Goal: Task Accomplishment & Management: Manage account settings

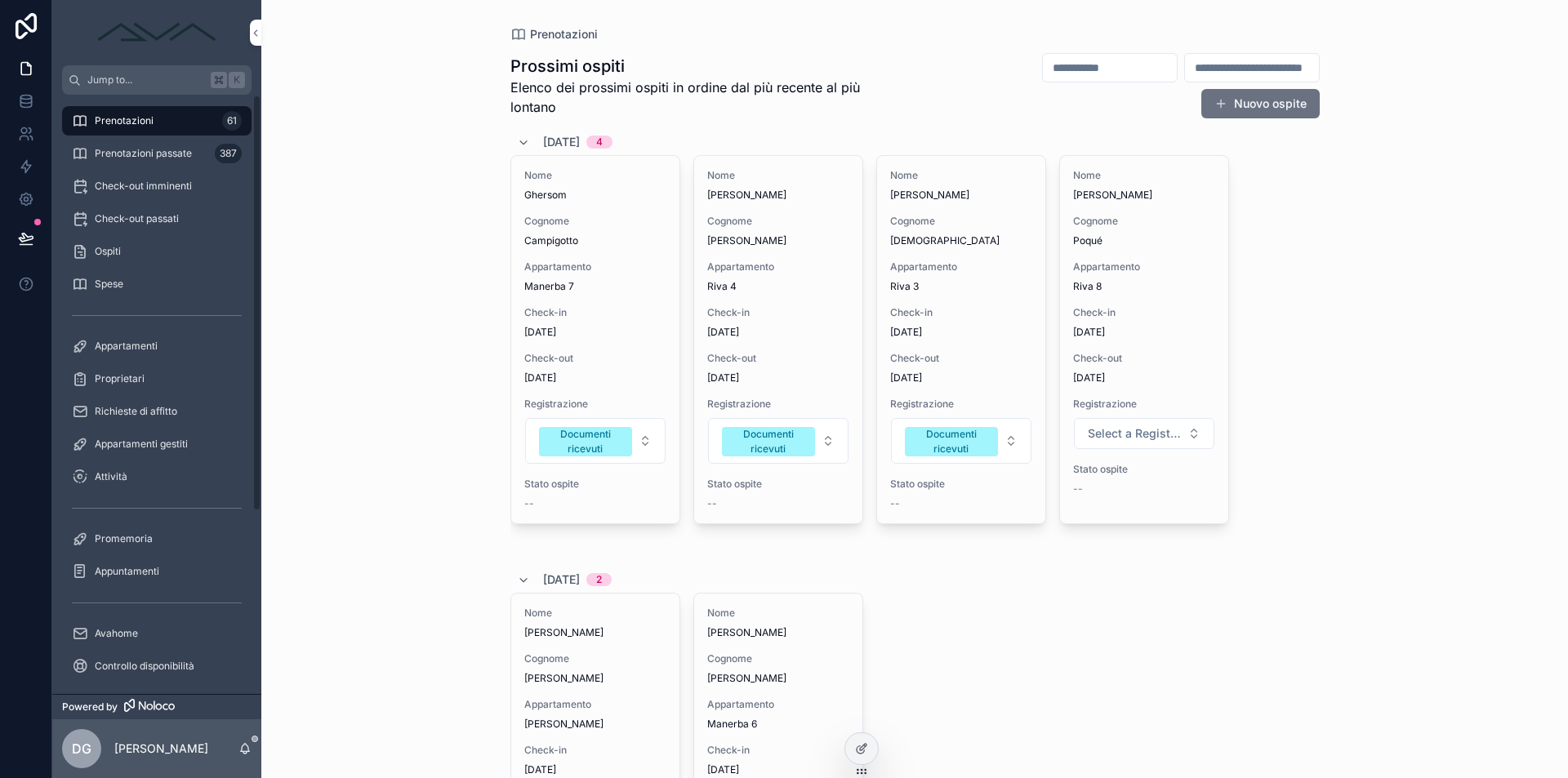
click at [185, 185] on span "Check-out imminenti" at bounding box center [143, 186] width 97 height 13
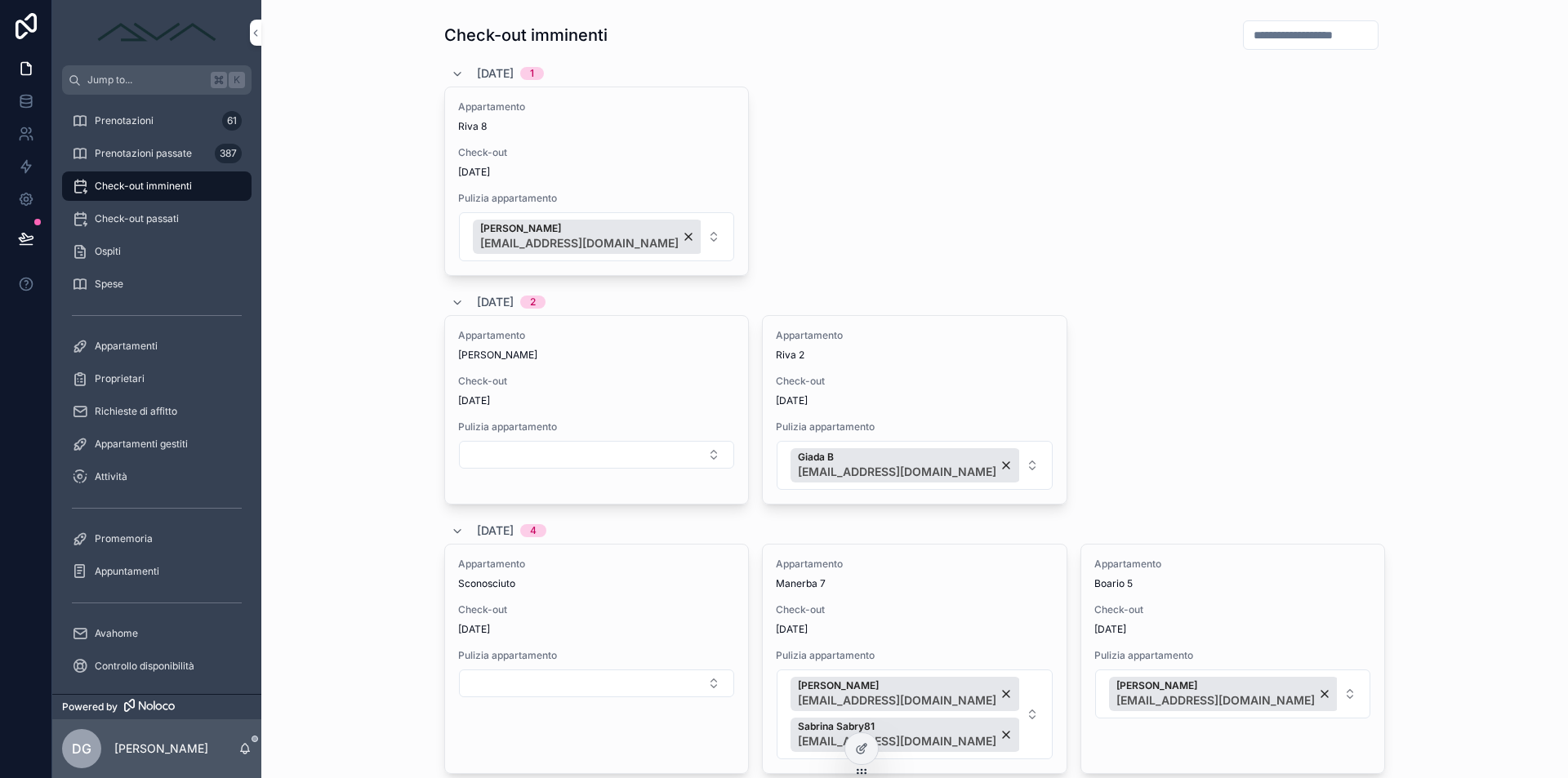
click at [201, 118] on div "Prenotazioni 61" at bounding box center [157, 121] width 170 height 26
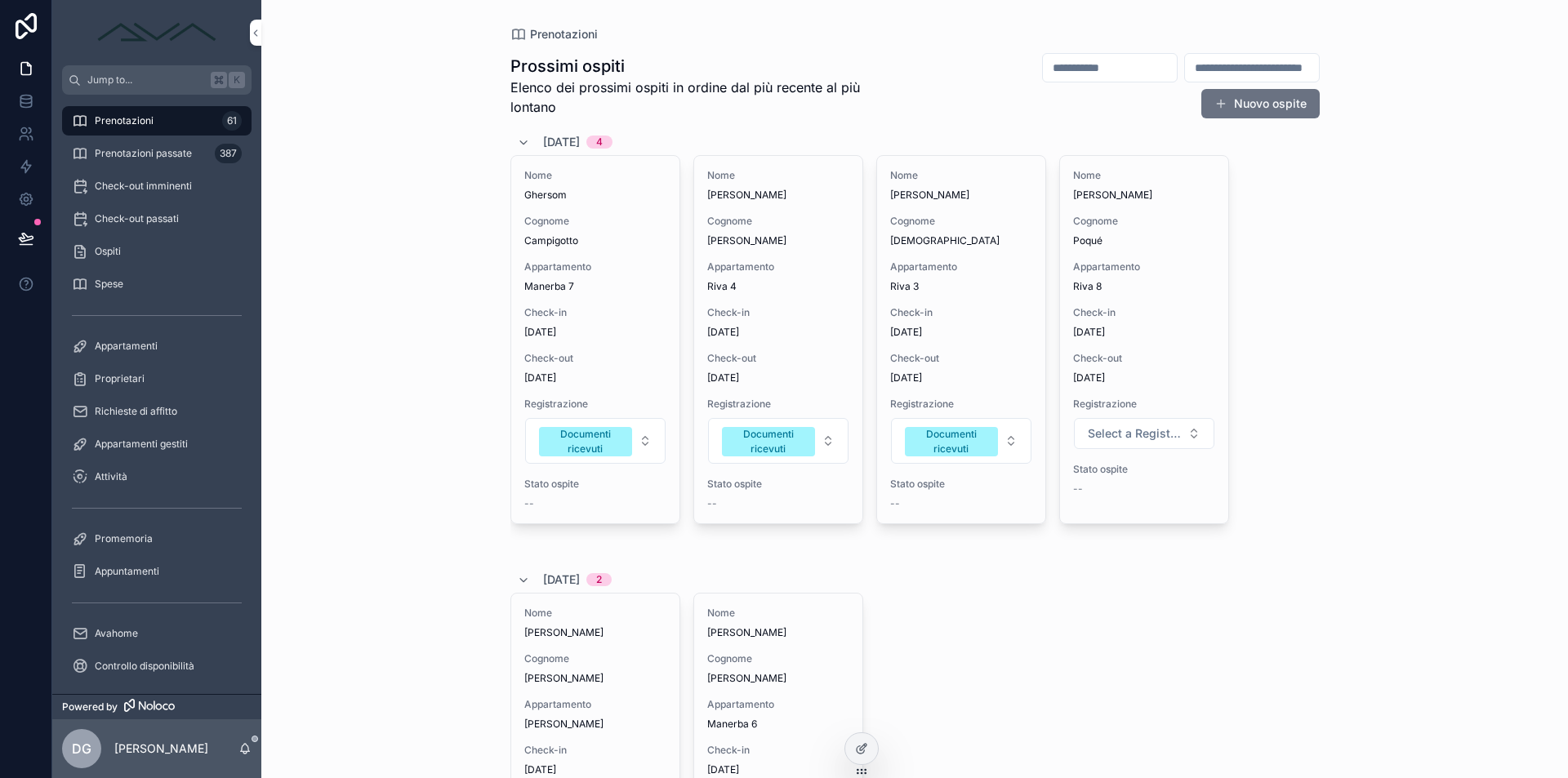
click at [198, 185] on div "Check-out imminenti" at bounding box center [157, 186] width 170 height 26
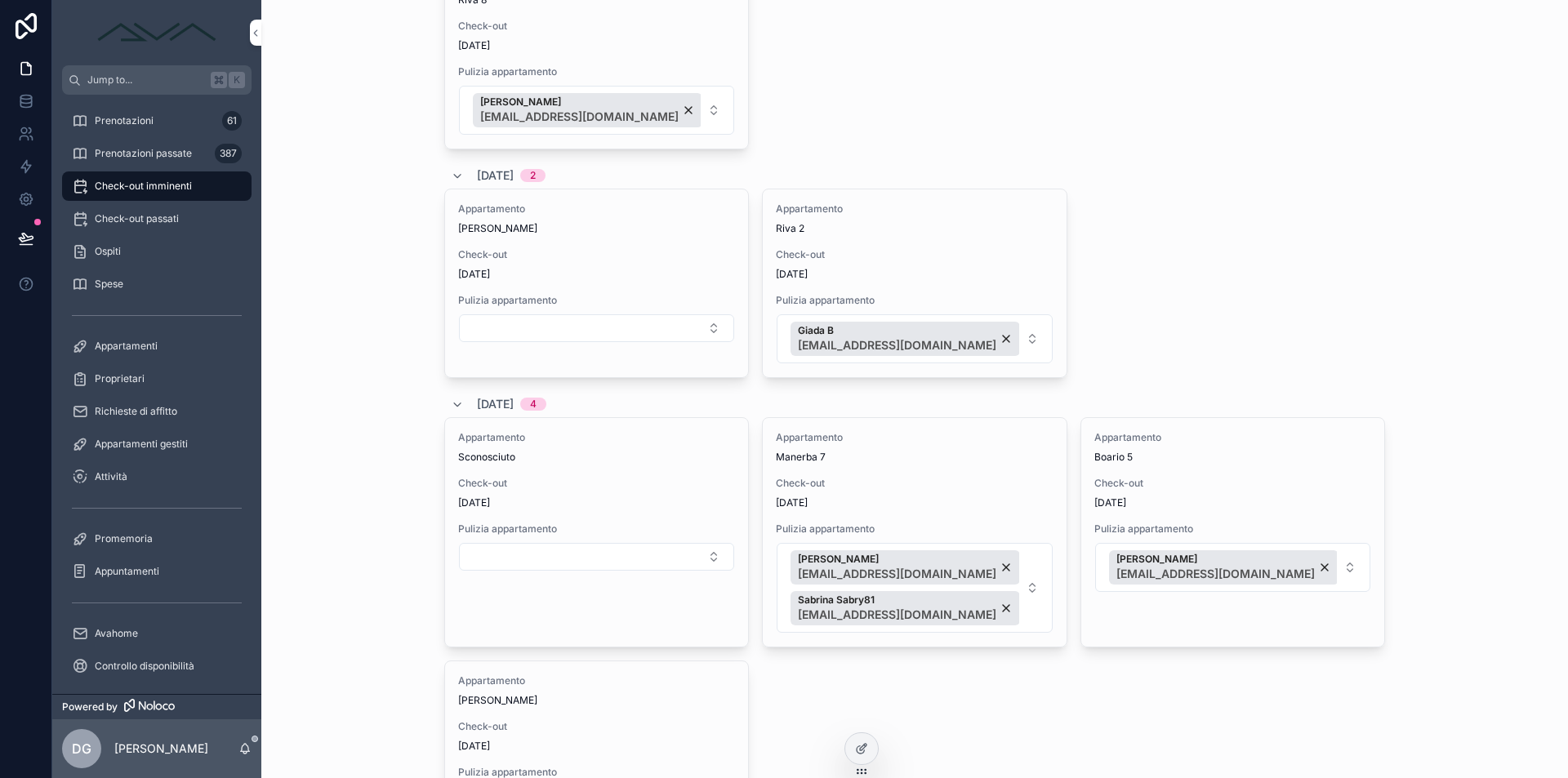
scroll to position [156, 0]
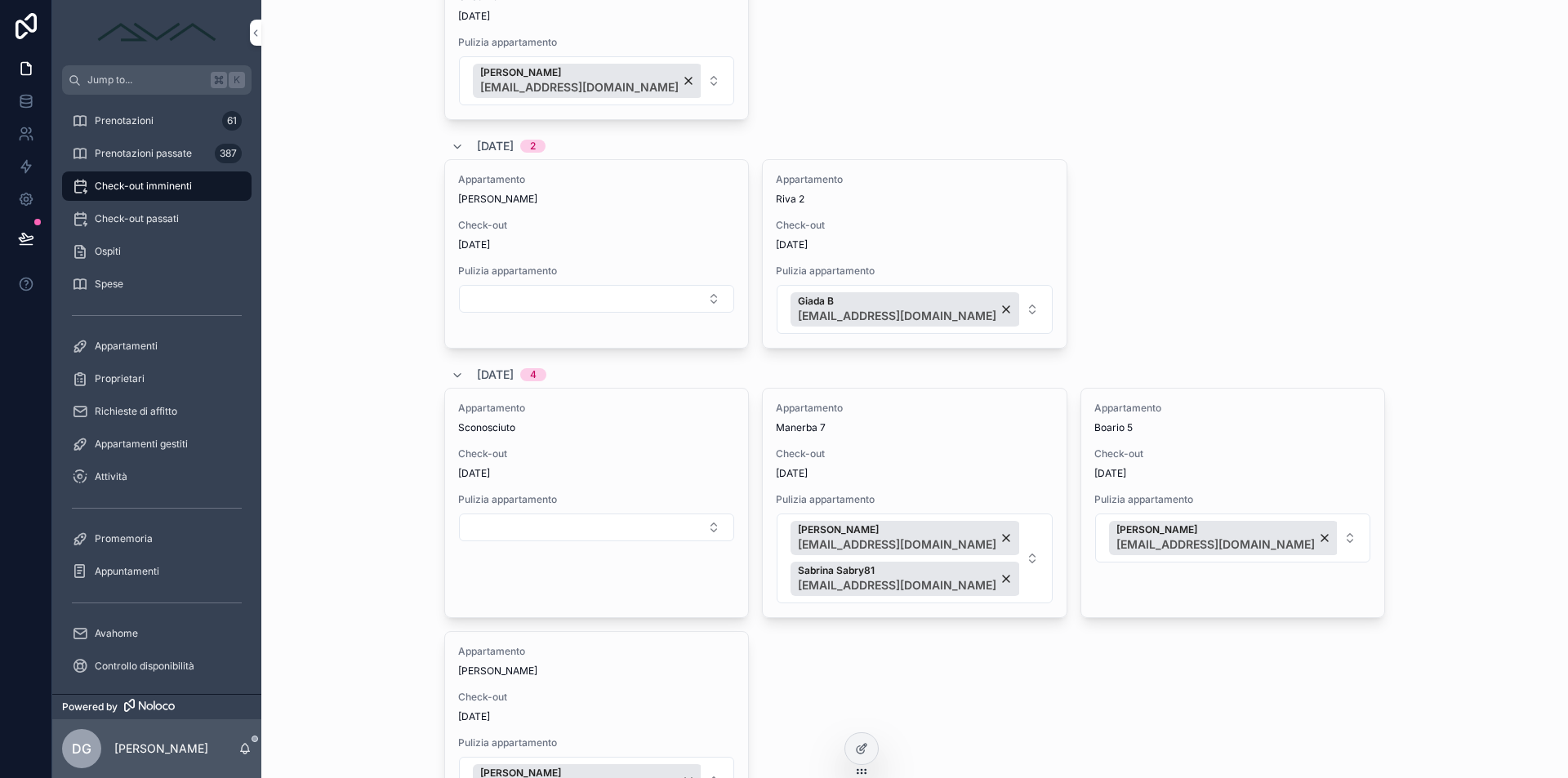
click at [555, 302] on button "Select Button" at bounding box center [596, 299] width 275 height 28
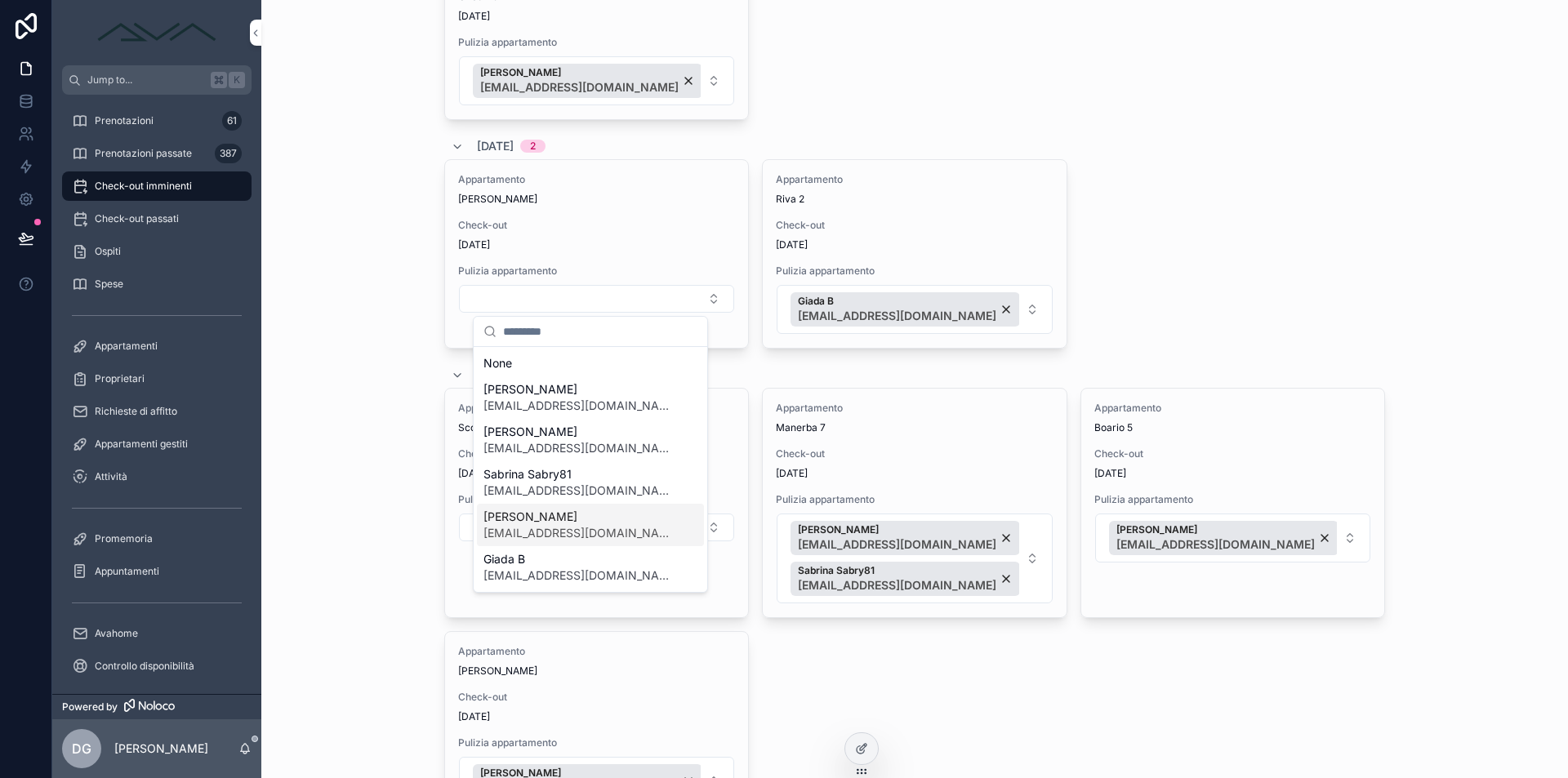
click at [564, 527] on span "[EMAIL_ADDRESS][DOMAIN_NAME]" at bounding box center [580, 533] width 195 height 16
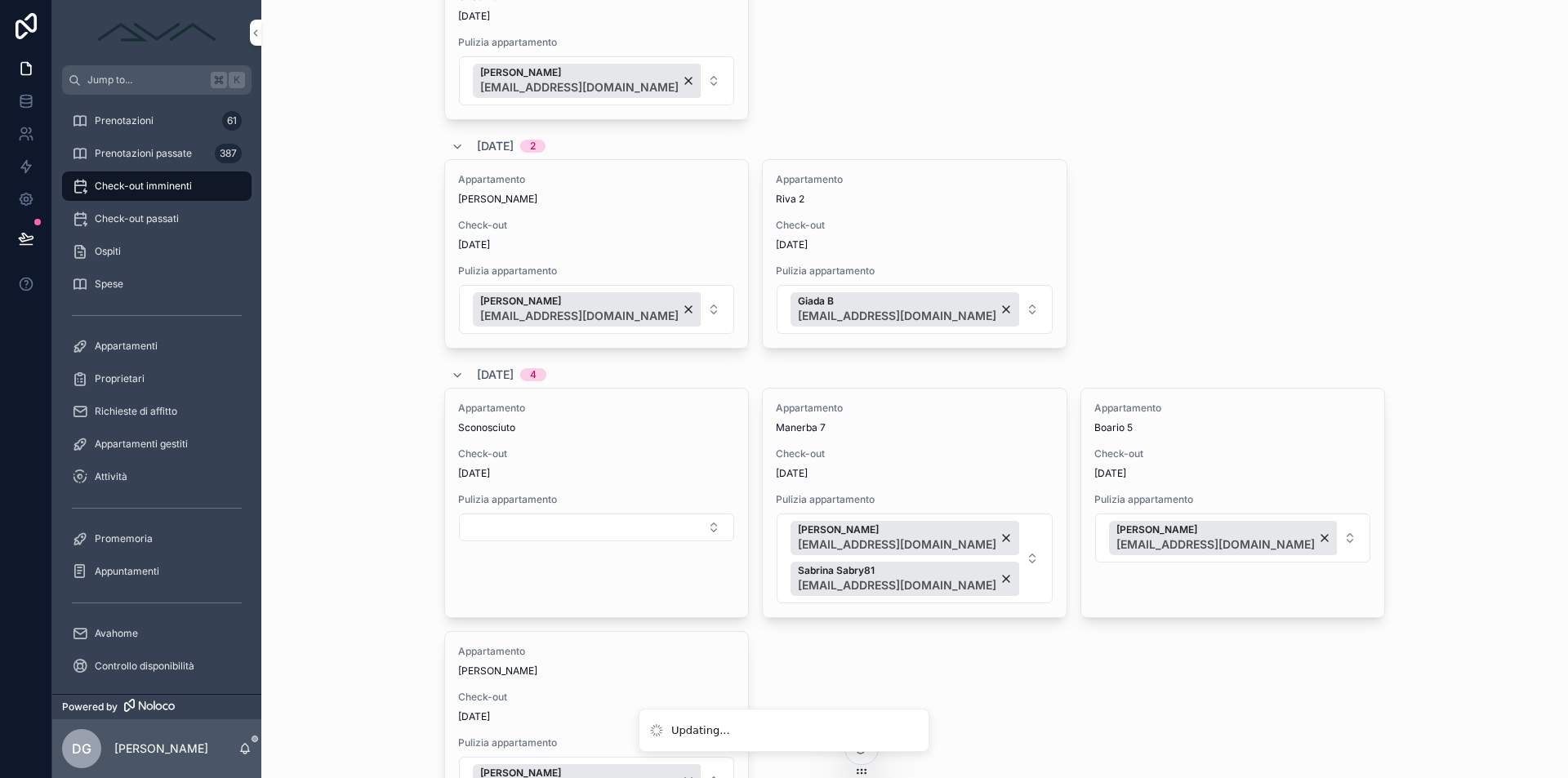
scroll to position [276, 0]
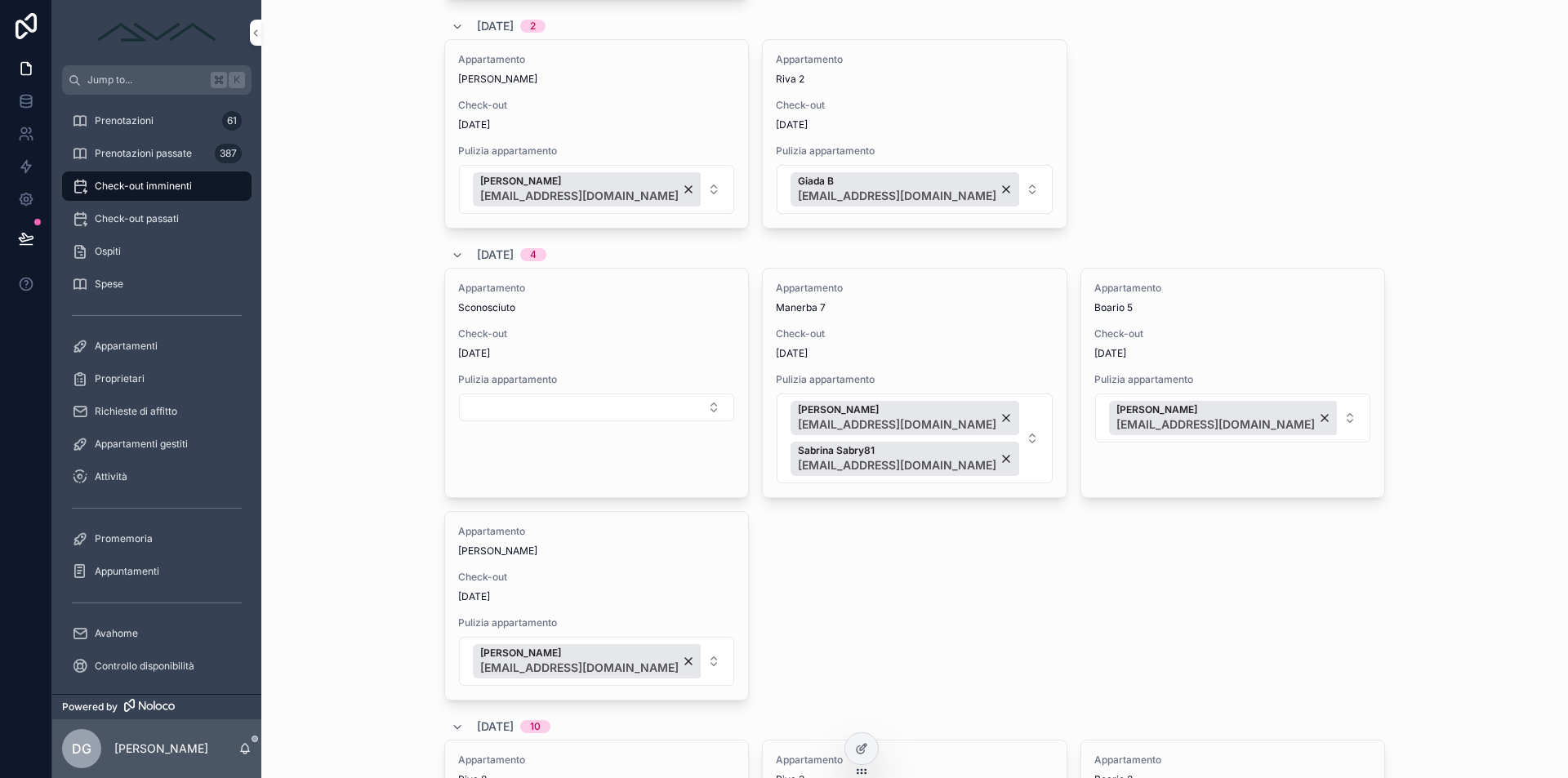
click at [181, 117] on div "Prenotazioni 61" at bounding box center [157, 121] width 170 height 26
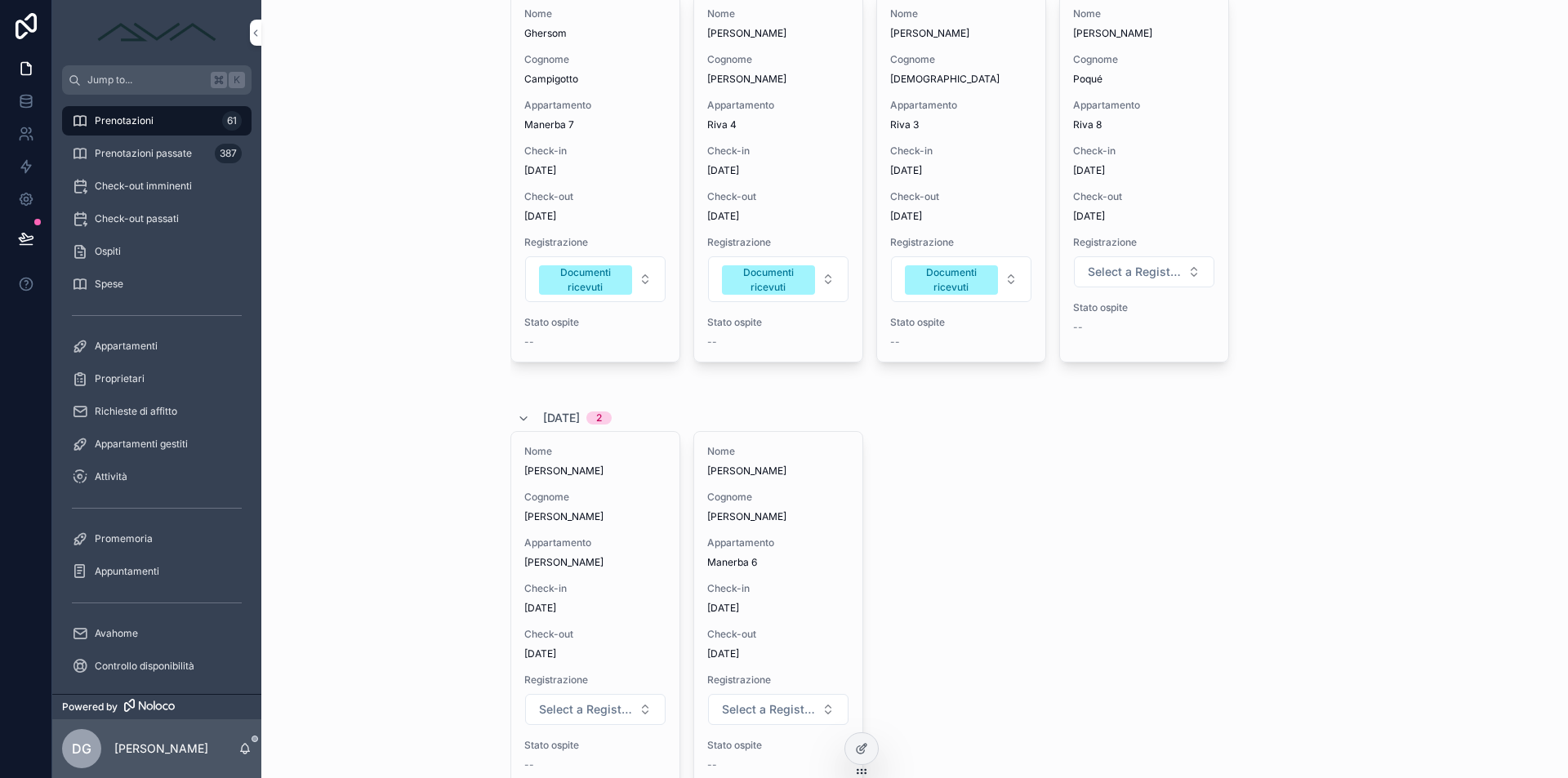
scroll to position [53, 0]
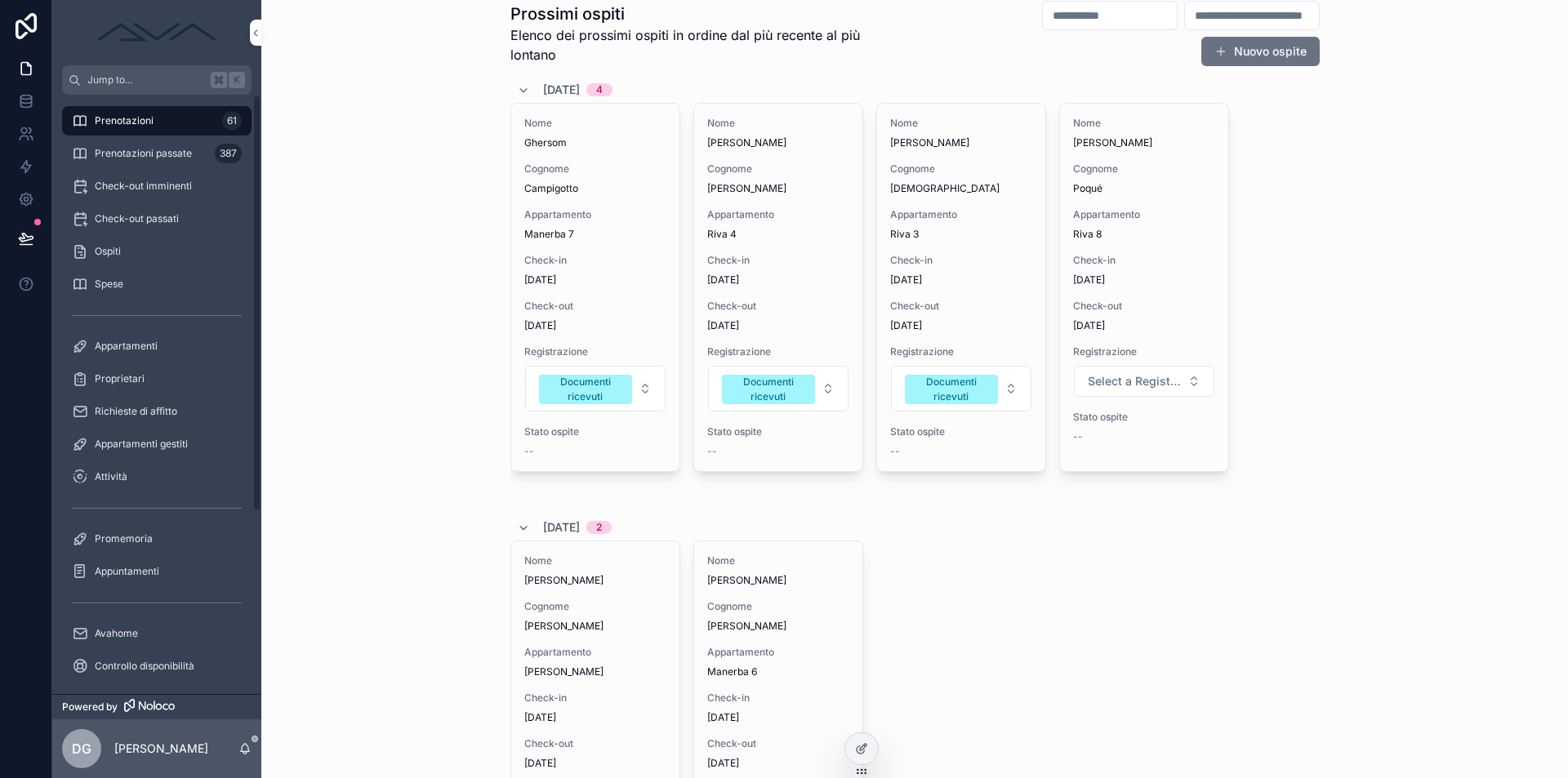
click at [172, 185] on span "Check-out imminenti" at bounding box center [143, 186] width 97 height 13
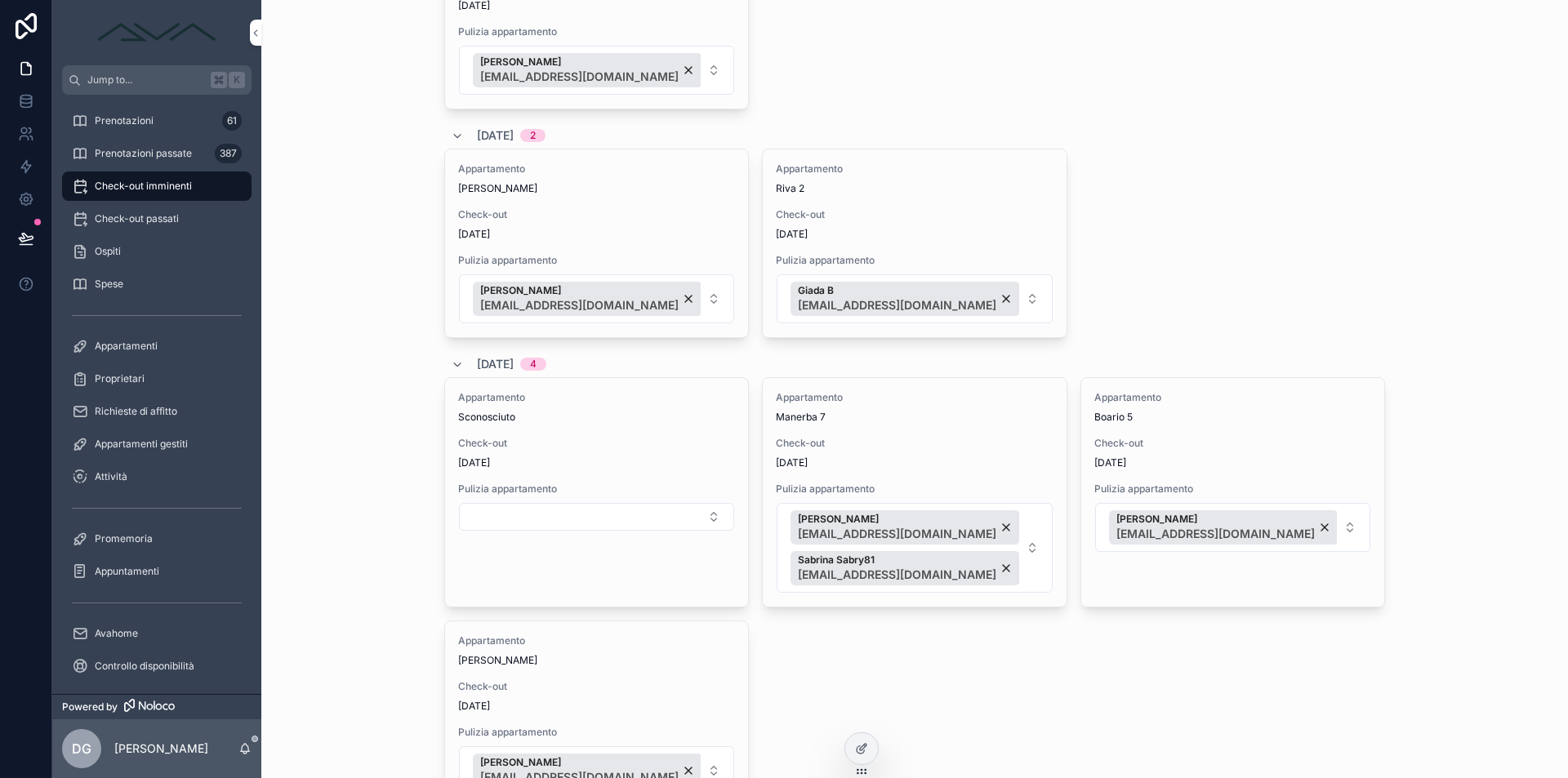
scroll to position [298, 0]
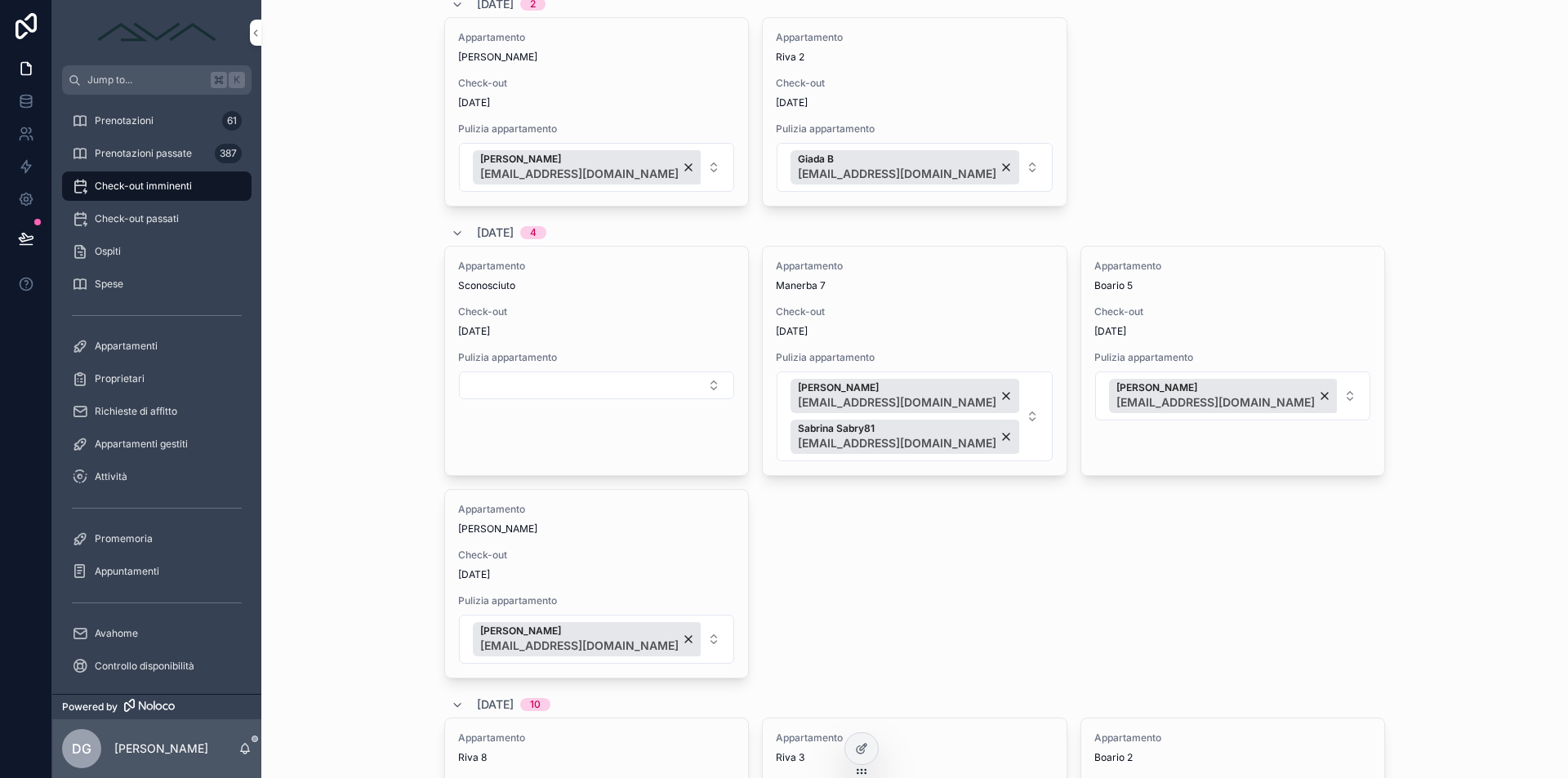
click at [637, 378] on button "Select Button" at bounding box center [596, 386] width 275 height 28
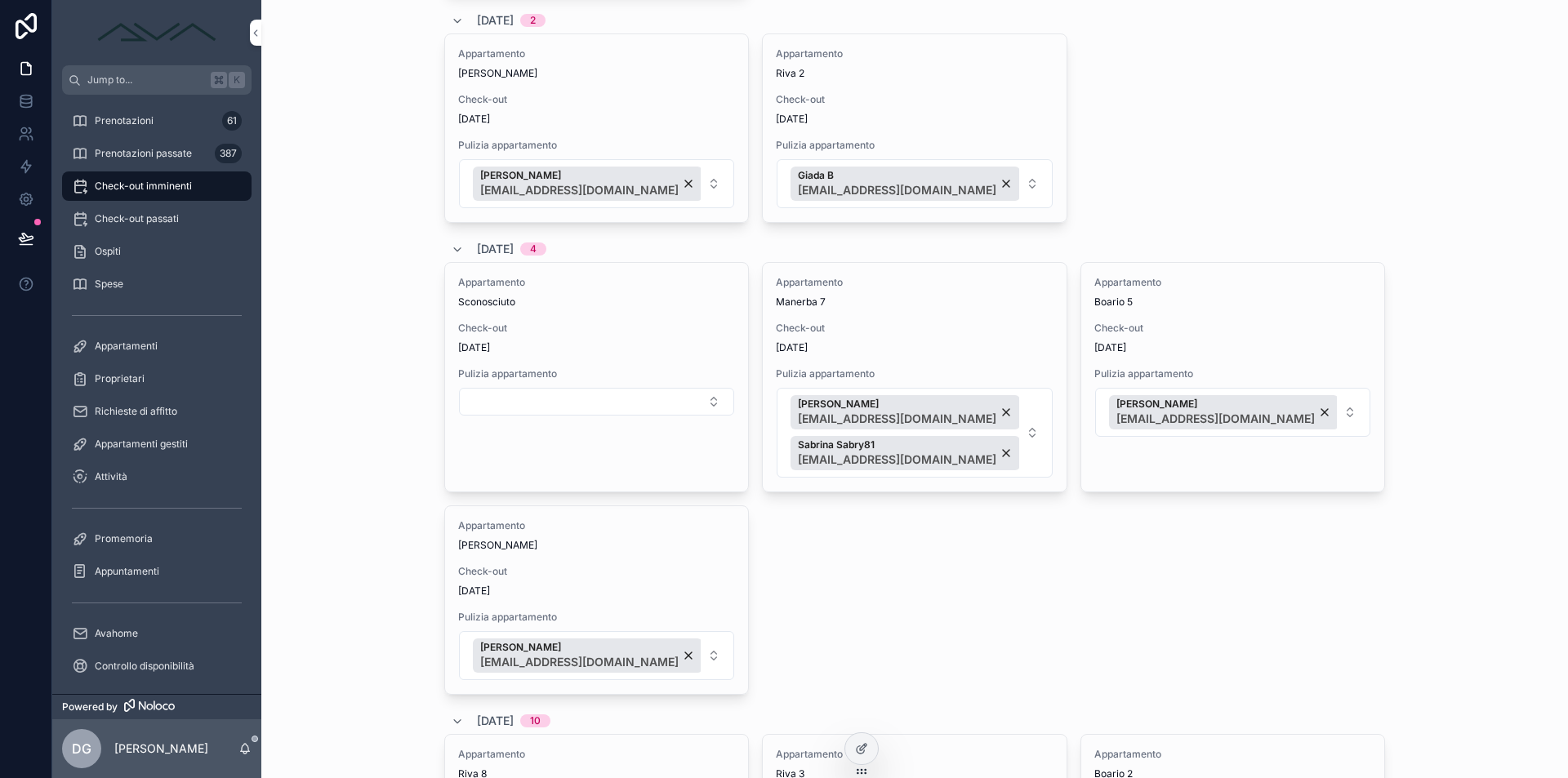
scroll to position [260, 0]
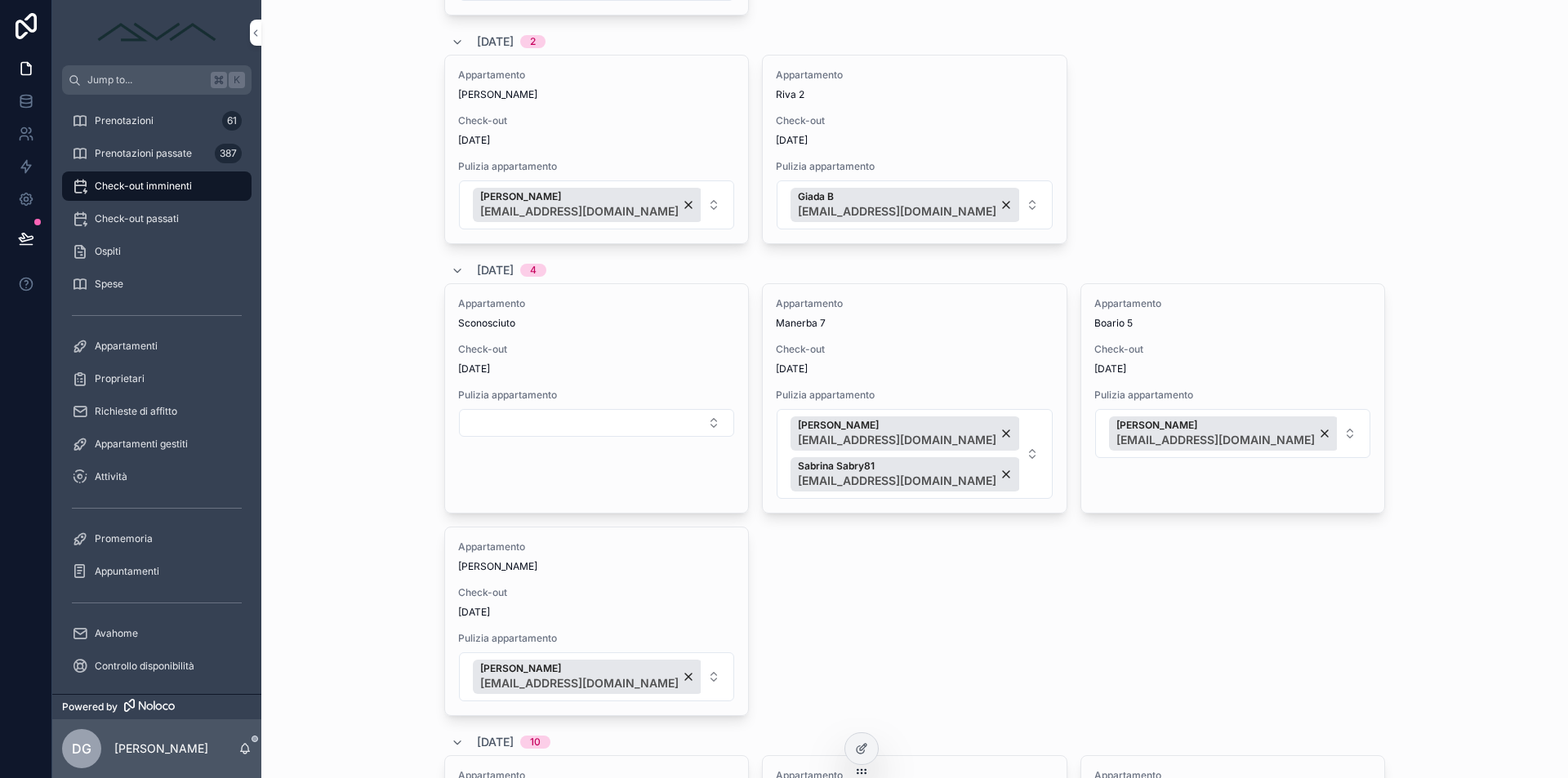
click at [625, 419] on button "Select Button" at bounding box center [596, 423] width 275 height 28
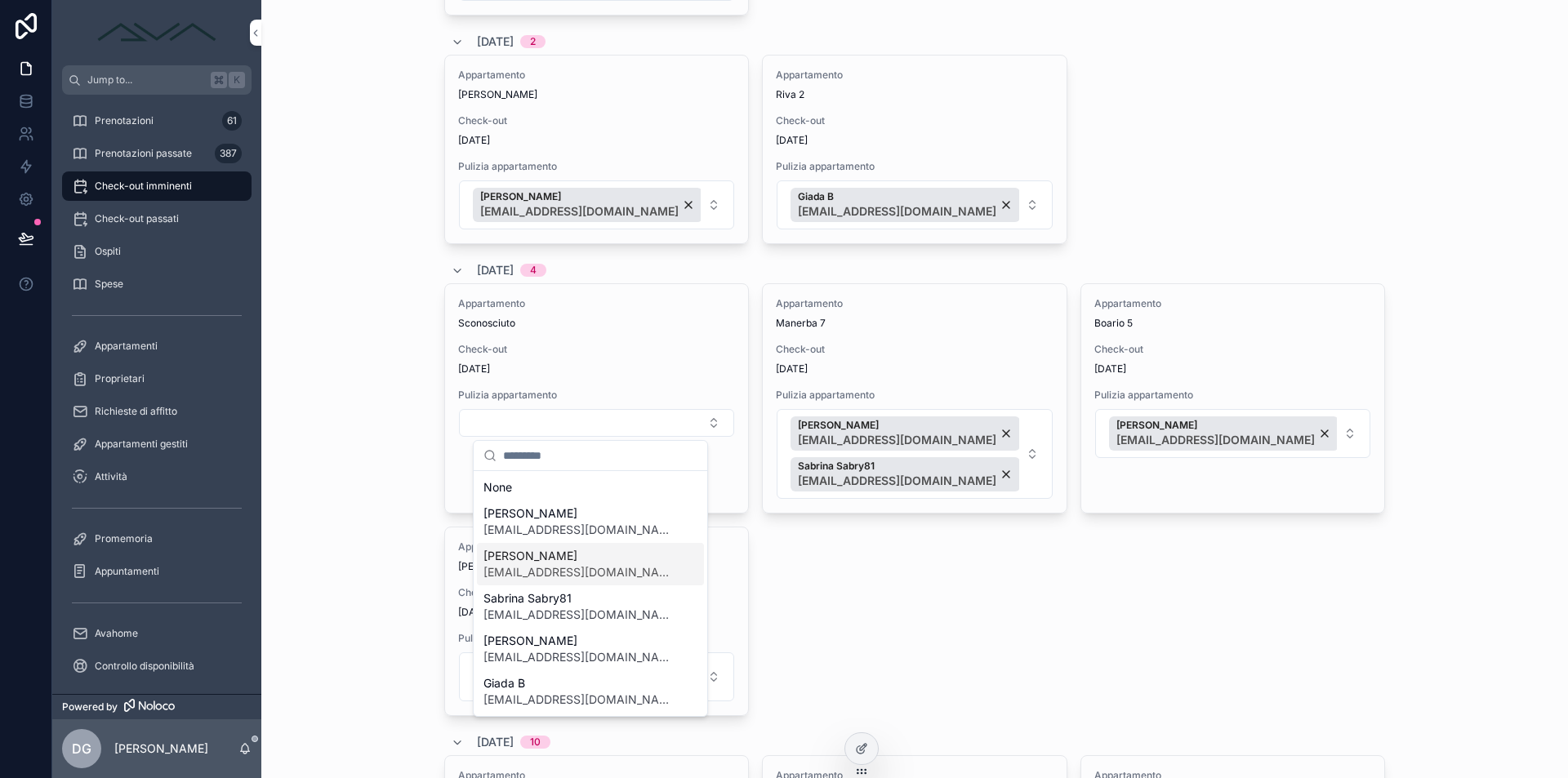
scroll to position [129, 0]
click at [595, 606] on span "[EMAIL_ADDRESS][DOMAIN_NAME]" at bounding box center [580, 613] width 195 height 16
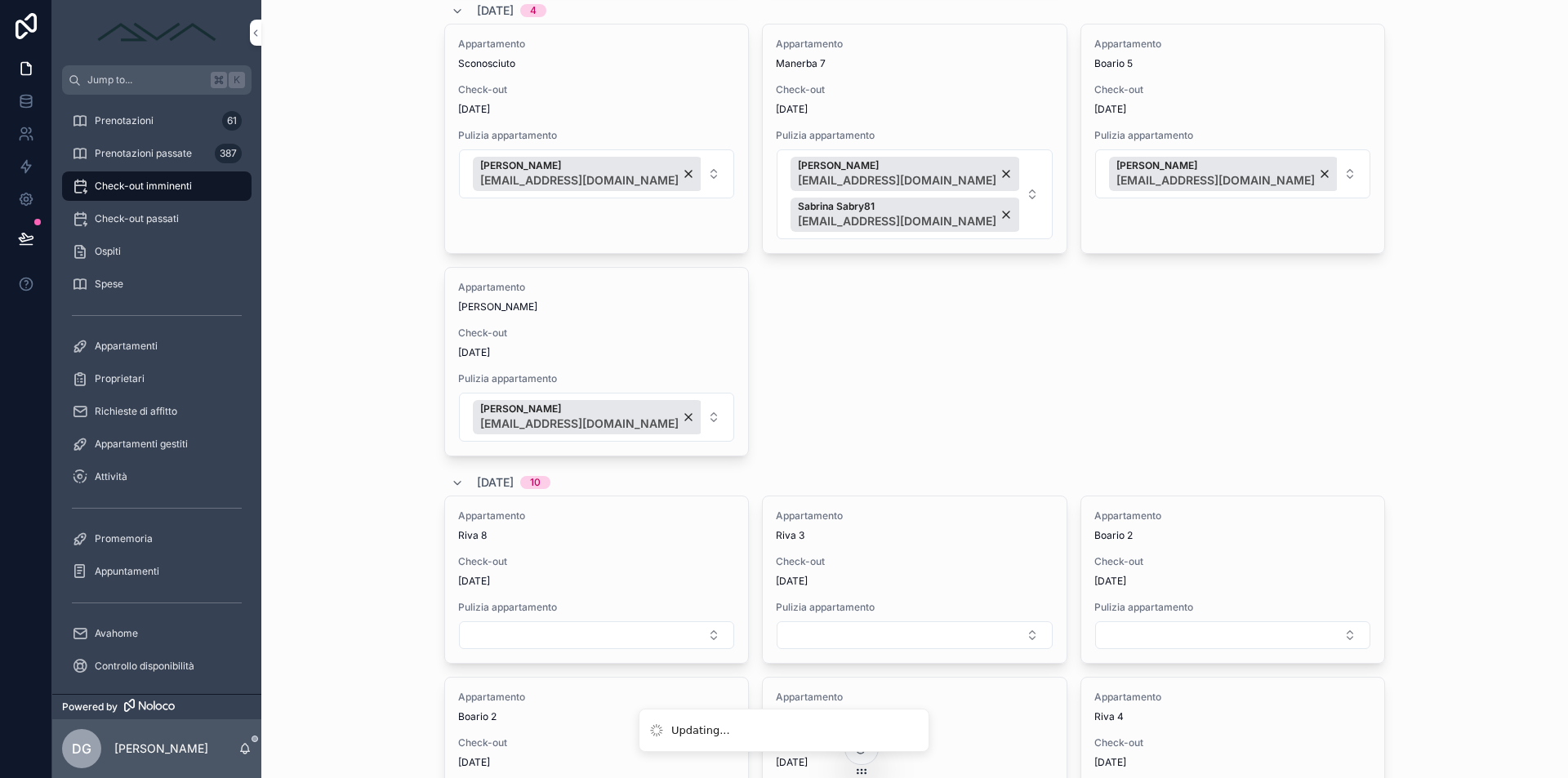
scroll to position [391, 0]
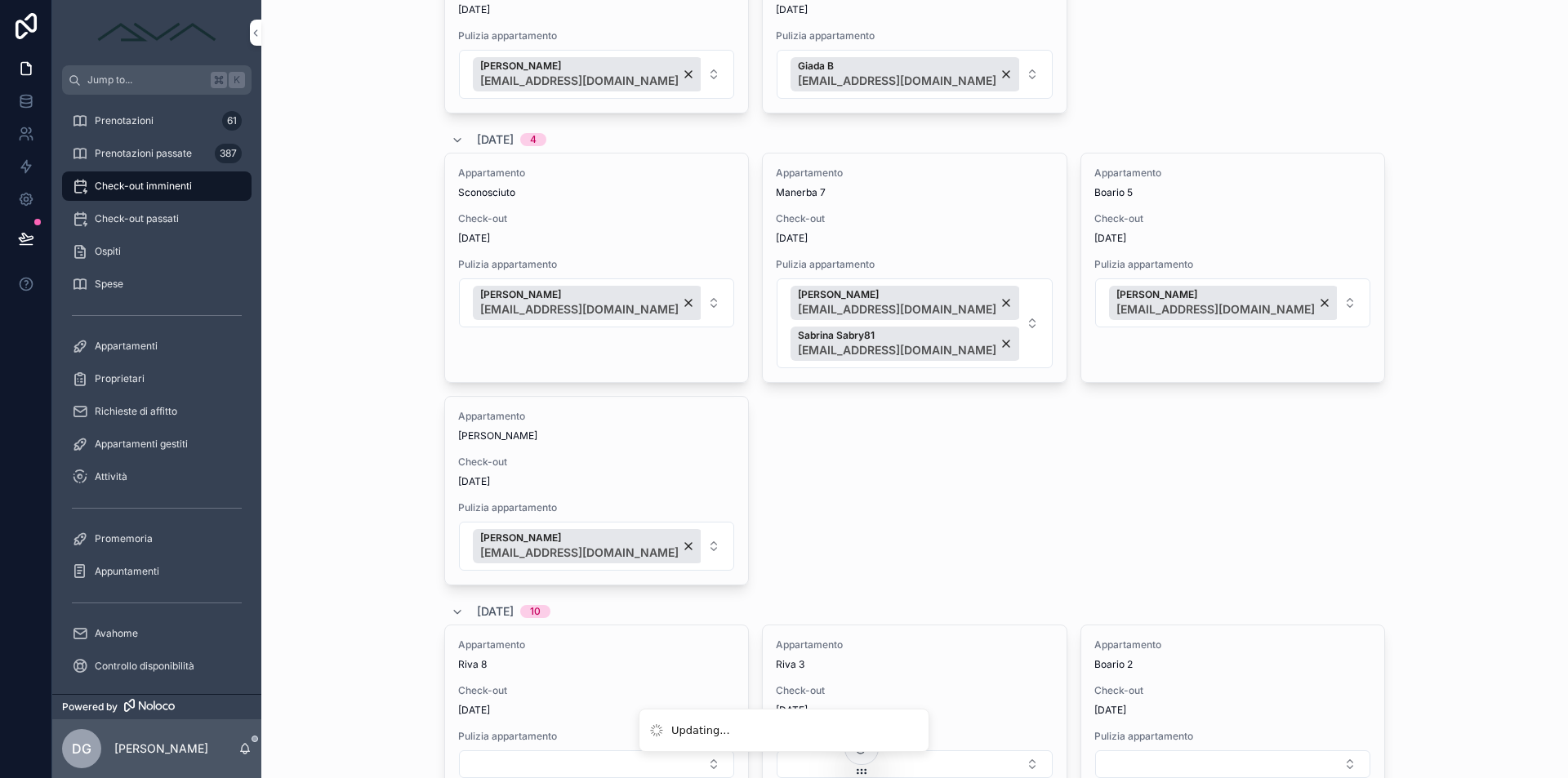
click at [634, 300] on div "[PERSON_NAME] [PERSON_NAME][EMAIL_ADDRESS][DOMAIN_NAME]" at bounding box center [588, 303] width 230 height 34
click at [643, 294] on button "Select Button" at bounding box center [596, 292] width 275 height 28
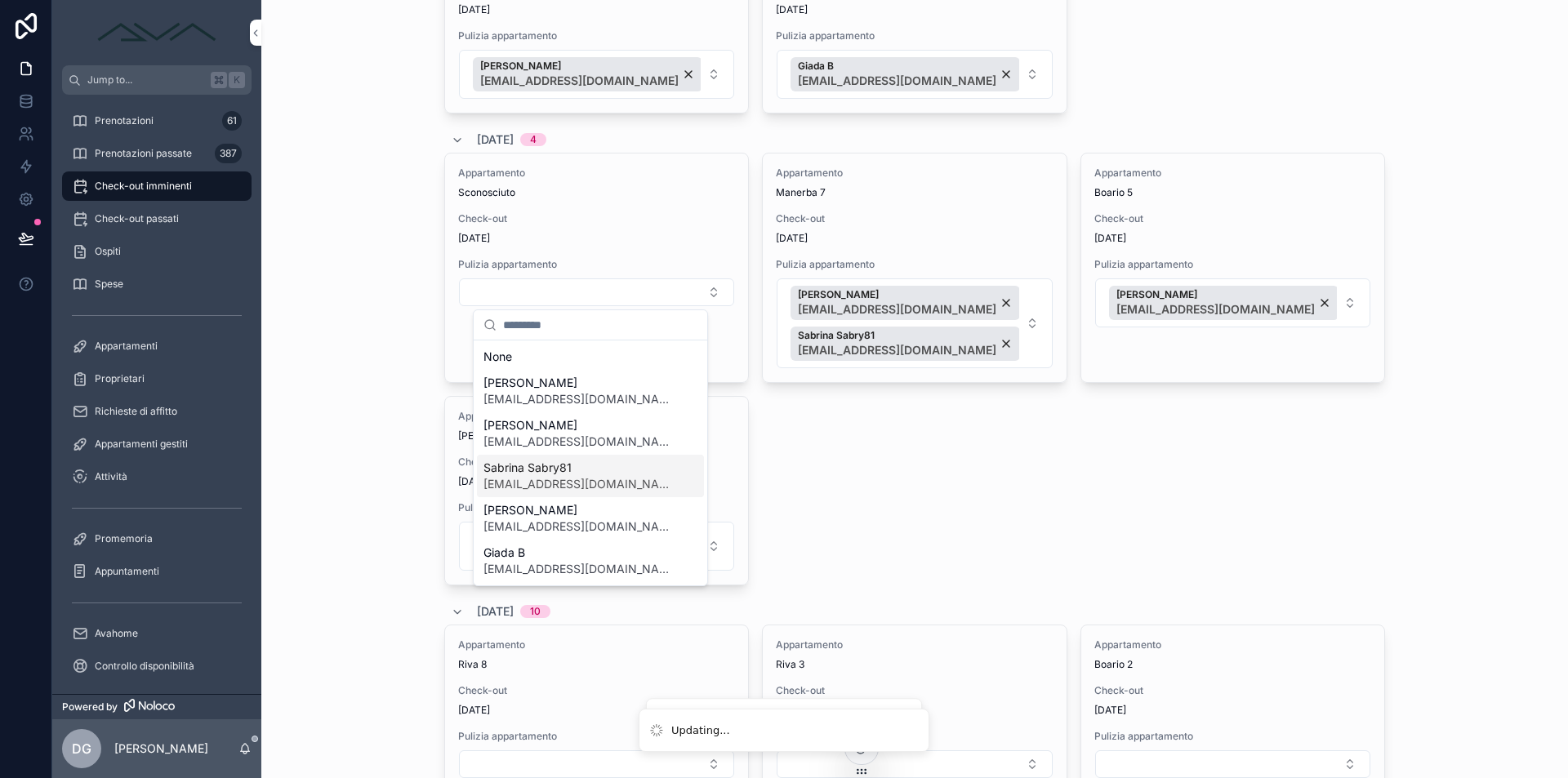
scroll to position [108, 0]
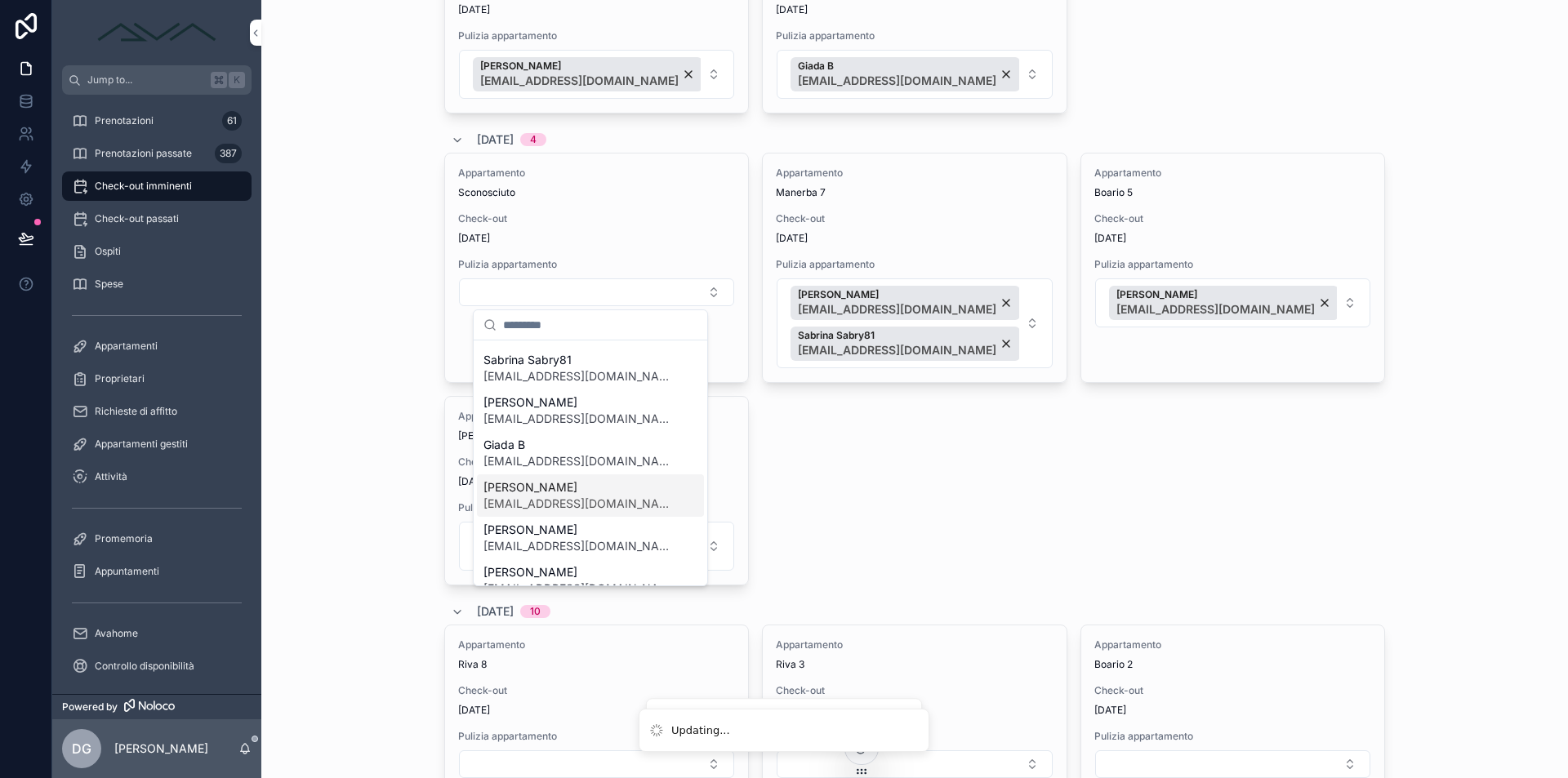
click at [575, 483] on span "[PERSON_NAME]" at bounding box center [580, 487] width 195 height 16
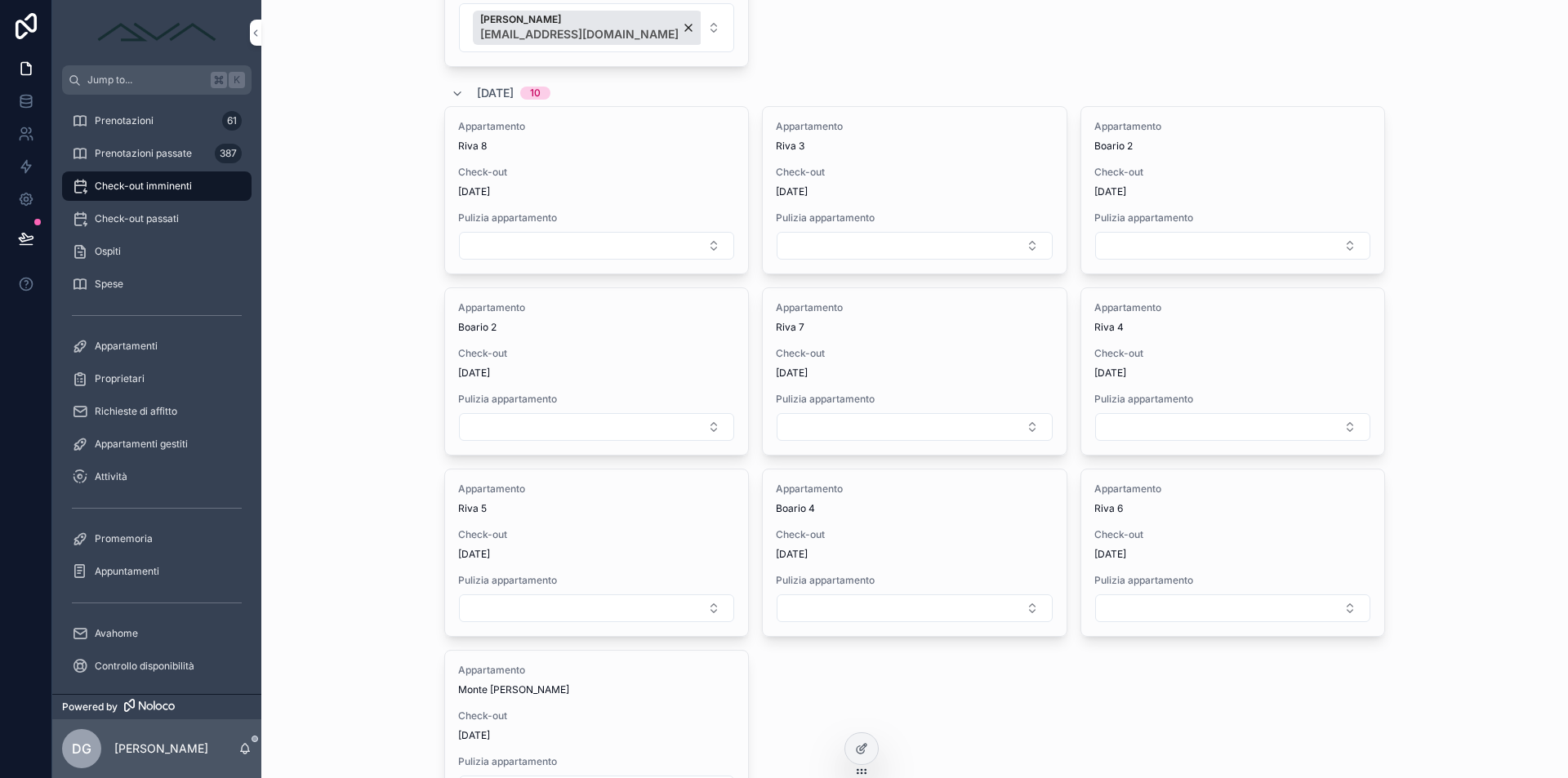
scroll to position [960, 0]
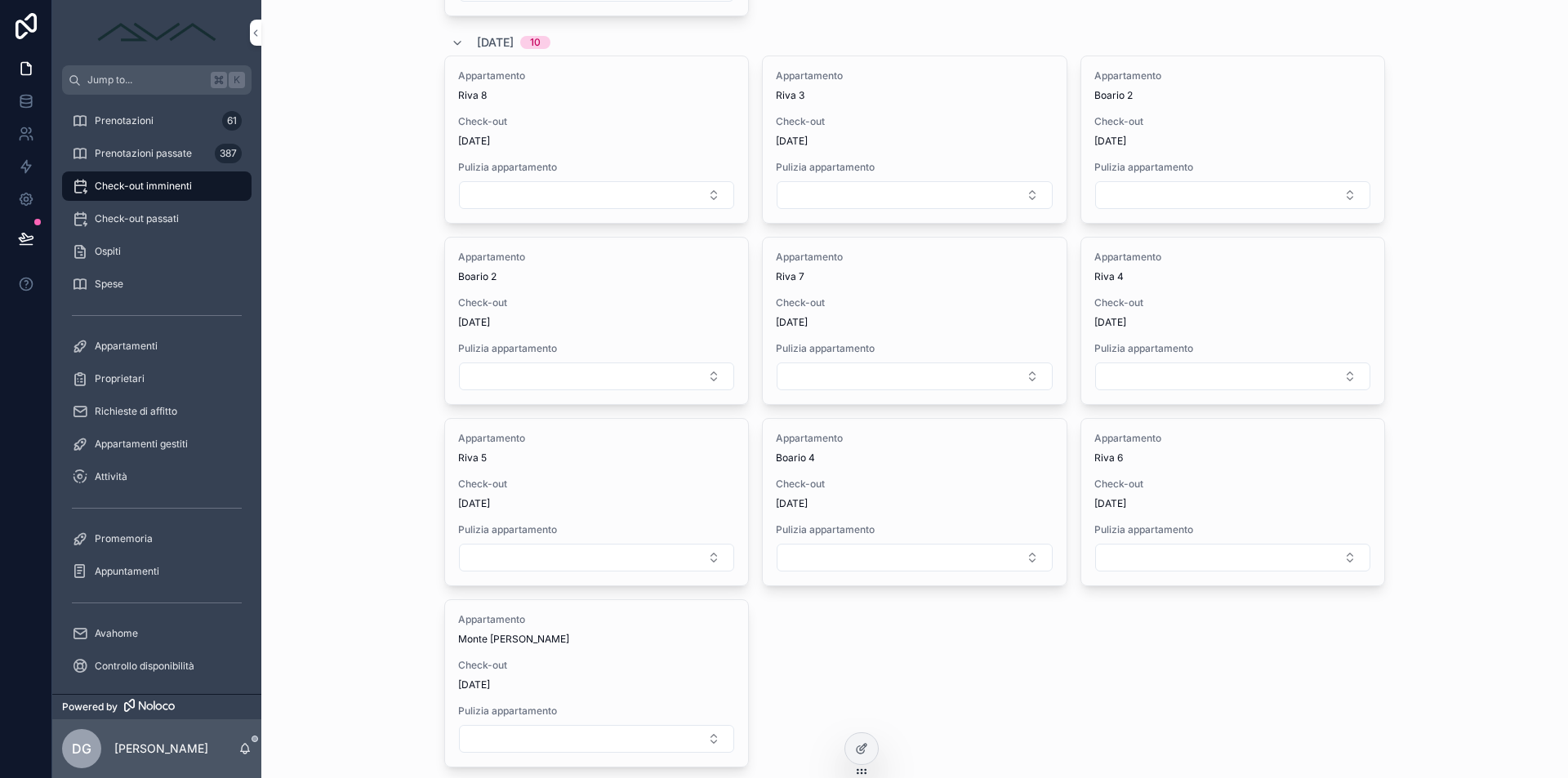
click at [1173, 190] on button "Select Button" at bounding box center [1232, 195] width 275 height 28
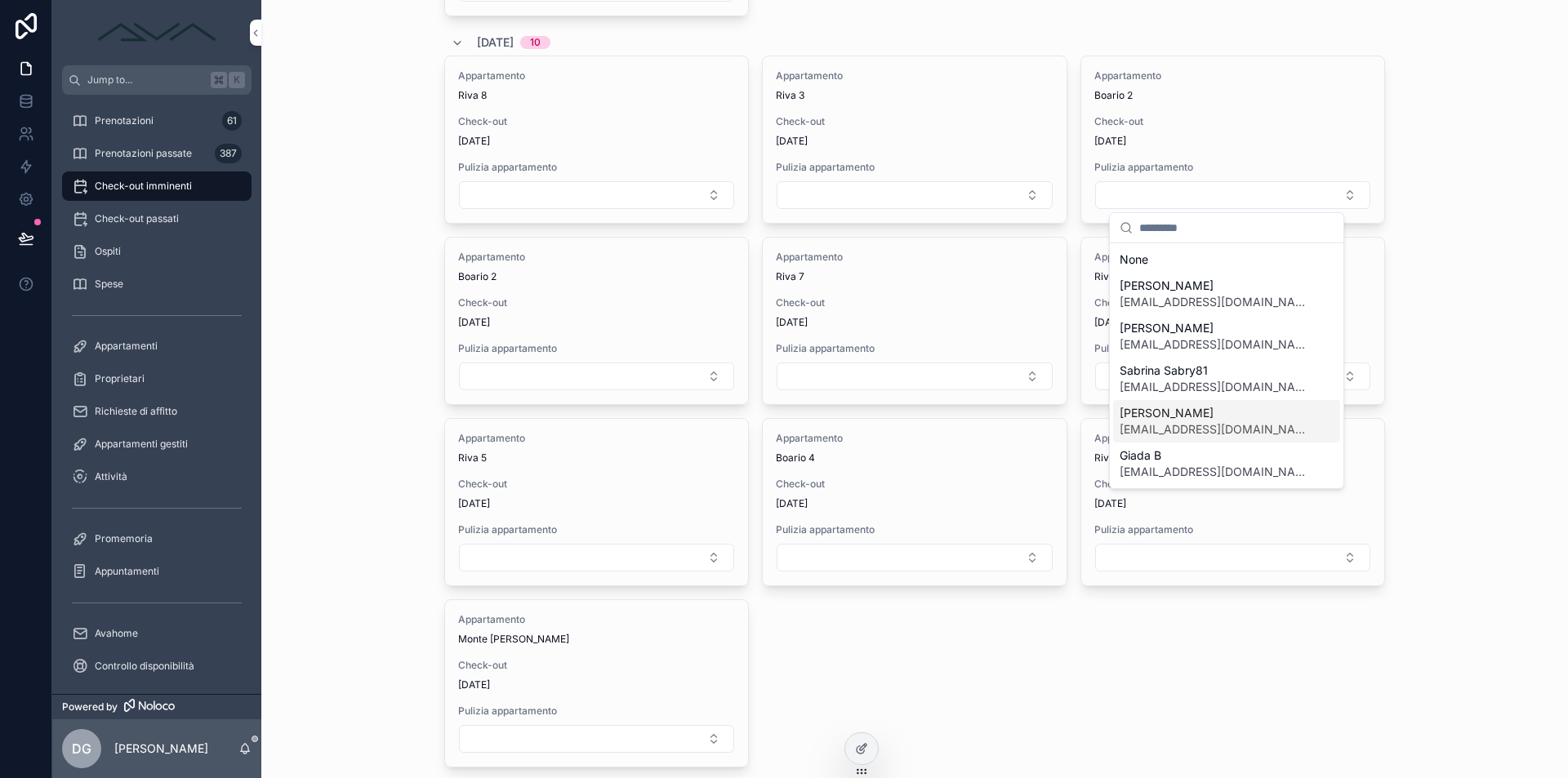
click at [1185, 416] on span "[PERSON_NAME]" at bounding box center [1217, 413] width 195 height 16
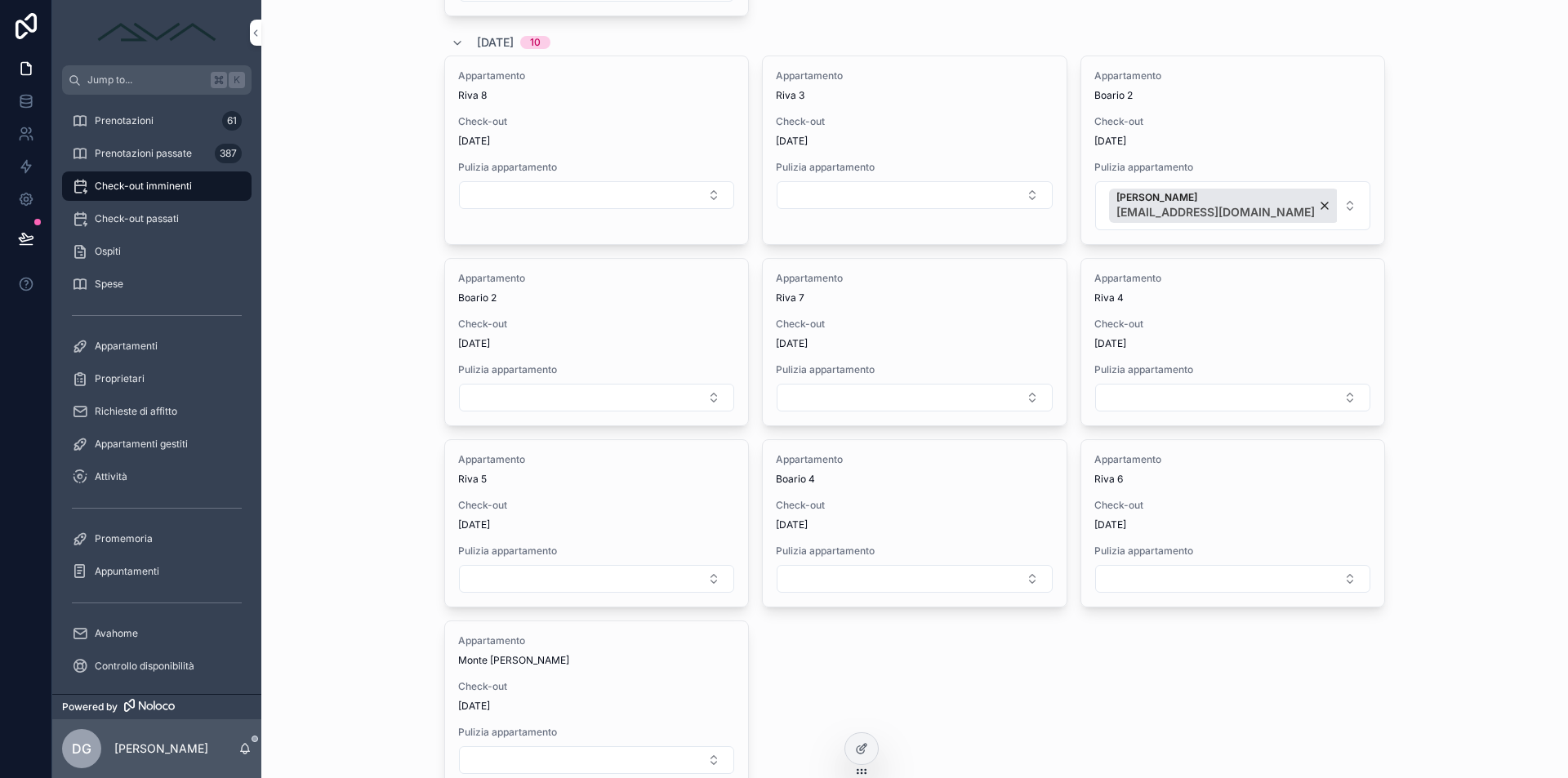
click at [819, 398] on button "Select Button" at bounding box center [914, 398] width 275 height 28
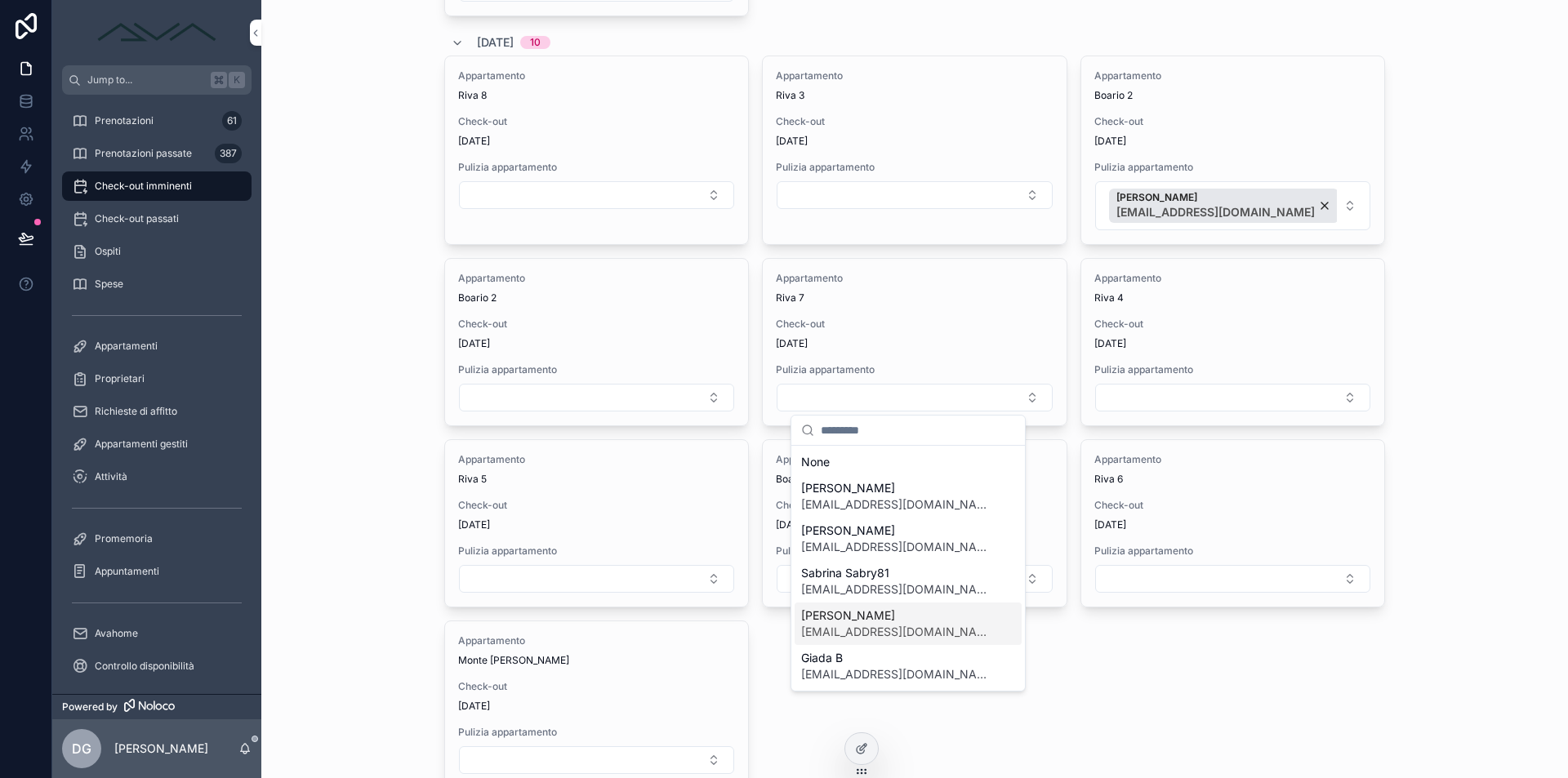
click at [900, 617] on span "[PERSON_NAME]" at bounding box center [898, 616] width 195 height 16
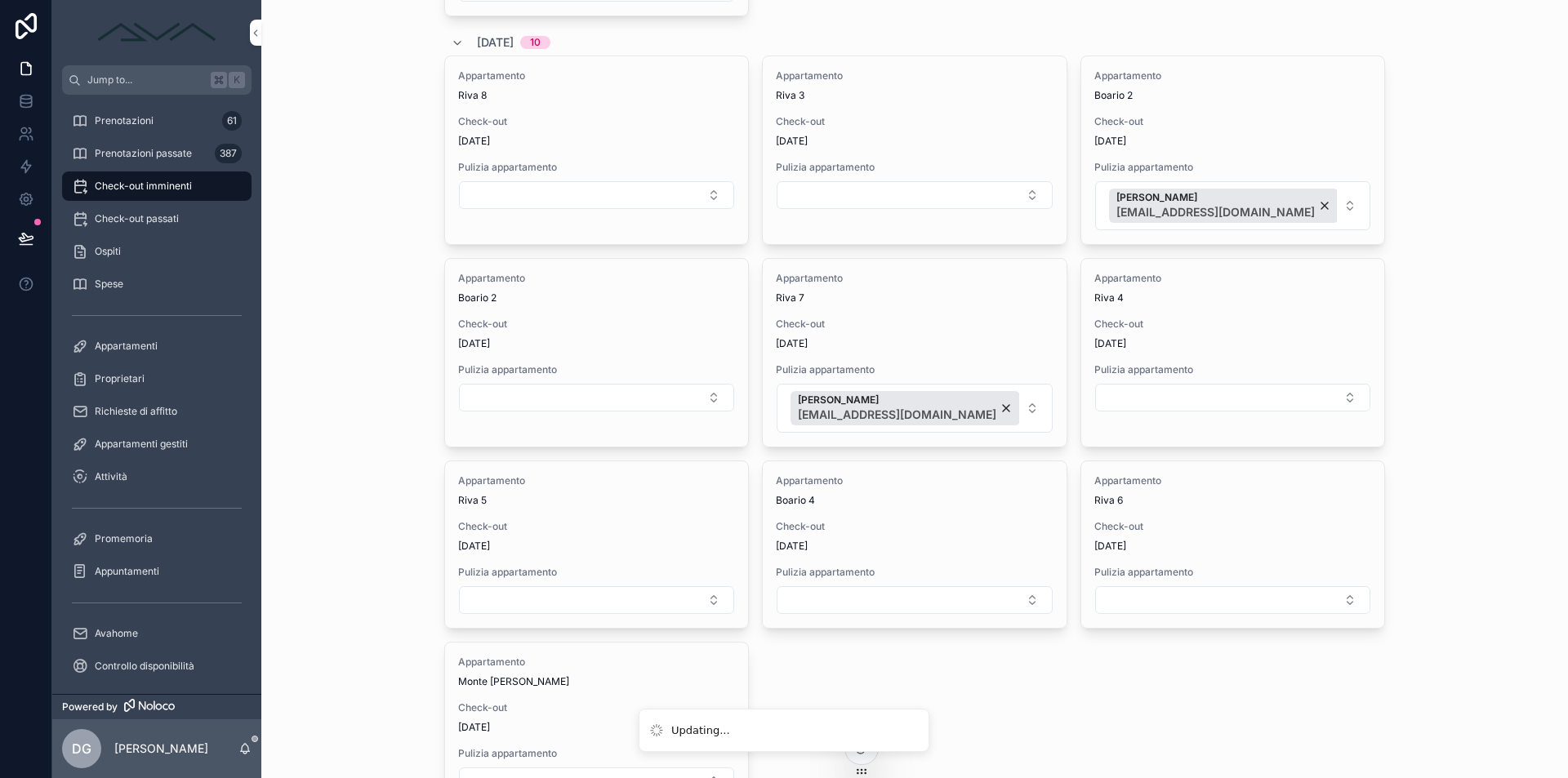
click at [840, 598] on button "Select Button" at bounding box center [914, 600] width 275 height 28
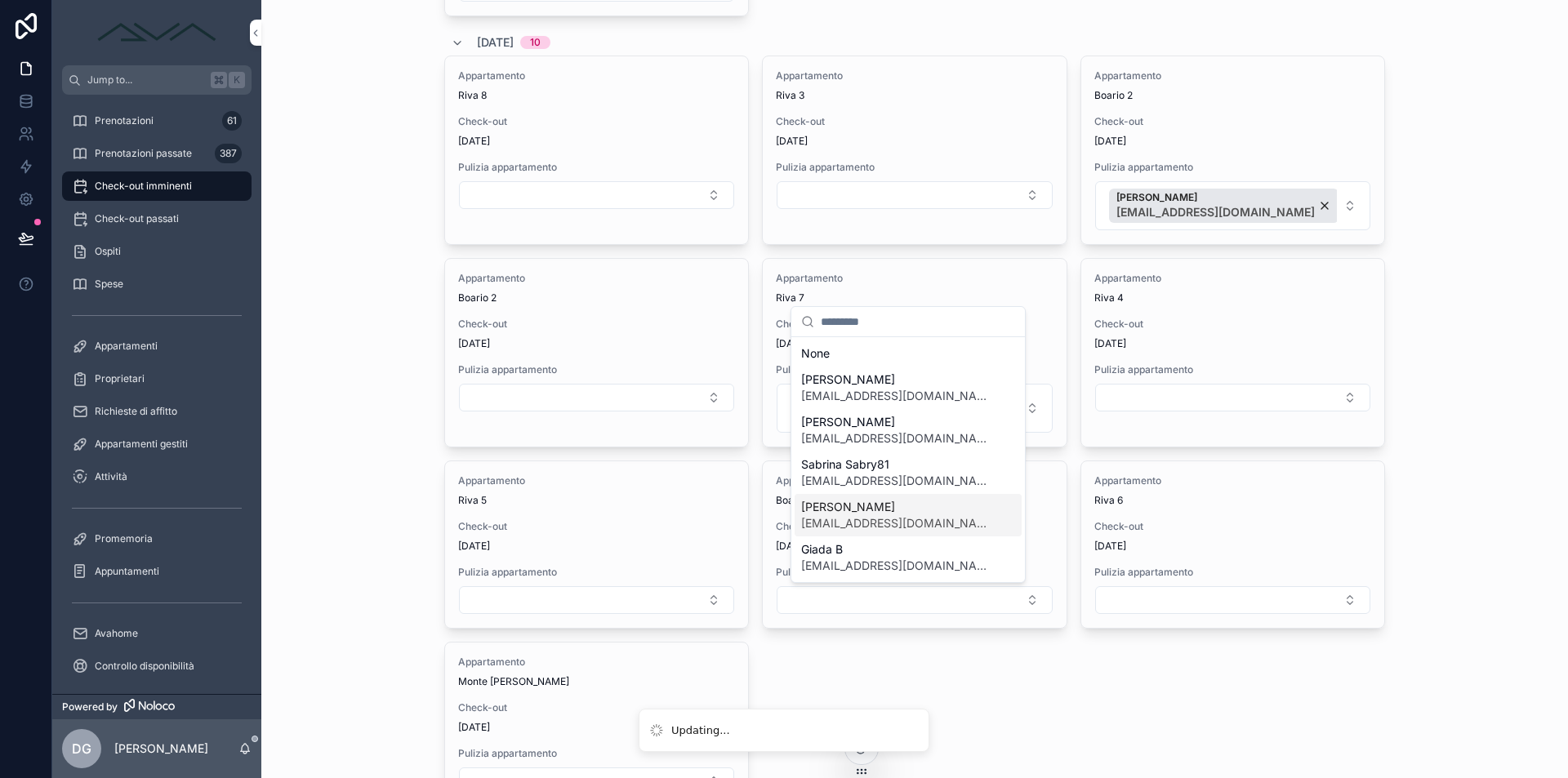
click at [869, 506] on span "[PERSON_NAME]" at bounding box center [898, 507] width 195 height 16
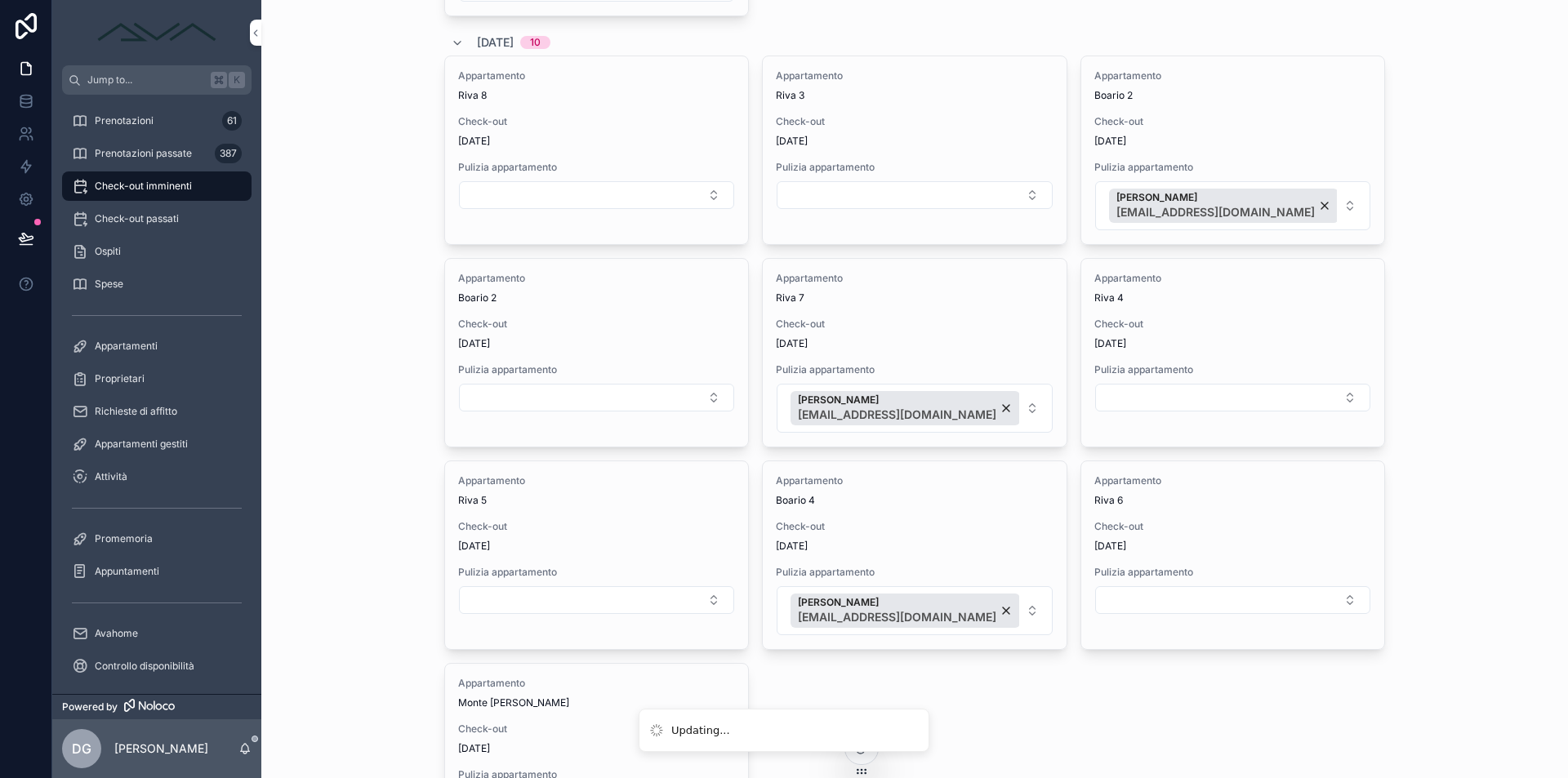
click at [948, 410] on div "[PERSON_NAME] [EMAIL_ADDRESS][DOMAIN_NAME]" at bounding box center [905, 408] width 230 height 34
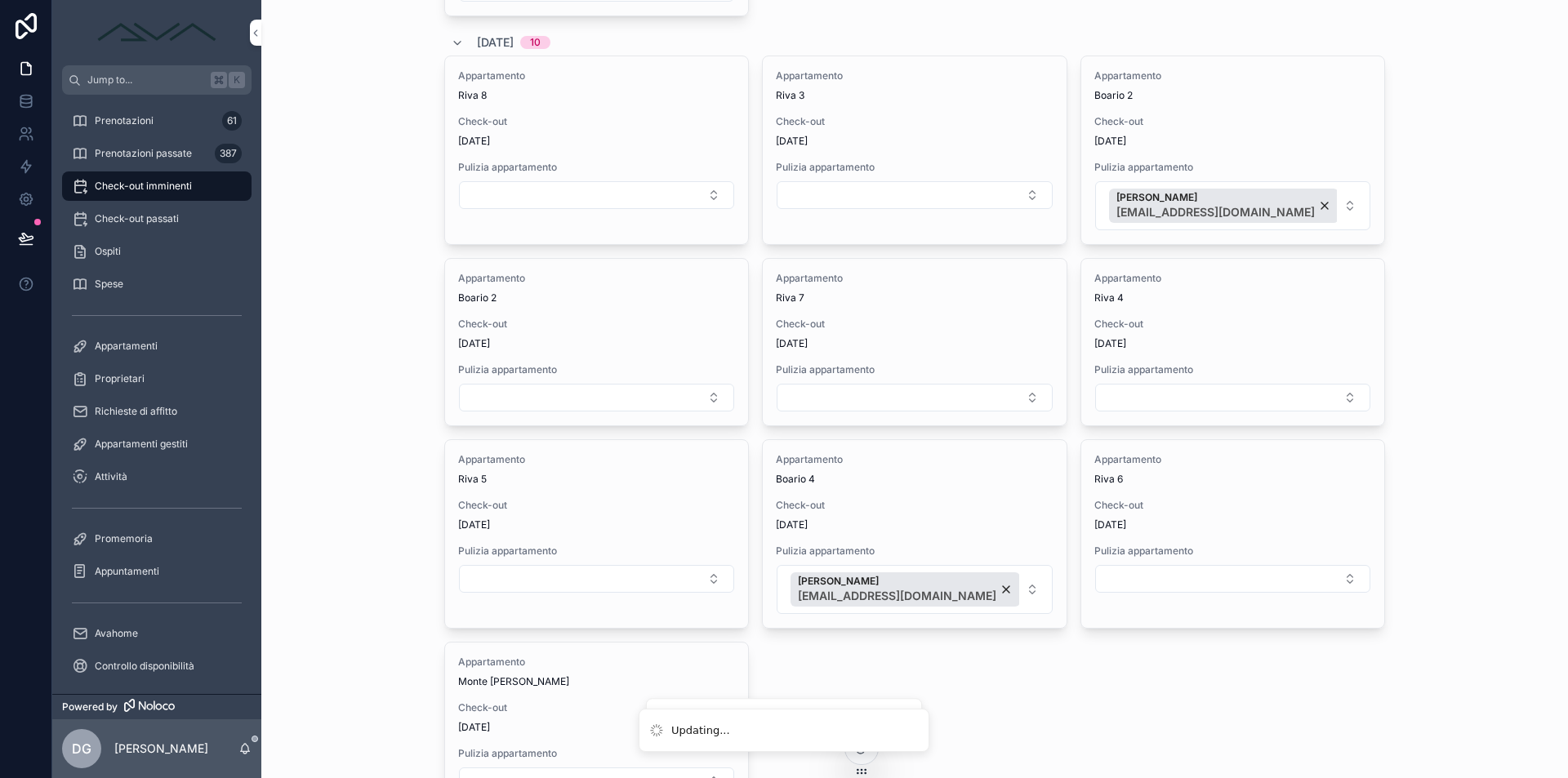
click at [605, 194] on button "Select Button" at bounding box center [596, 195] width 275 height 28
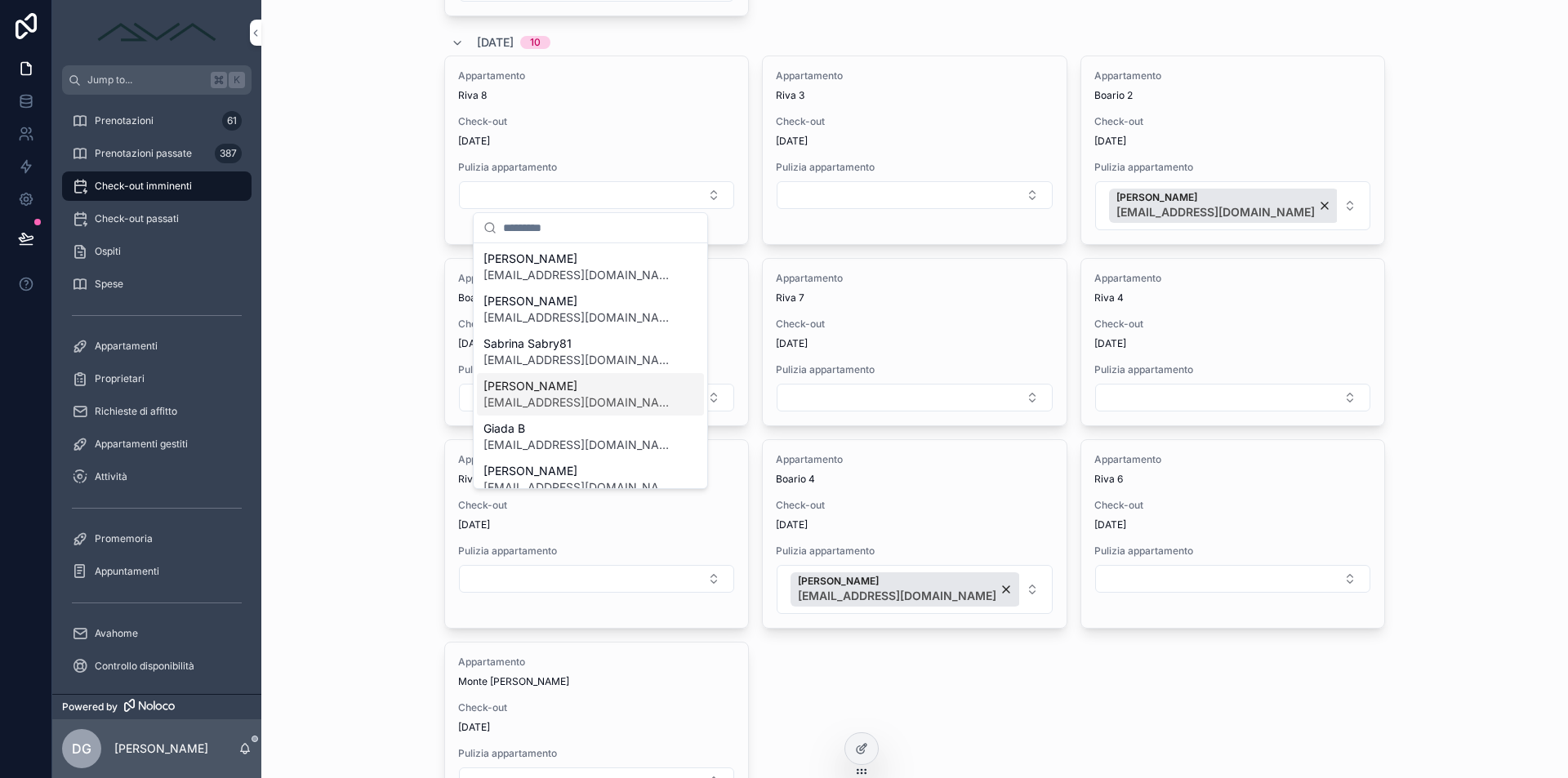
scroll to position [48, 0]
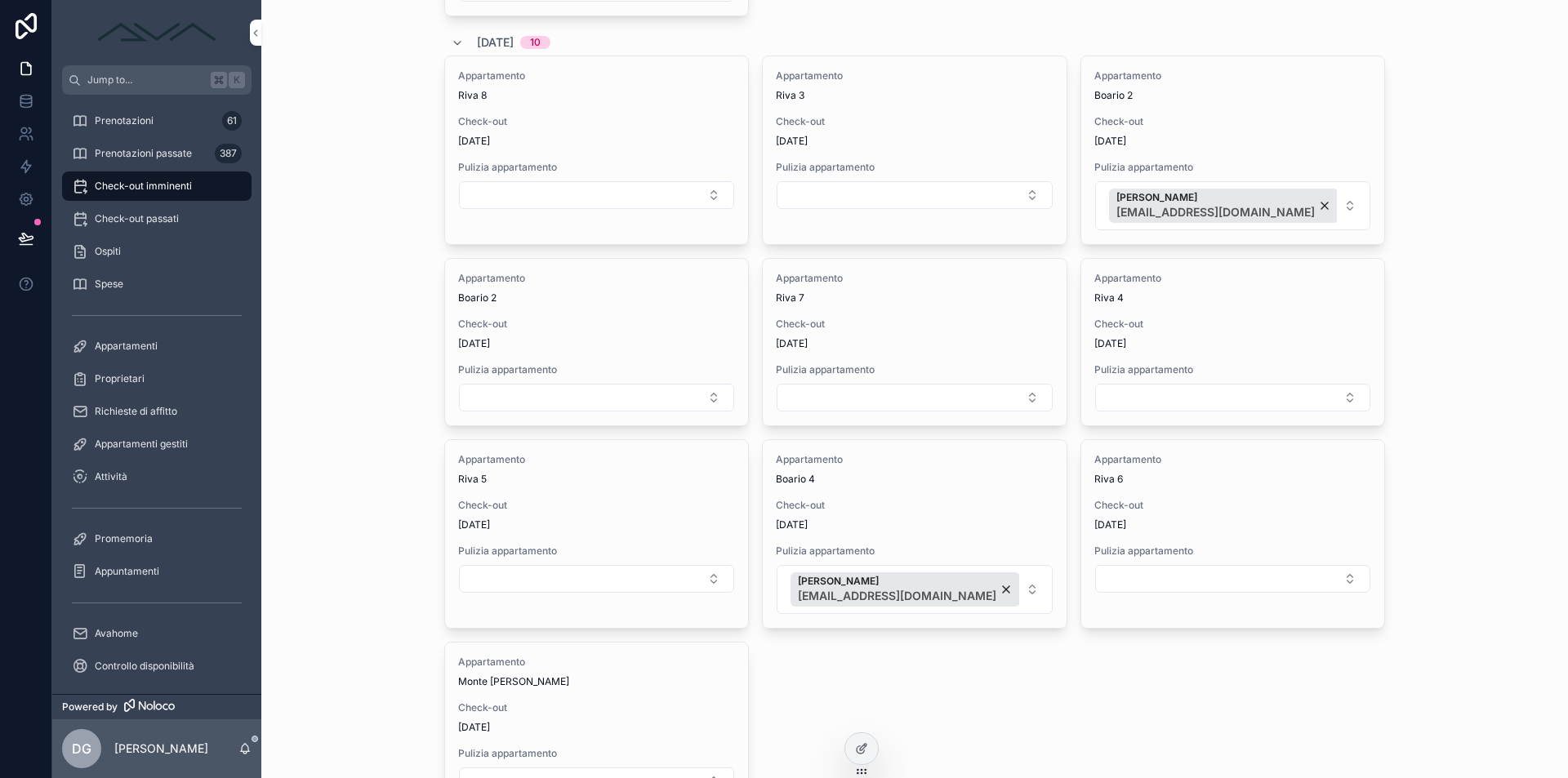
click at [568, 414] on div "Appartamento Boario 2 Check-out [DATE] Pulizia appartamento" at bounding box center [596, 341] width 303 height 167
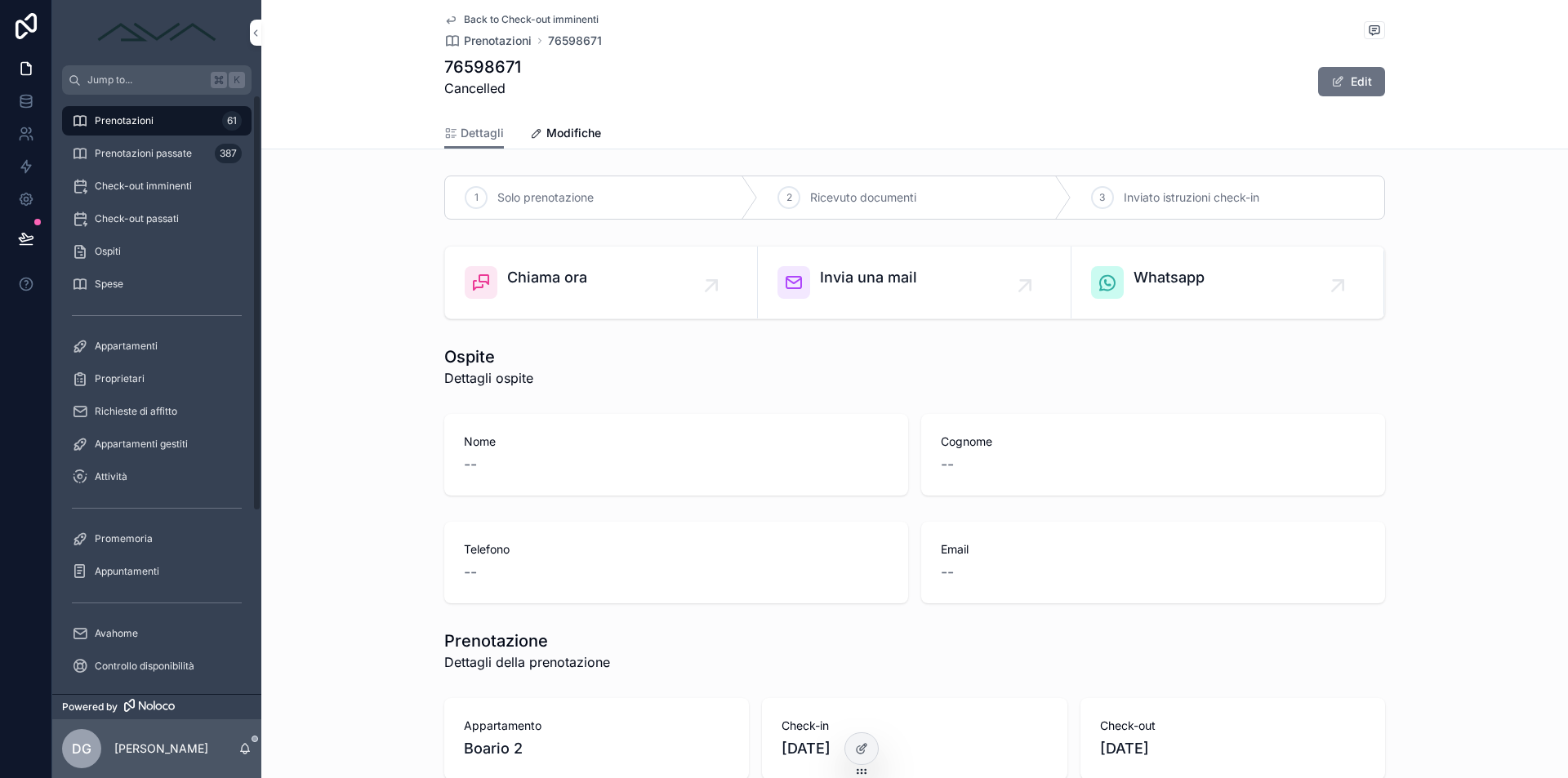
click at [146, 181] on span "Check-out imminenti" at bounding box center [143, 186] width 97 height 13
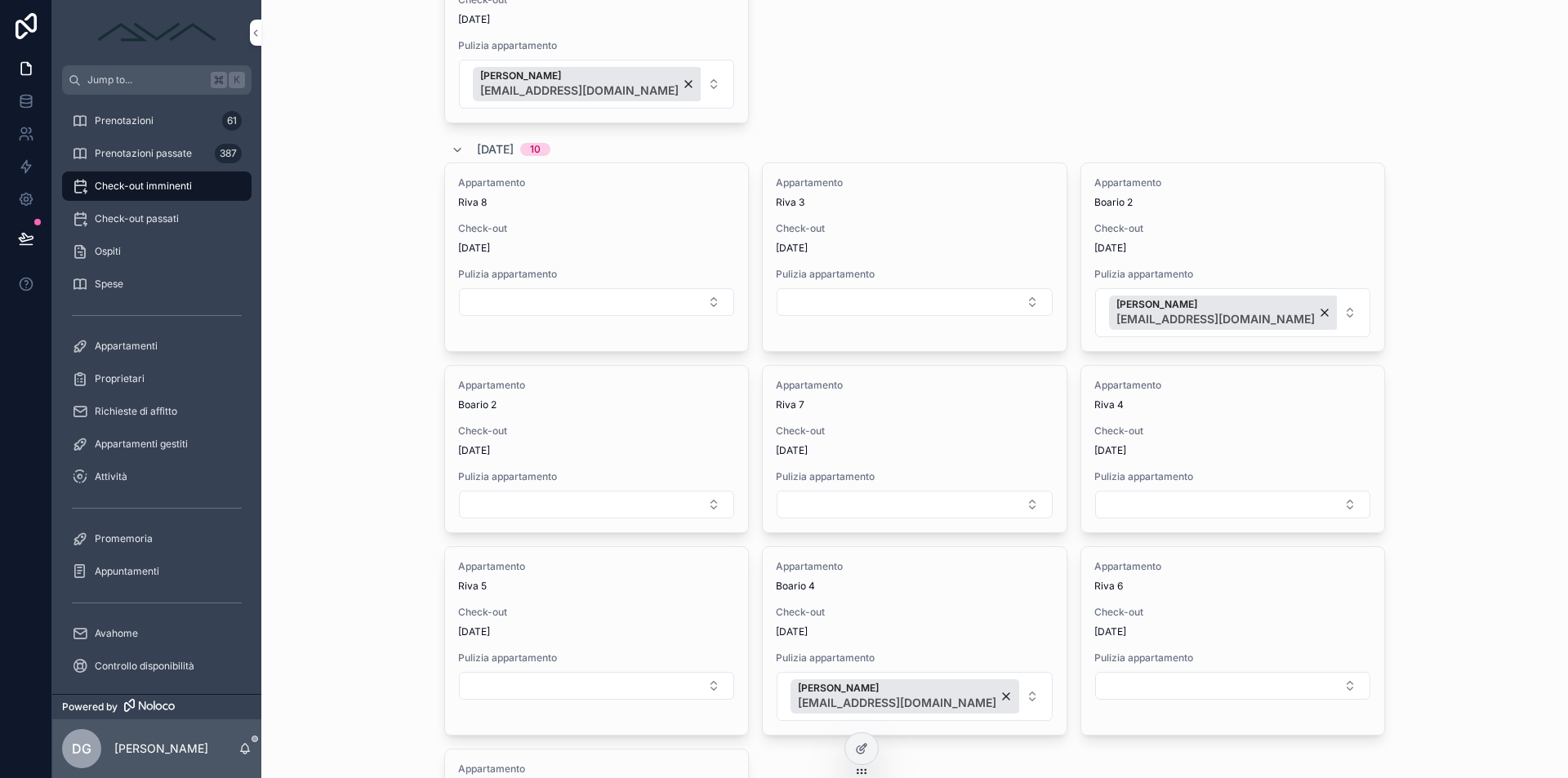
scroll to position [857, 0]
click at [650, 294] on button "Select Button" at bounding box center [596, 299] width 275 height 28
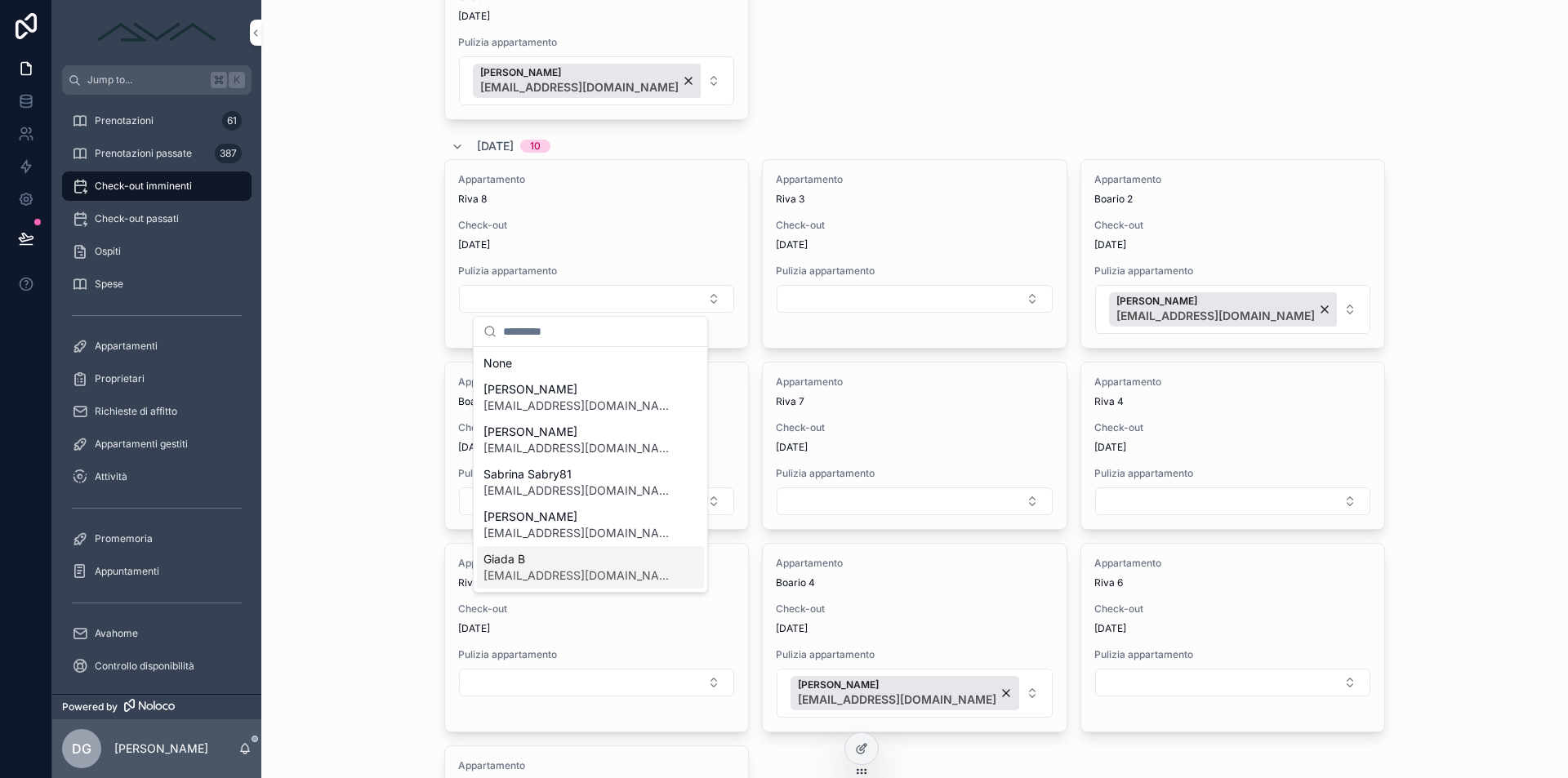
click at [562, 565] on span "Giada B" at bounding box center [580, 559] width 195 height 16
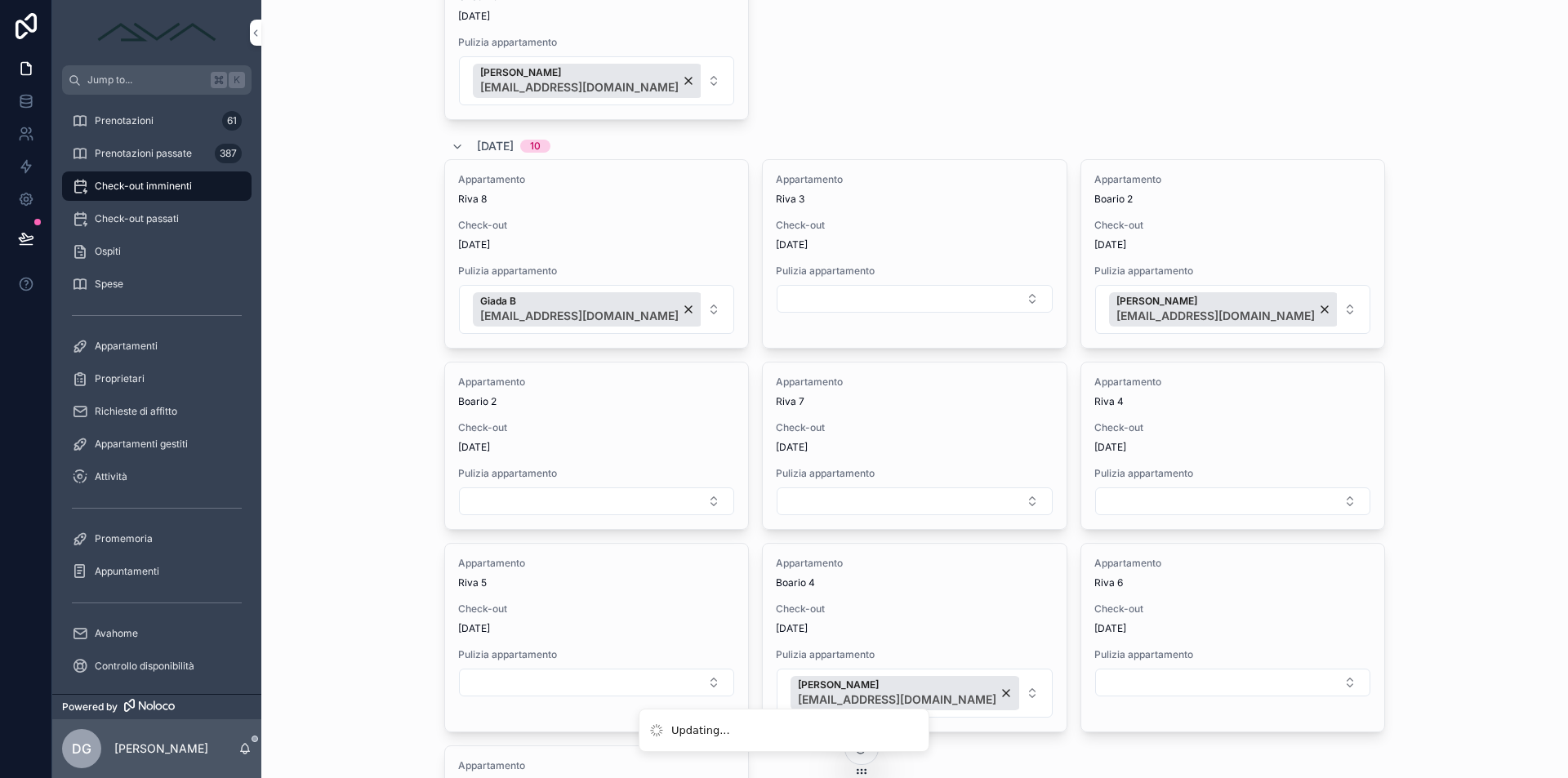
click at [817, 289] on button "Select Button" at bounding box center [914, 299] width 275 height 28
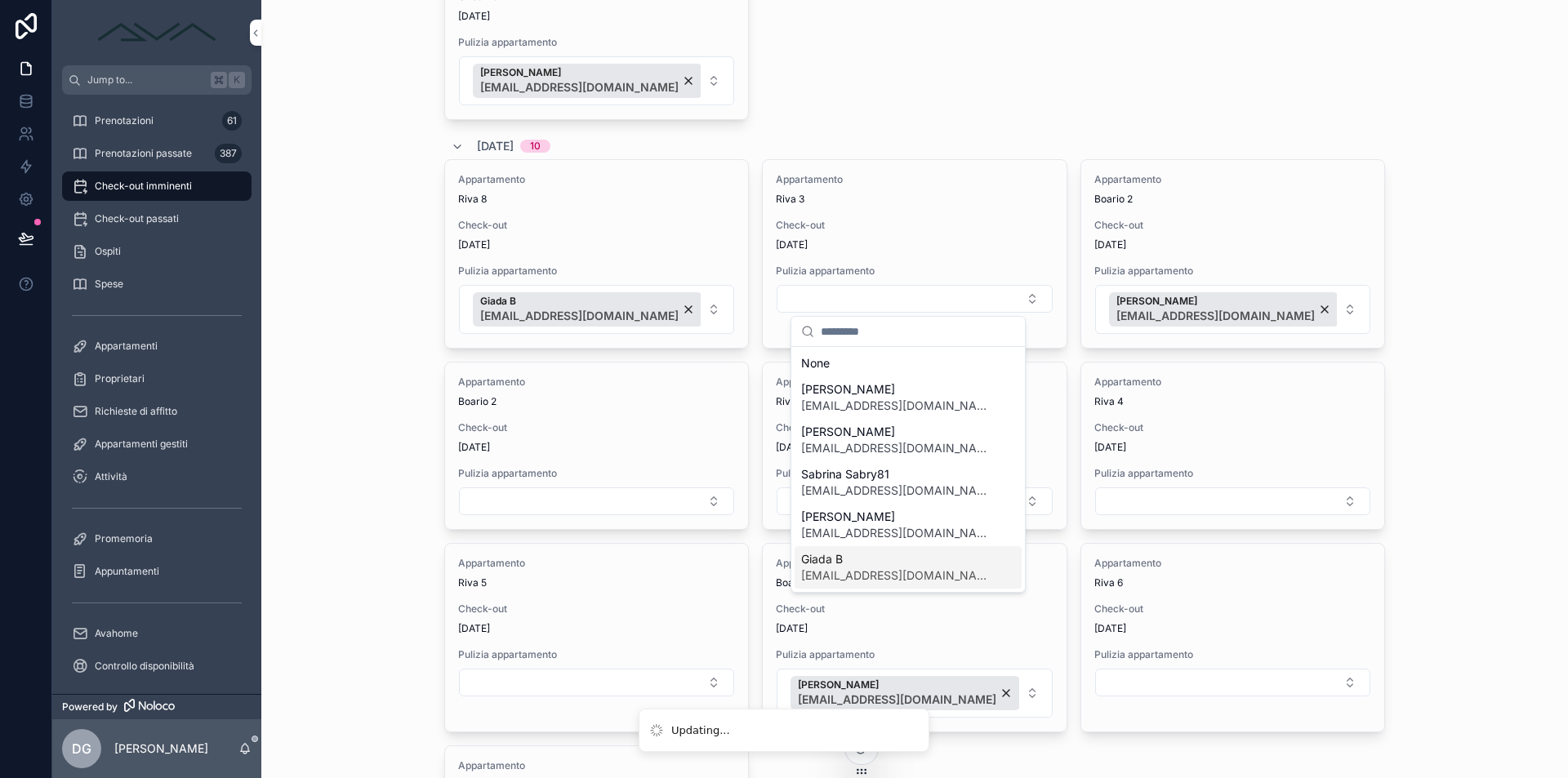
click at [831, 569] on span "[EMAIL_ADDRESS][DOMAIN_NAME]" at bounding box center [898, 575] width 195 height 16
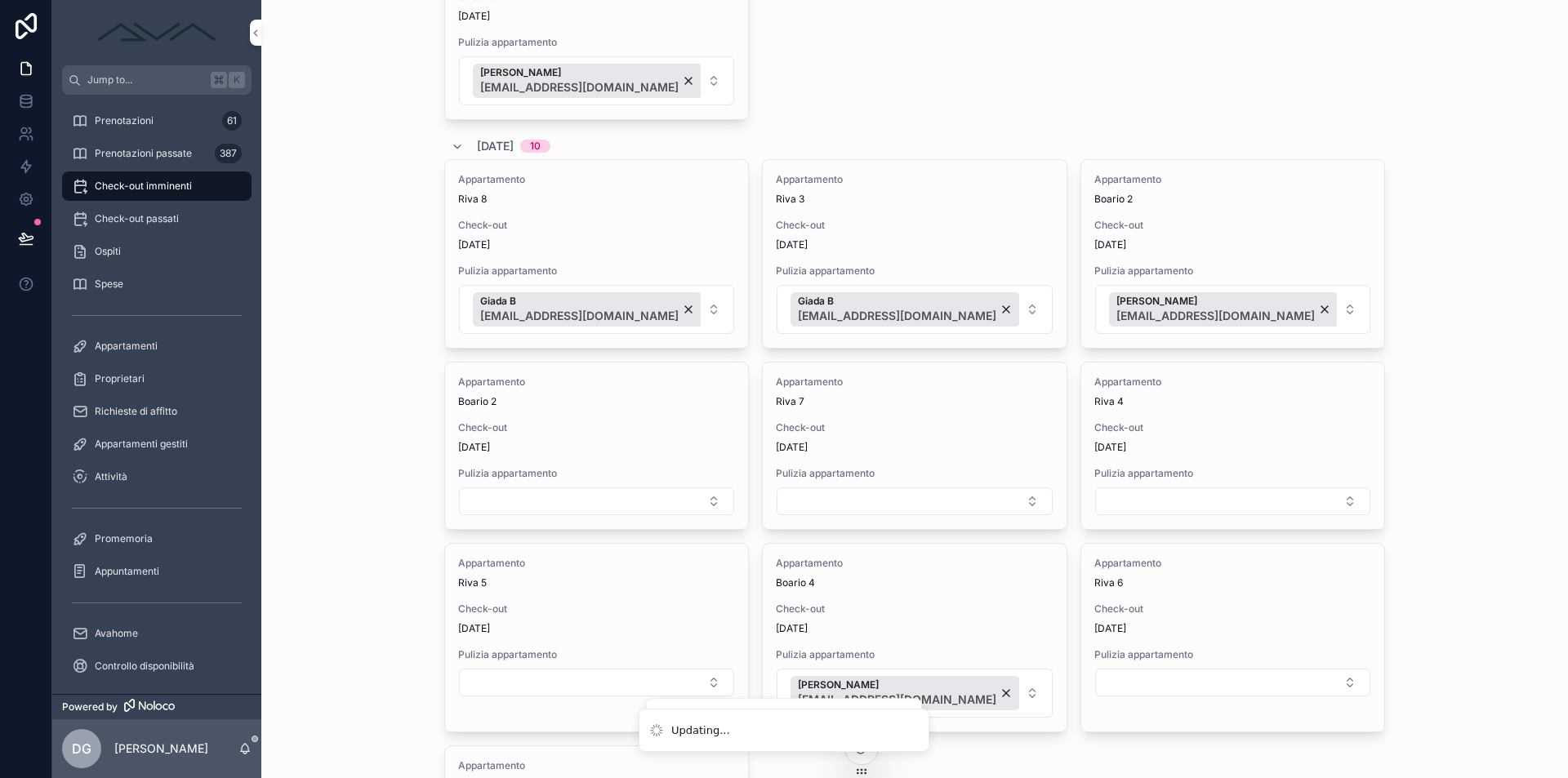
scroll to position [974, 0]
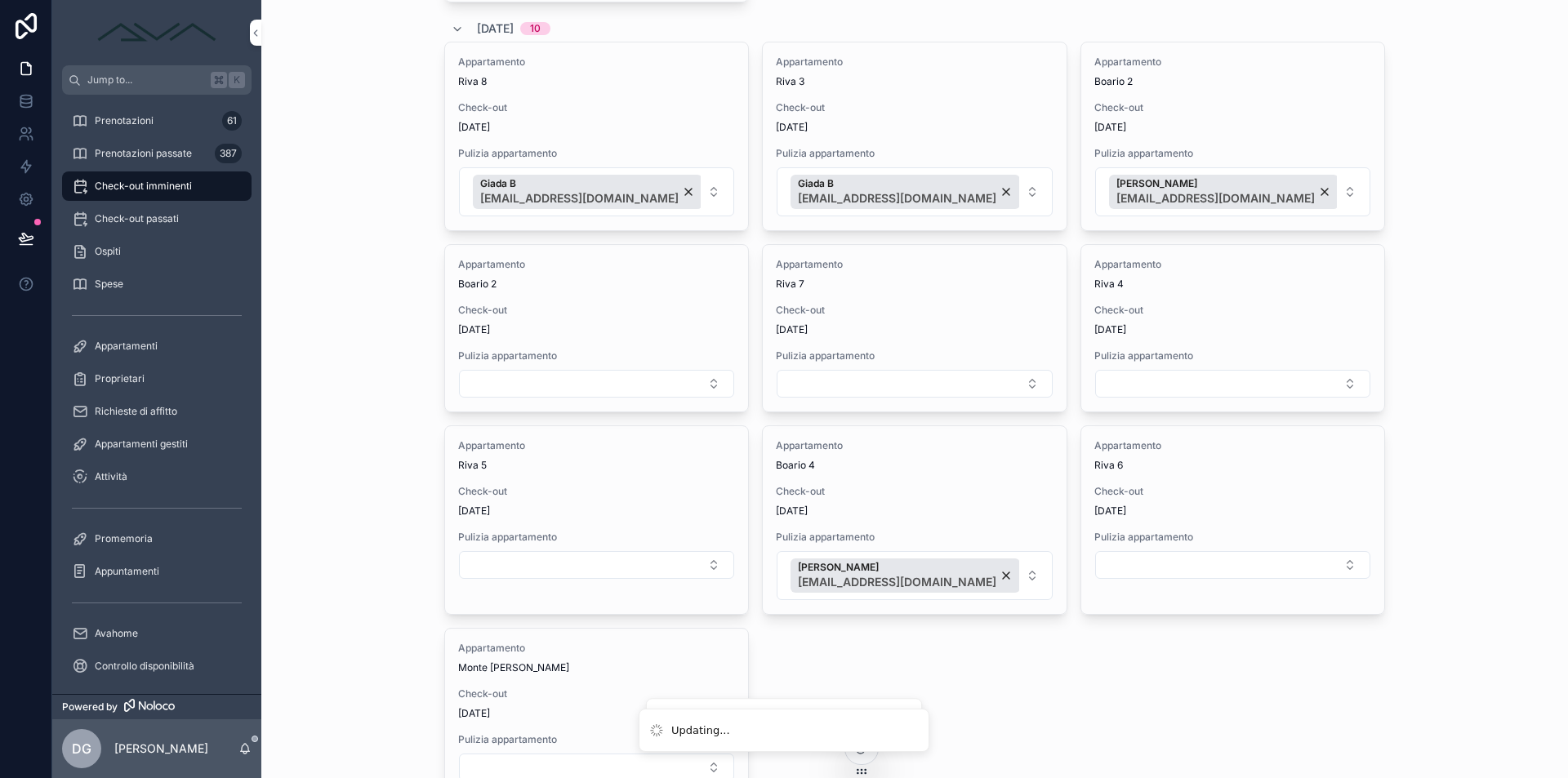
click at [943, 387] on button "Select Button" at bounding box center [914, 384] width 275 height 28
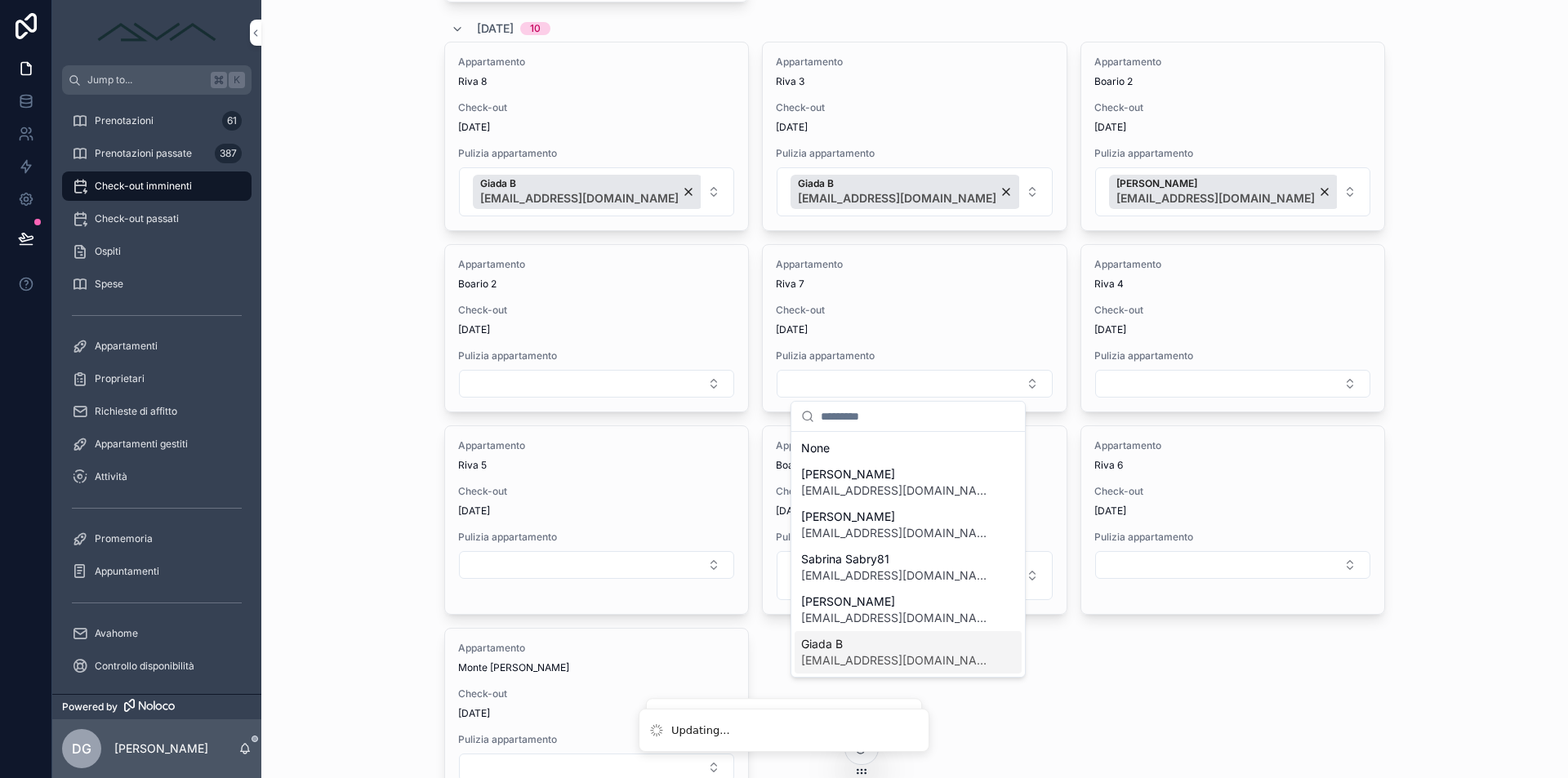
click at [879, 639] on span "Giada B" at bounding box center [898, 644] width 195 height 16
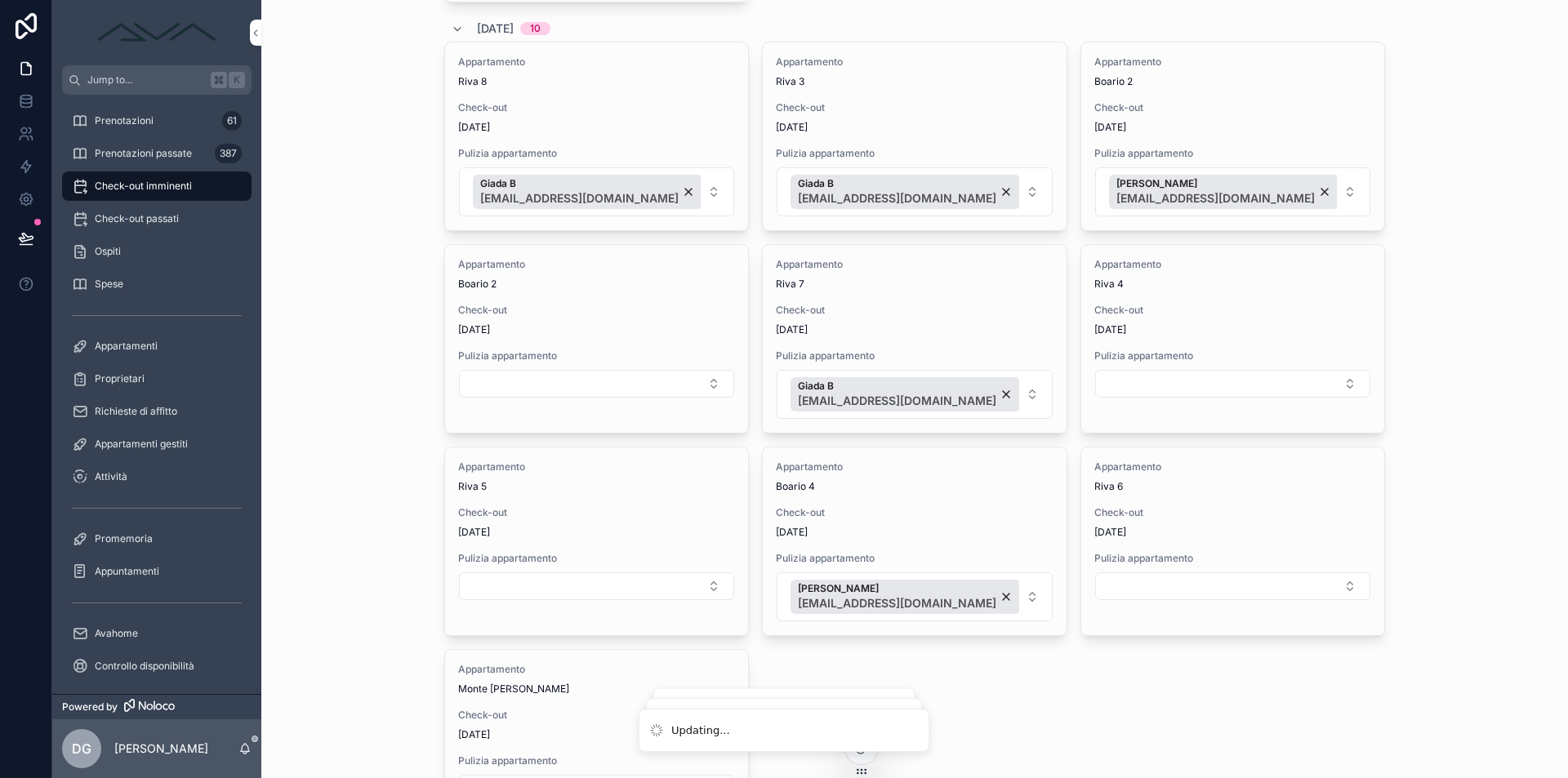
scroll to position [1082, 0]
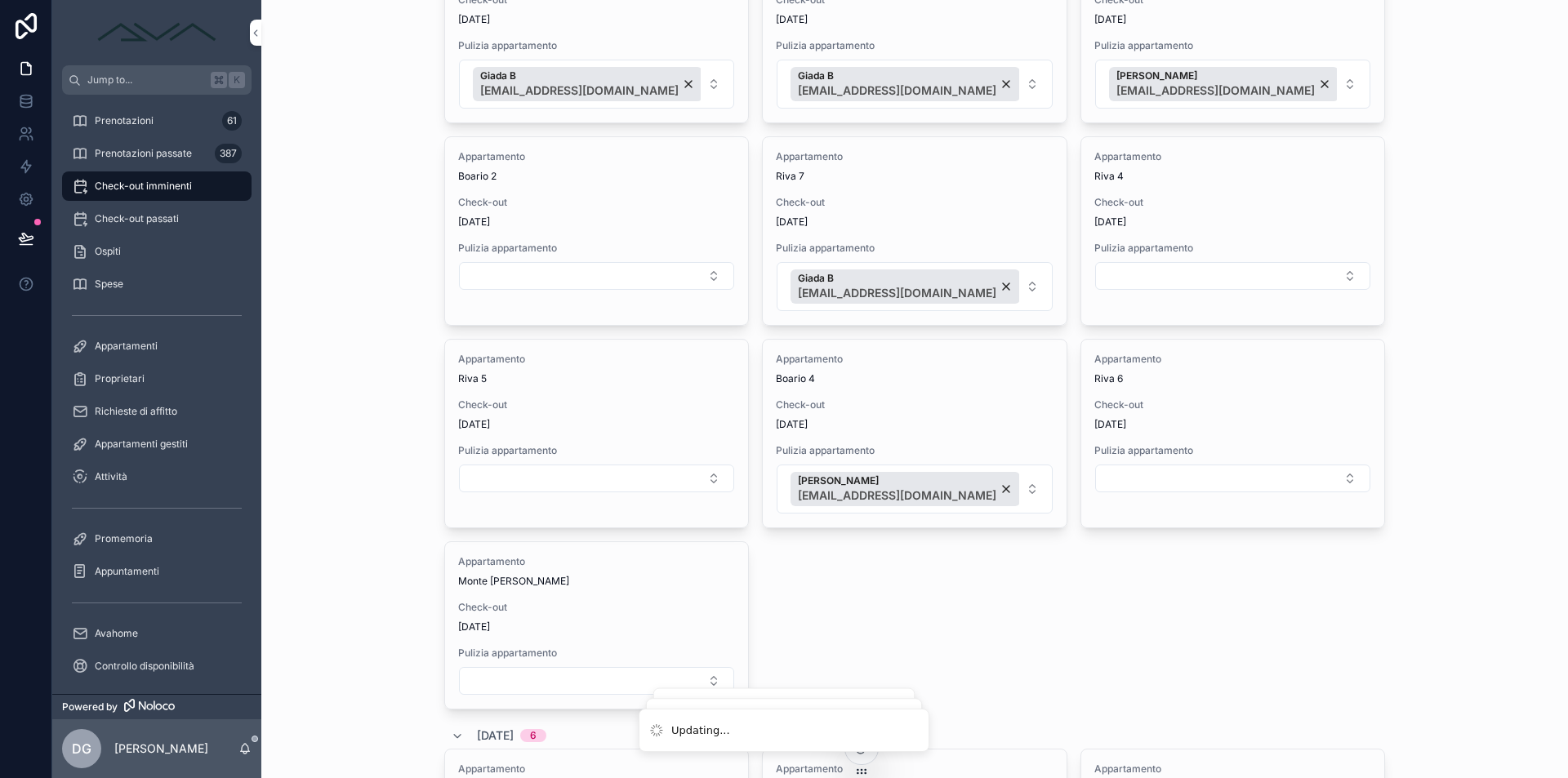
click at [1177, 277] on button "Select Button" at bounding box center [1232, 276] width 275 height 28
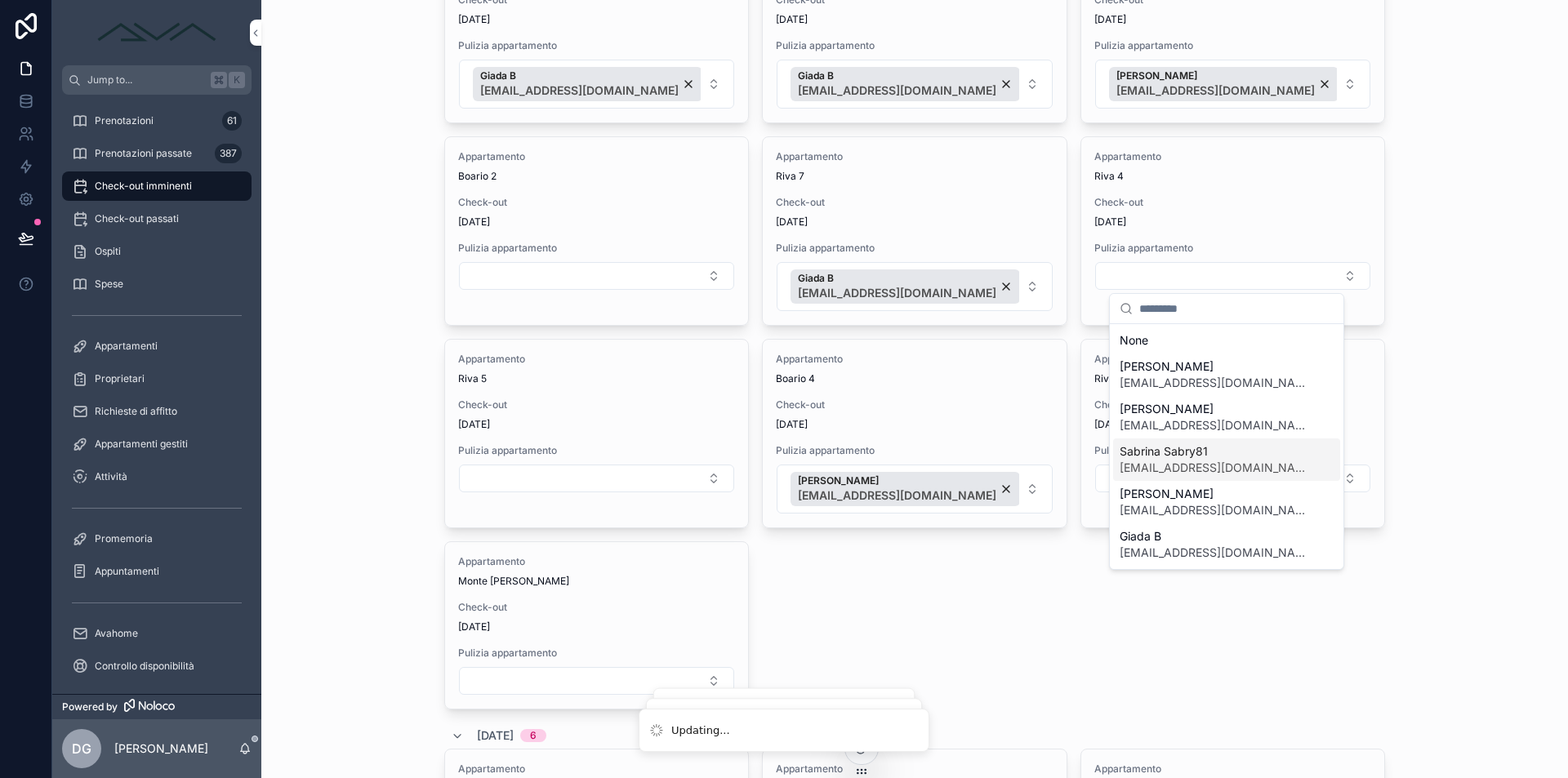
scroll to position [140, 0]
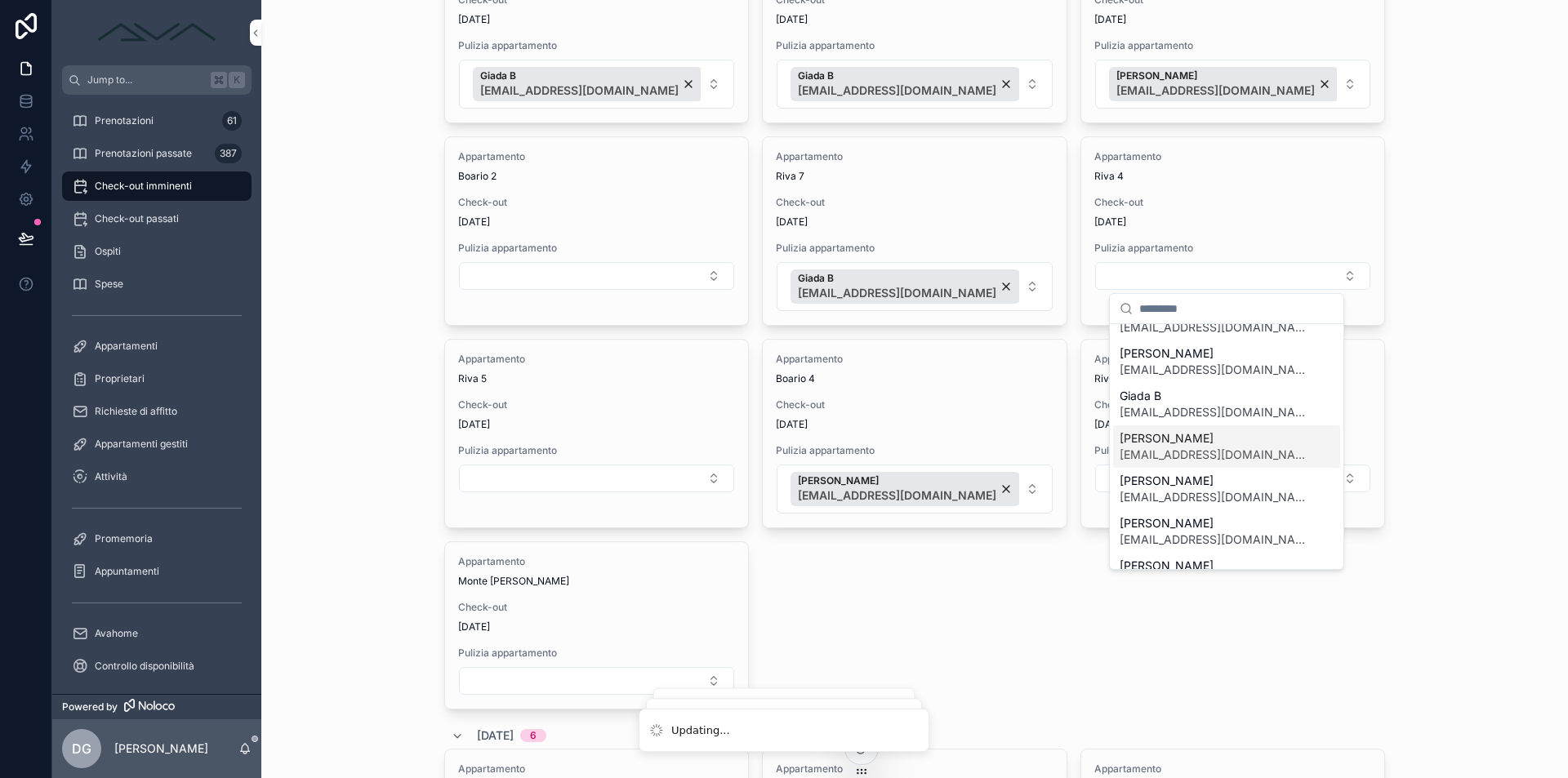
click at [1179, 456] on span "[EMAIL_ADDRESS][DOMAIN_NAME]" at bounding box center [1217, 455] width 195 height 16
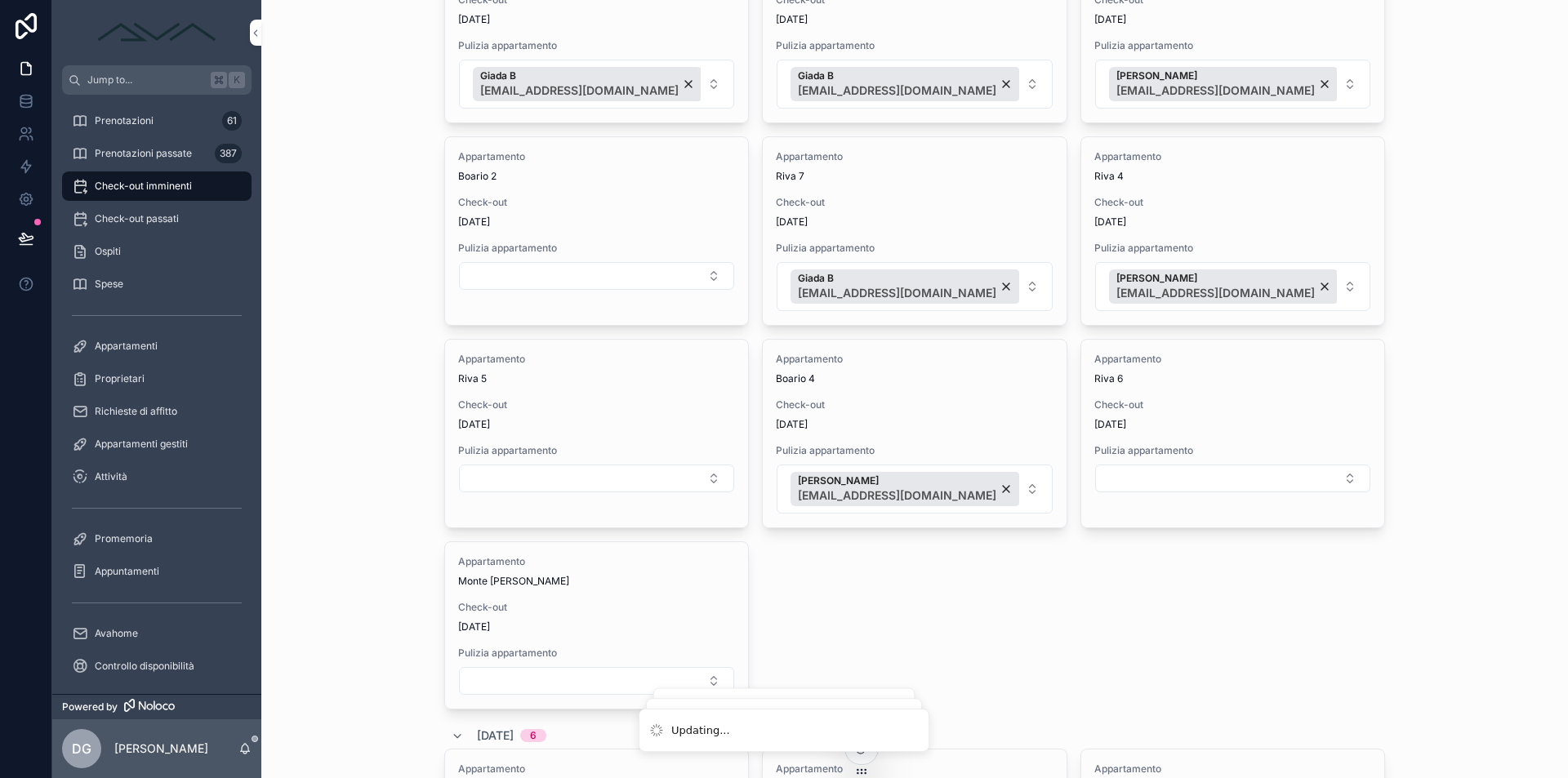
click at [1141, 480] on button "Select Button" at bounding box center [1232, 478] width 275 height 28
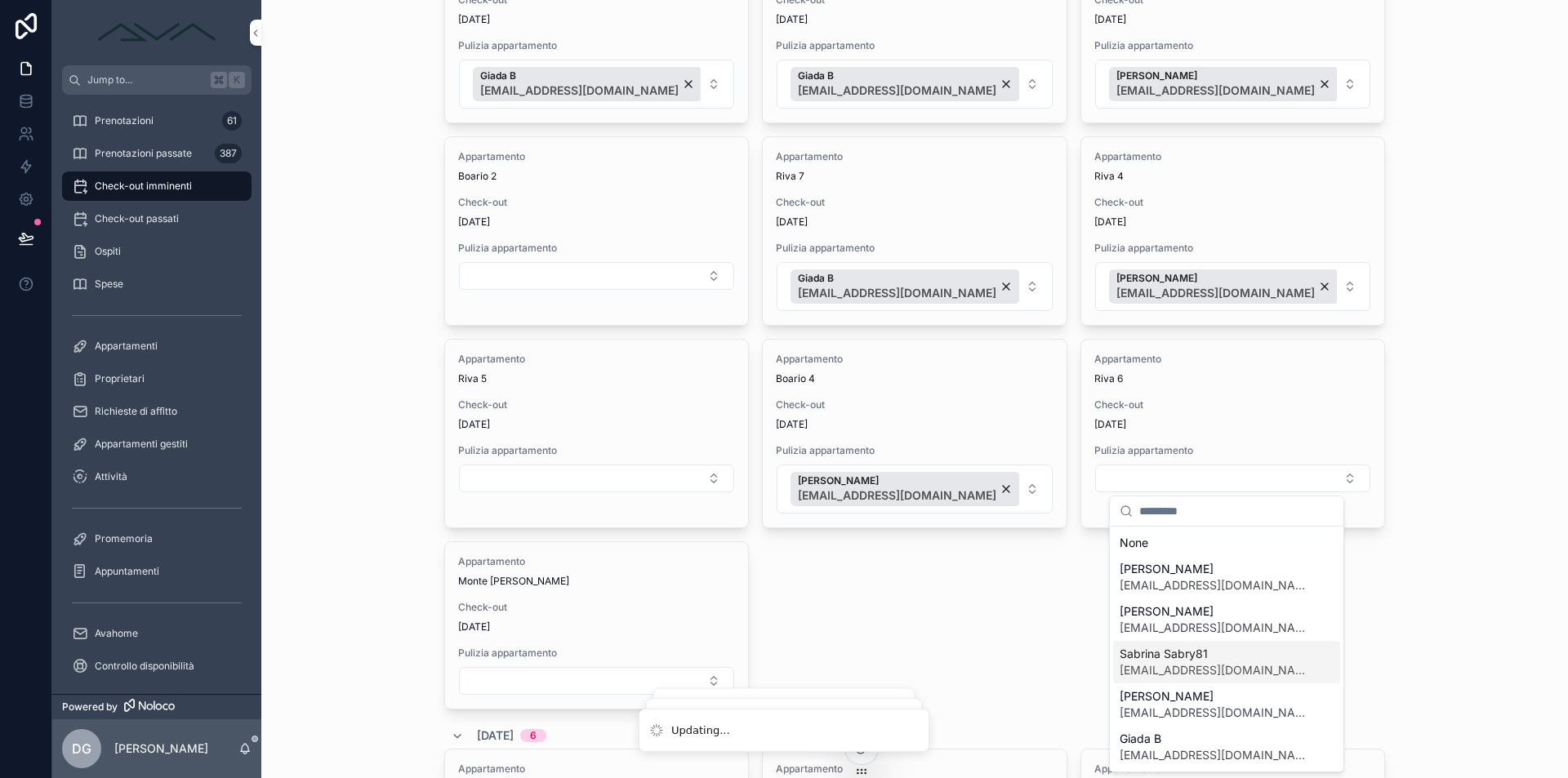
scroll to position [29, 0]
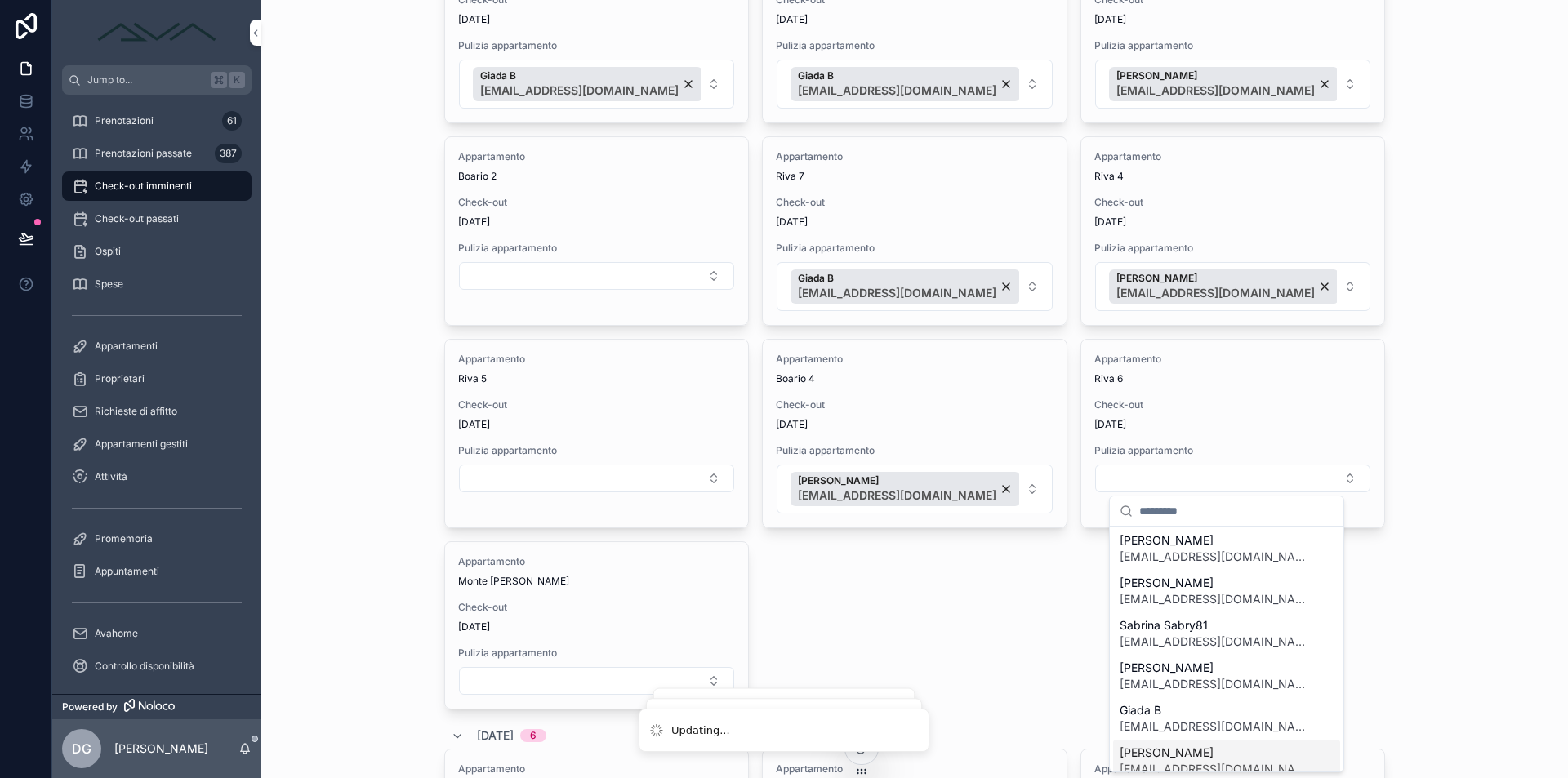
click at [1178, 754] on span "[PERSON_NAME]" at bounding box center [1217, 753] width 195 height 16
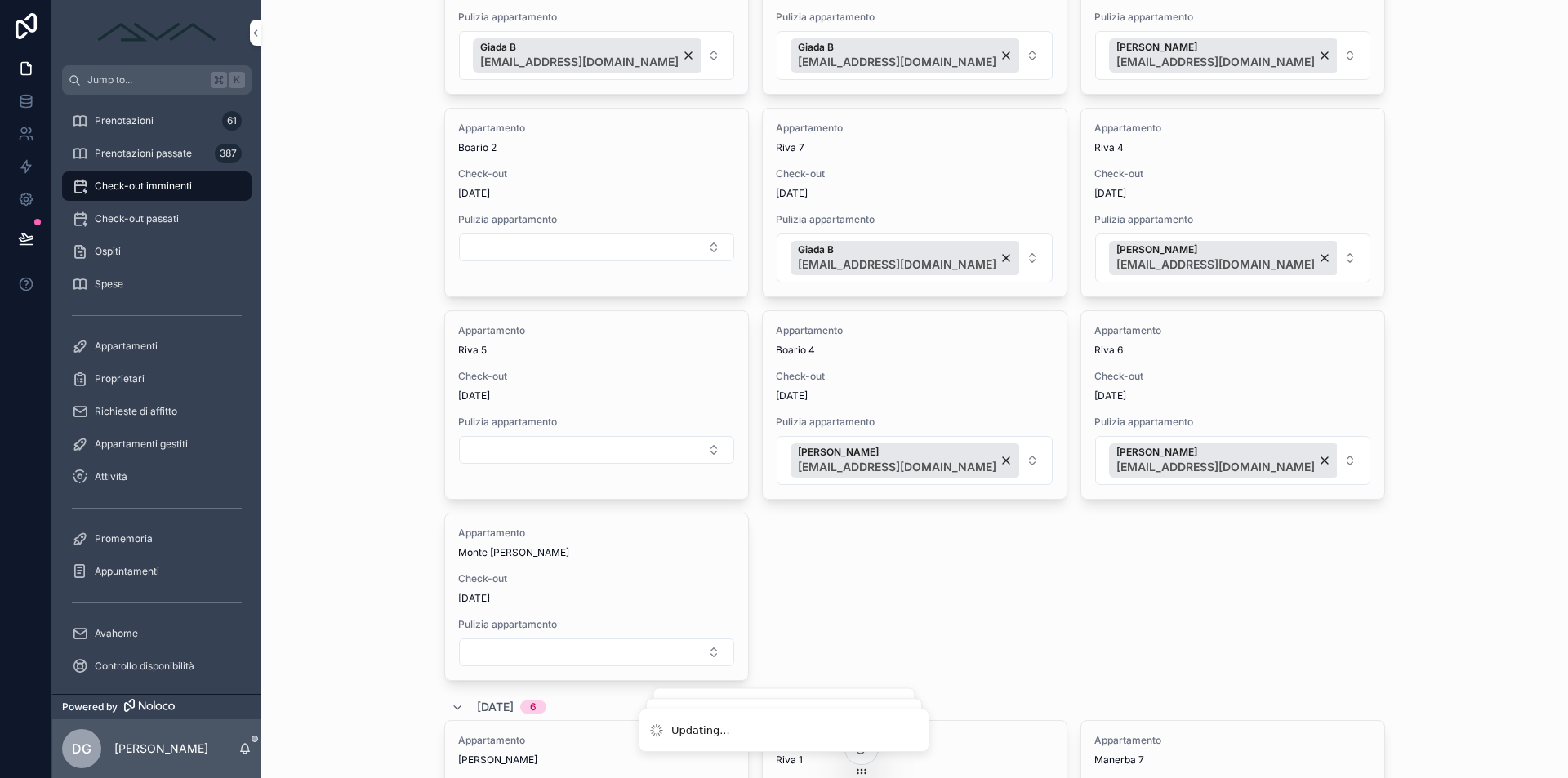
scroll to position [1201, 0]
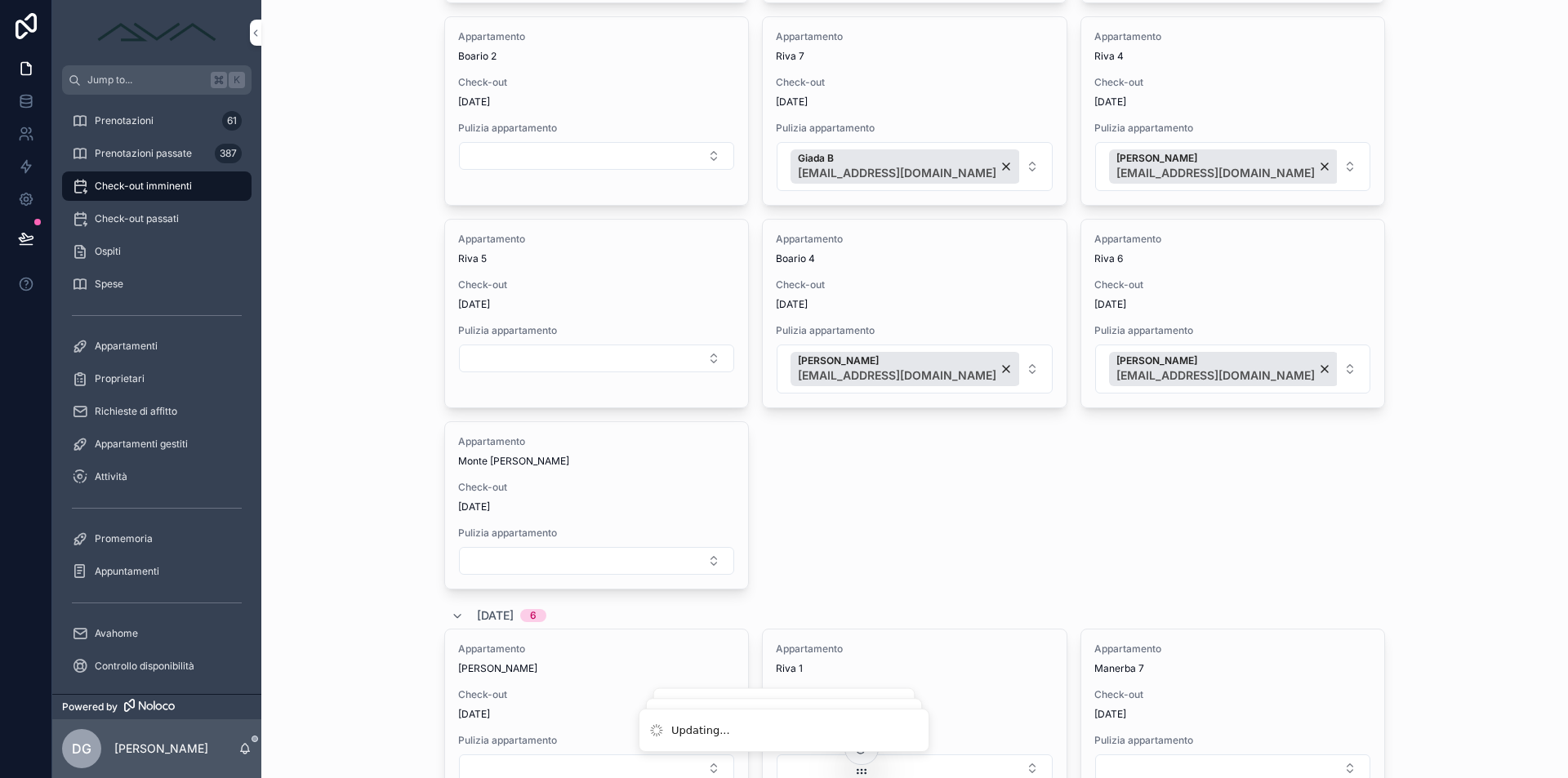
click at [566, 359] on button "Select Button" at bounding box center [596, 359] width 275 height 28
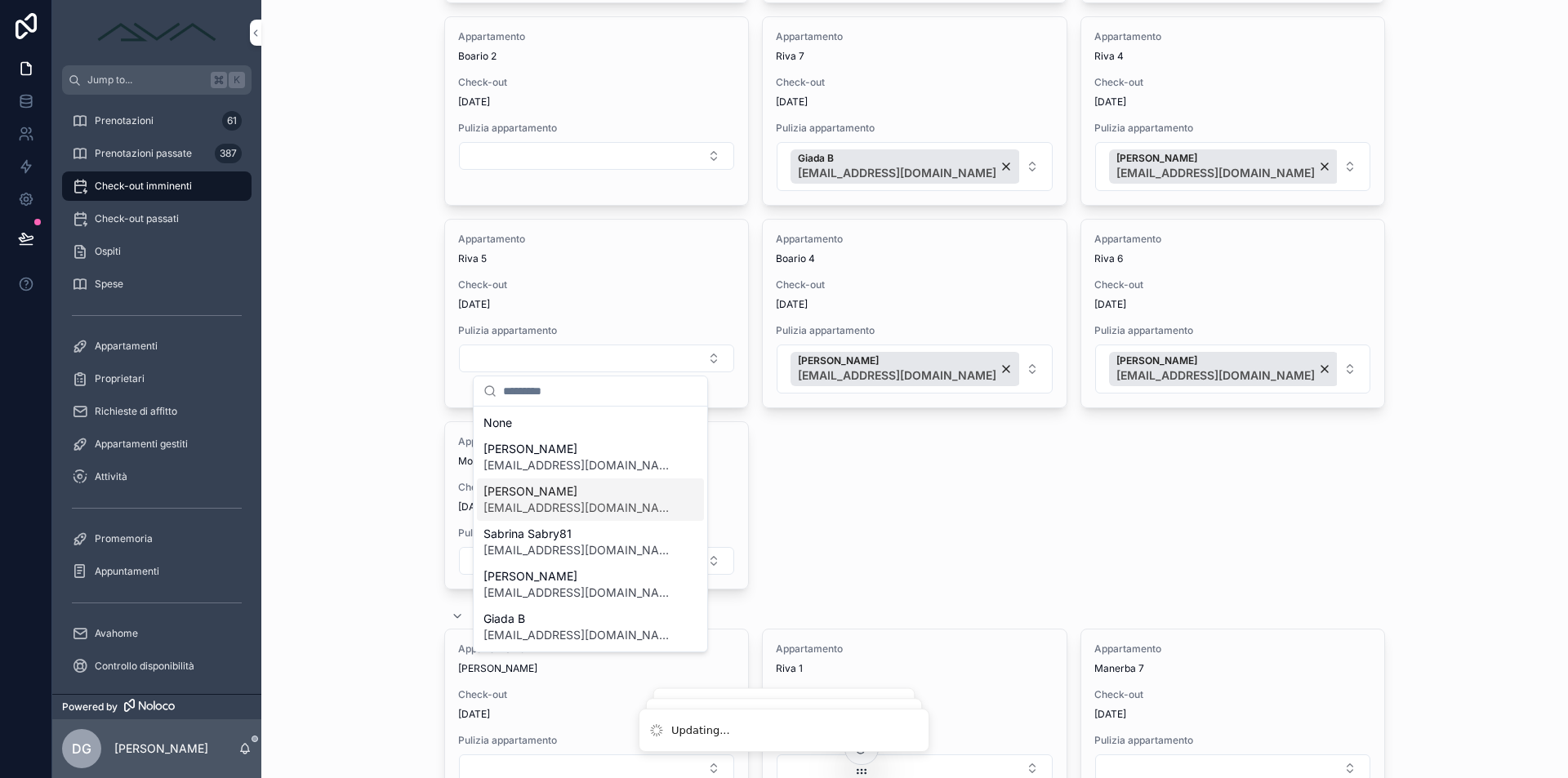
scroll to position [34, 0]
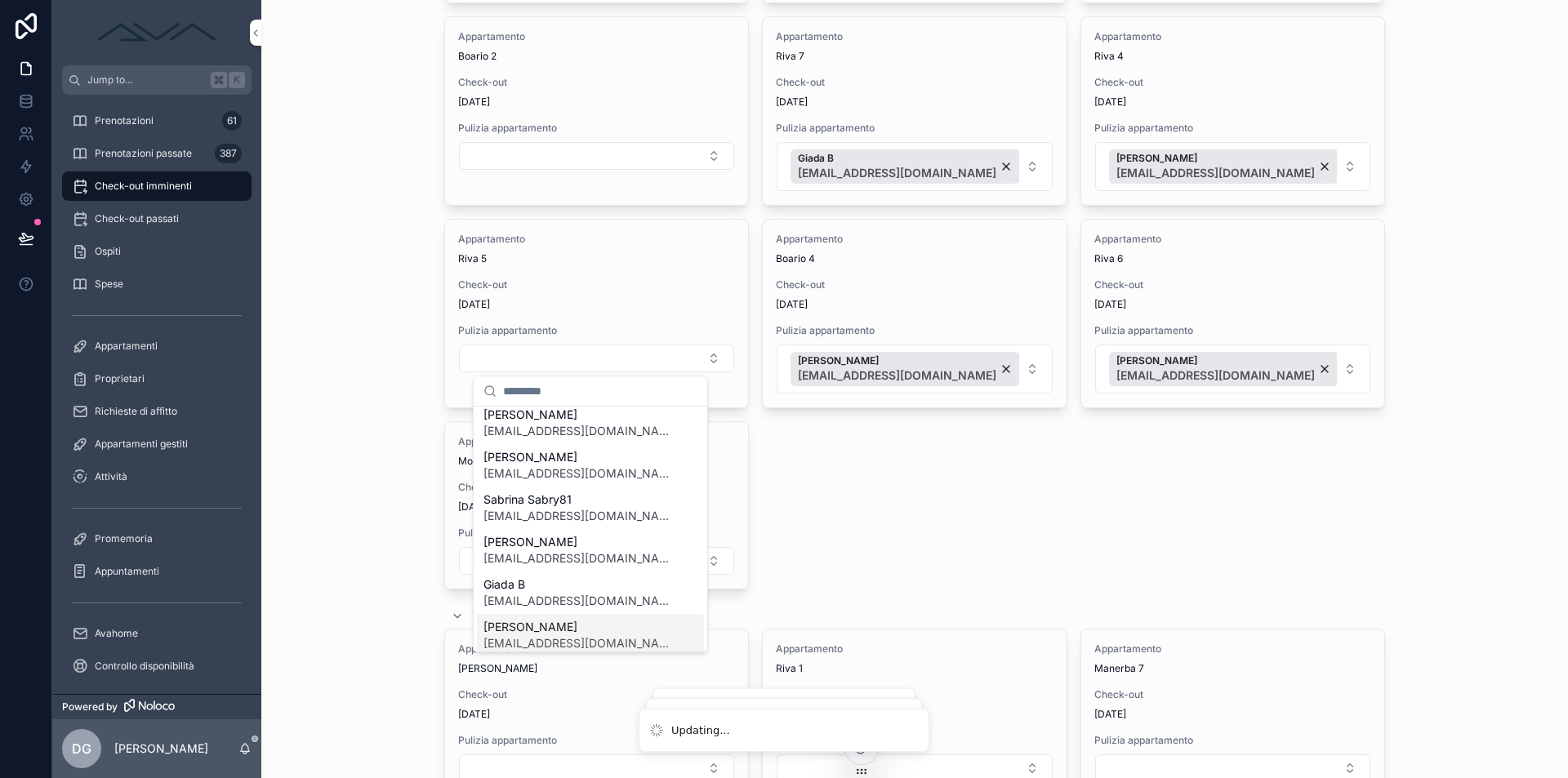
click at [561, 622] on span "[PERSON_NAME]" at bounding box center [580, 627] width 195 height 16
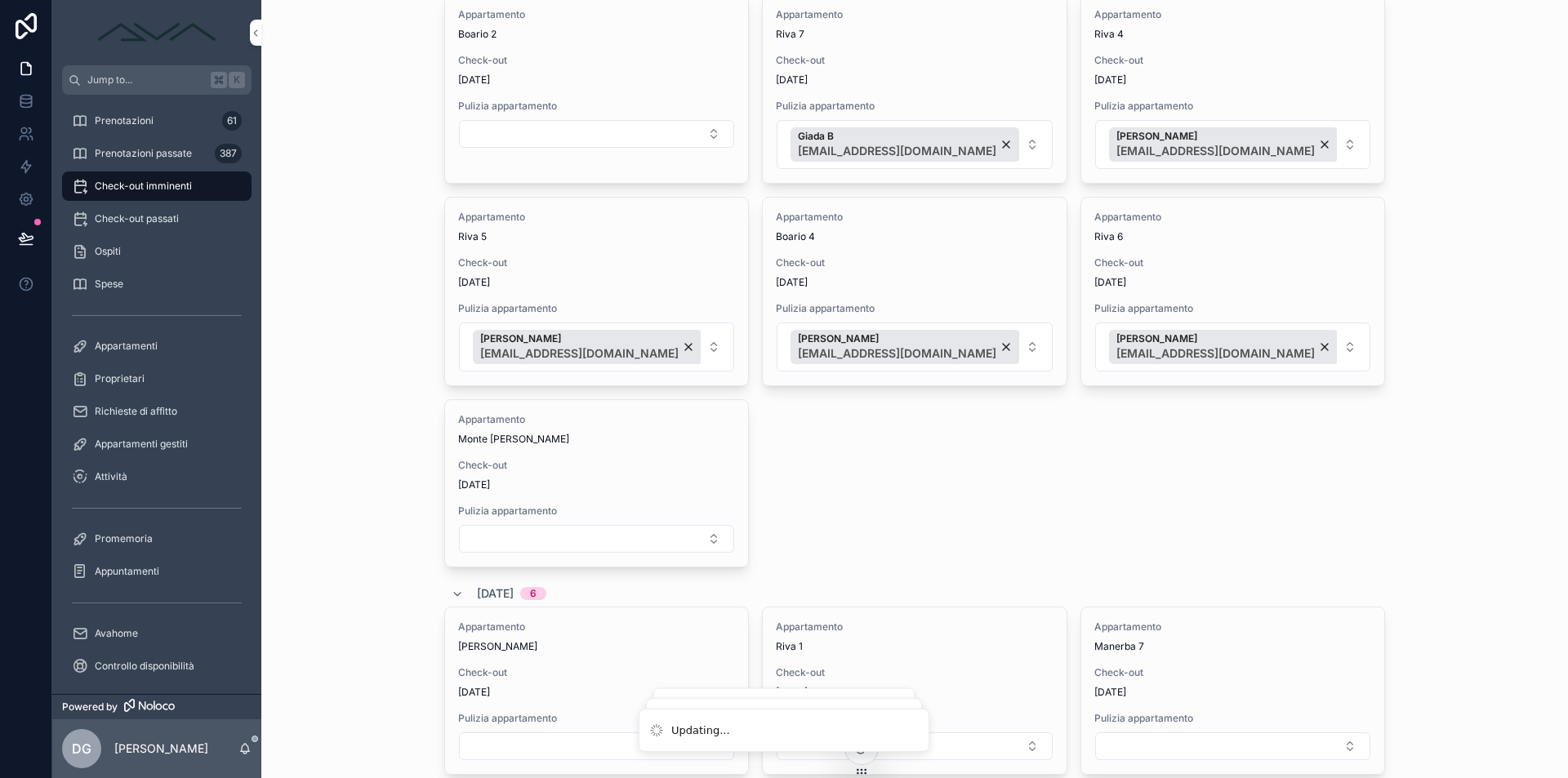
scroll to position [1220, 0]
click at [533, 546] on button "Select Button" at bounding box center [596, 542] width 275 height 28
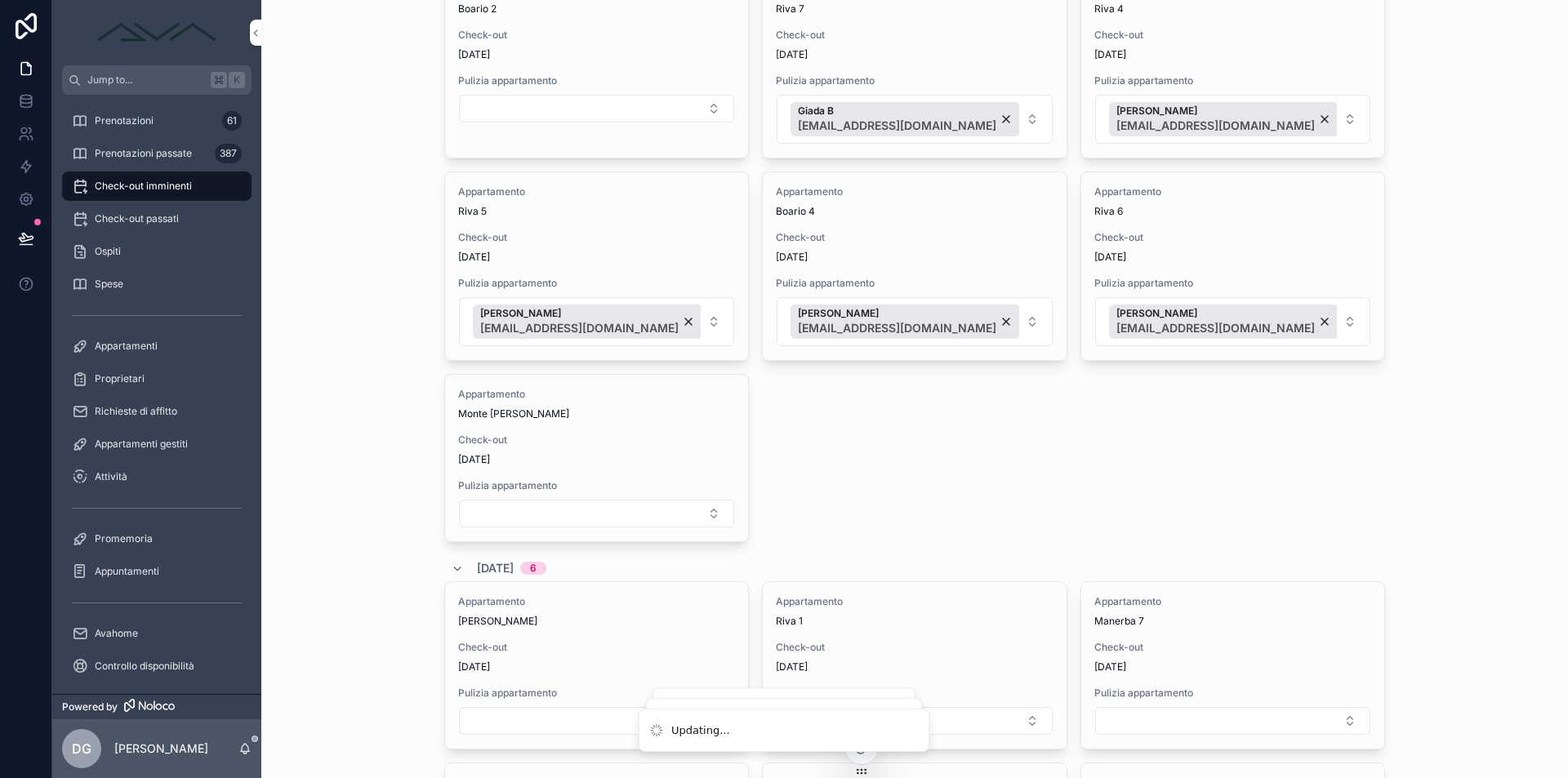
click at [529, 505] on button "Select Button" at bounding box center [596, 514] width 275 height 28
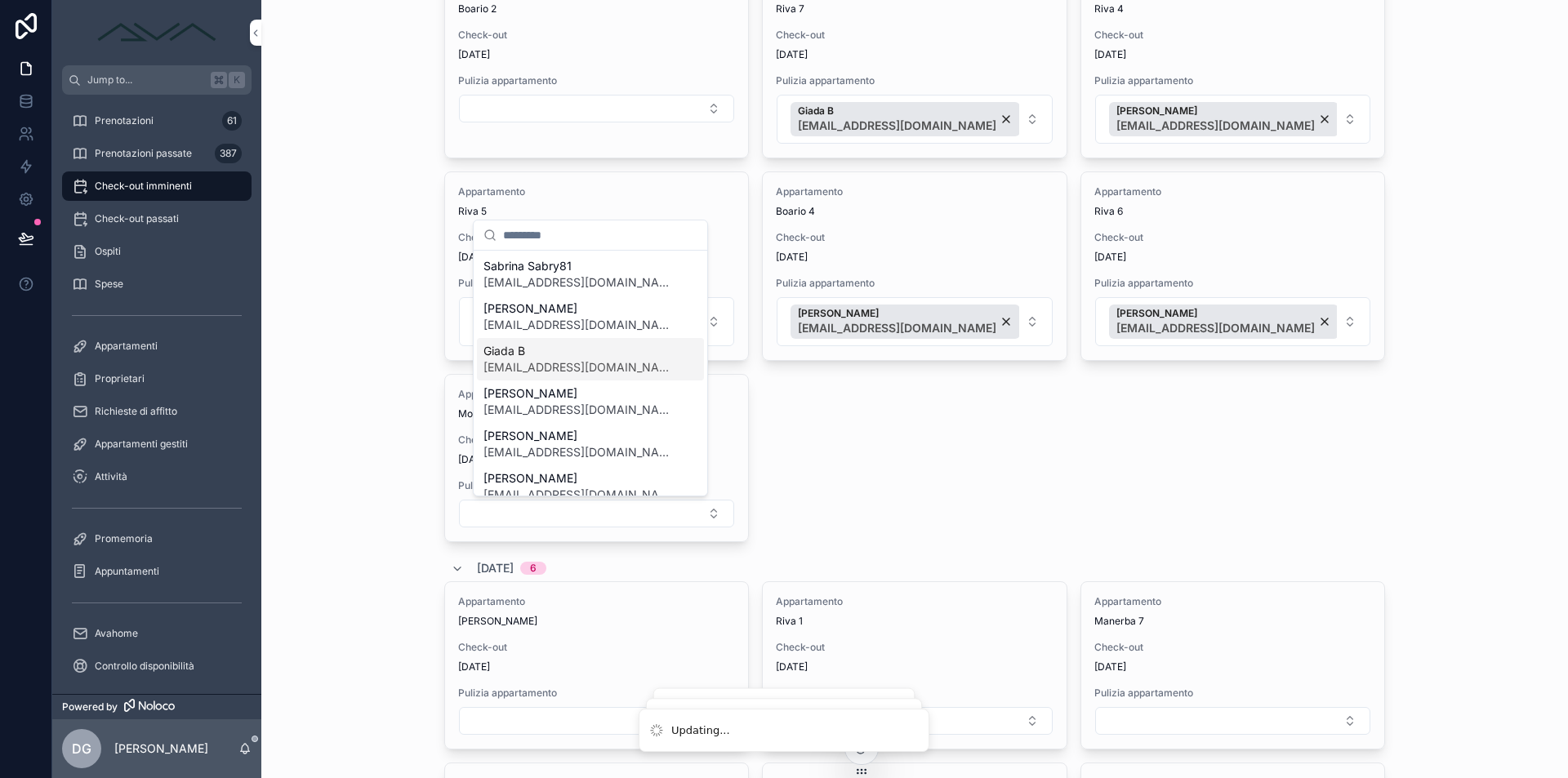
scroll to position [112, 0]
click at [570, 366] on span "[EMAIL_ADDRESS][DOMAIN_NAME]" at bounding box center [580, 368] width 195 height 16
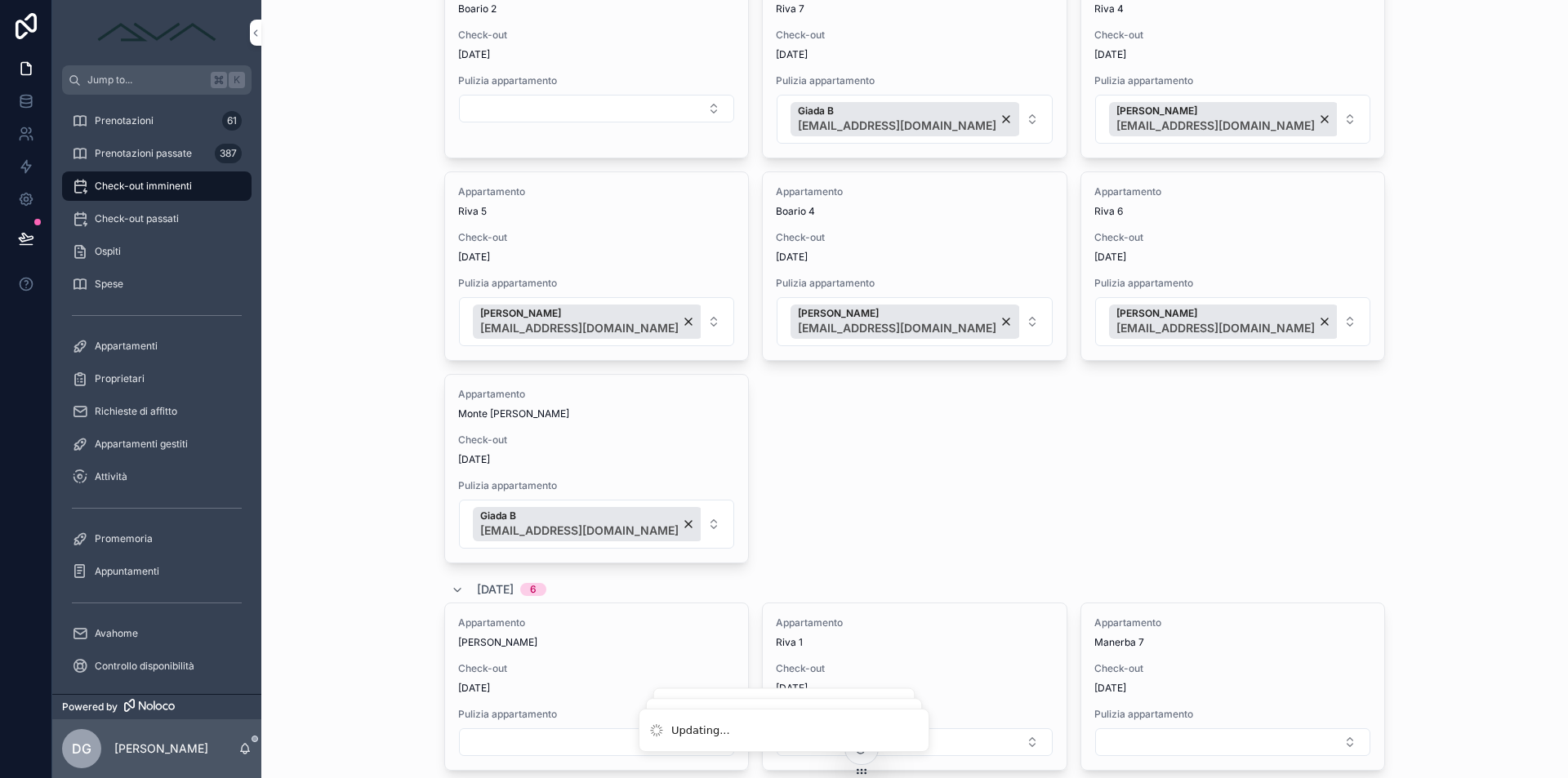
click at [684, 518] on button "Giada B [EMAIL_ADDRESS][DOMAIN_NAME]" at bounding box center [596, 524] width 275 height 49
click at [698, 536] on button "Giada B [EMAIL_ADDRESS][DOMAIN_NAME]" at bounding box center [596, 524] width 275 height 49
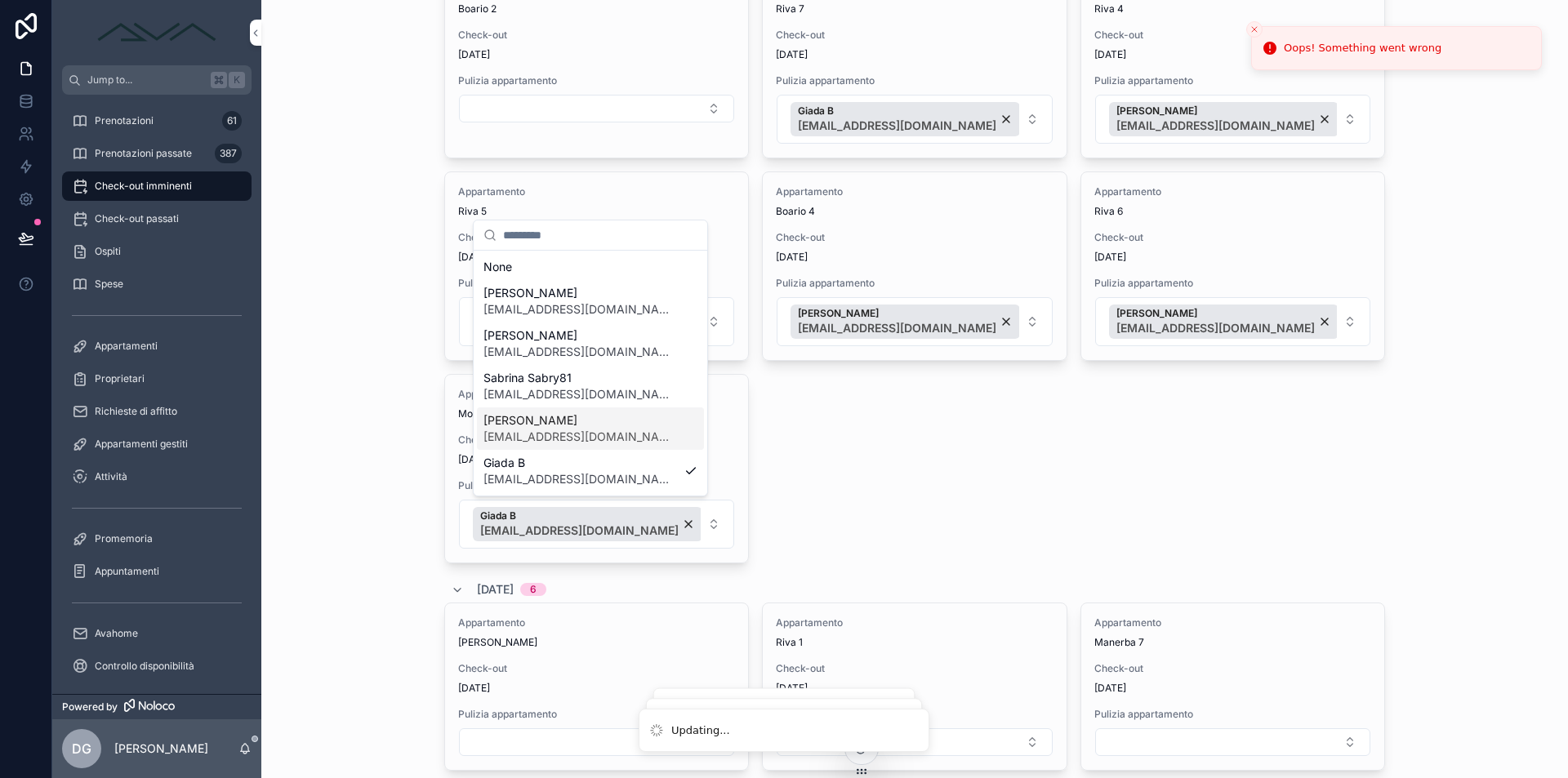
scroll to position [31, 0]
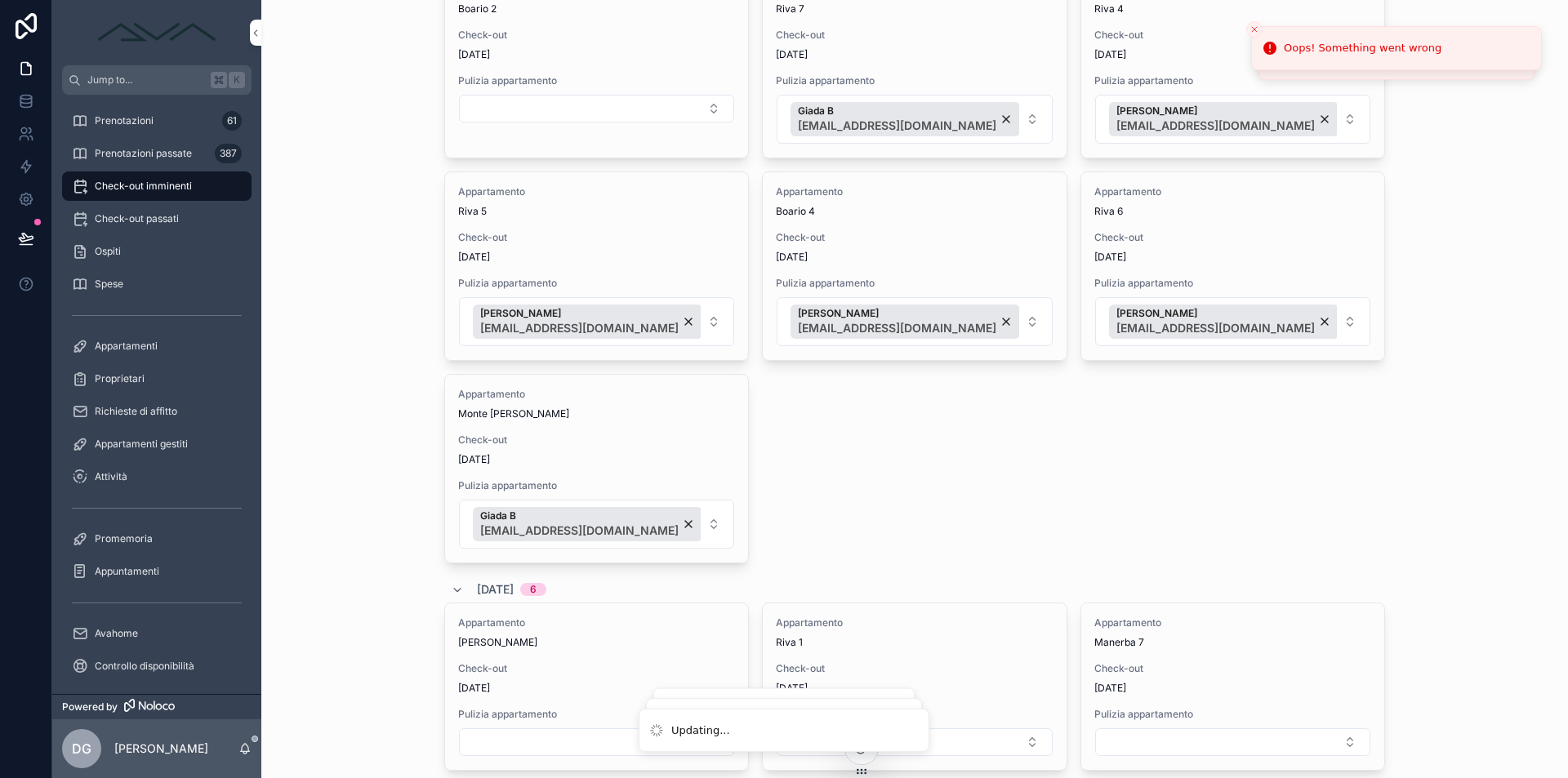
click at [589, 476] on div "Appartamento Monte [PERSON_NAME] Check-out [DATE] Pulizia appartamento Giada B …" at bounding box center [596, 469] width 303 height 188
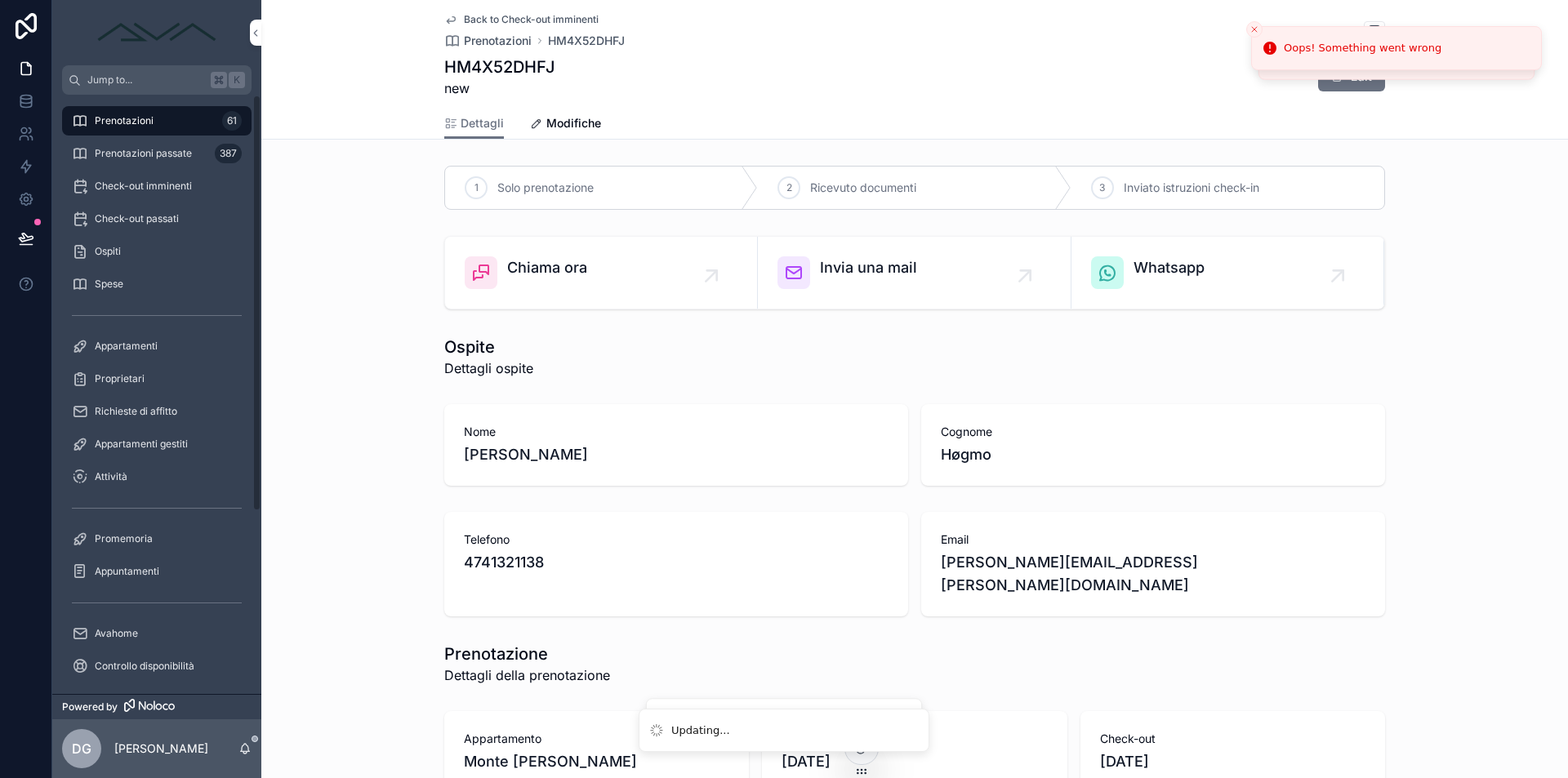
click at [158, 172] on link "Check-out imminenti" at bounding box center [157, 186] width 190 height 30
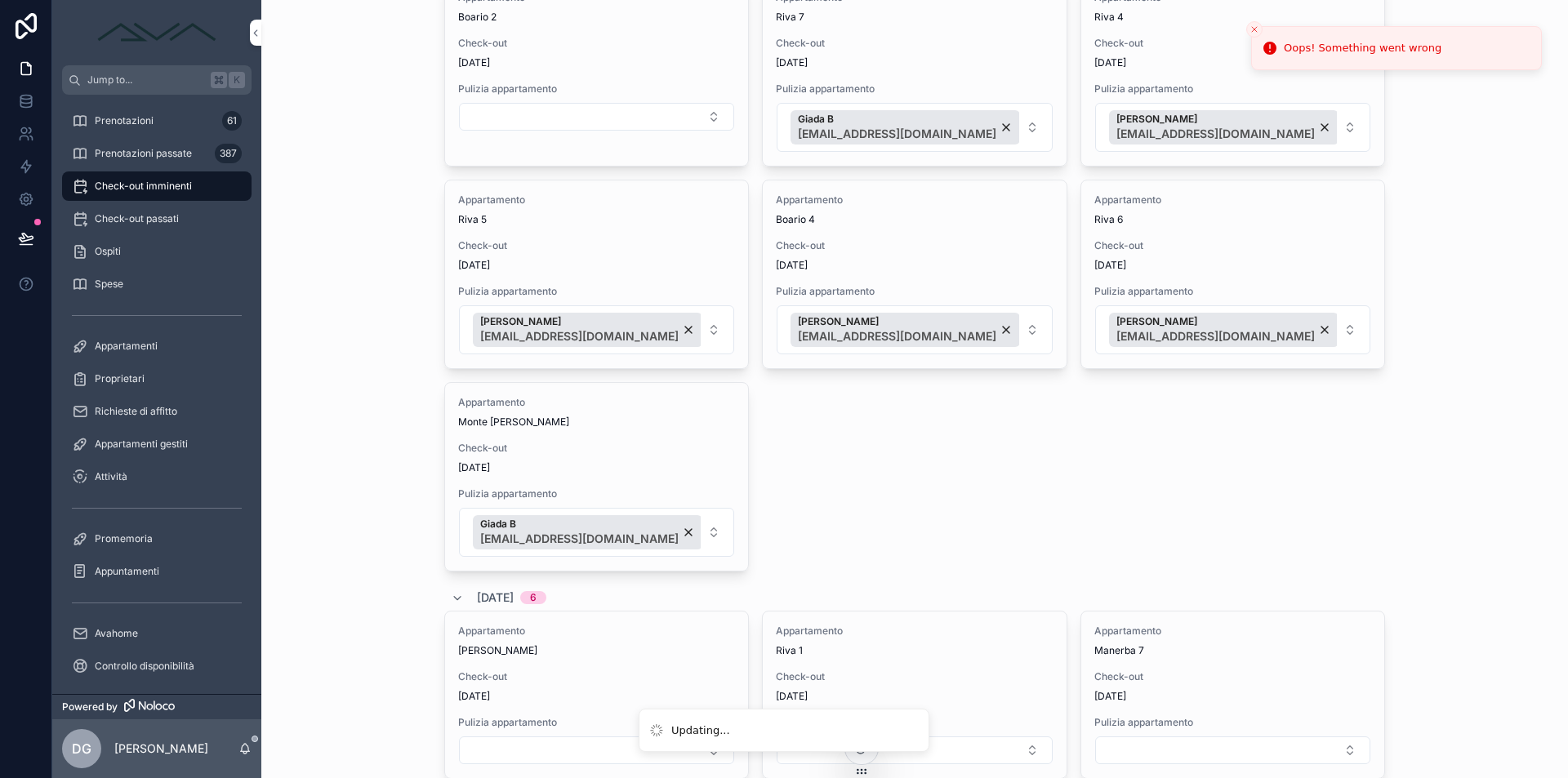
scroll to position [1198, 0]
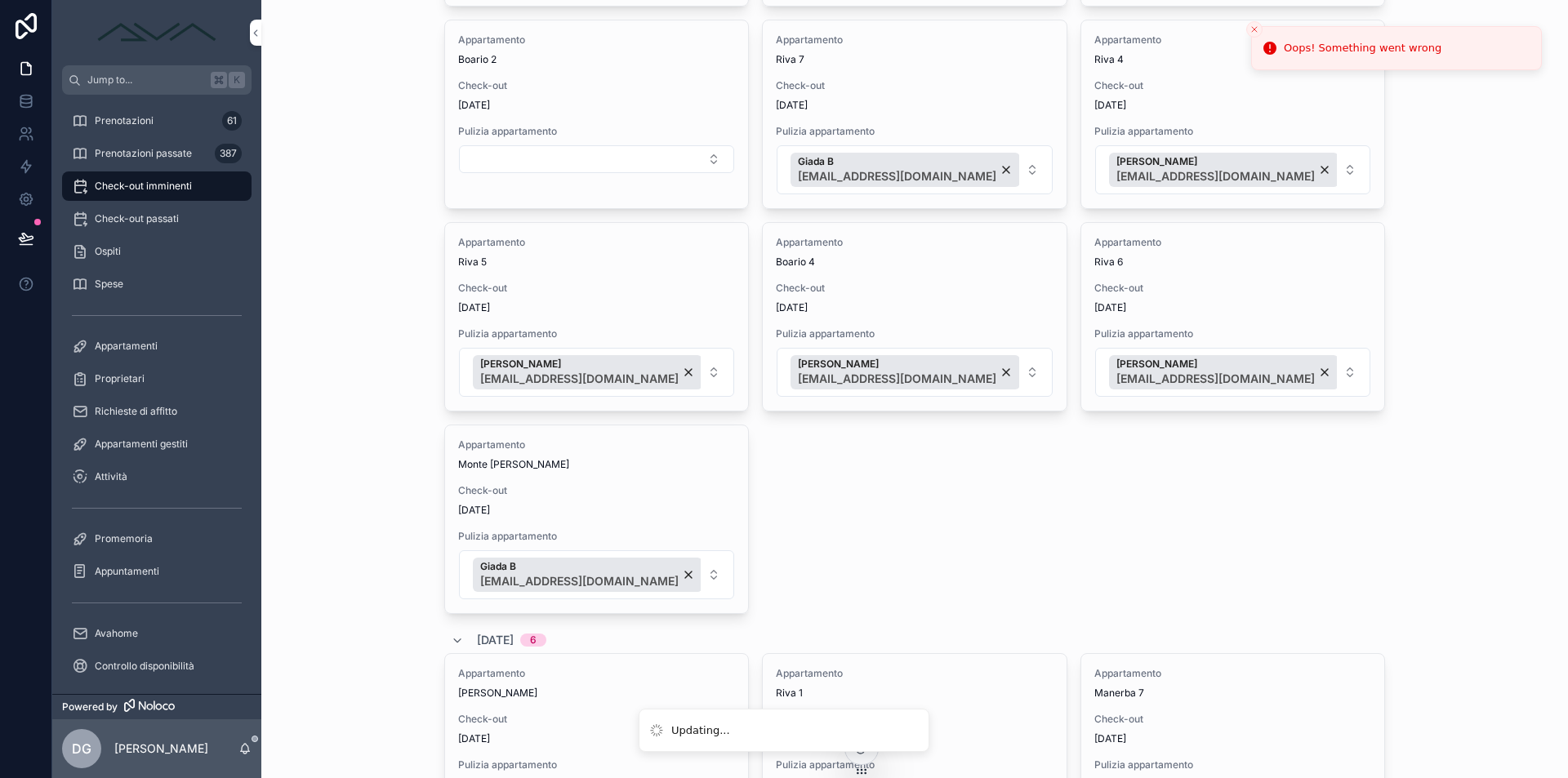
click at [685, 565] on button "Giada B [EMAIL_ADDRESS][DOMAIN_NAME]" at bounding box center [596, 574] width 275 height 49
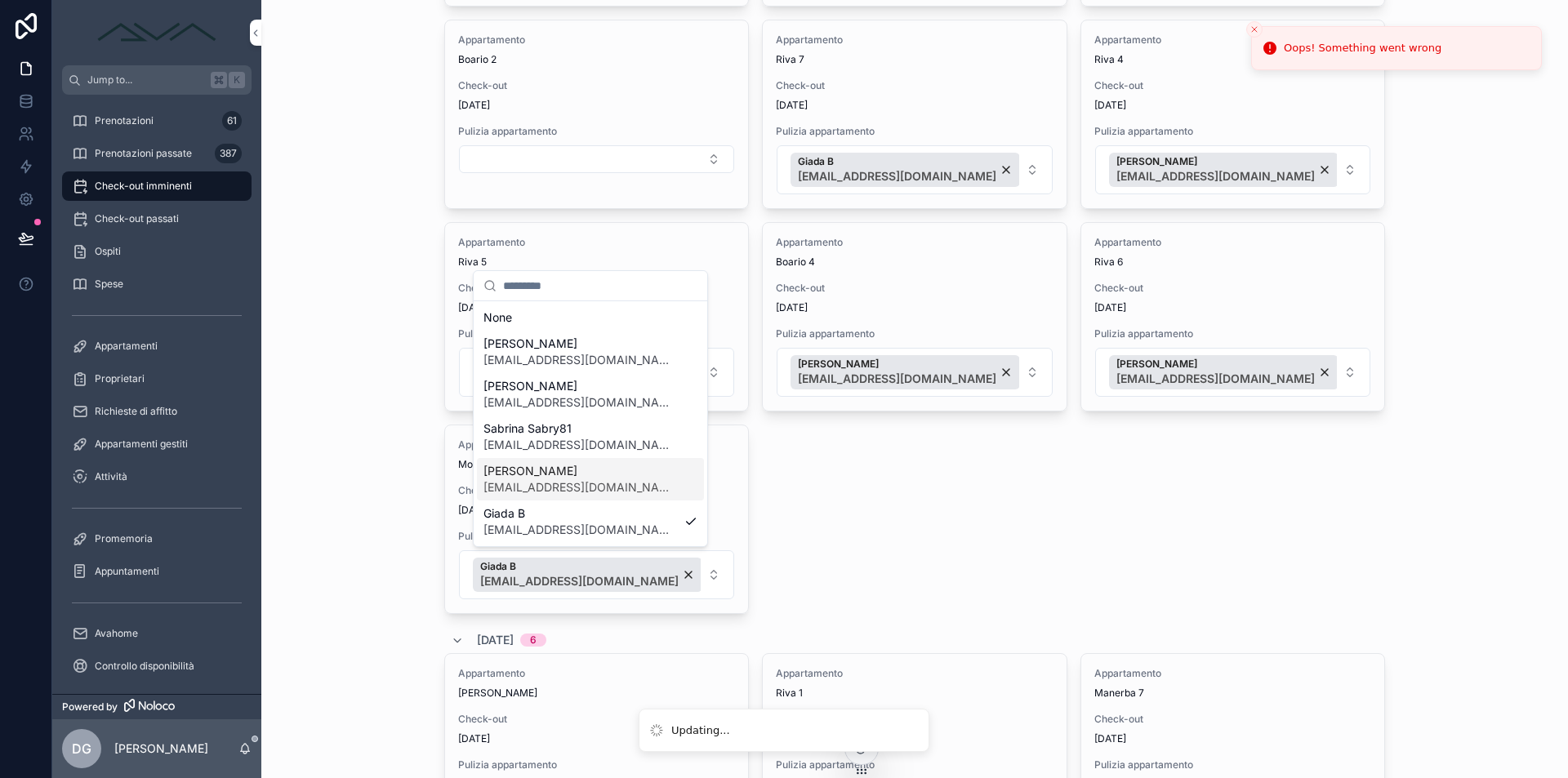
scroll to position [132, 0]
click at [575, 437] on span "[EMAIL_ADDRESS][DOMAIN_NAME]" at bounding box center [580, 440] width 195 height 16
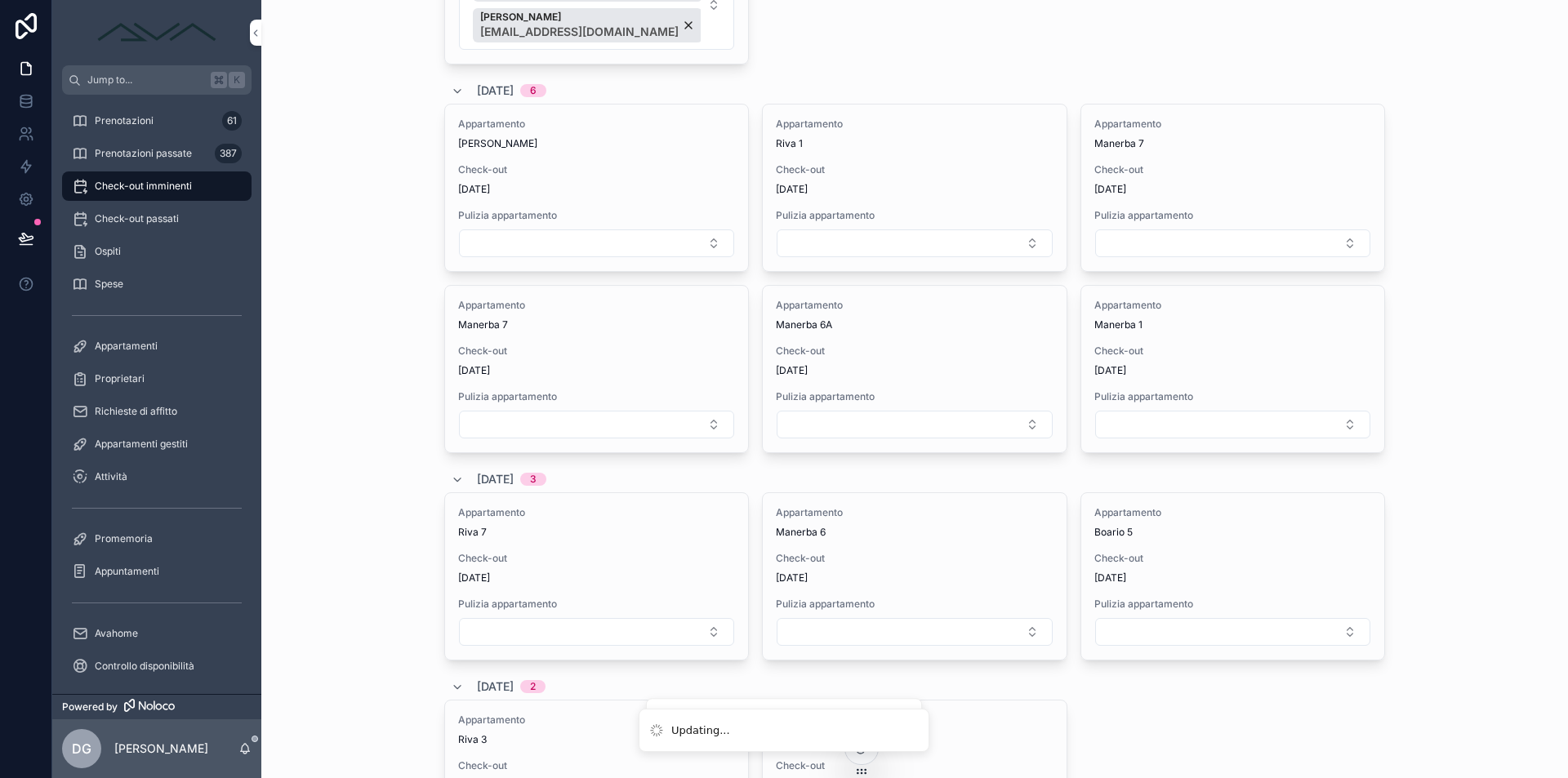
scroll to position [1817, 0]
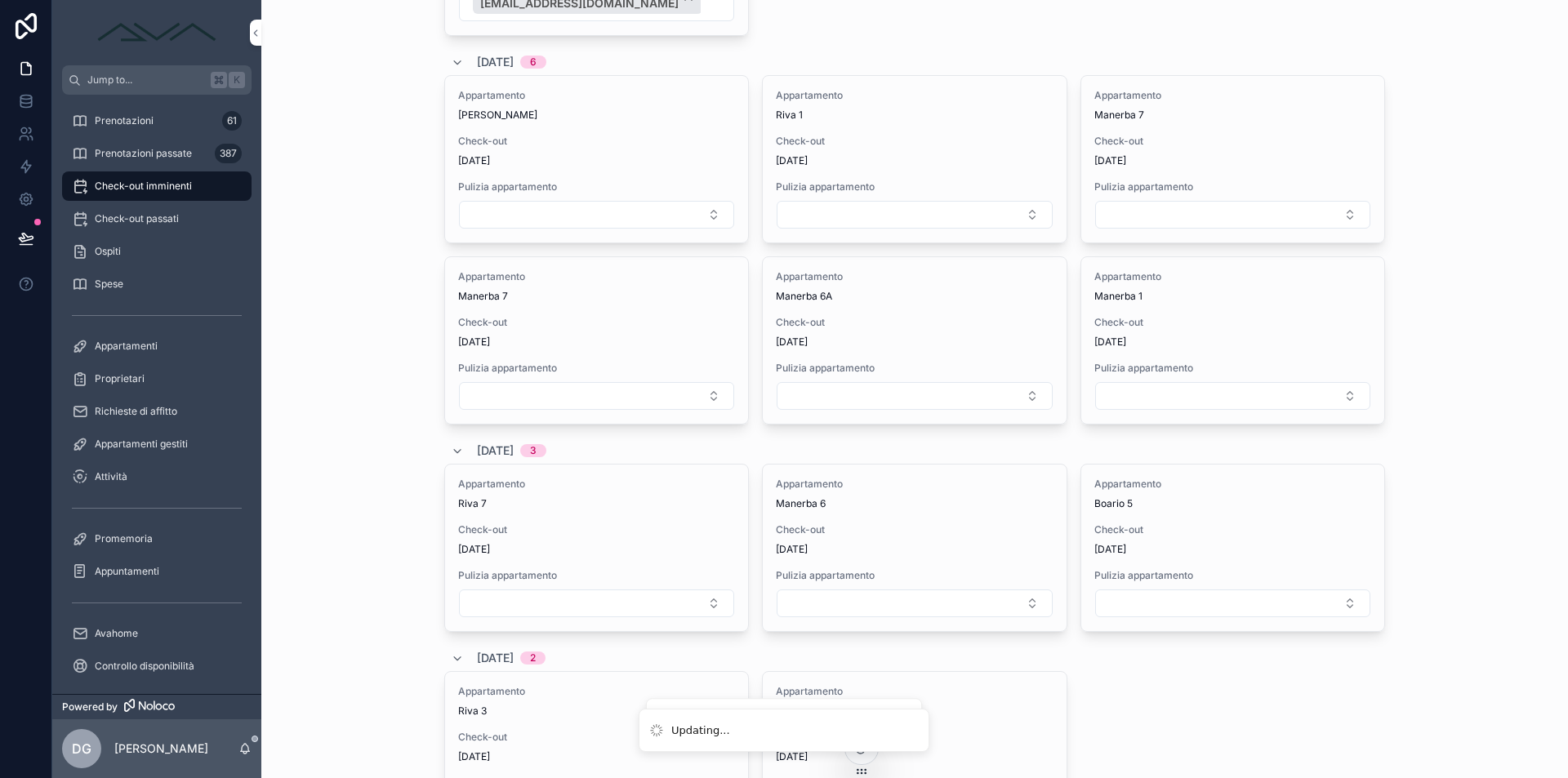
click at [1154, 200] on form "scrollable content" at bounding box center [1232, 215] width 277 height 30
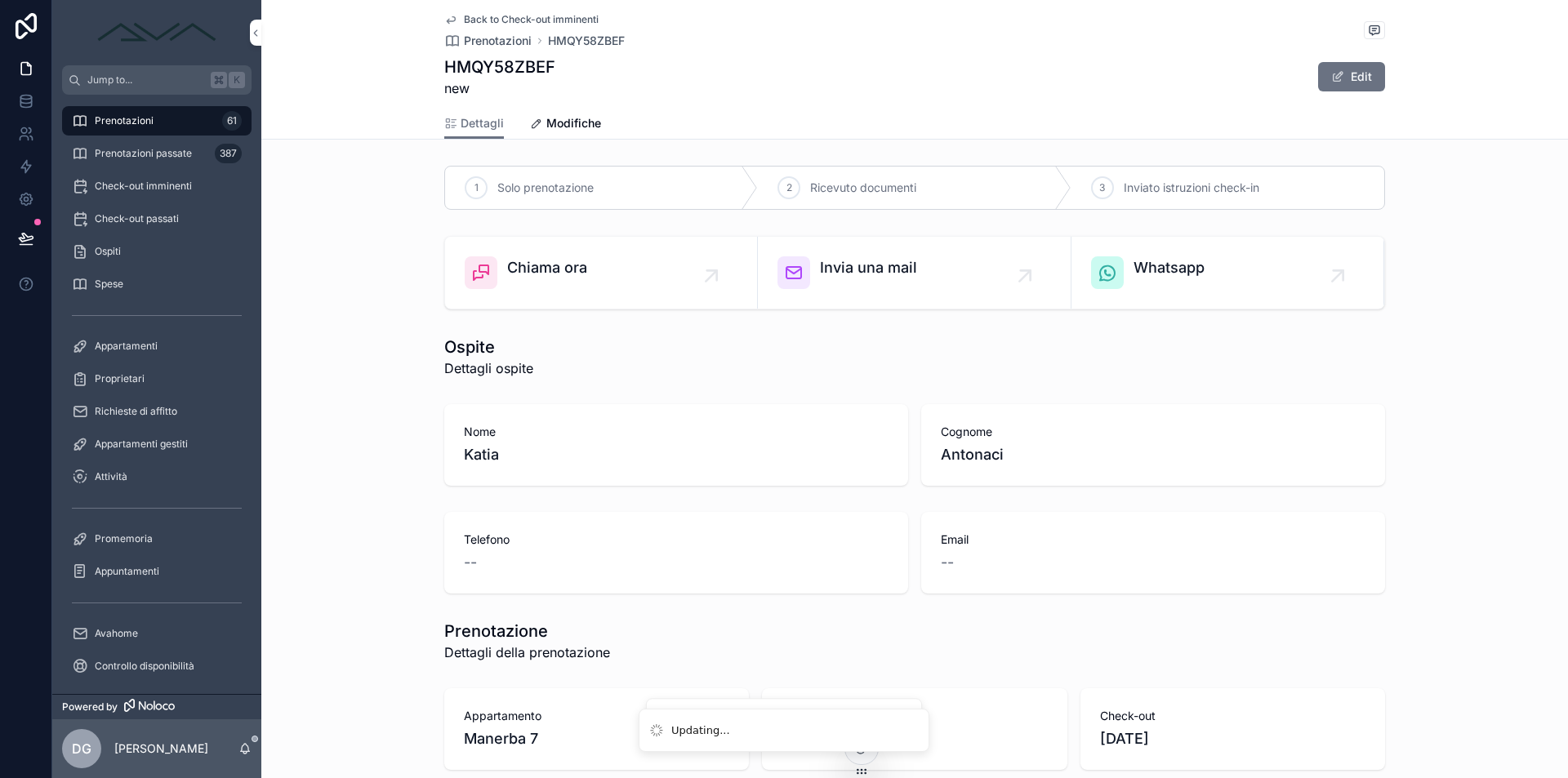
click at [496, 22] on span "Back to Check-out imminenti" at bounding box center [531, 20] width 135 height 13
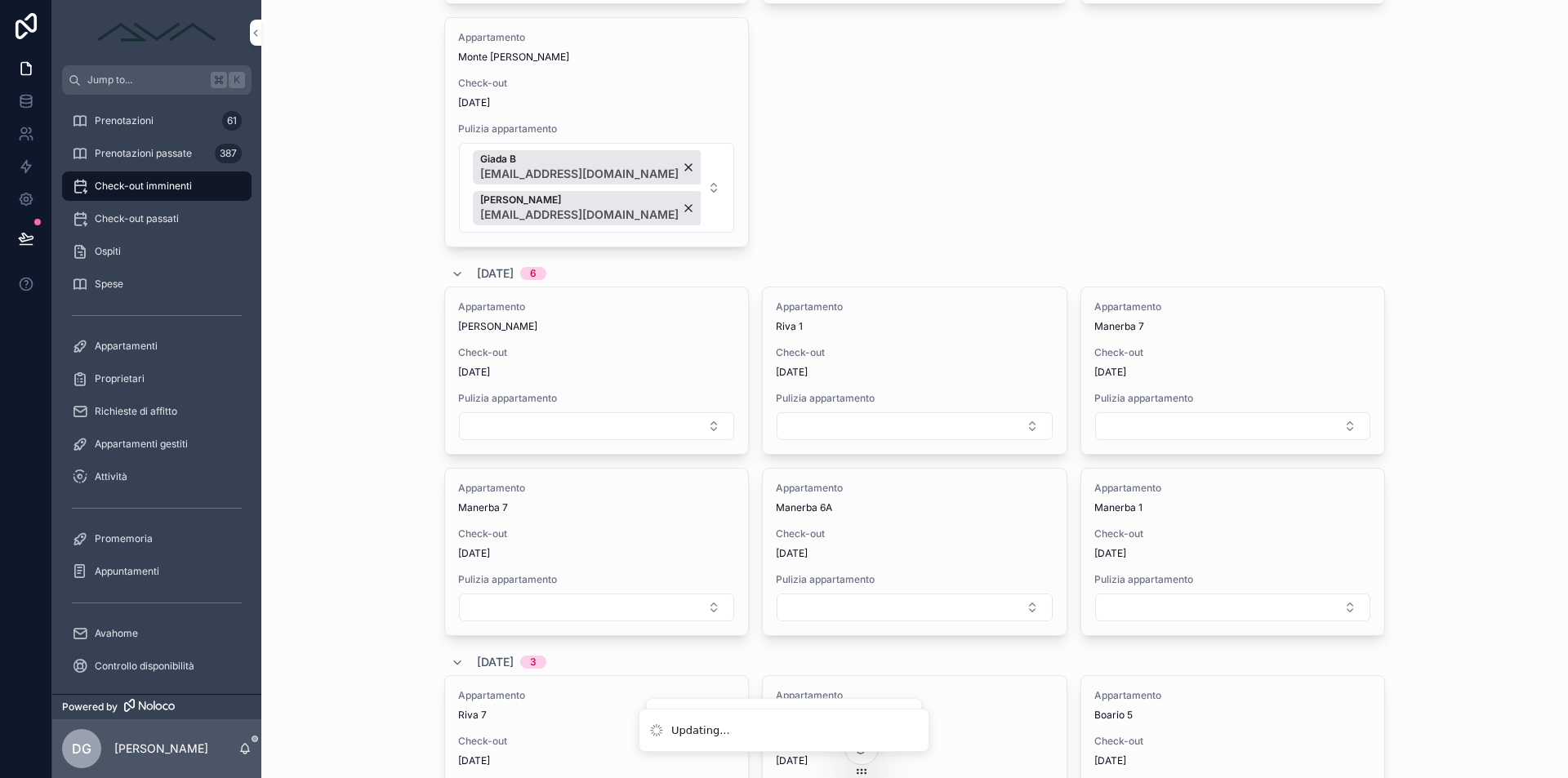
scroll to position [1751, 0]
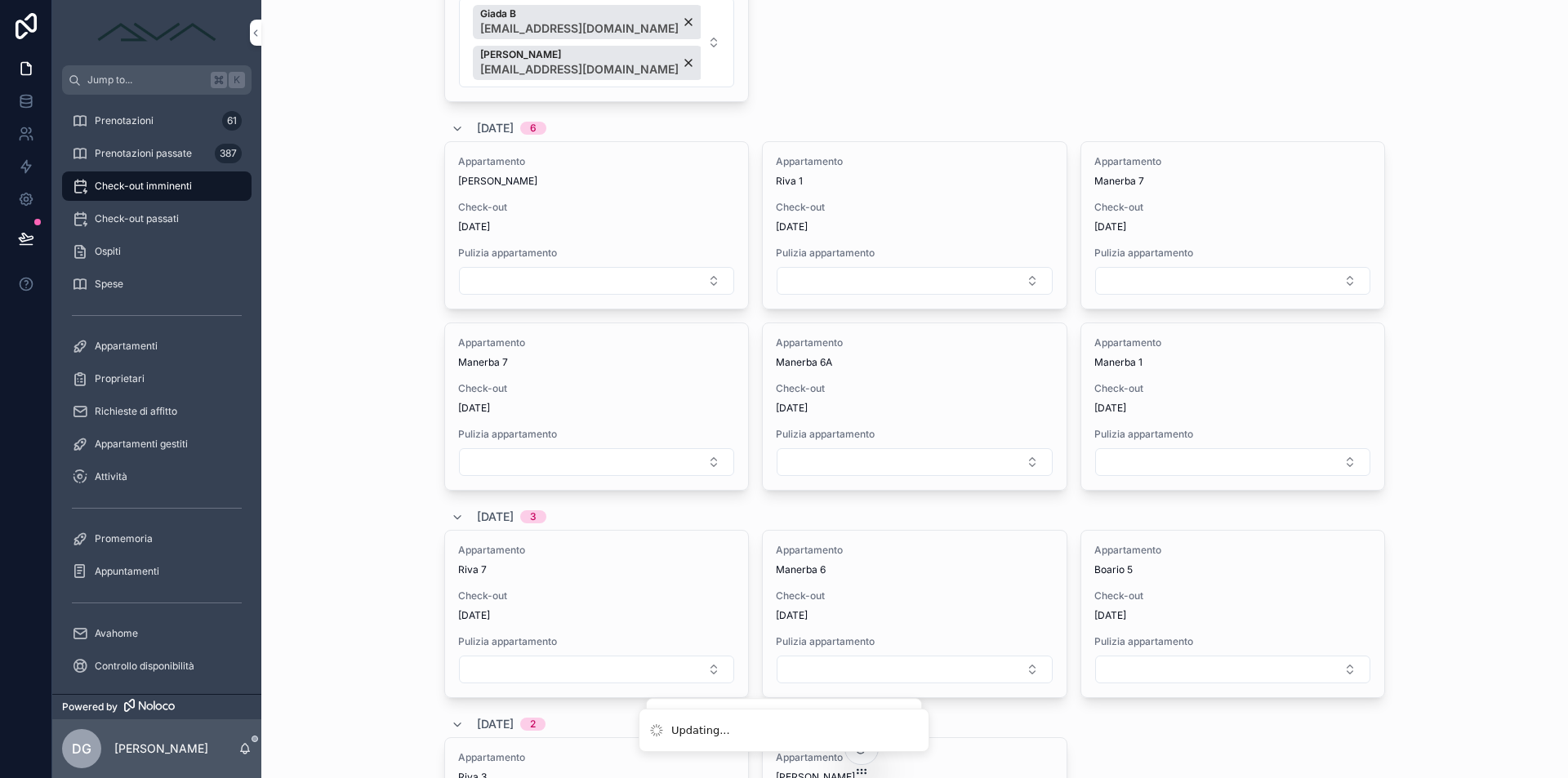
click at [1152, 286] on button "Select Button" at bounding box center [1232, 281] width 275 height 28
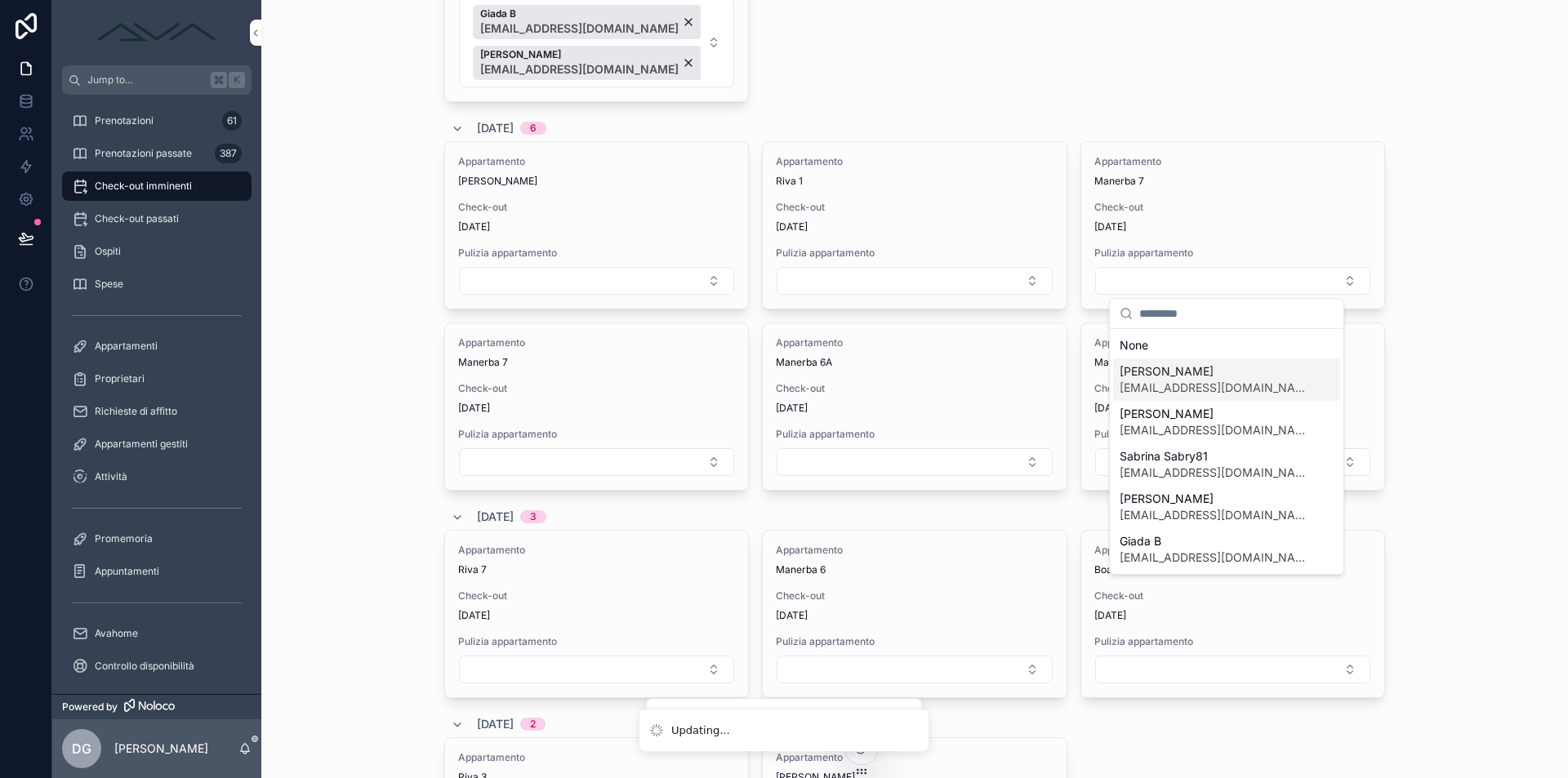
click at [1176, 382] on span "[EMAIL_ADDRESS][DOMAIN_NAME]" at bounding box center [1217, 388] width 195 height 16
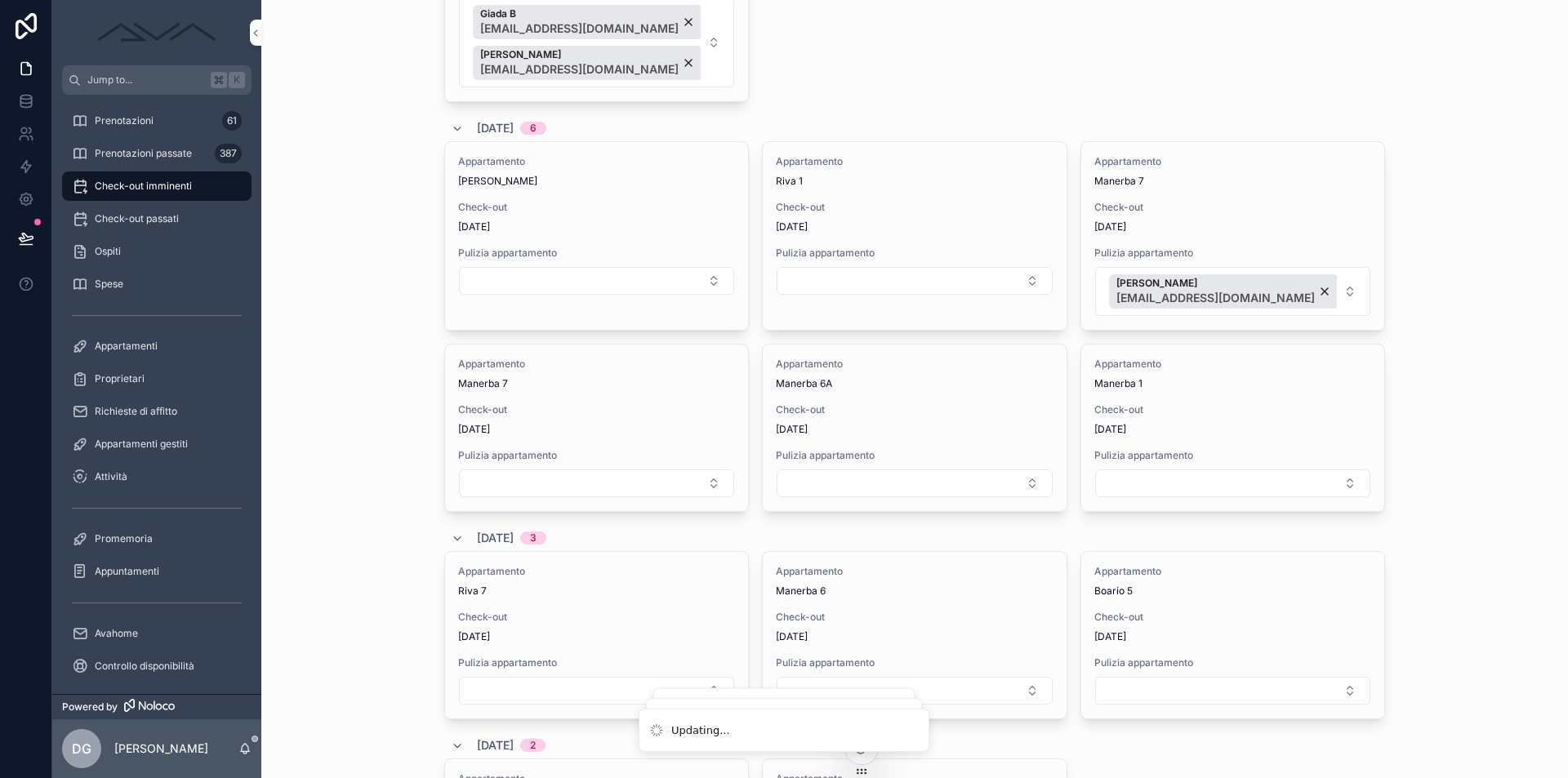
click at [1321, 287] on button "[PERSON_NAME] [EMAIL_ADDRESS][DOMAIN_NAME]" at bounding box center [1232, 291] width 275 height 49
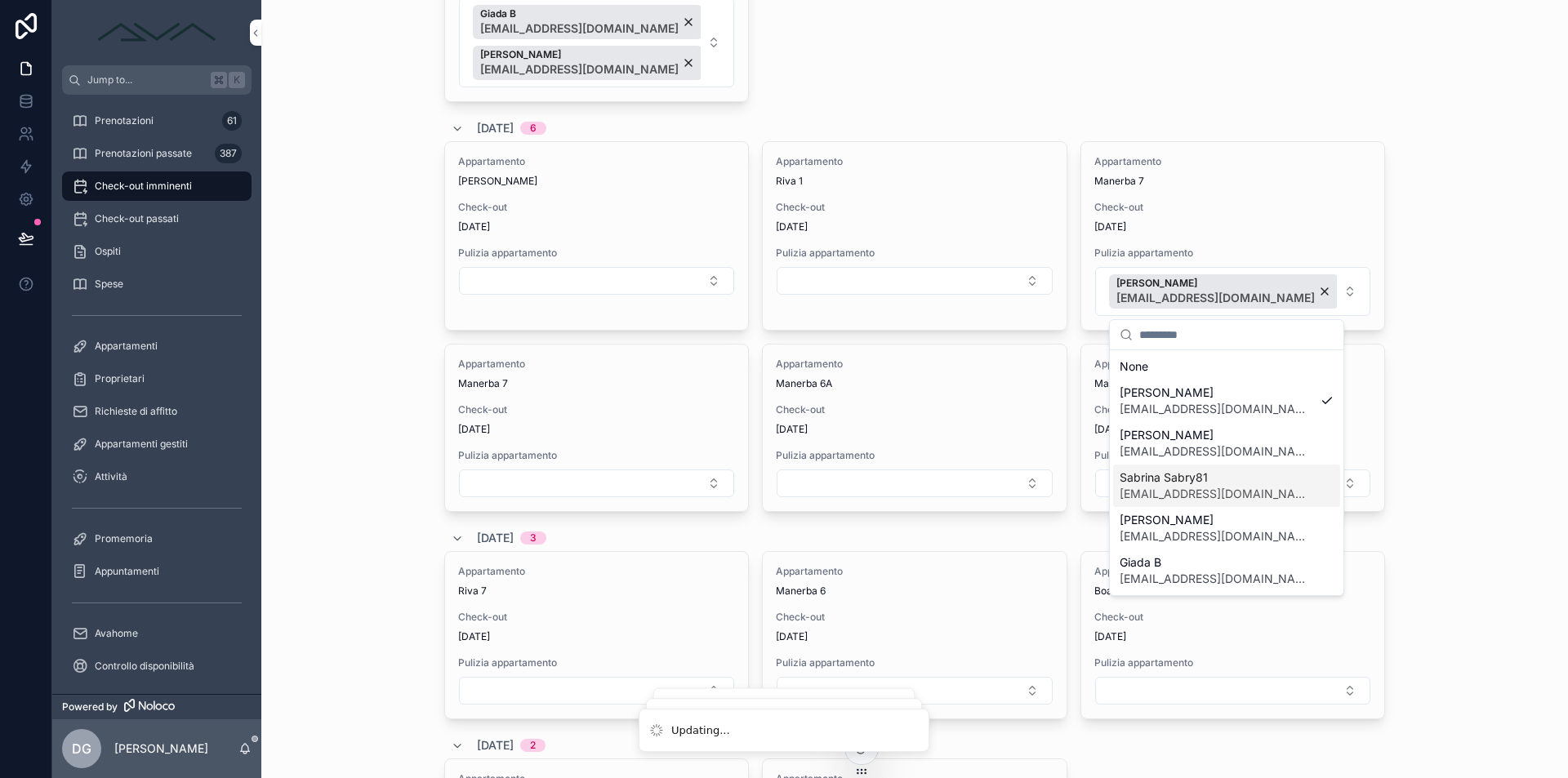
click at [1223, 492] on span "[EMAIL_ADDRESS][DOMAIN_NAME]" at bounding box center [1217, 494] width 195 height 16
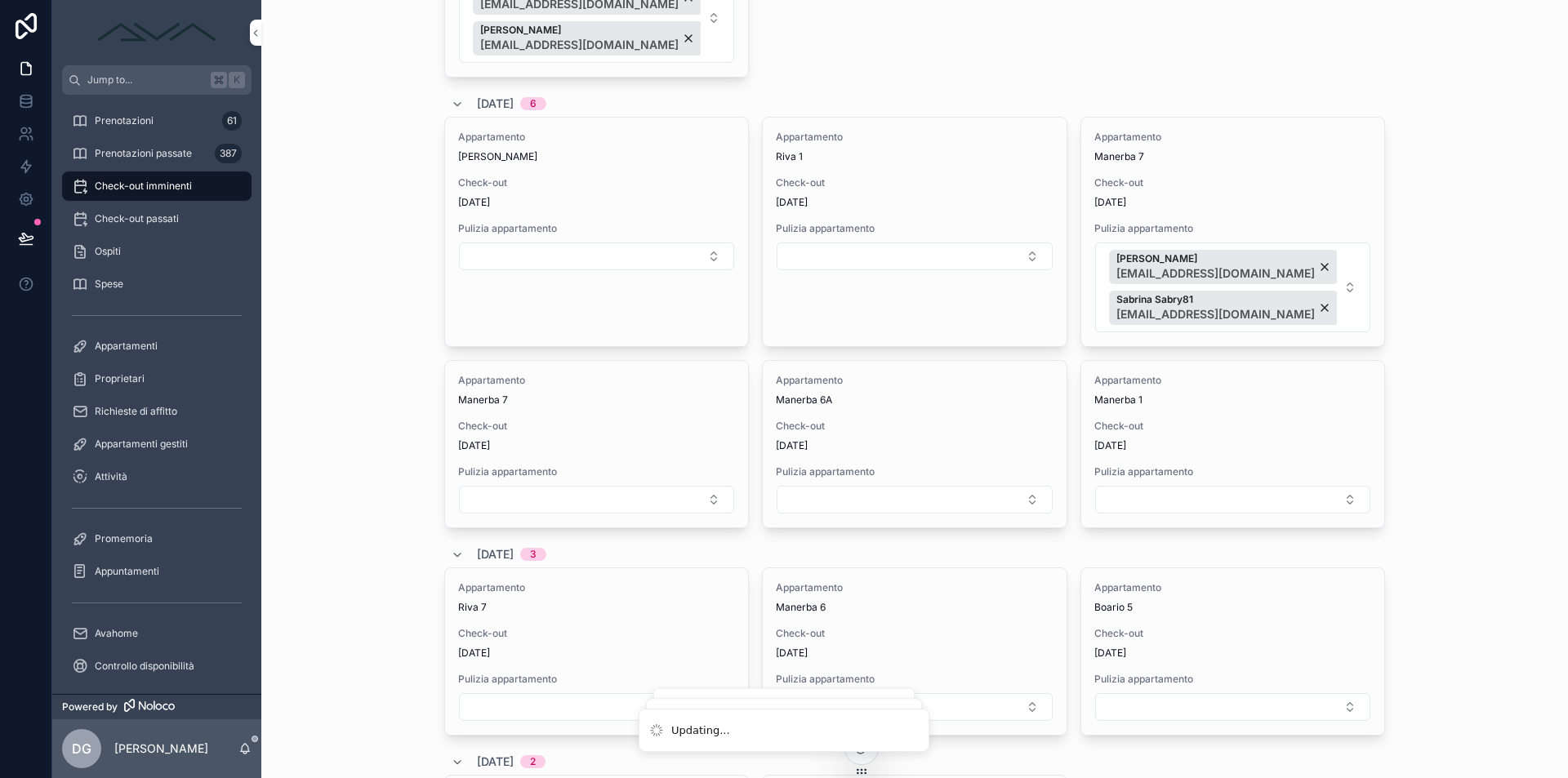
scroll to position [1826, 0]
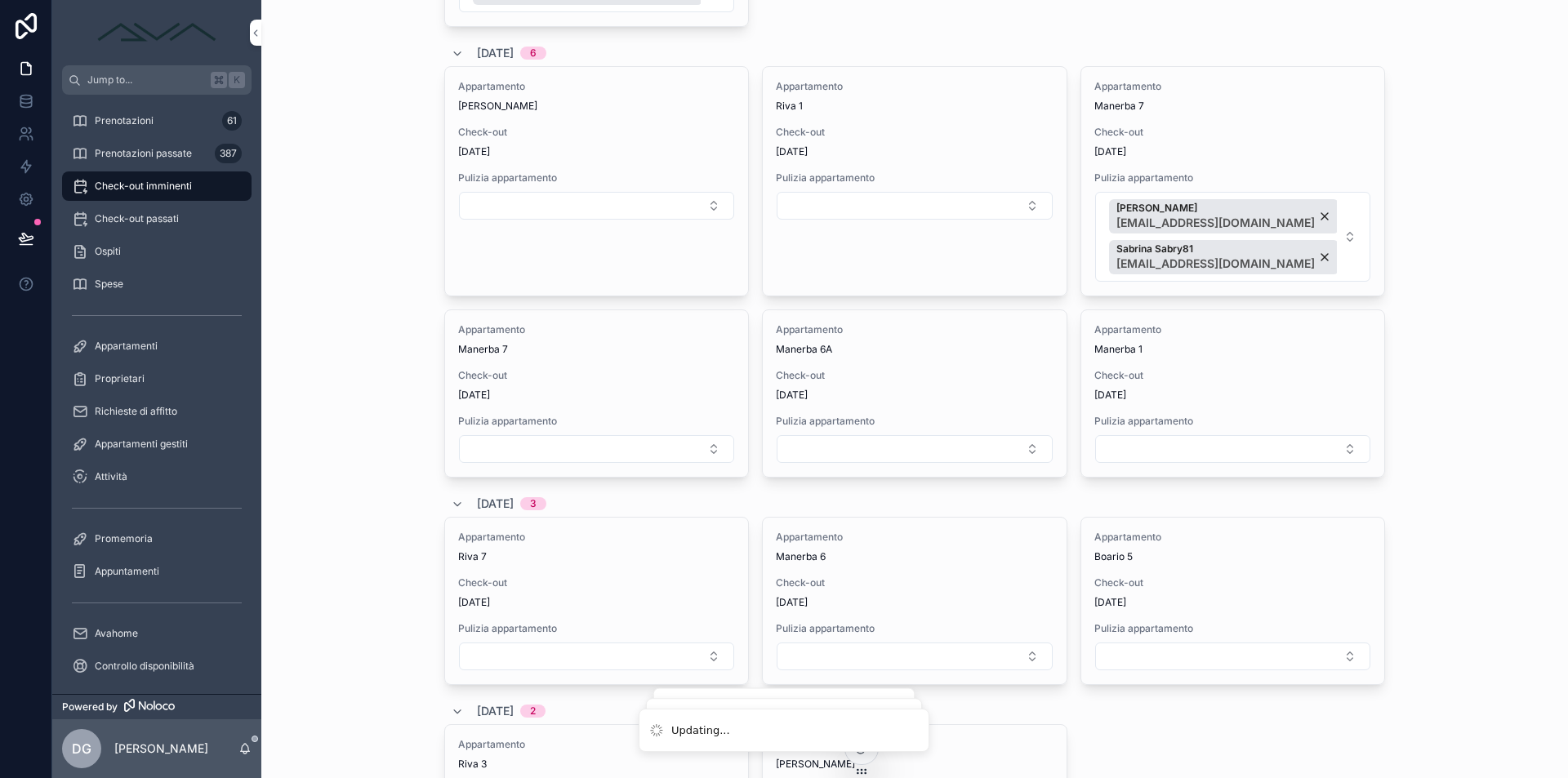
click at [960, 448] on button "Select Button" at bounding box center [914, 449] width 275 height 28
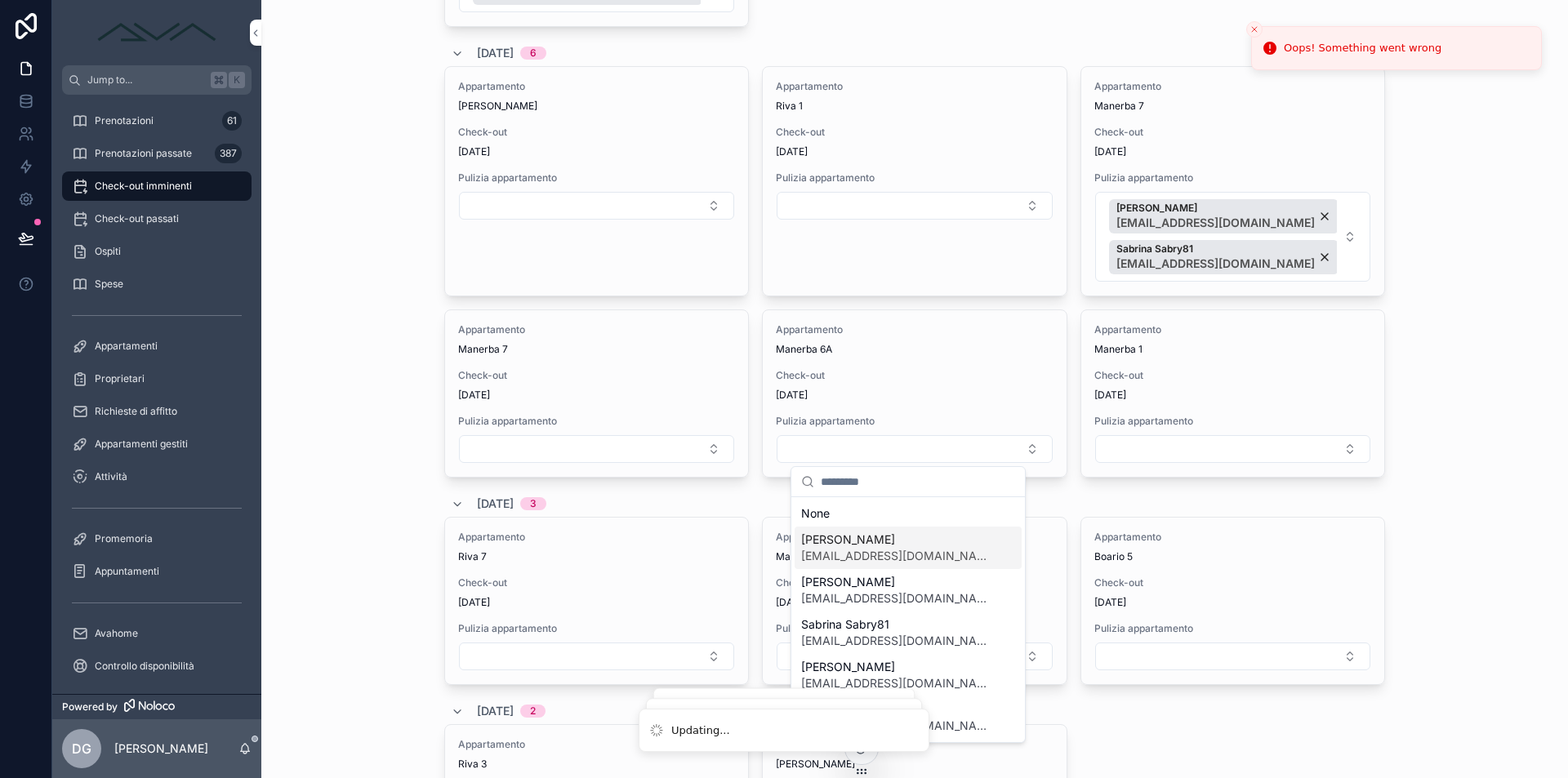
click at [922, 554] on span "[EMAIL_ADDRESS][DOMAIN_NAME]" at bounding box center [898, 556] width 195 height 16
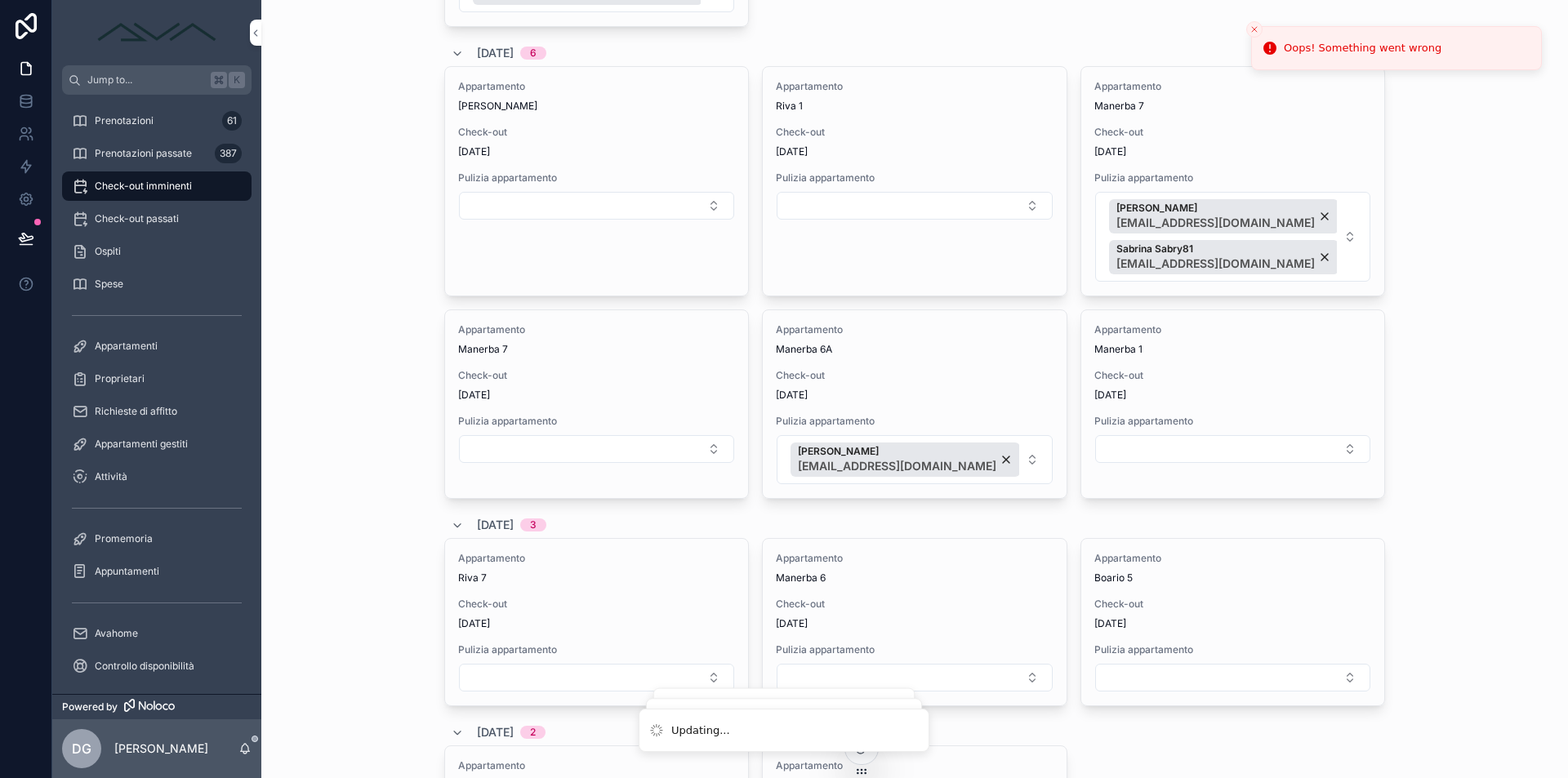
click at [1016, 463] on button "[PERSON_NAME] [EMAIL_ADDRESS][DOMAIN_NAME]" at bounding box center [914, 460] width 275 height 49
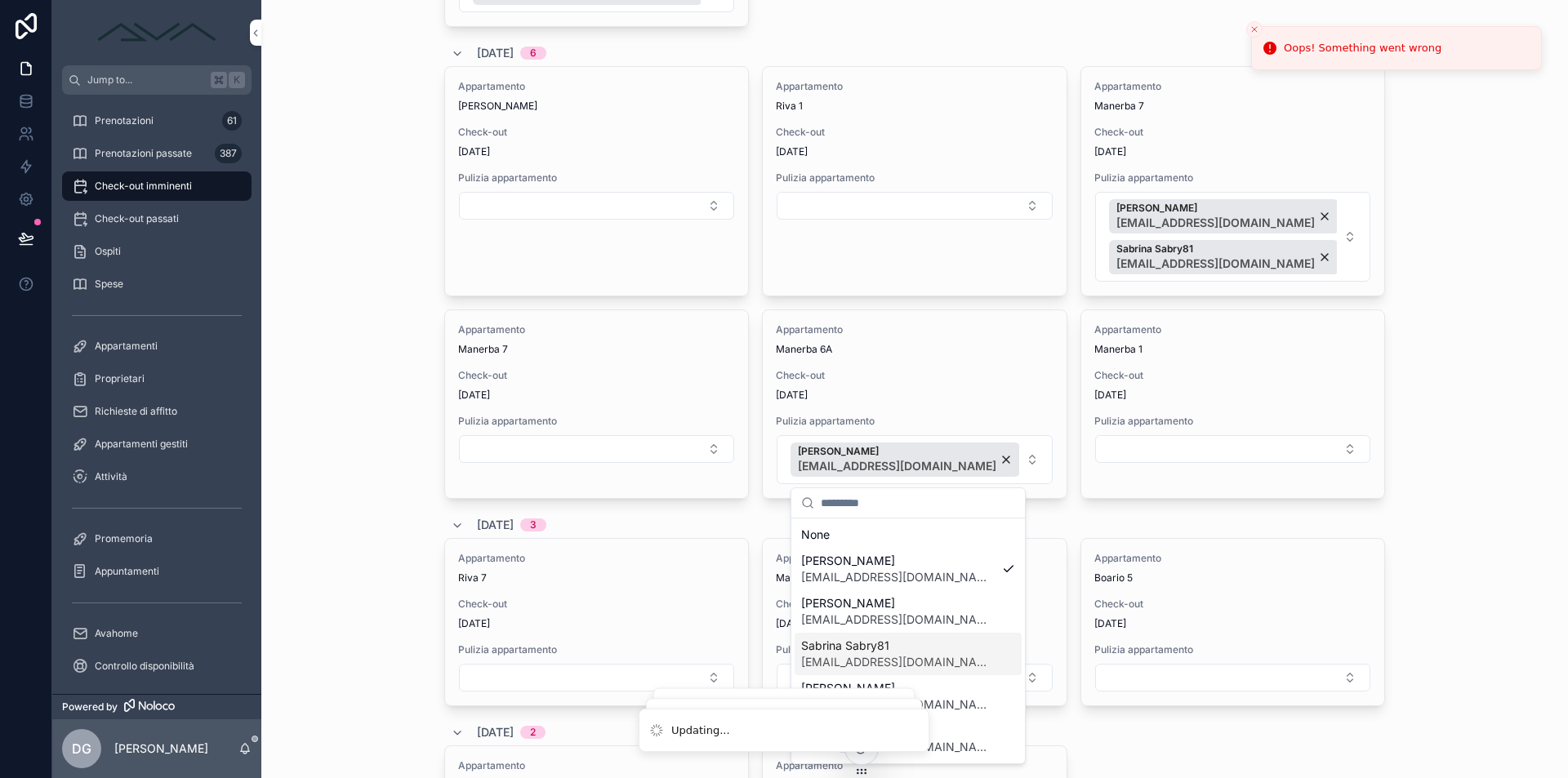
click at [961, 661] on div "Sabrina Sabry81 [PERSON_NAME][EMAIL_ADDRESS][DOMAIN_NAME]" at bounding box center [908, 654] width 227 height 43
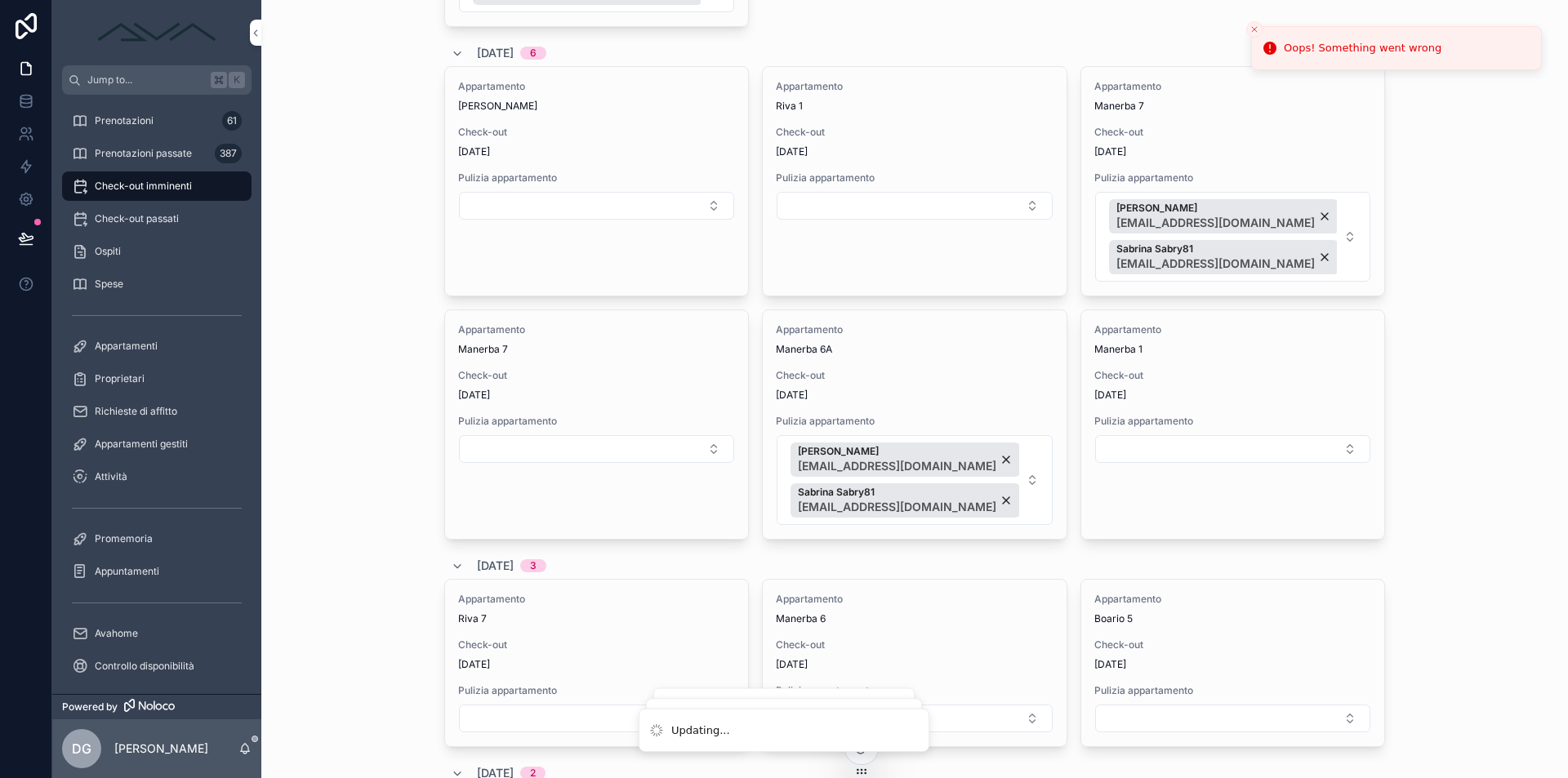
click at [1174, 446] on button "Select Button" at bounding box center [1232, 449] width 275 height 28
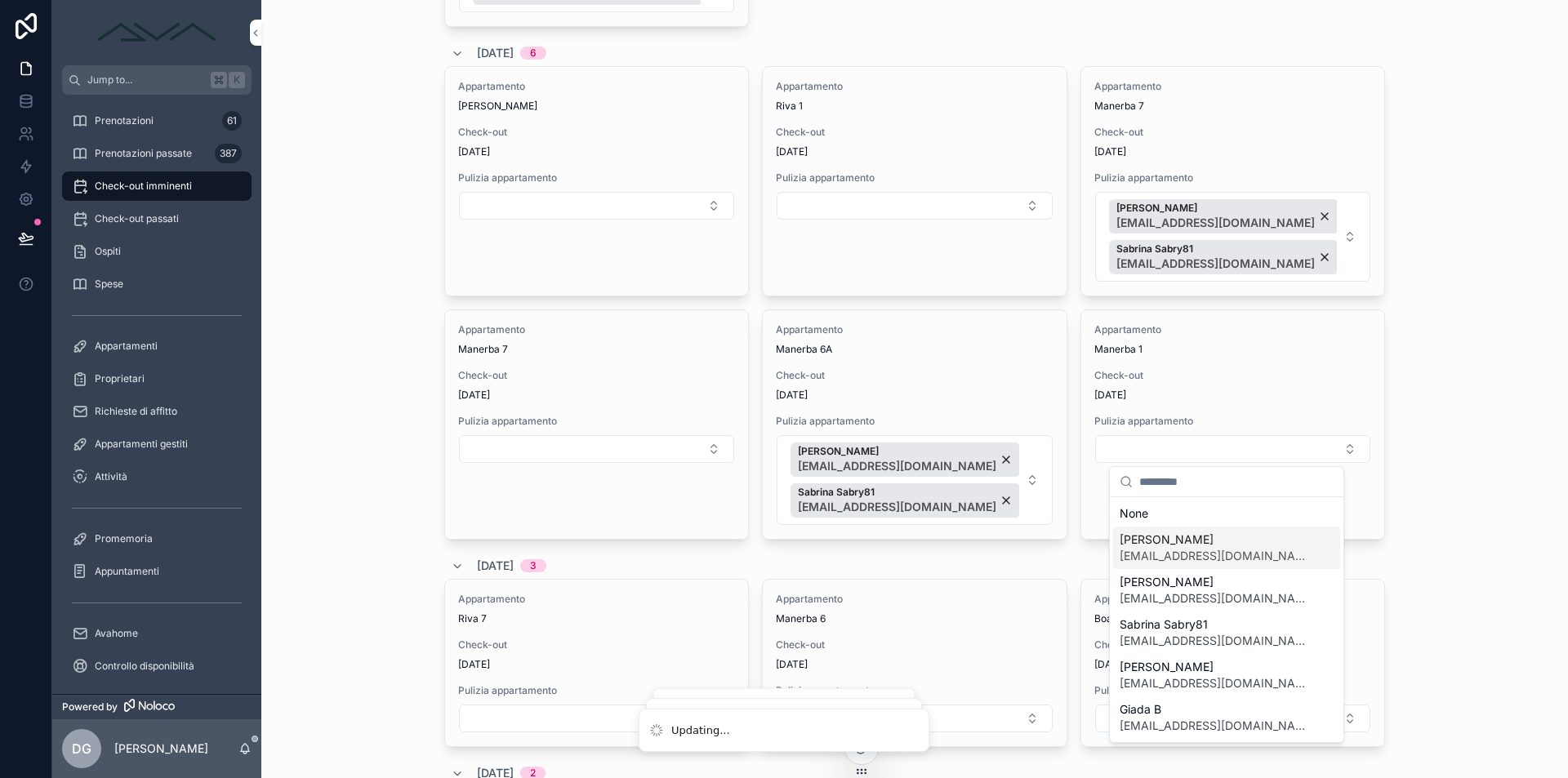
click at [1218, 547] on span "[PERSON_NAME]" at bounding box center [1217, 540] width 195 height 16
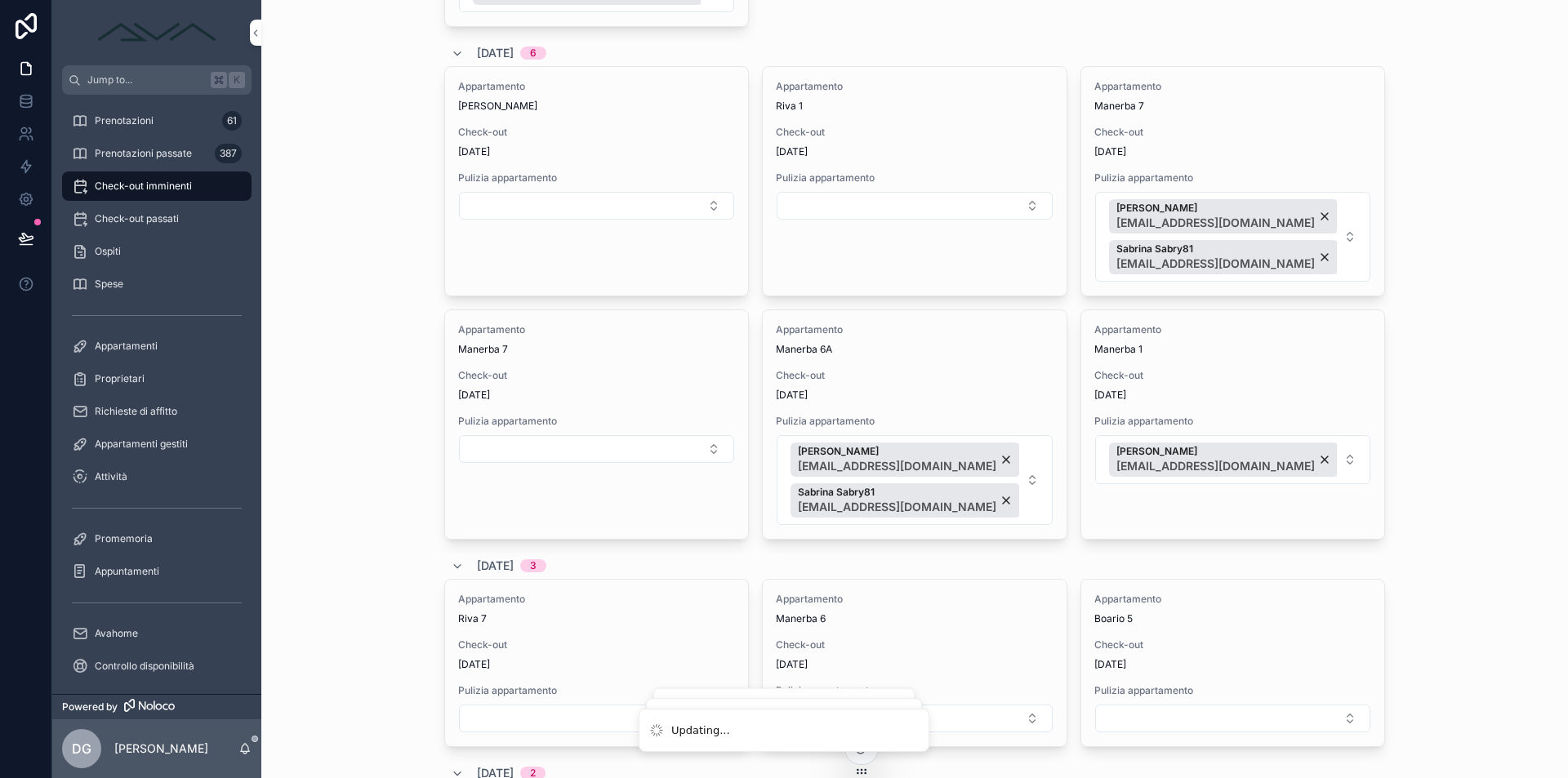
click at [1356, 458] on button "[PERSON_NAME] [EMAIL_ADDRESS][DOMAIN_NAME]" at bounding box center [1232, 460] width 275 height 49
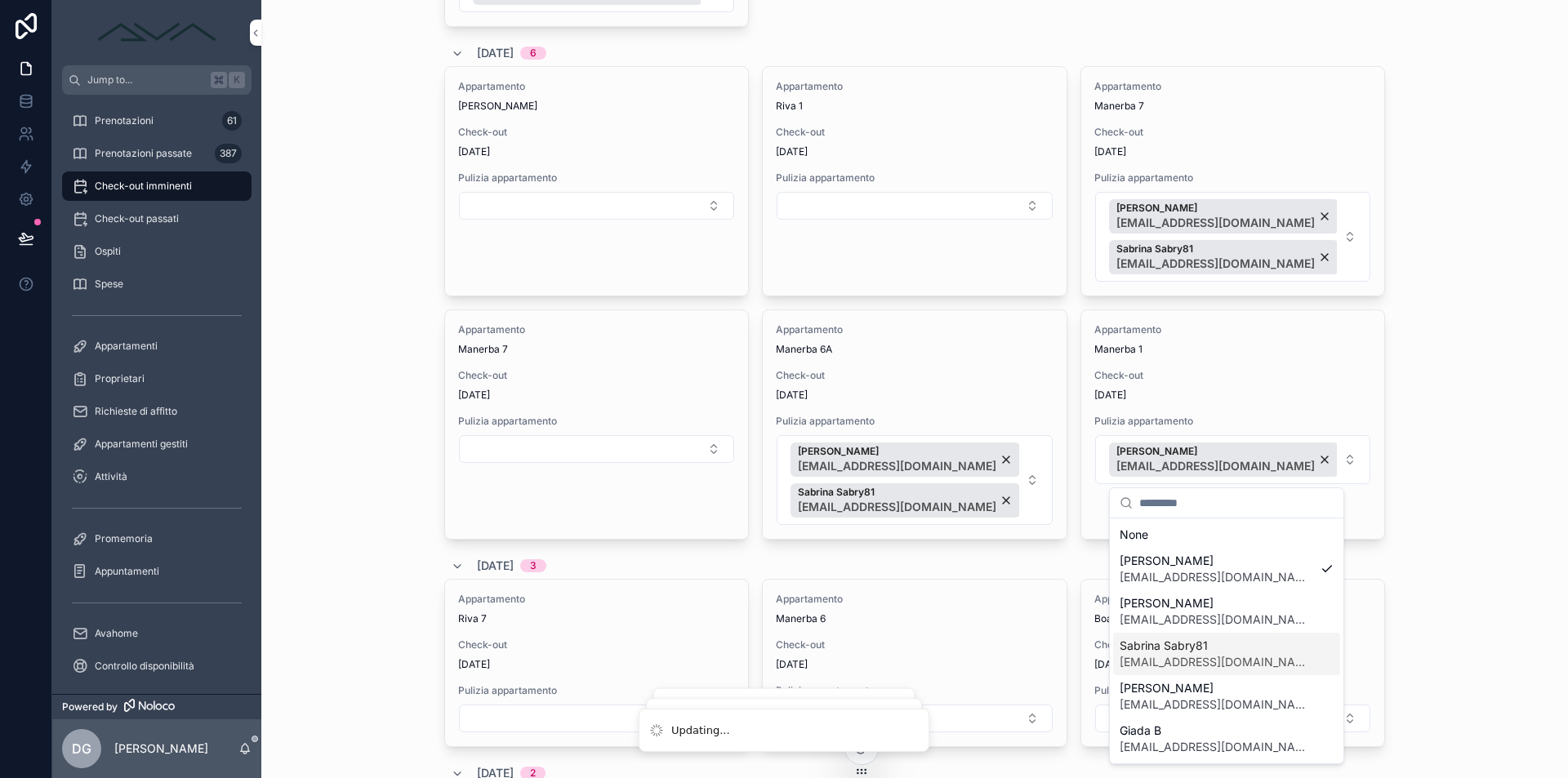
click at [1231, 657] on span "[EMAIL_ADDRESS][DOMAIN_NAME]" at bounding box center [1217, 662] width 195 height 16
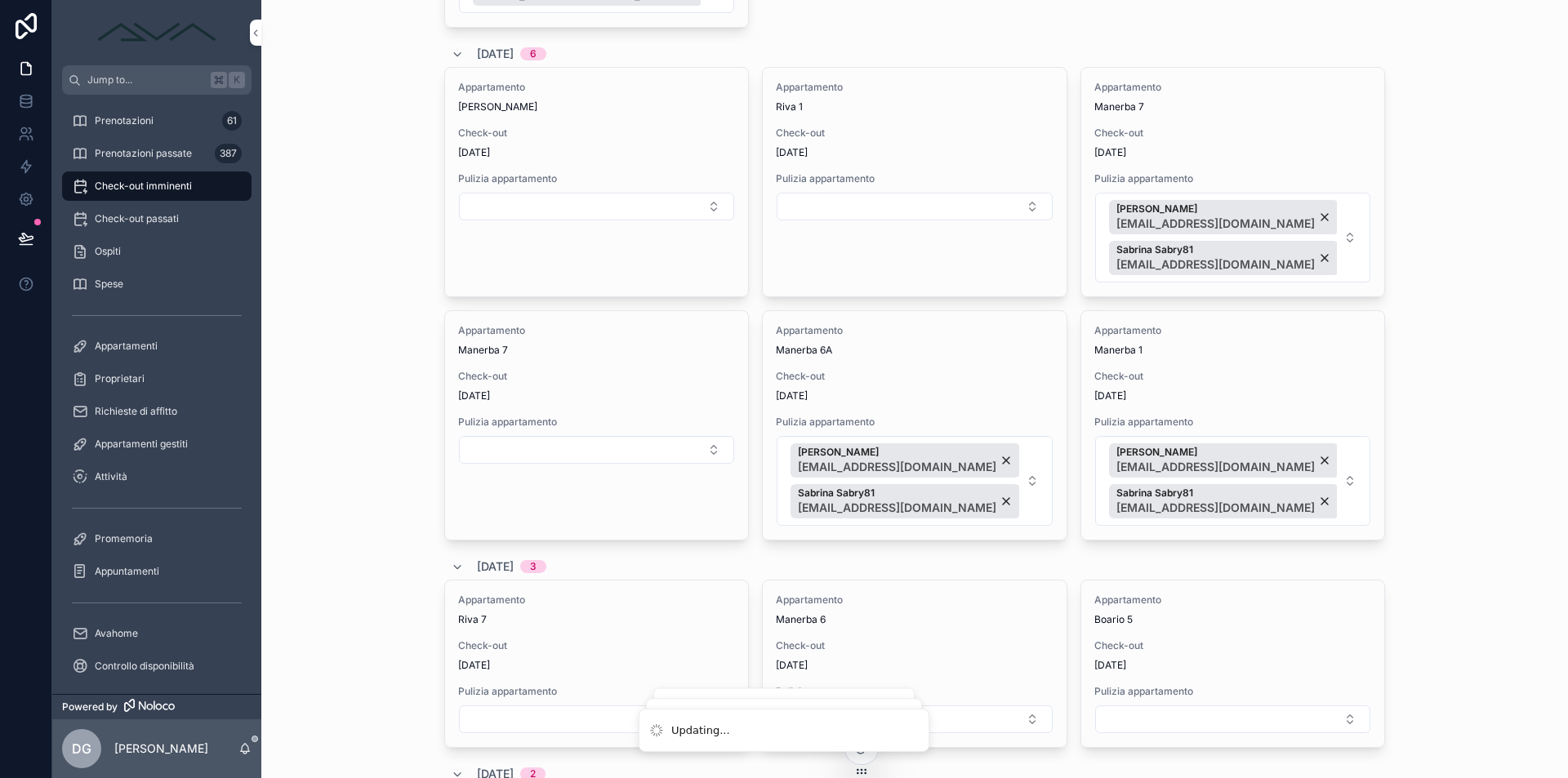
scroll to position [1764, 0]
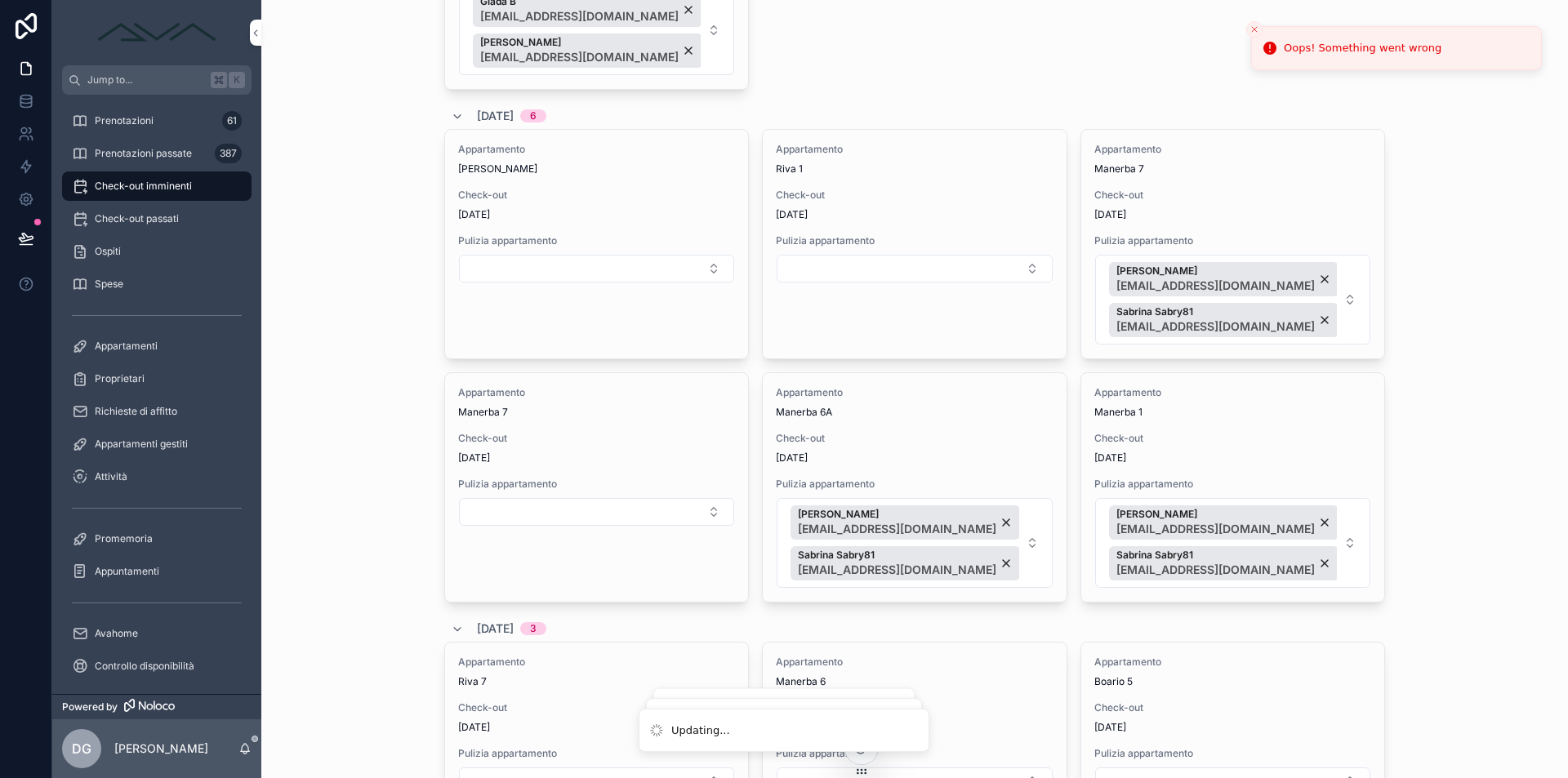
click at [837, 270] on button "Select Button" at bounding box center [914, 268] width 275 height 28
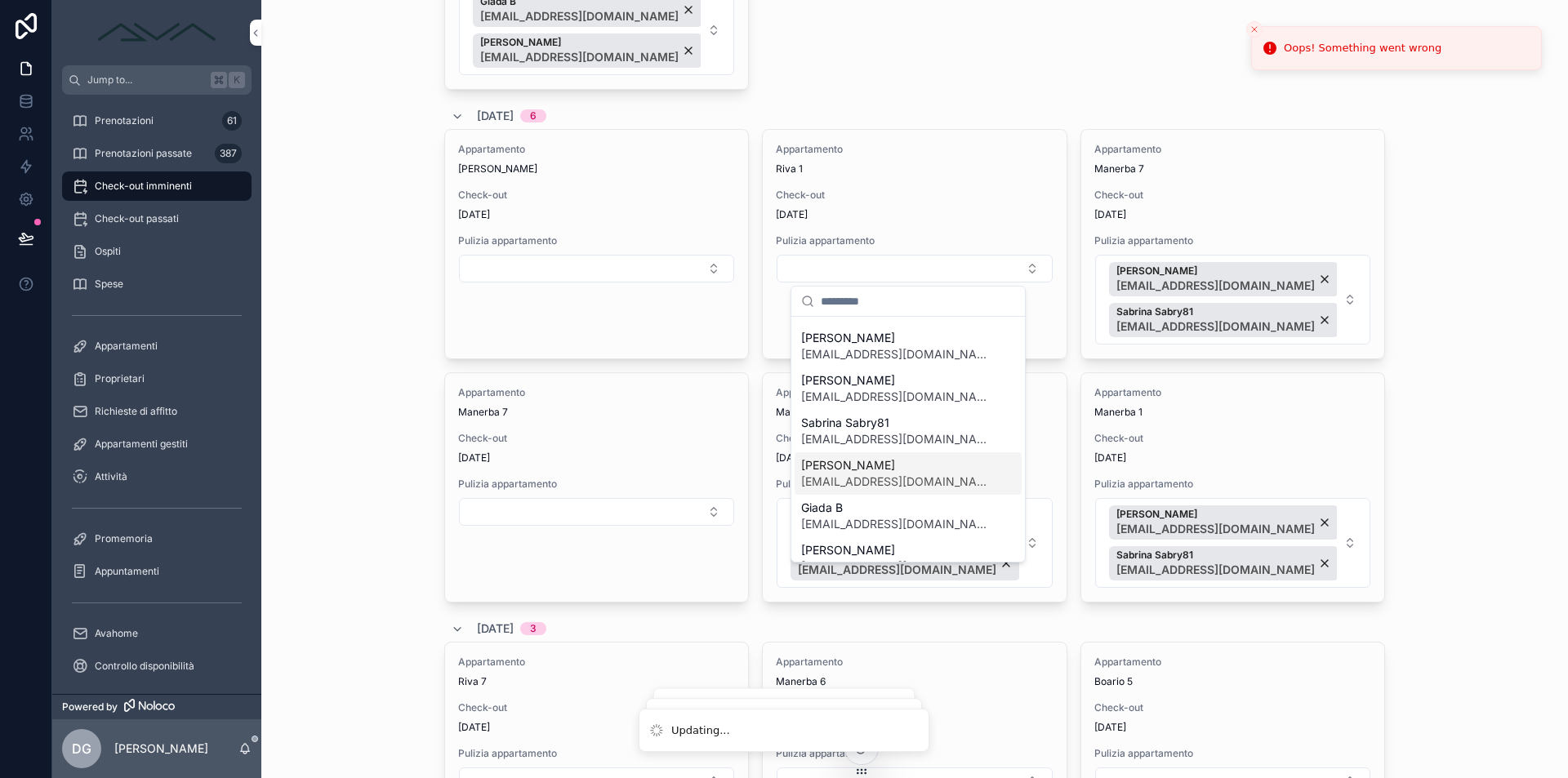
scroll to position [170, 0]
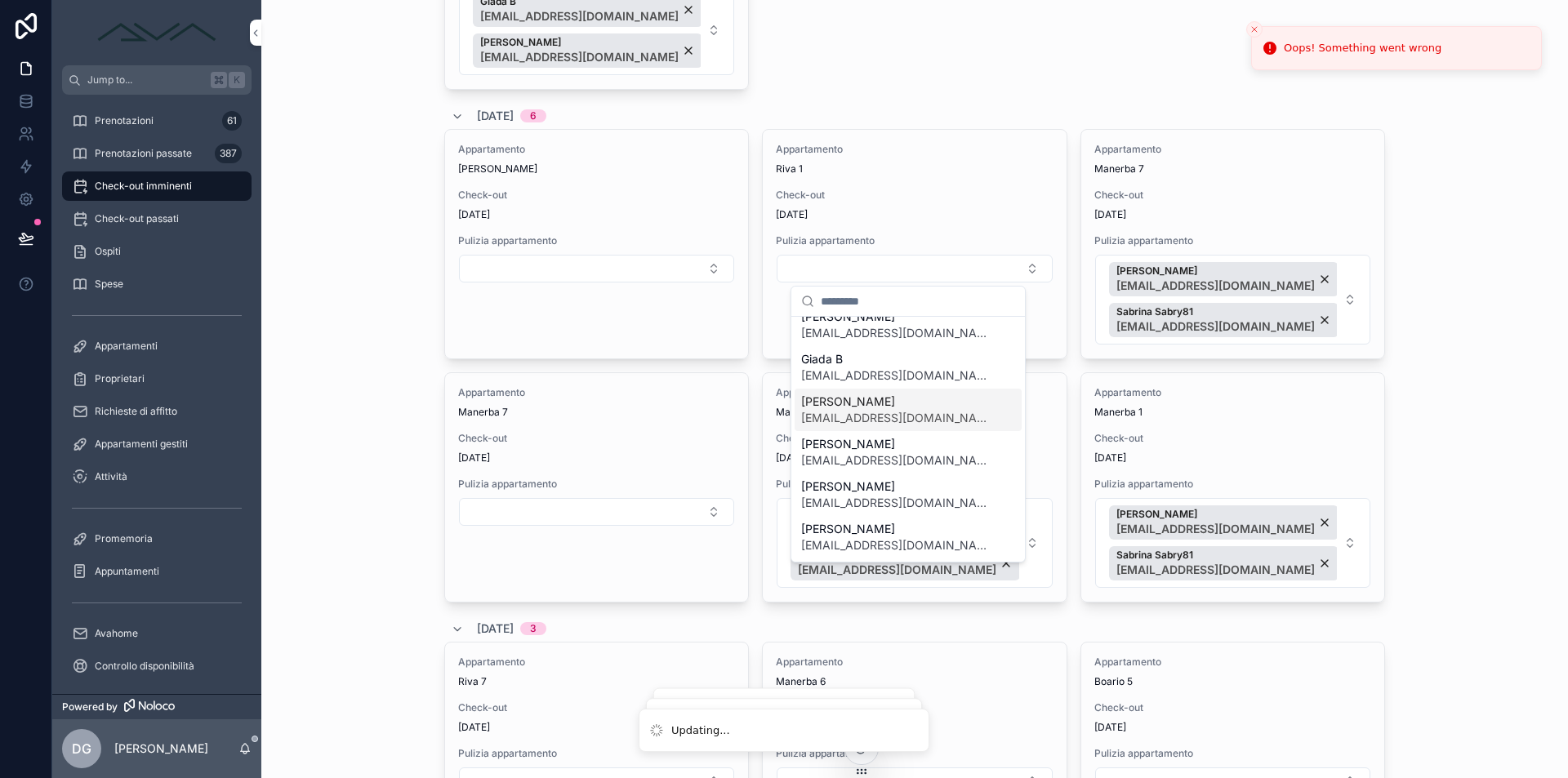
click at [878, 427] on div "[PERSON_NAME] [PERSON_NAME][EMAIL_ADDRESS][DOMAIN_NAME]" at bounding box center [908, 410] width 227 height 43
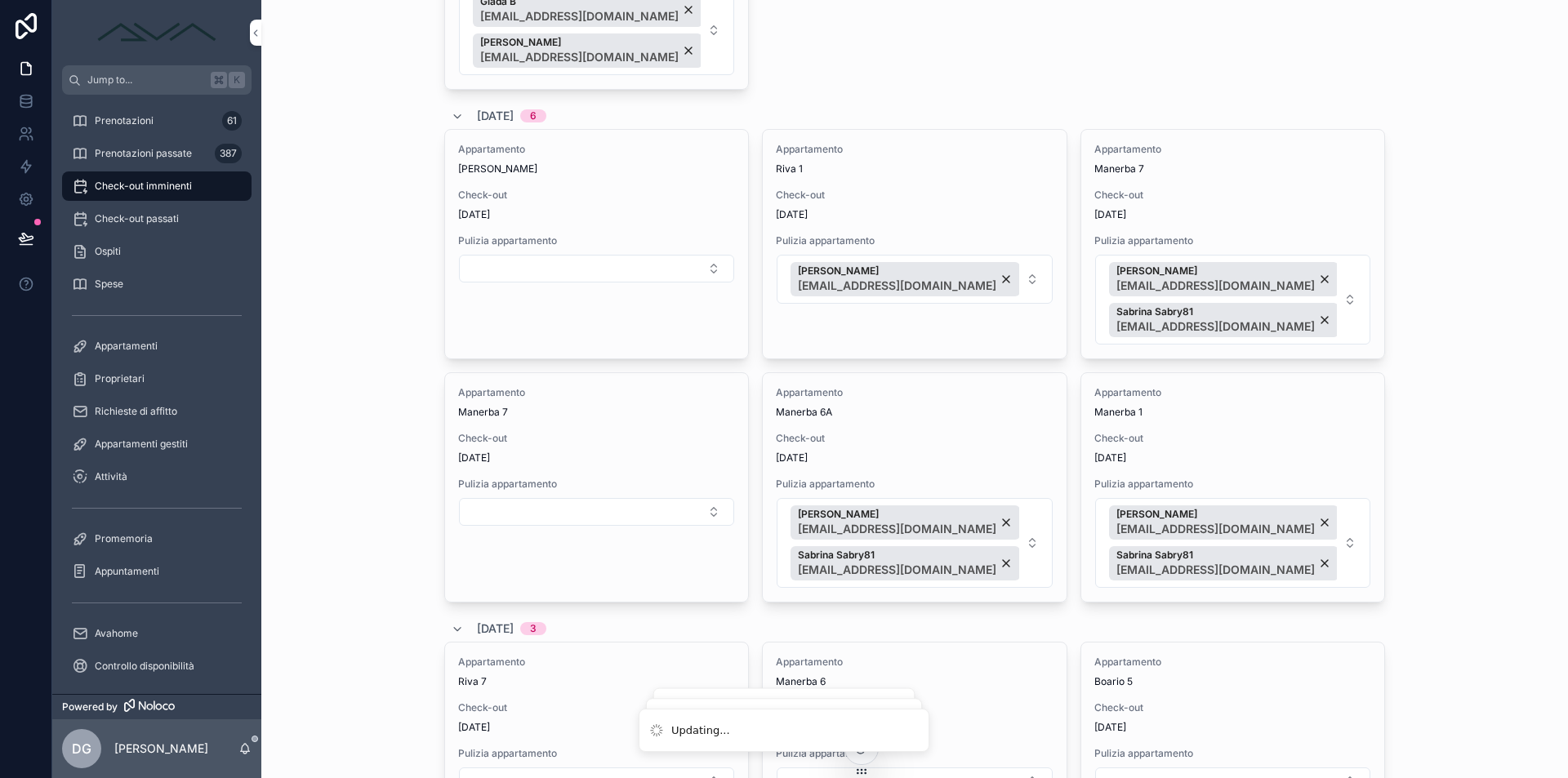
click at [630, 265] on button "Select Button" at bounding box center [596, 268] width 275 height 28
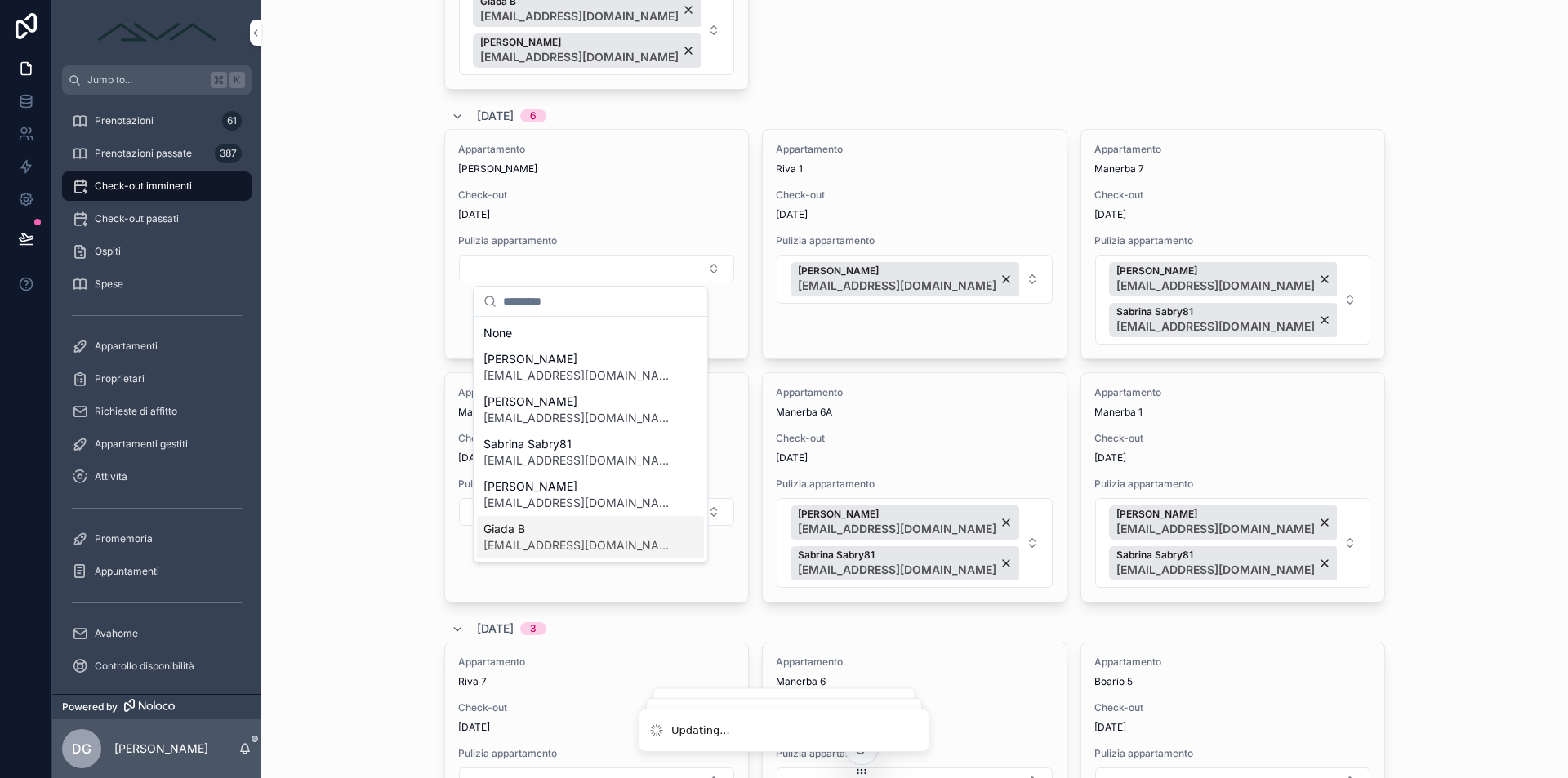
click at [538, 532] on span "Giada B" at bounding box center [580, 529] width 195 height 16
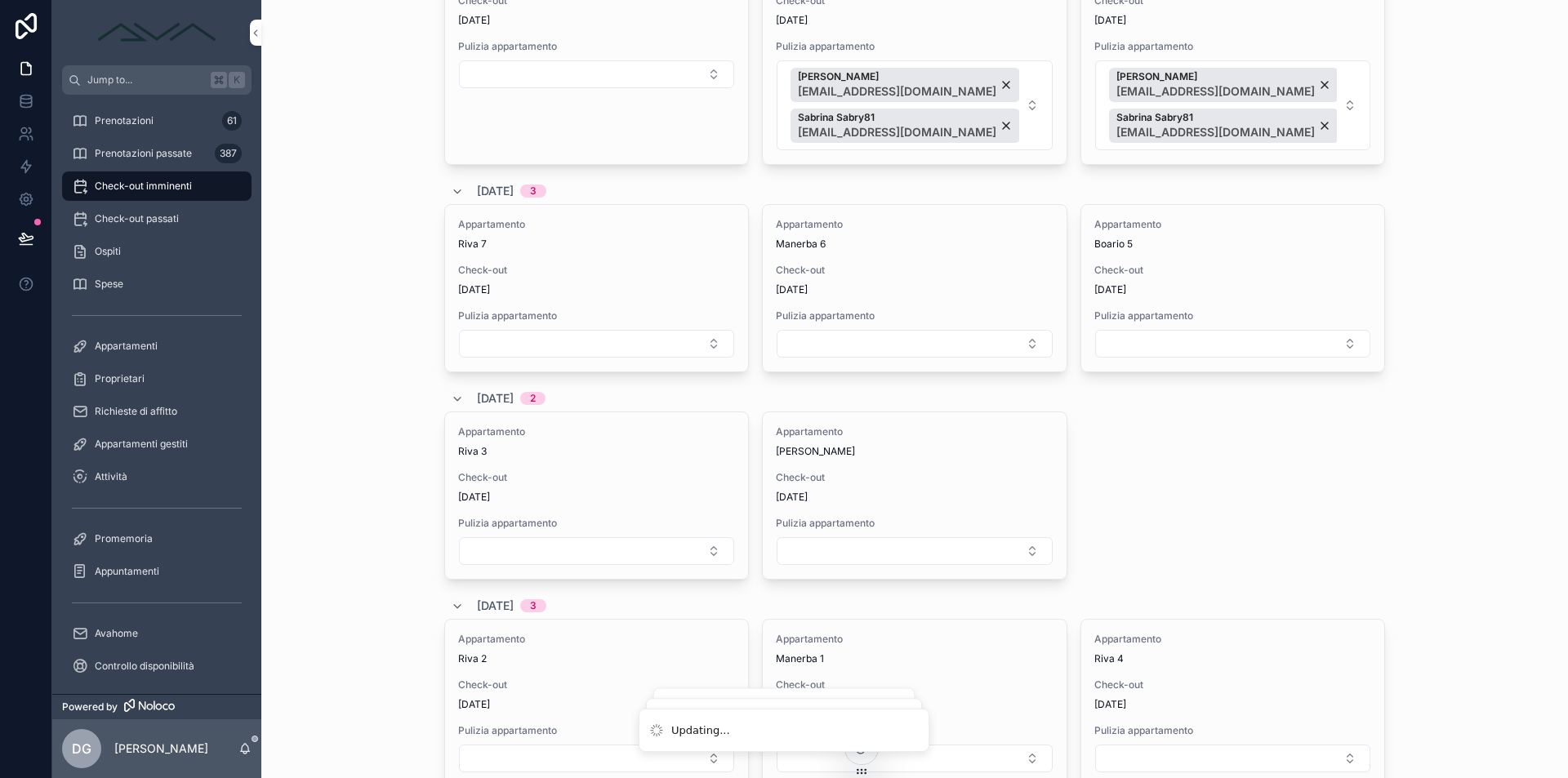
scroll to position [2227, 0]
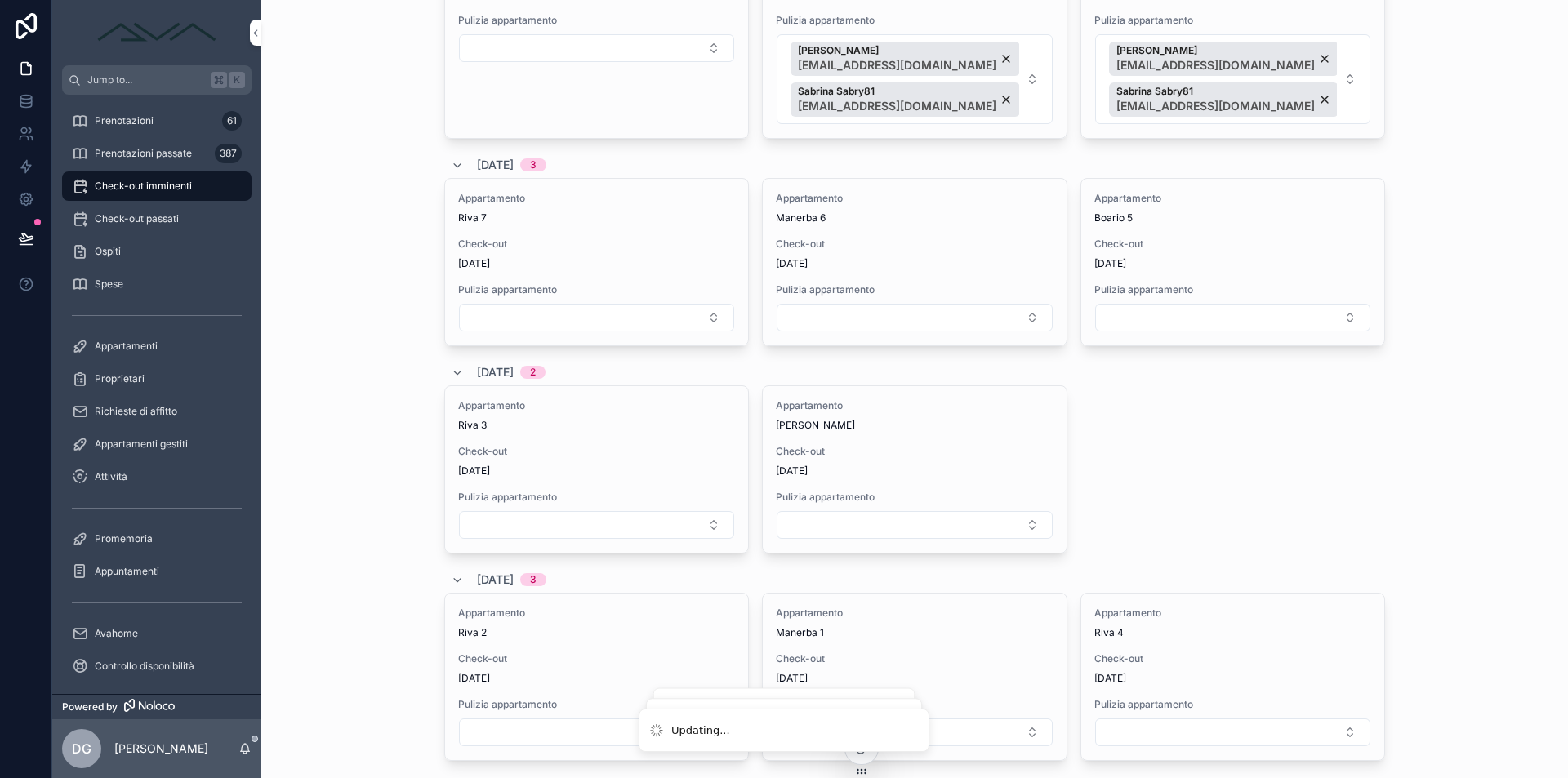
click at [901, 317] on button "Select Button" at bounding box center [914, 318] width 275 height 28
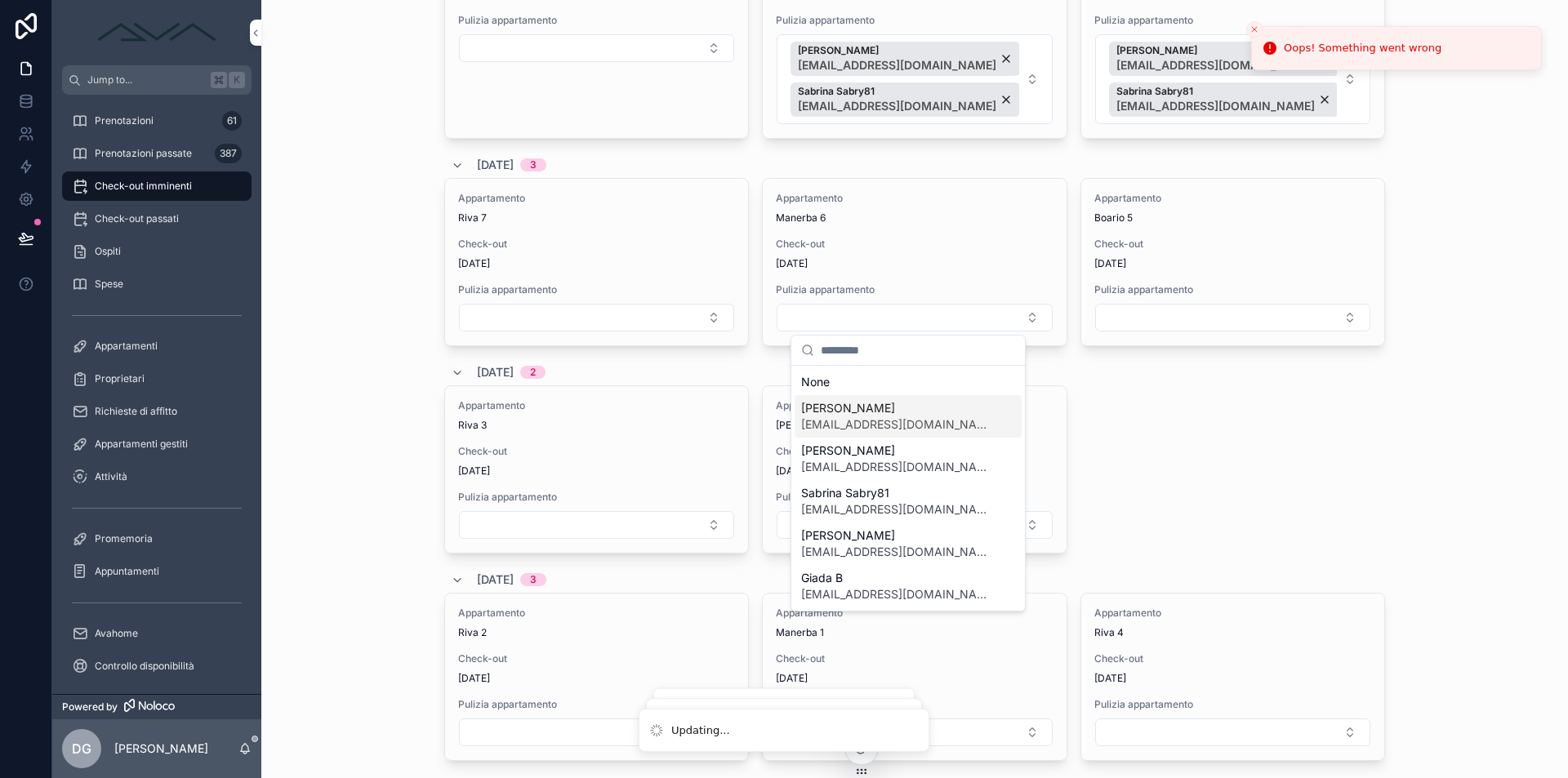
click at [895, 429] on span "[EMAIL_ADDRESS][DOMAIN_NAME]" at bounding box center [898, 424] width 195 height 16
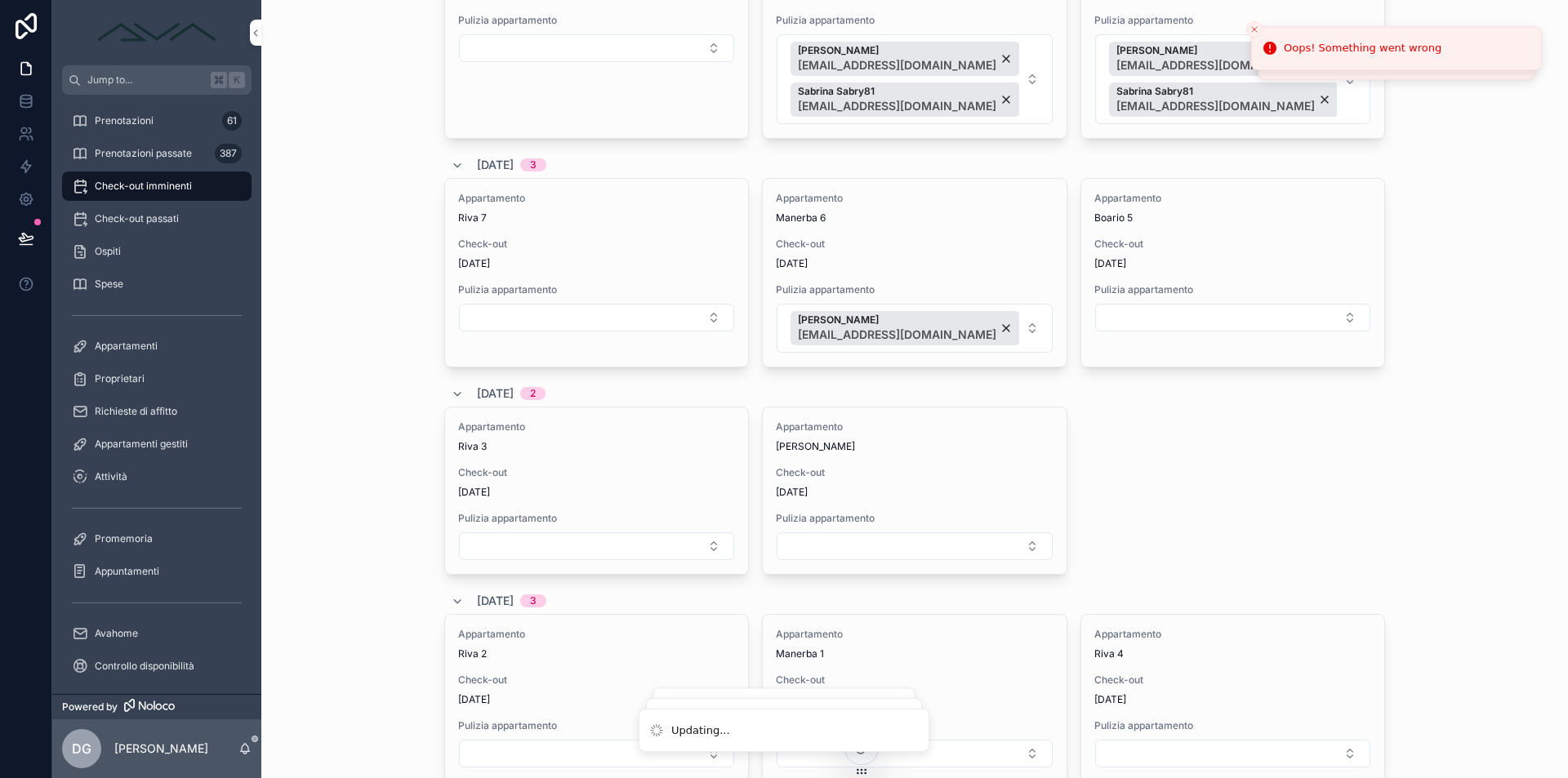
click at [998, 323] on button "[PERSON_NAME] [EMAIL_ADDRESS][DOMAIN_NAME]" at bounding box center [914, 328] width 275 height 49
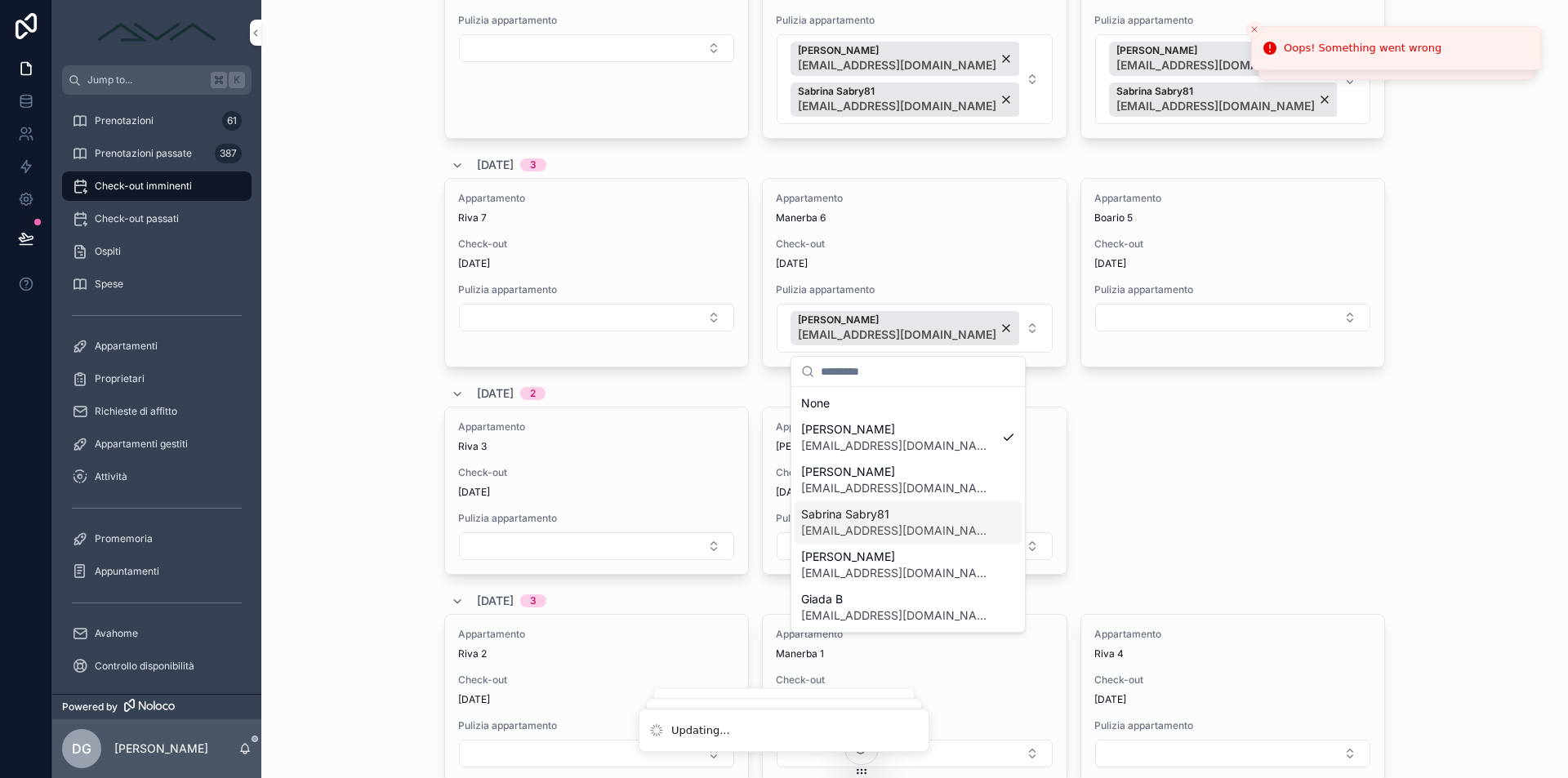
click at [881, 523] on span "[EMAIL_ADDRESS][DOMAIN_NAME]" at bounding box center [898, 531] width 195 height 16
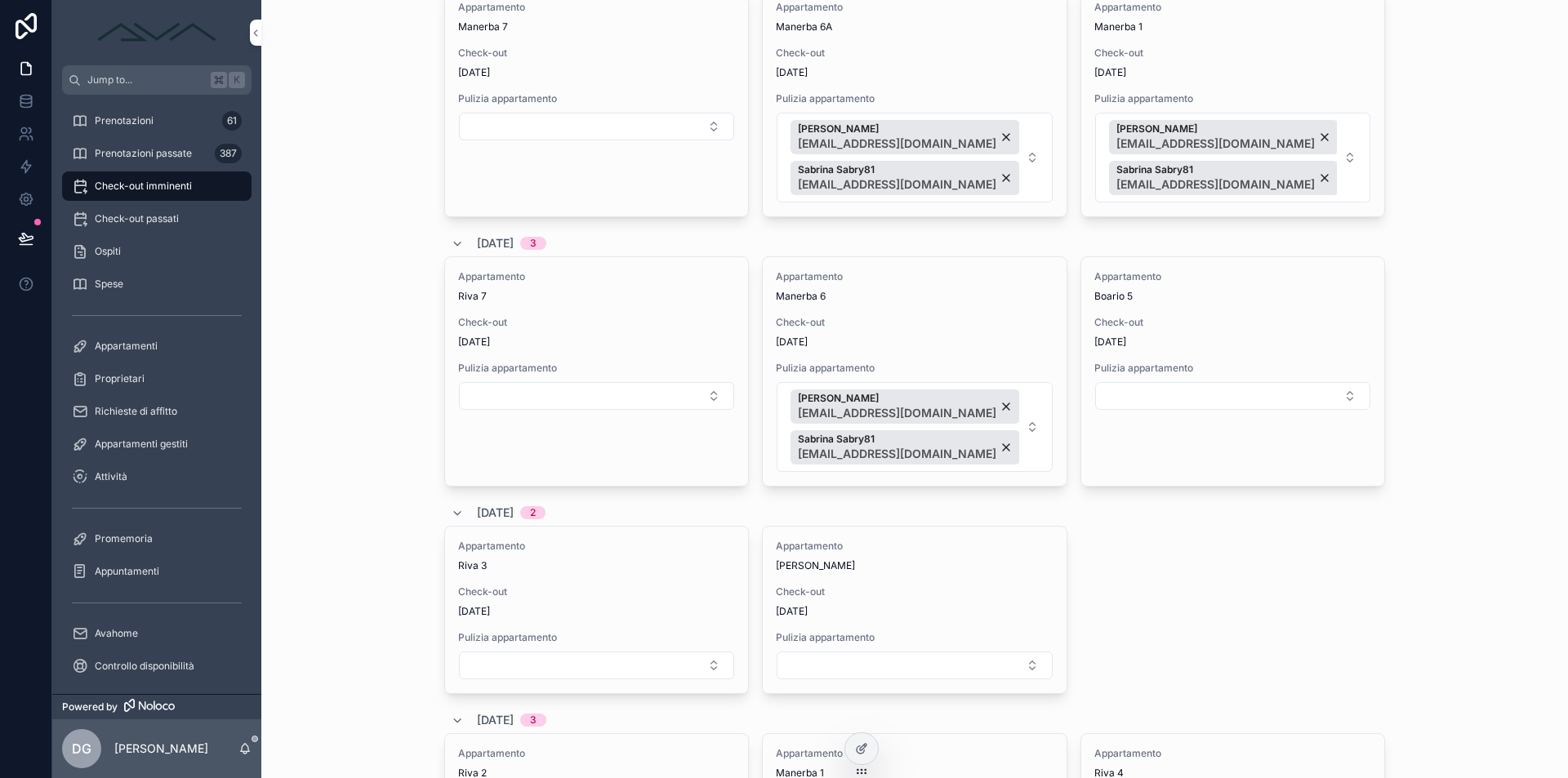
scroll to position [2260, 0]
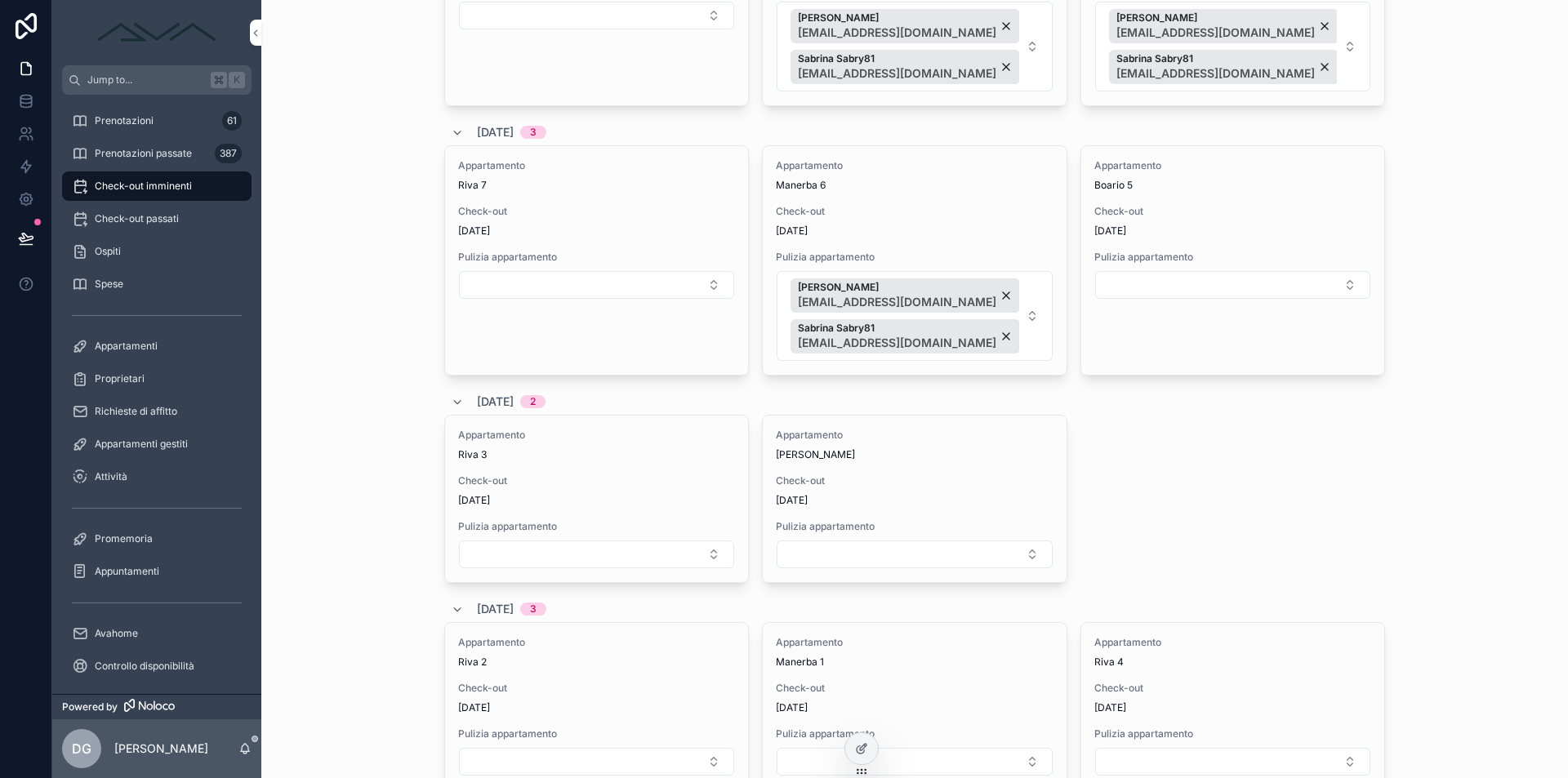
click at [574, 289] on button "Select Button" at bounding box center [596, 285] width 275 height 28
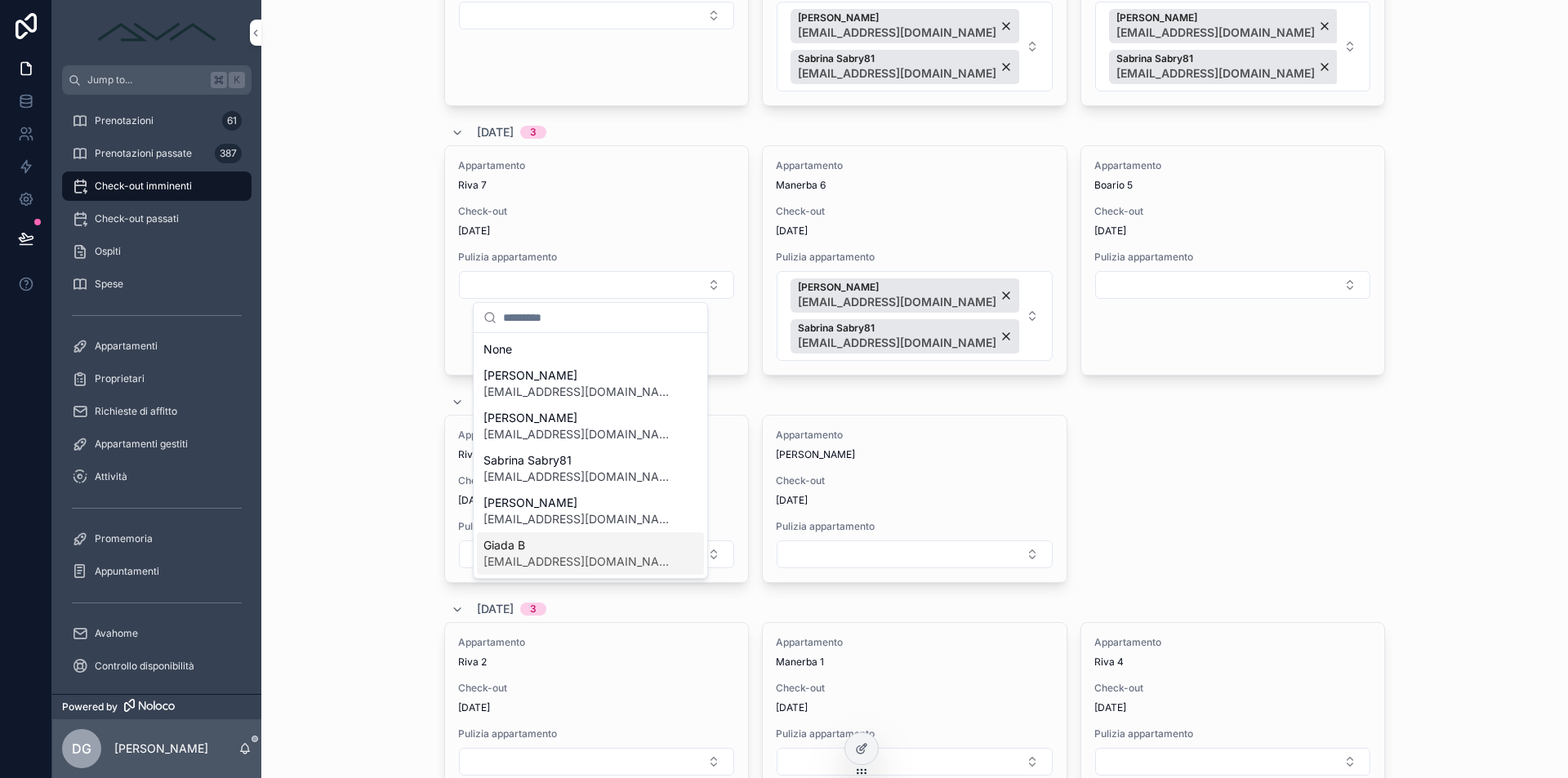
click at [547, 560] on span "[EMAIL_ADDRESS][DOMAIN_NAME]" at bounding box center [580, 561] width 195 height 16
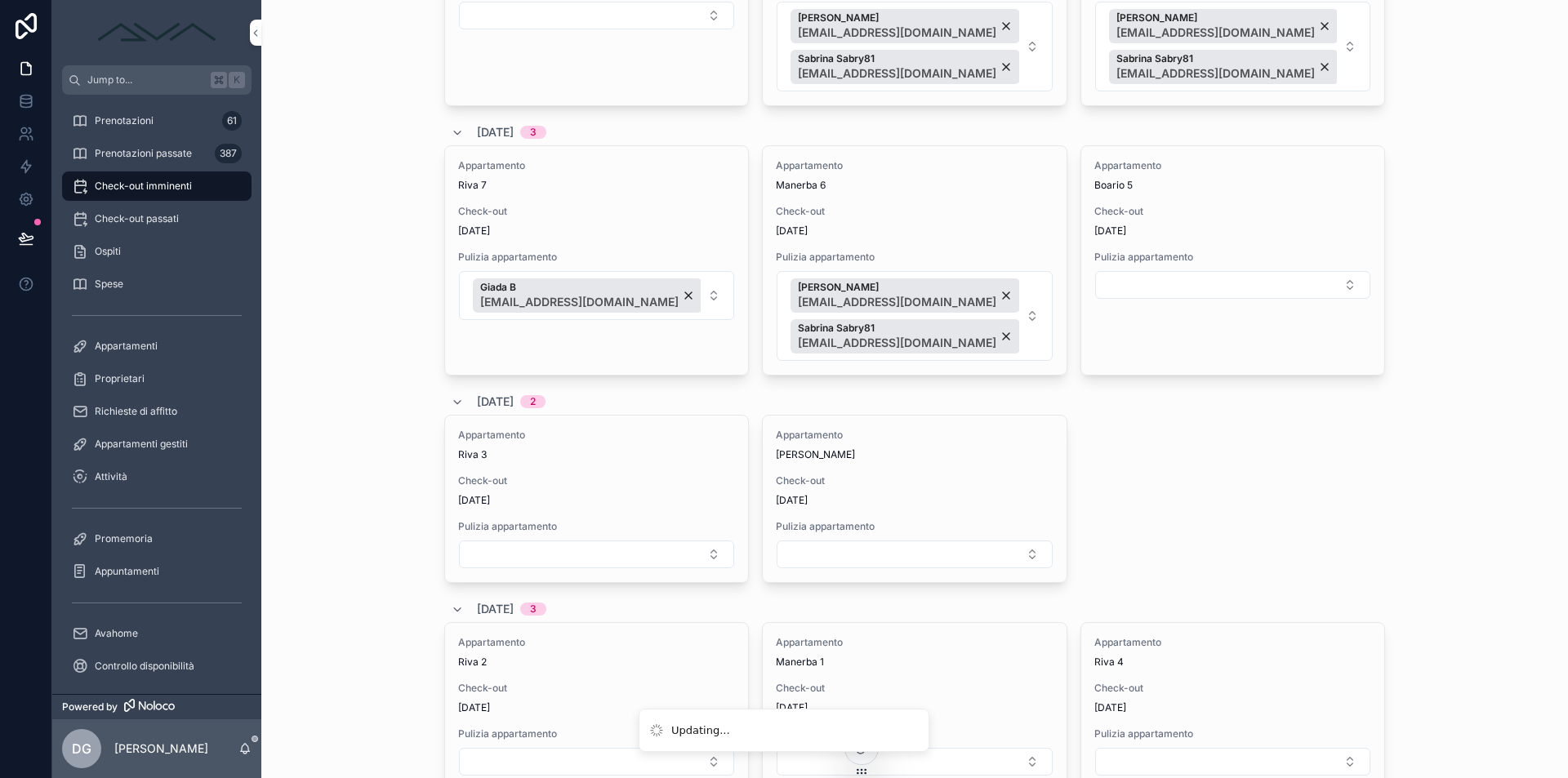
click at [571, 562] on button "Select Button" at bounding box center [596, 555] width 275 height 28
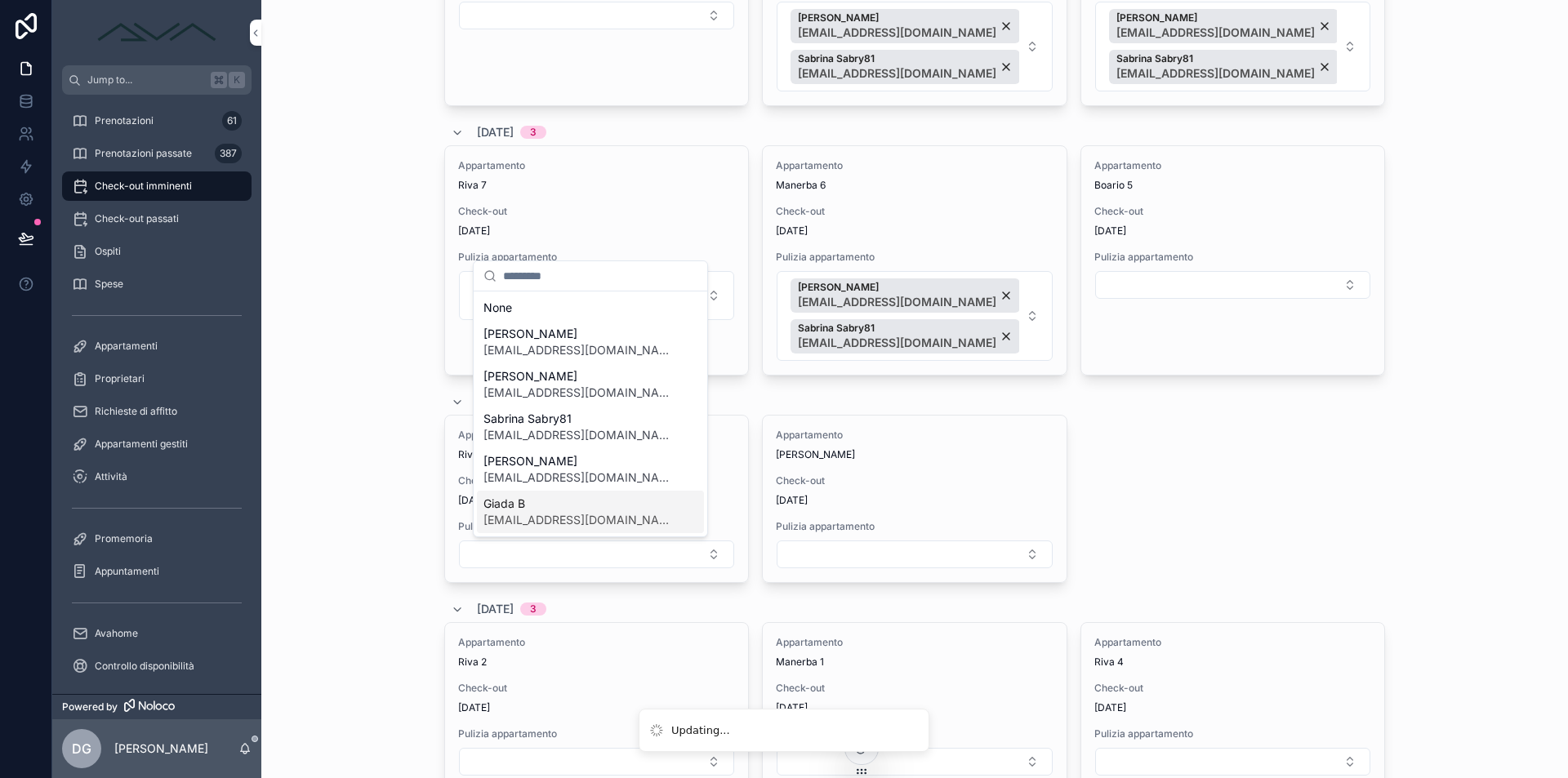
click at [582, 506] on span "Giada B" at bounding box center [580, 504] width 195 height 16
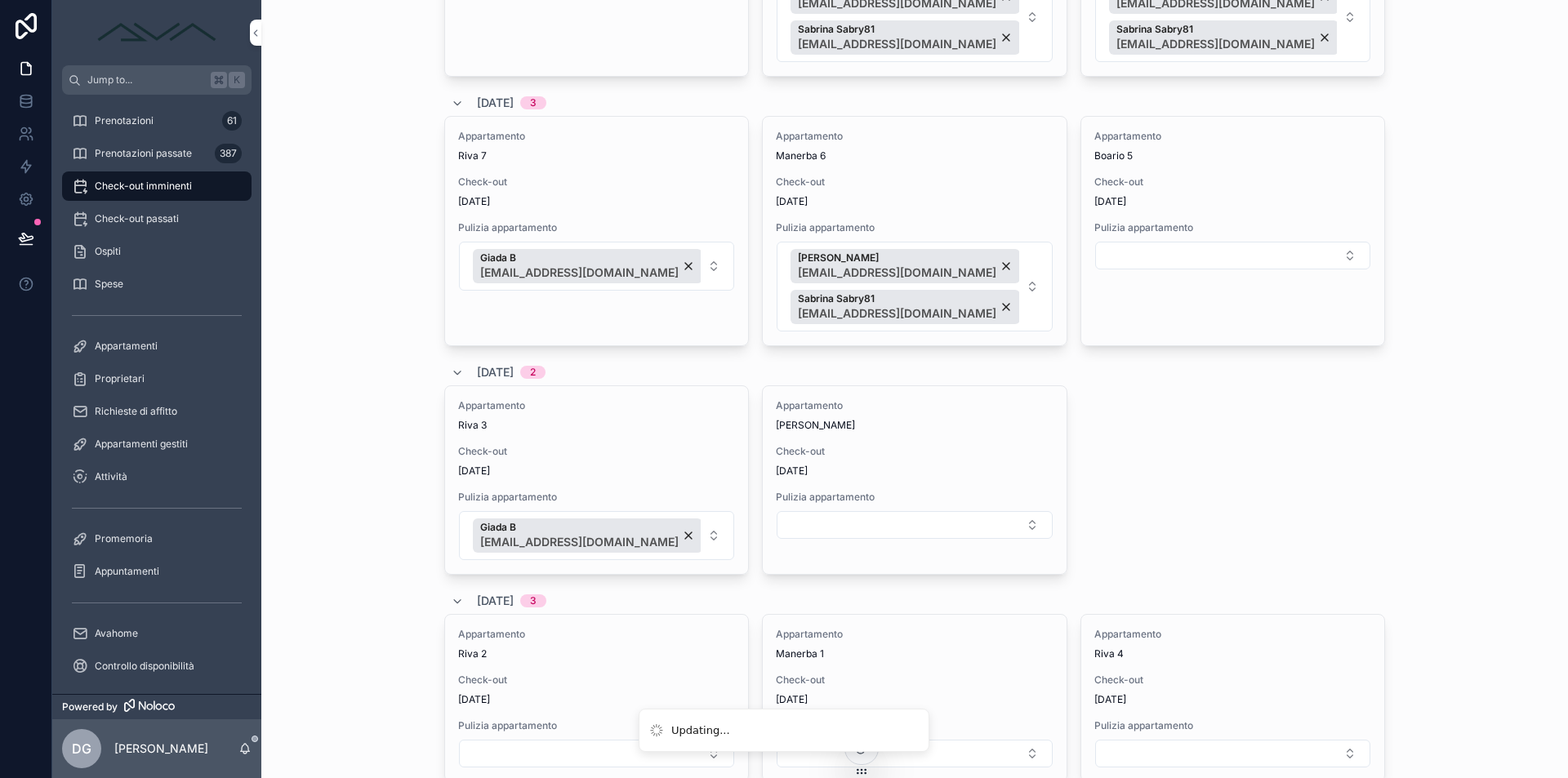
scroll to position [2357, 0]
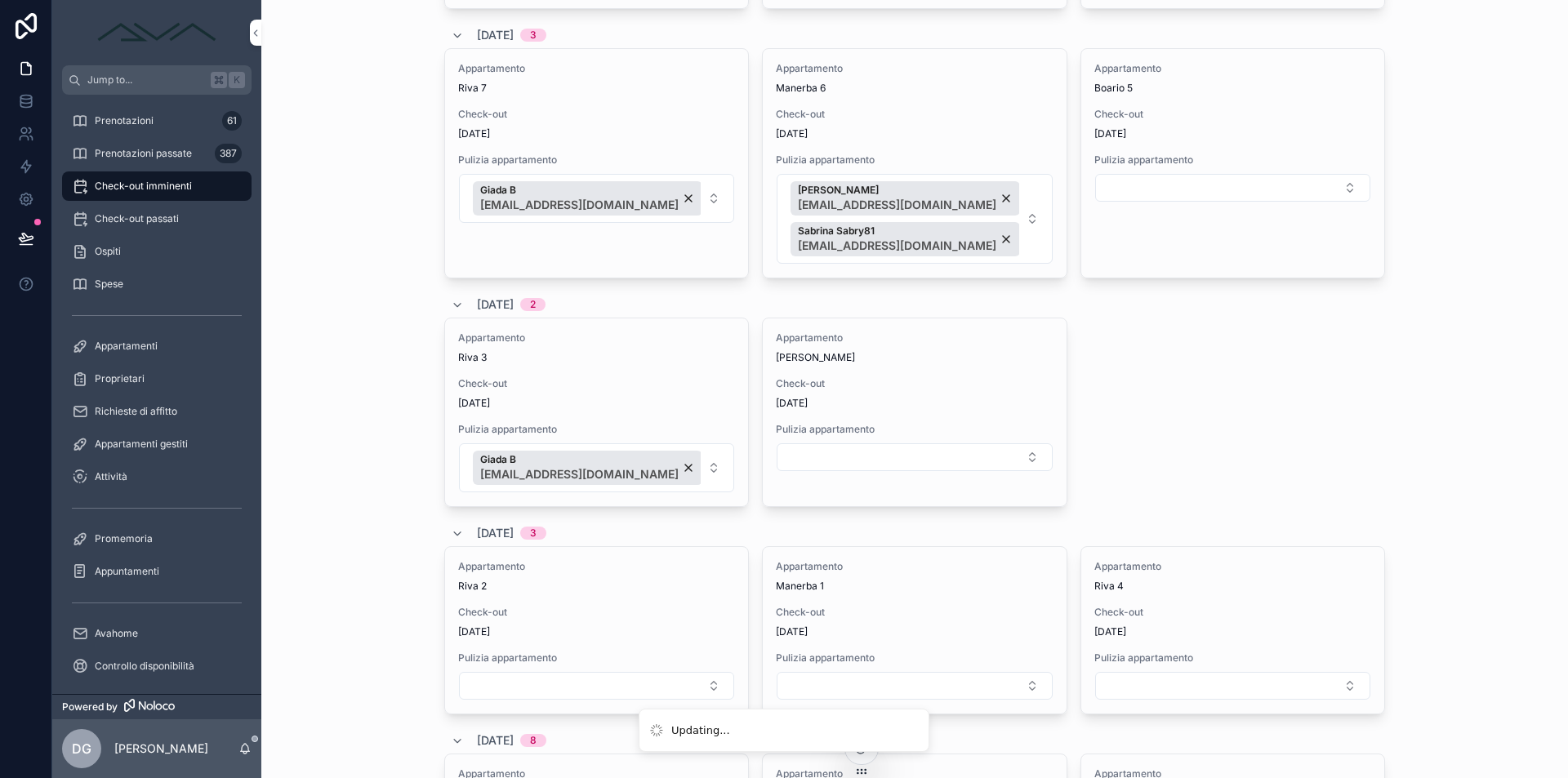
click at [1138, 185] on button "Select Button" at bounding box center [1232, 188] width 275 height 28
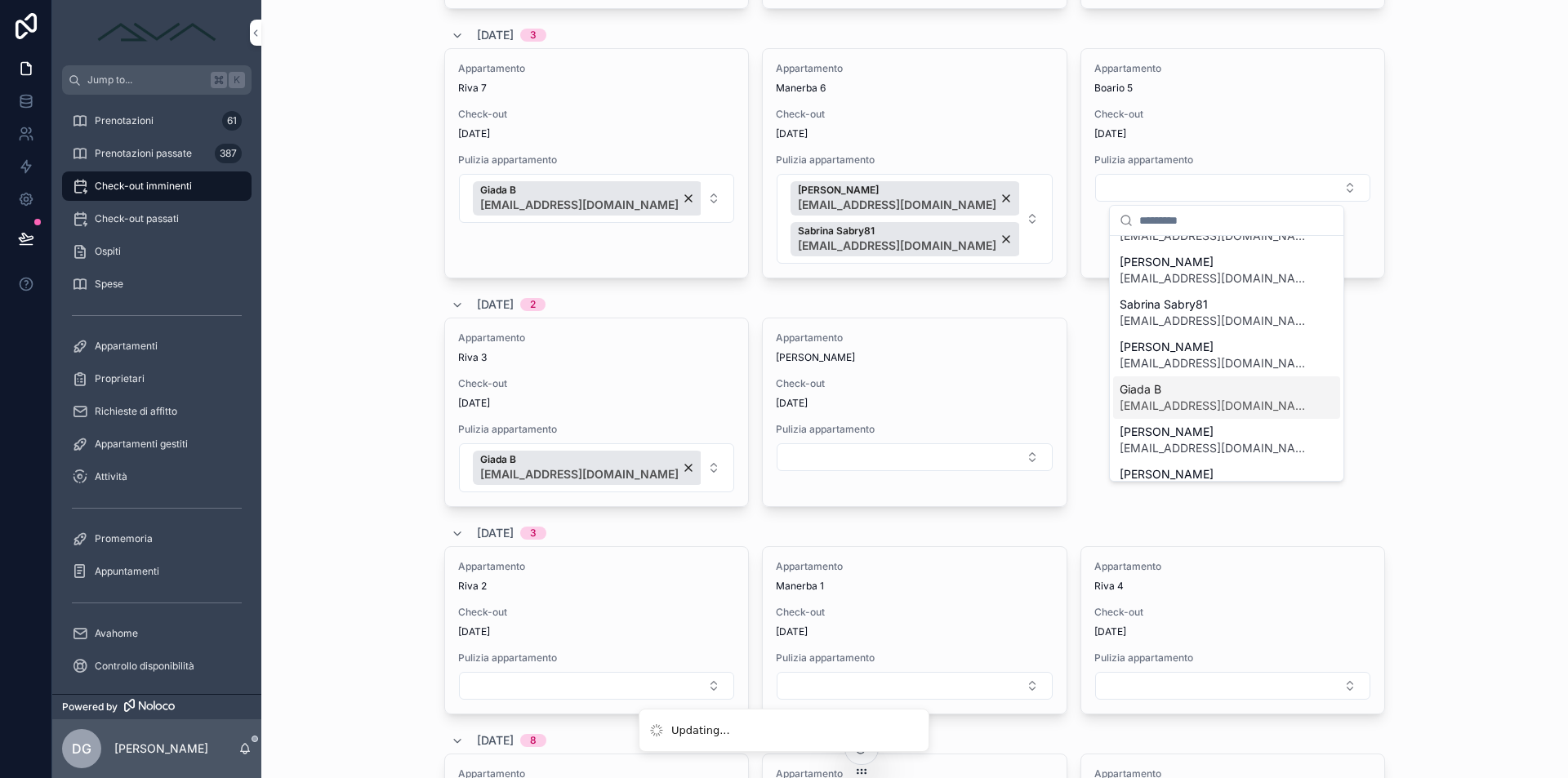
scroll to position [115, 0]
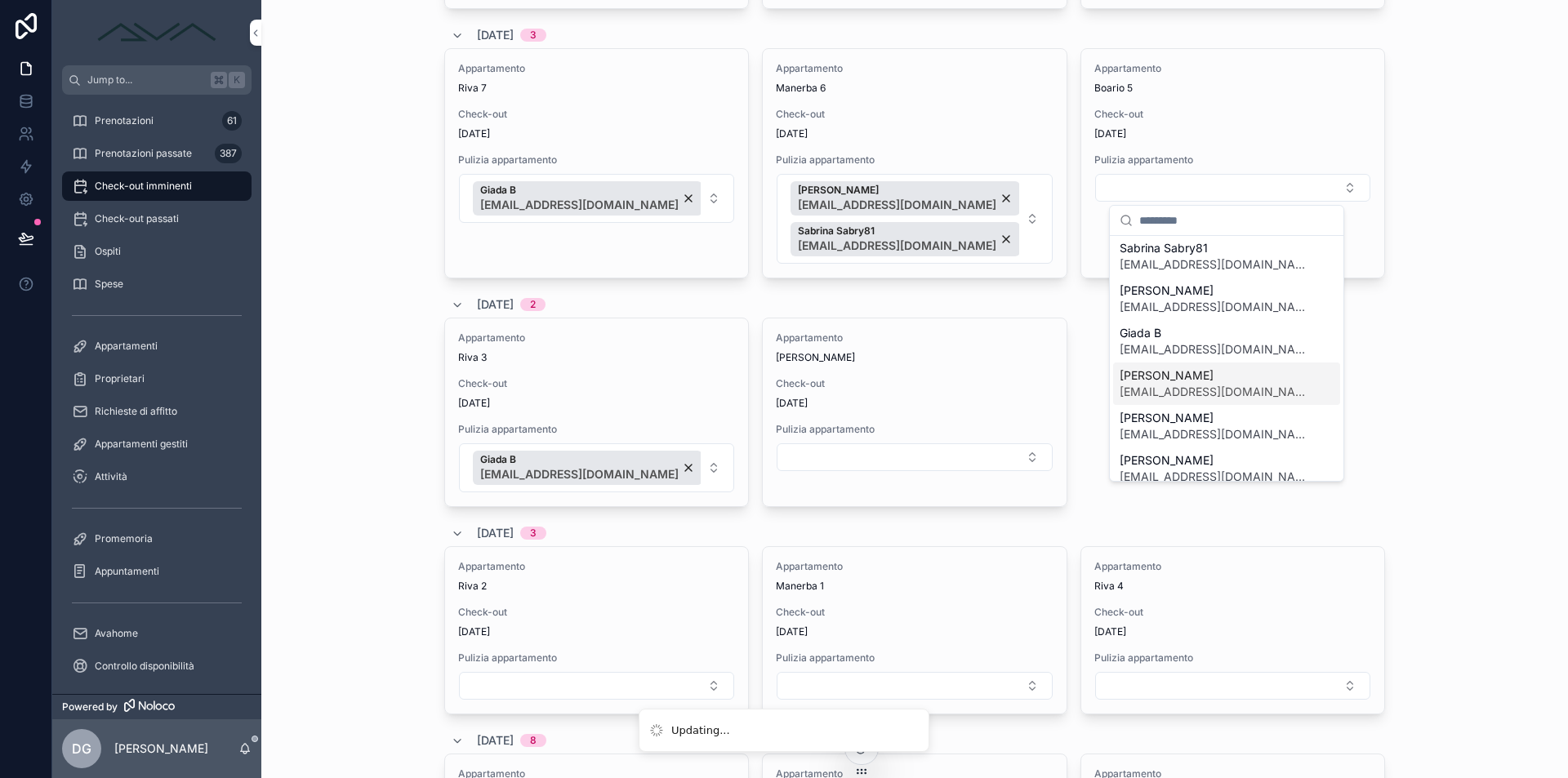
click at [1170, 389] on span "[EMAIL_ADDRESS][DOMAIN_NAME]" at bounding box center [1217, 392] width 195 height 16
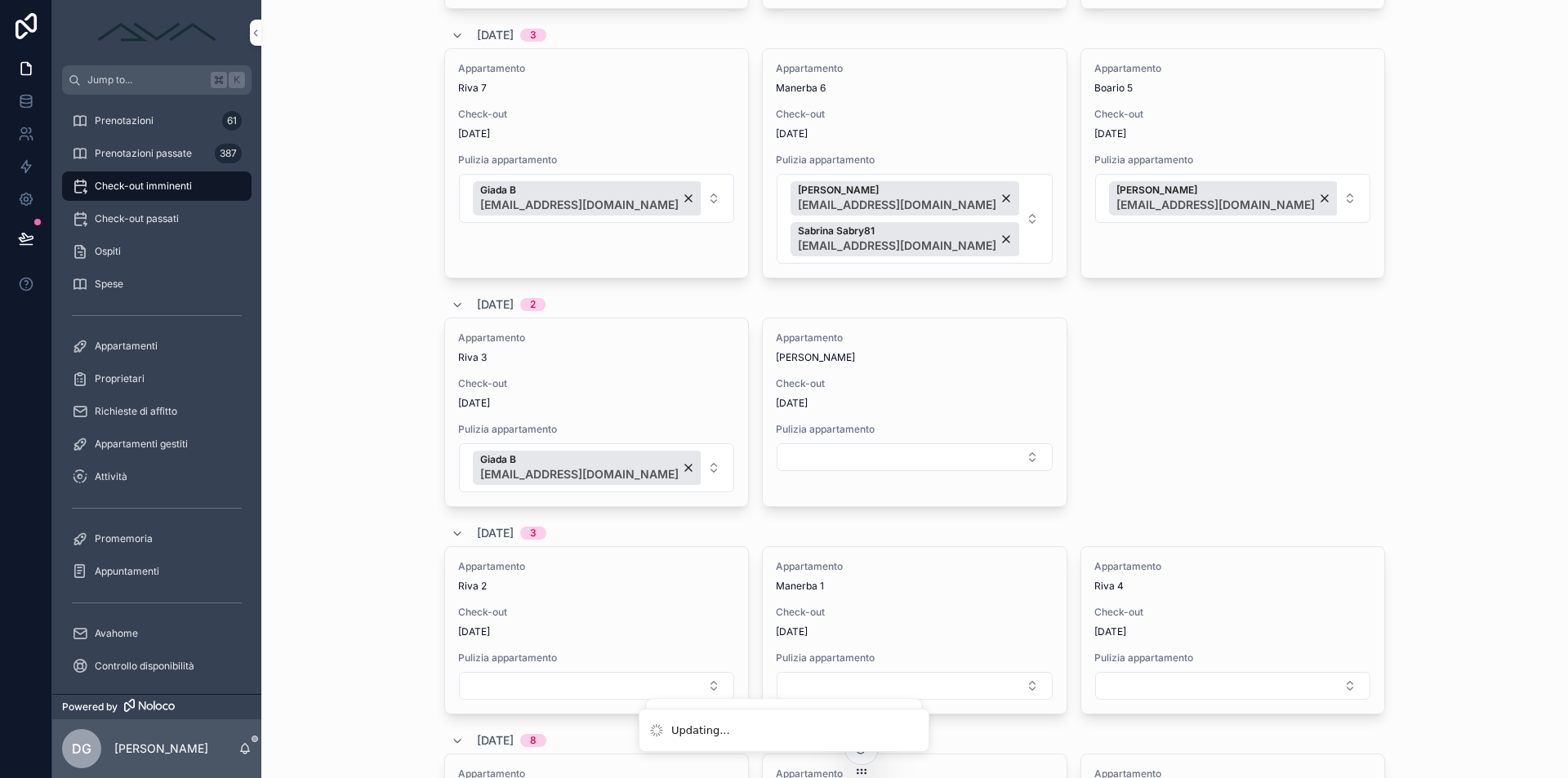
click at [920, 453] on button "Select Button" at bounding box center [914, 457] width 275 height 28
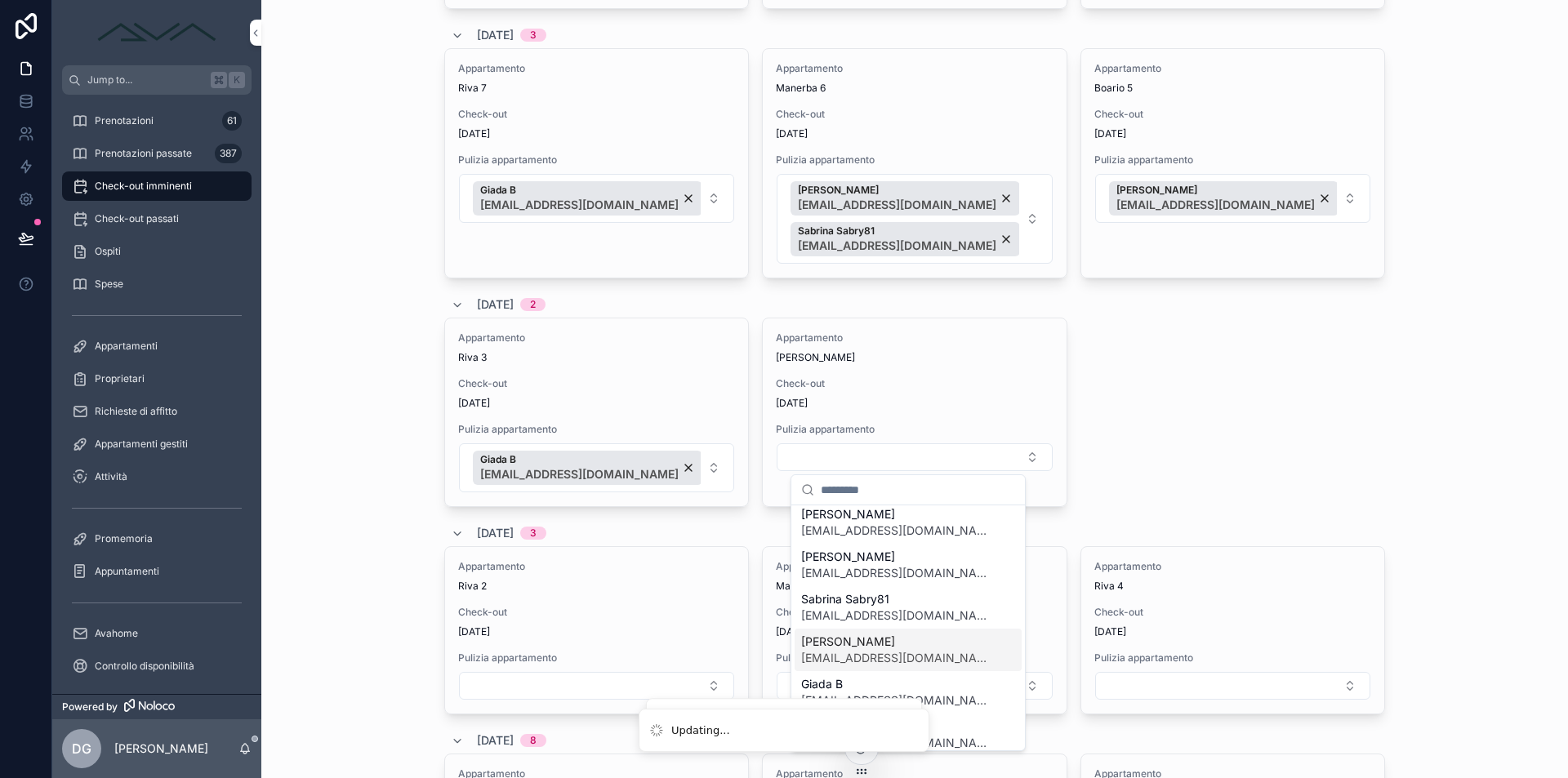
scroll to position [170, 0]
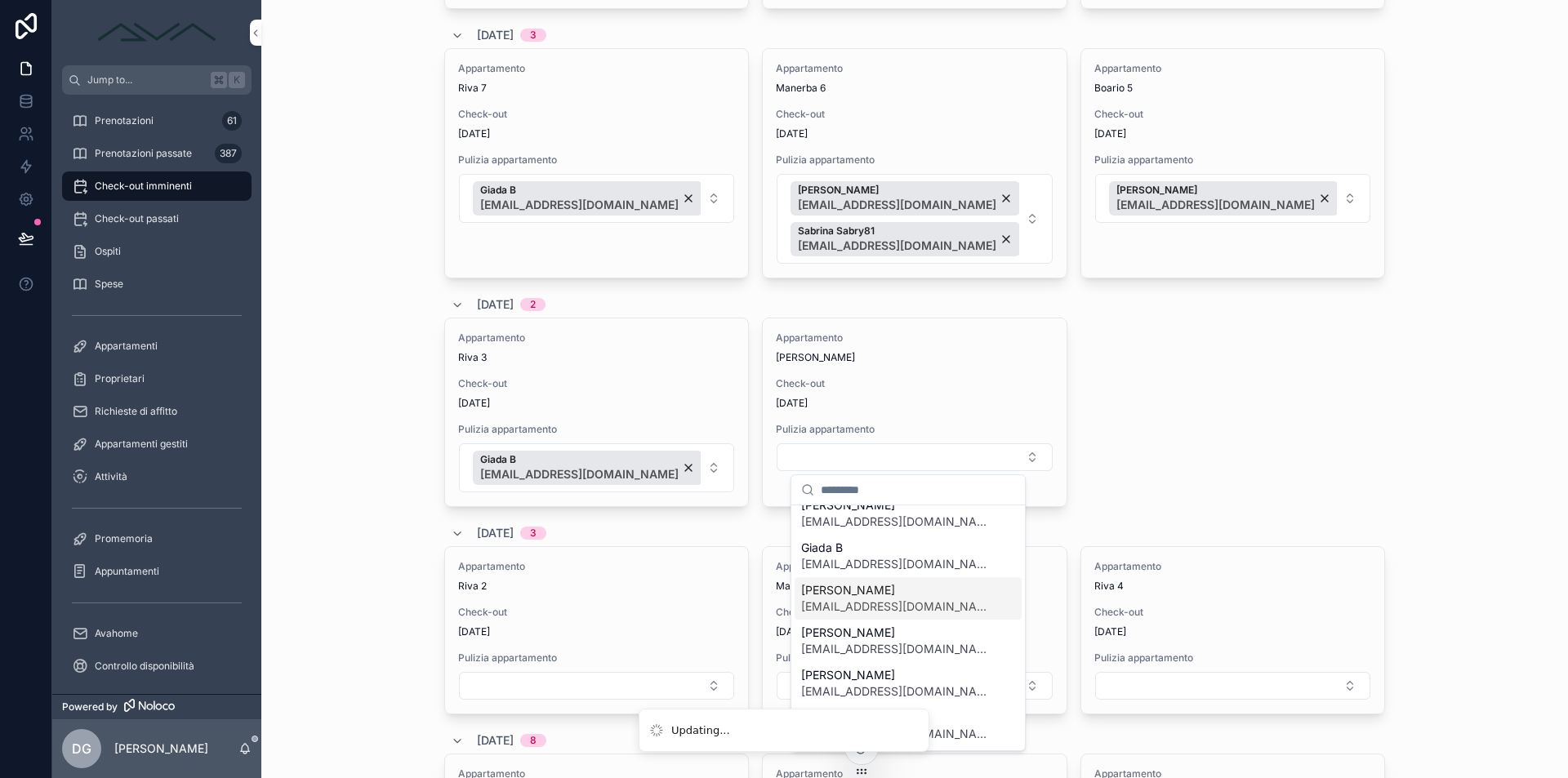
click at [934, 599] on span "[EMAIL_ADDRESS][DOMAIN_NAME]" at bounding box center [898, 606] width 195 height 16
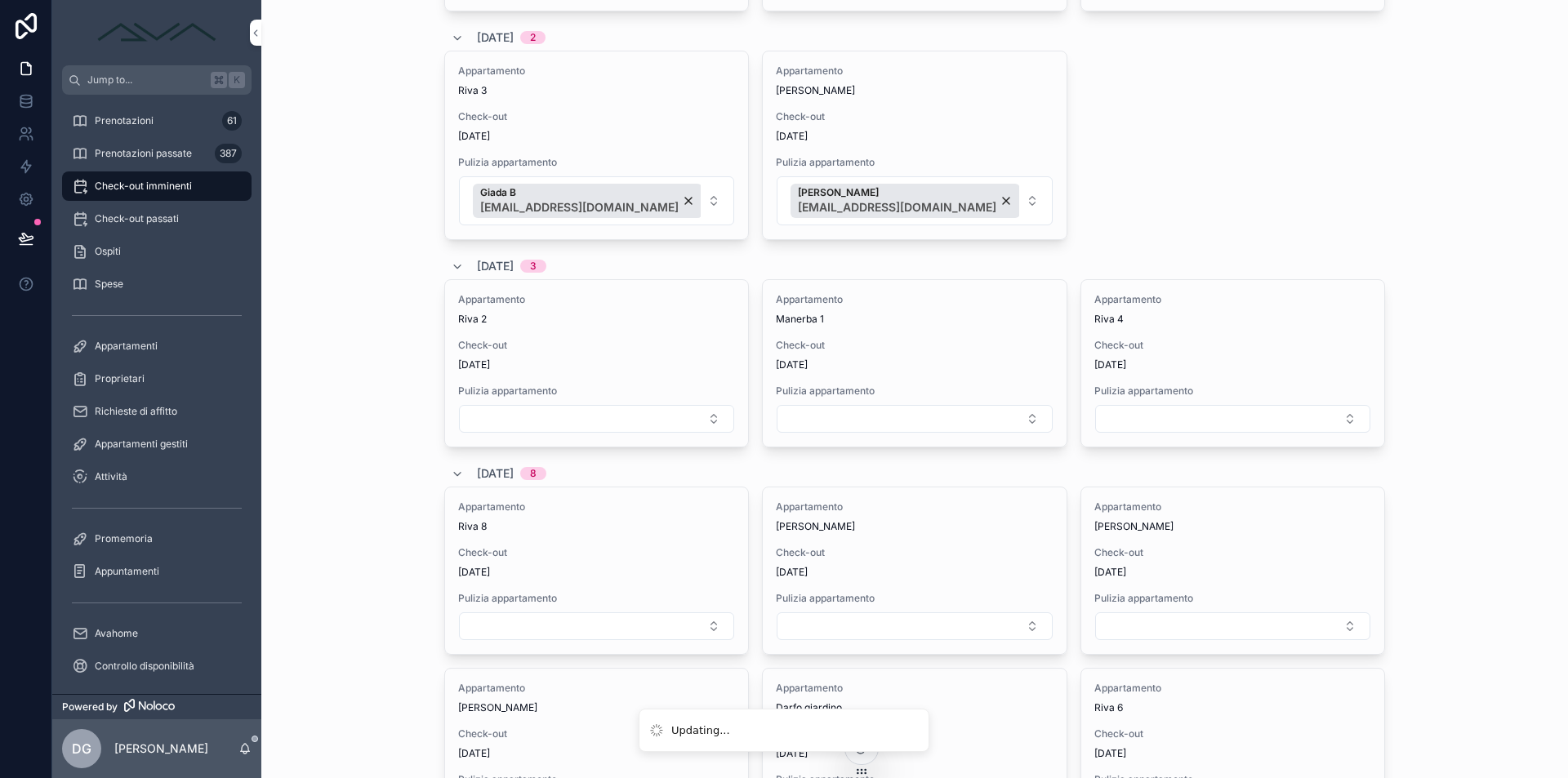
scroll to position [2656, 0]
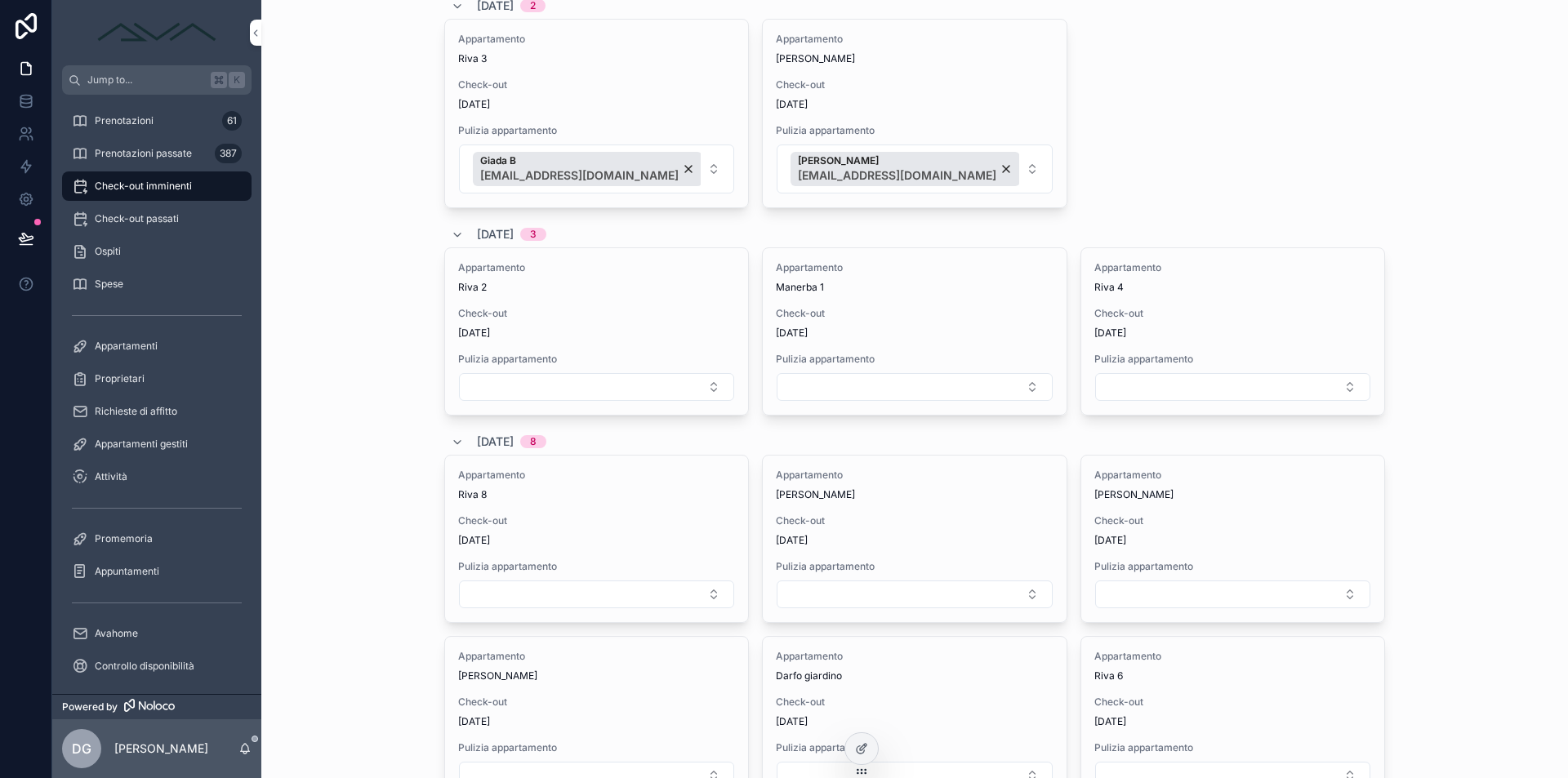
click at [888, 394] on button "Select Button" at bounding box center [914, 387] width 275 height 28
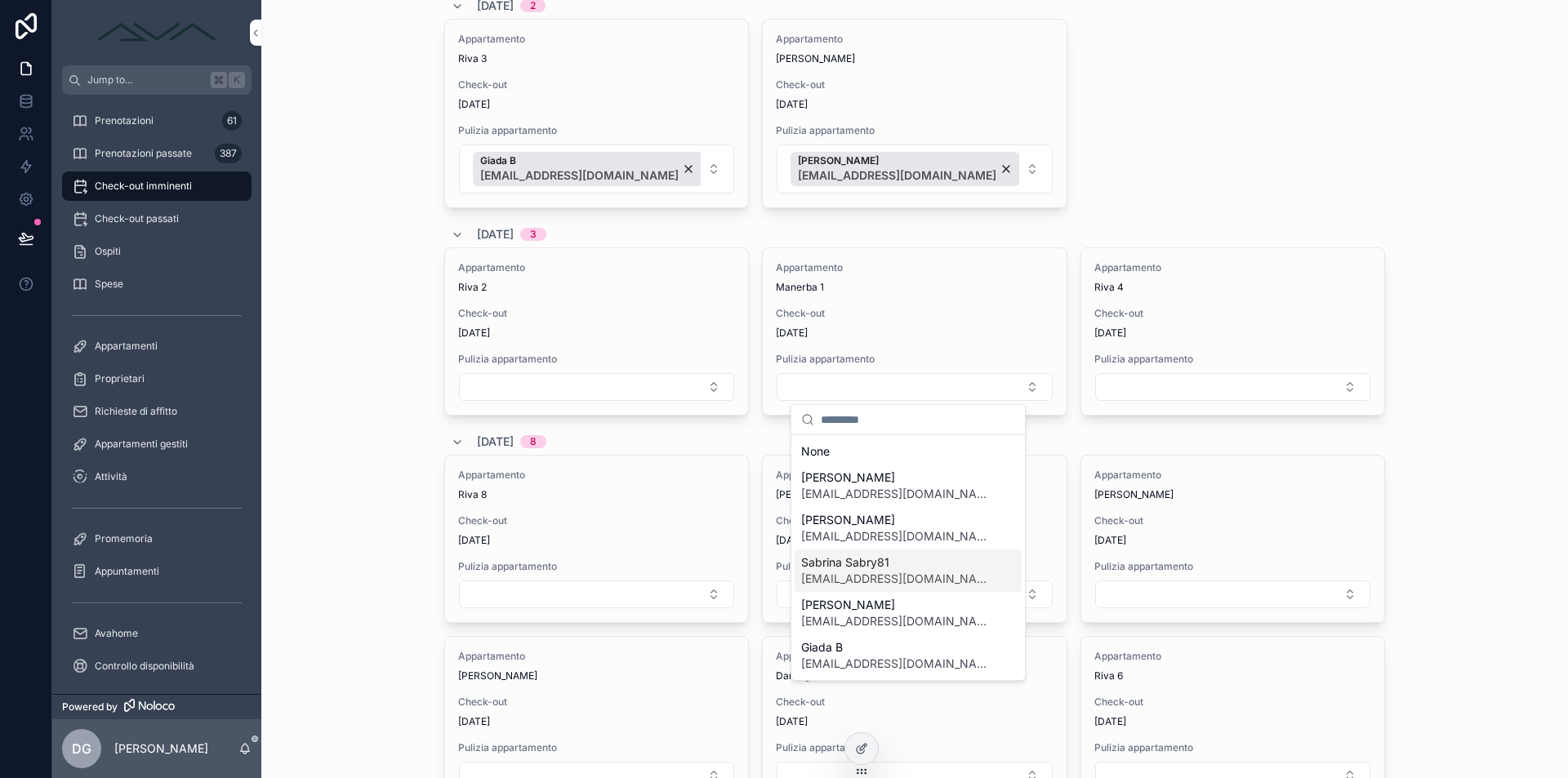
click at [892, 577] on span "[EMAIL_ADDRESS][DOMAIN_NAME]" at bounding box center [898, 579] width 195 height 16
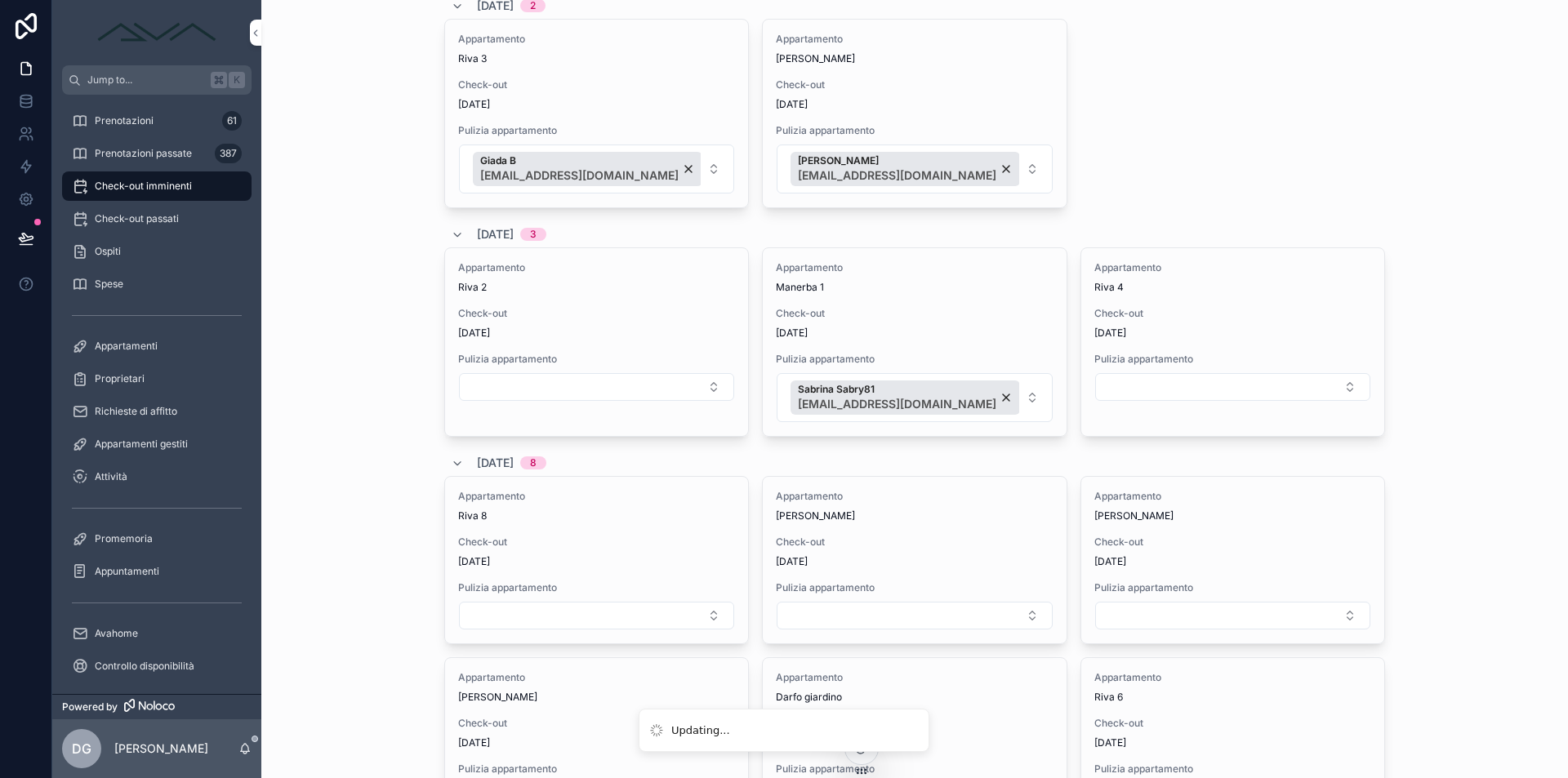
click at [1011, 391] on button "Sabrina Sabry81 [PERSON_NAME][EMAIL_ADDRESS][DOMAIN_NAME]" at bounding box center [914, 398] width 275 height 49
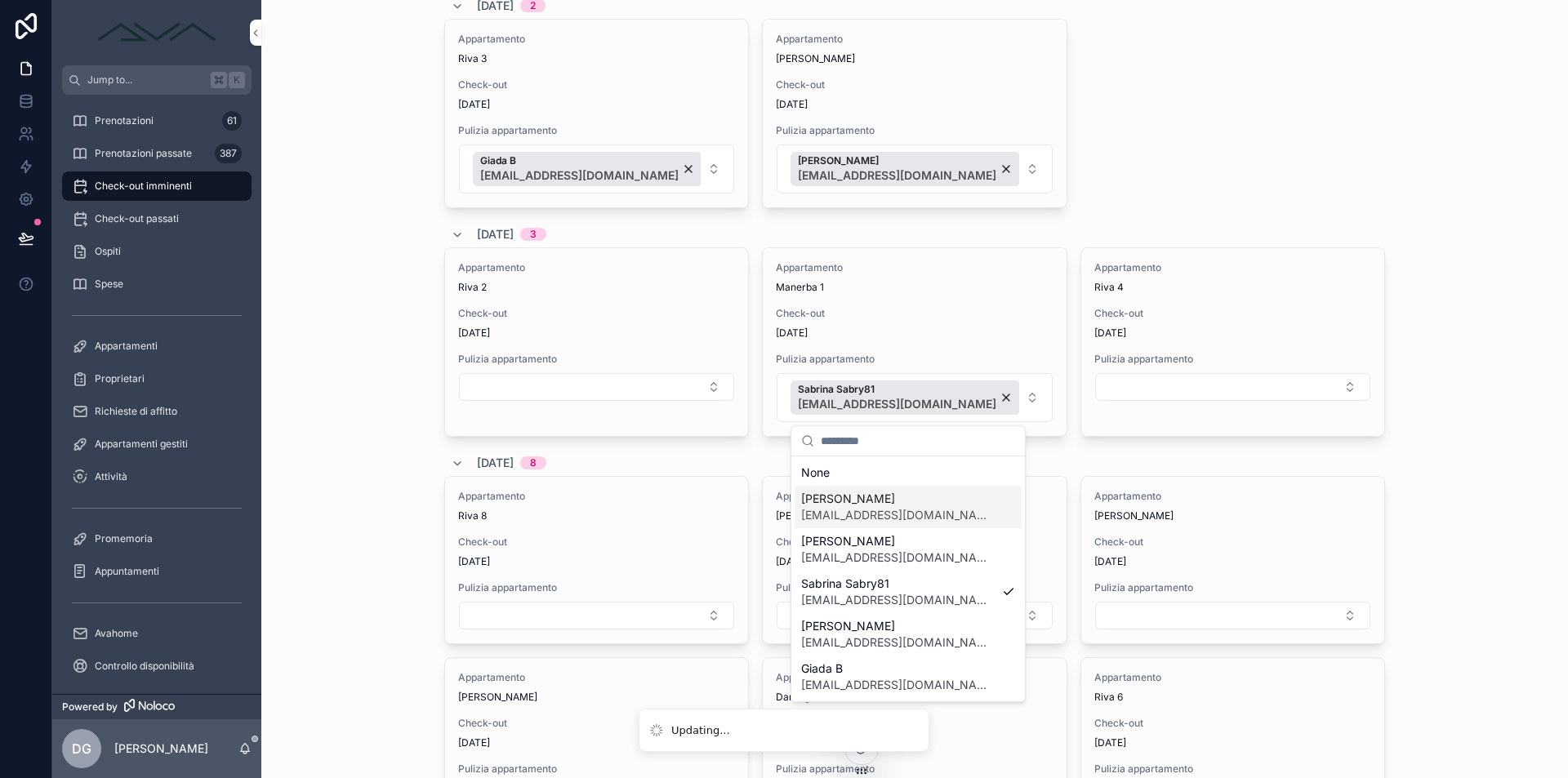
click at [908, 506] on span "[PERSON_NAME]" at bounding box center [898, 499] width 195 height 16
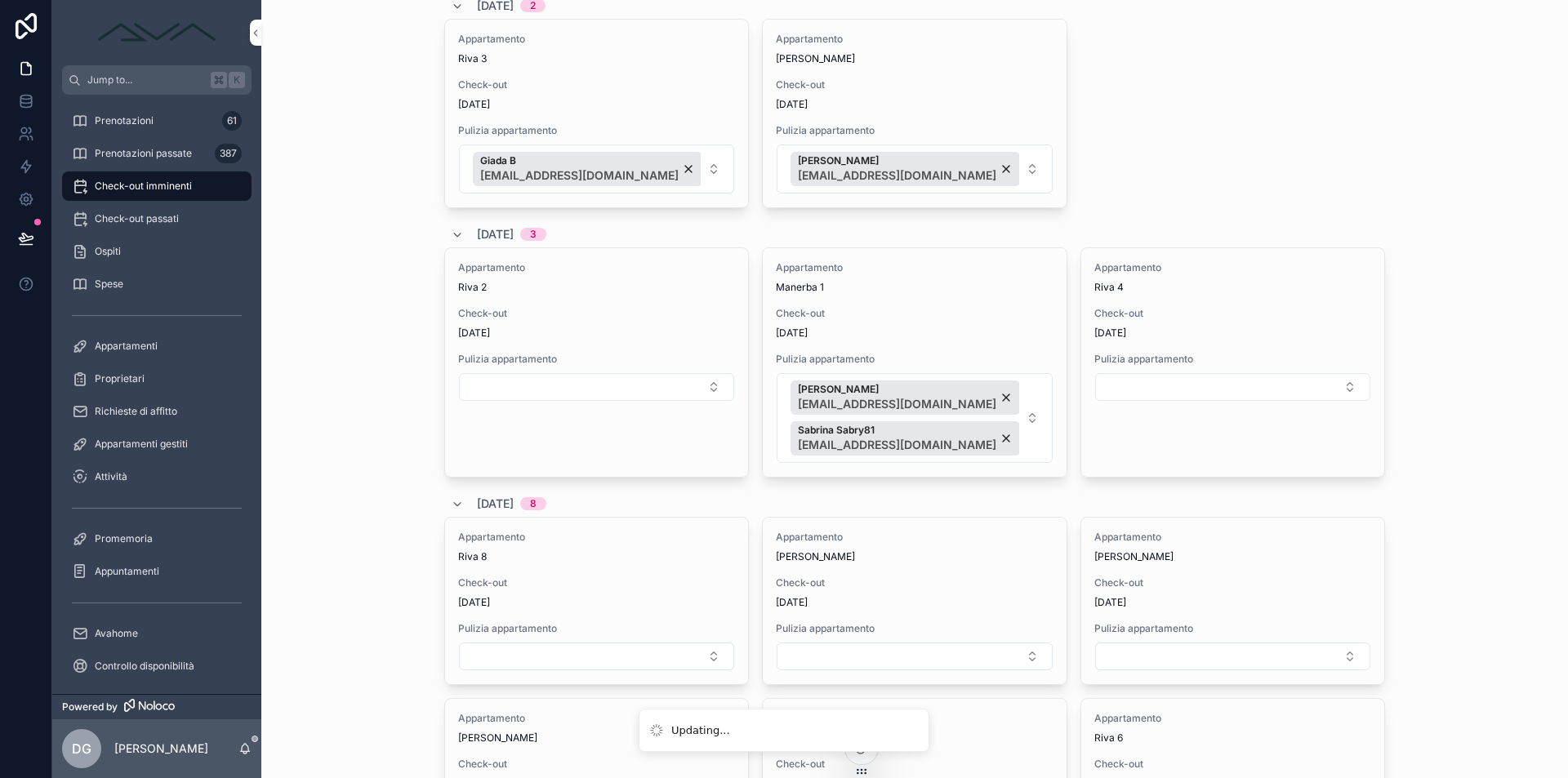
click at [604, 389] on button "Select Button" at bounding box center [596, 387] width 275 height 28
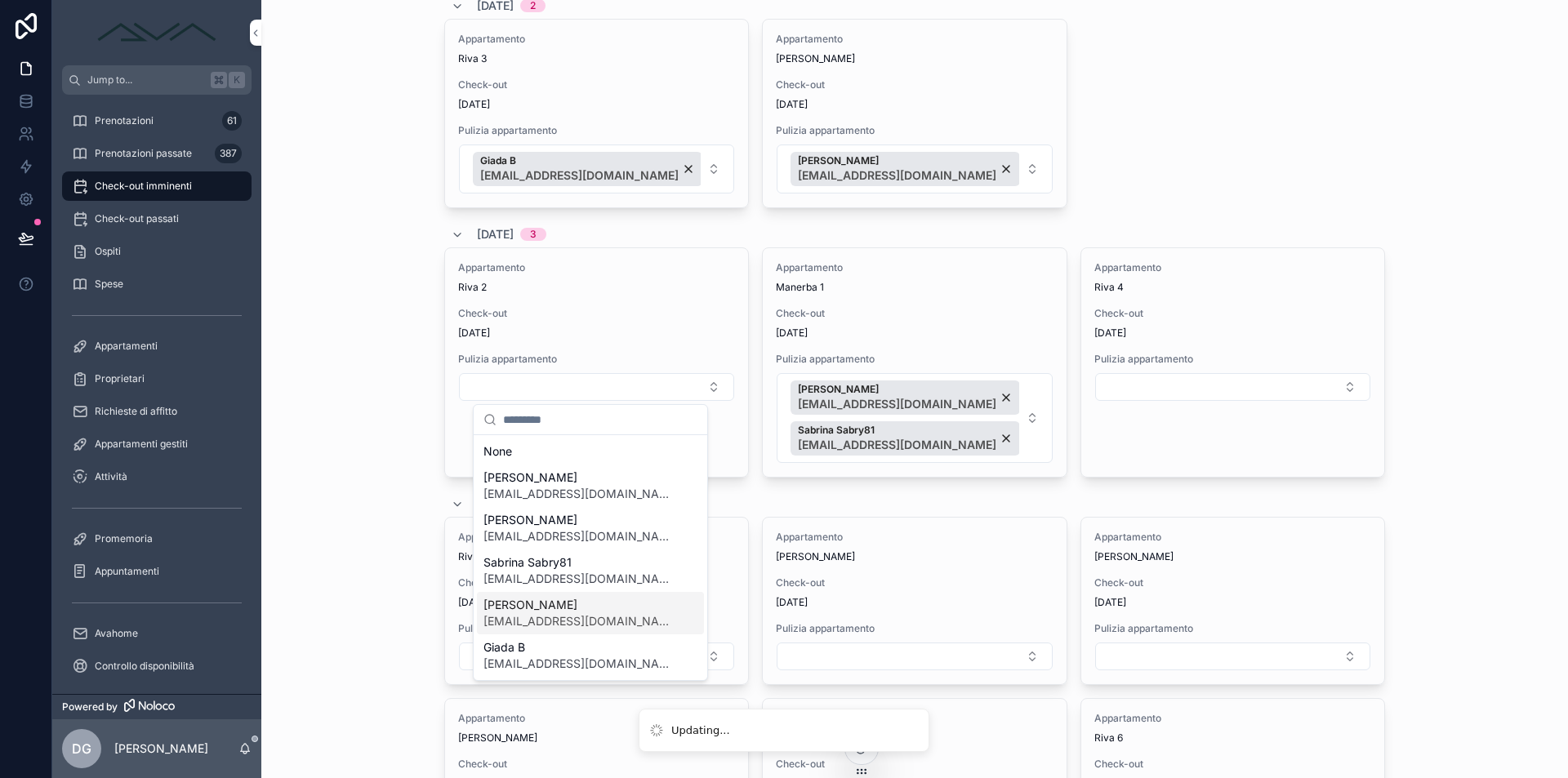
scroll to position [129, 0]
click at [583, 568] on span "[PERSON_NAME]" at bounding box center [580, 561] width 195 height 16
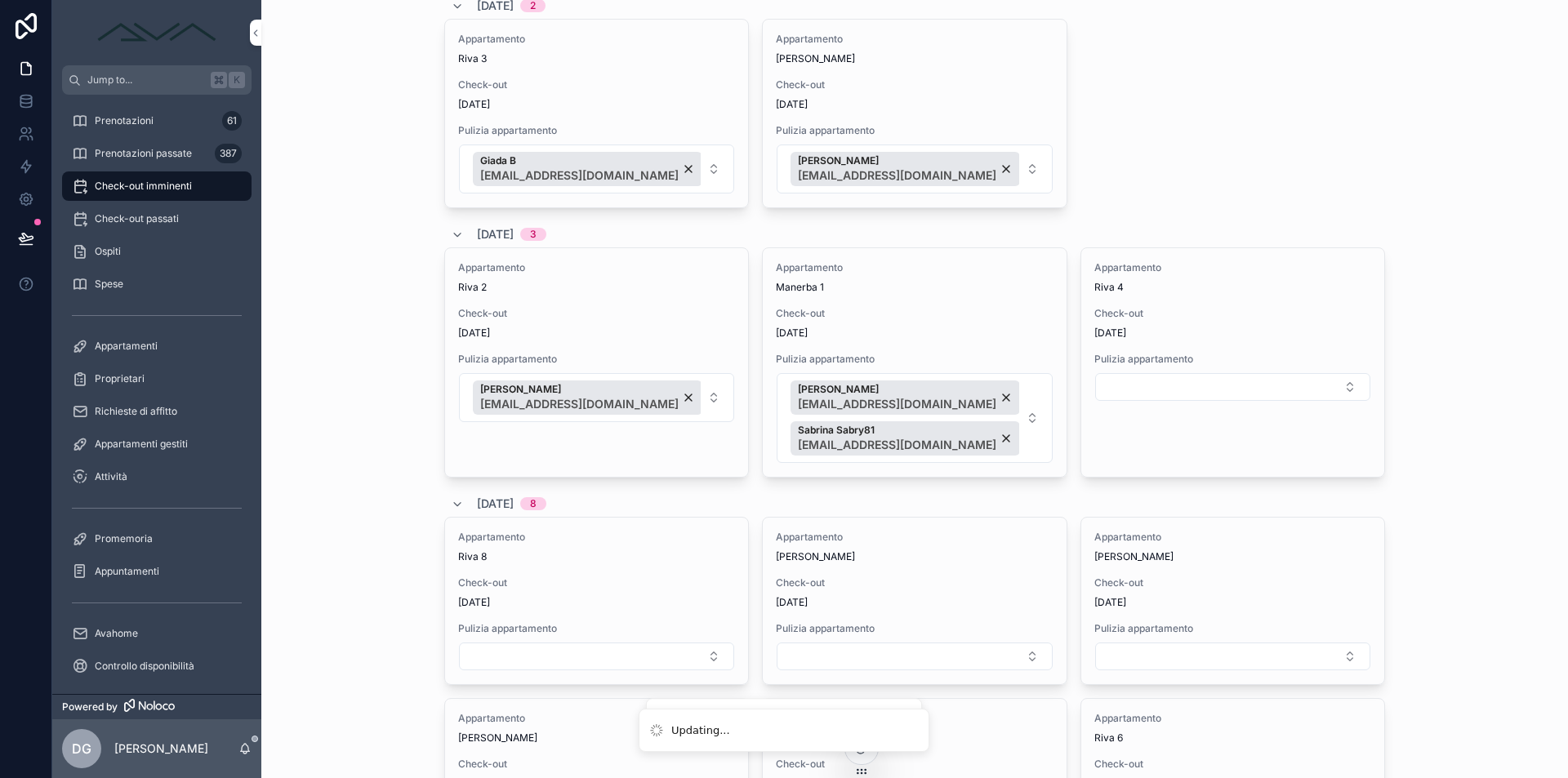
click at [1130, 382] on button "Select Button" at bounding box center [1232, 387] width 275 height 28
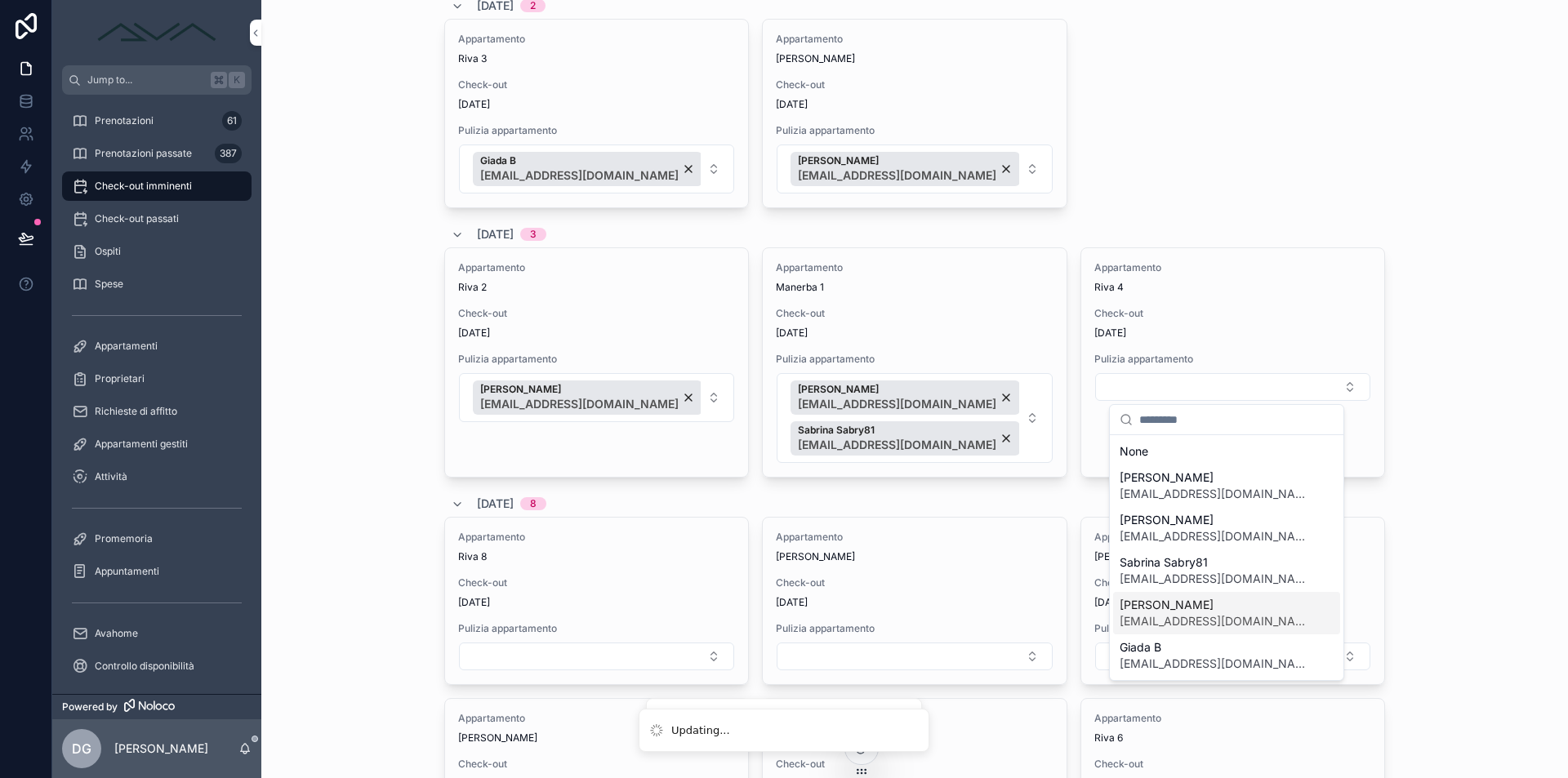
scroll to position [121, 0]
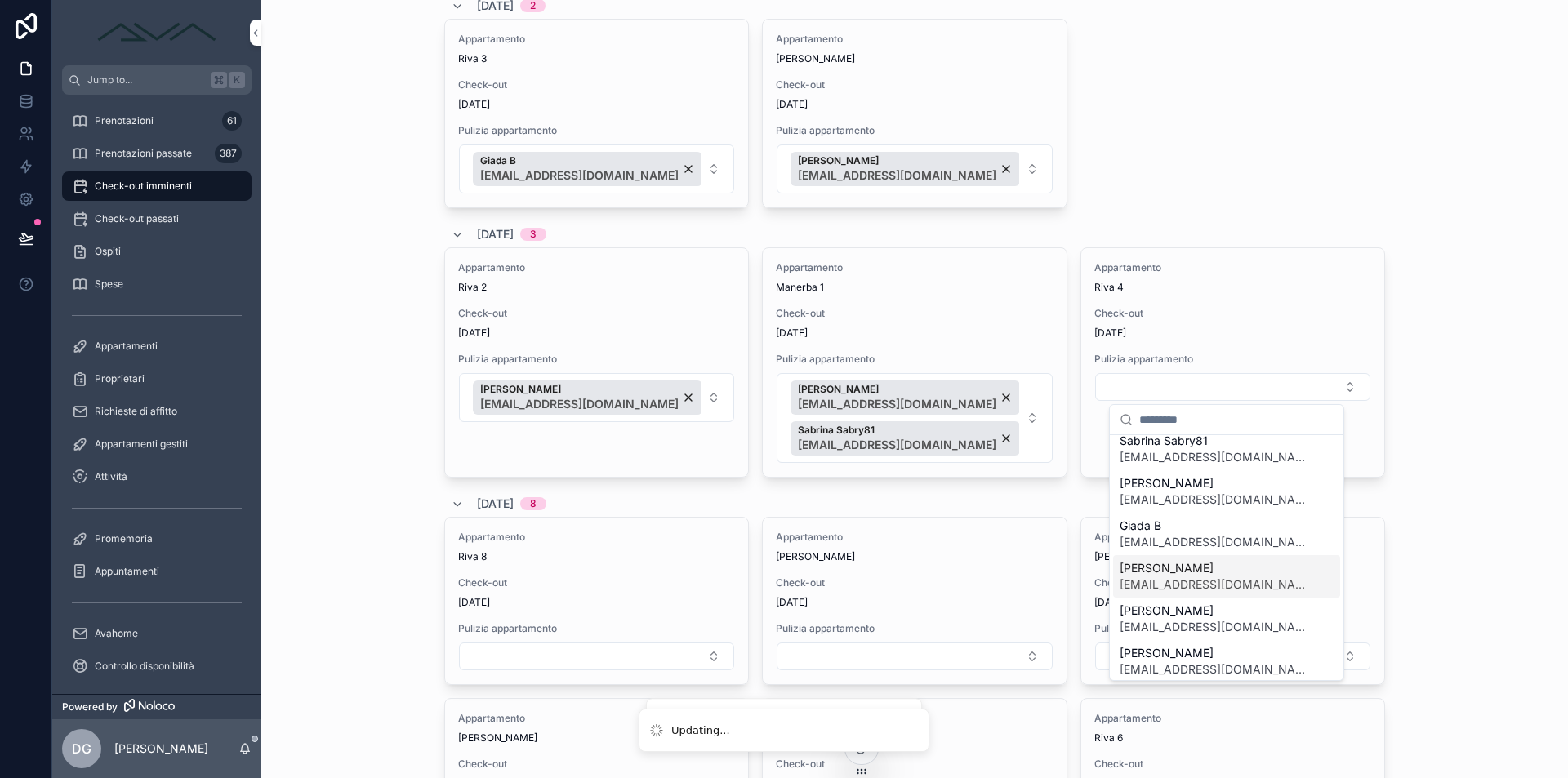
click at [1188, 586] on span "[EMAIL_ADDRESS][DOMAIN_NAME]" at bounding box center [1217, 584] width 195 height 16
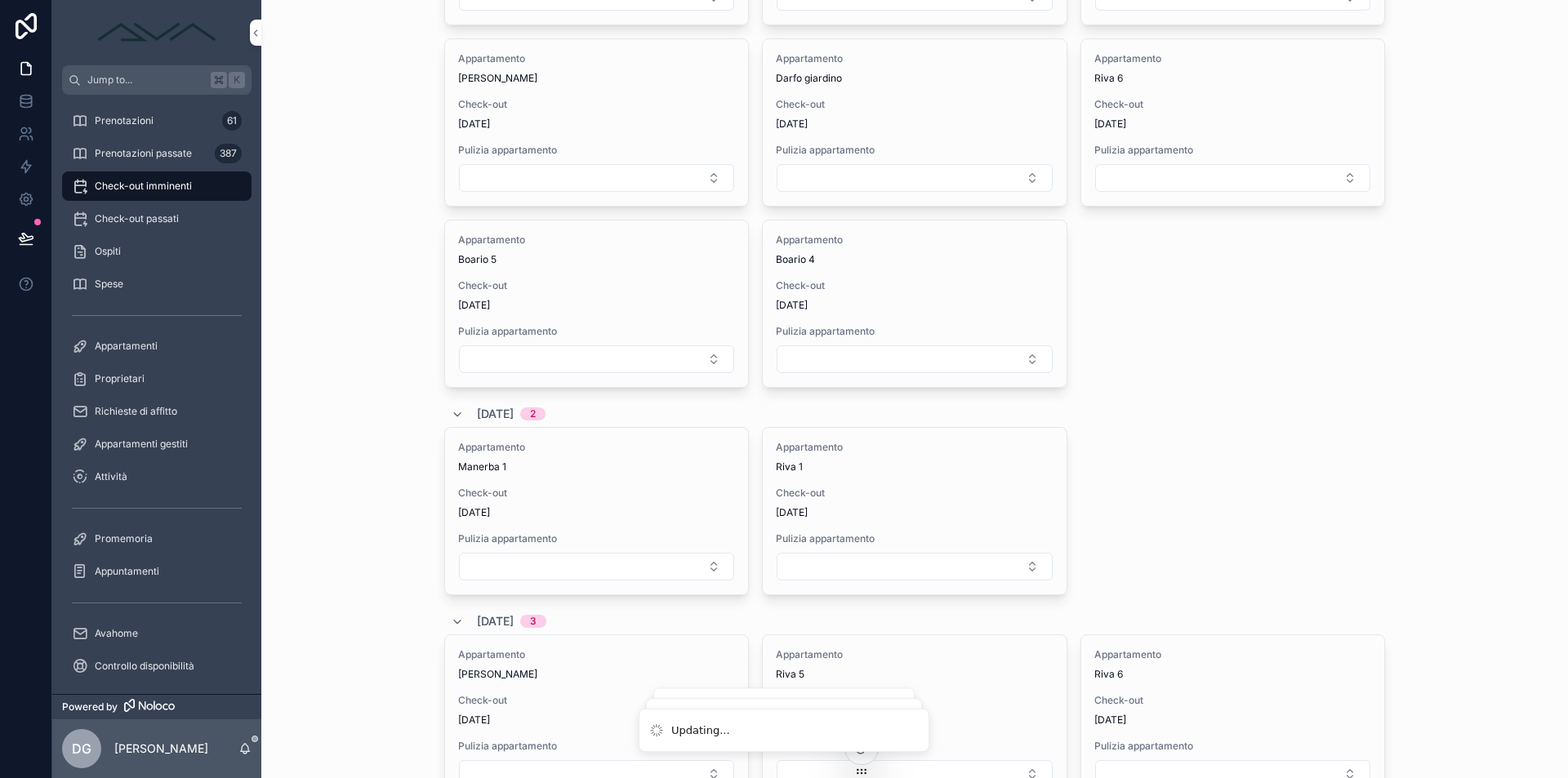
scroll to position [3415, 0]
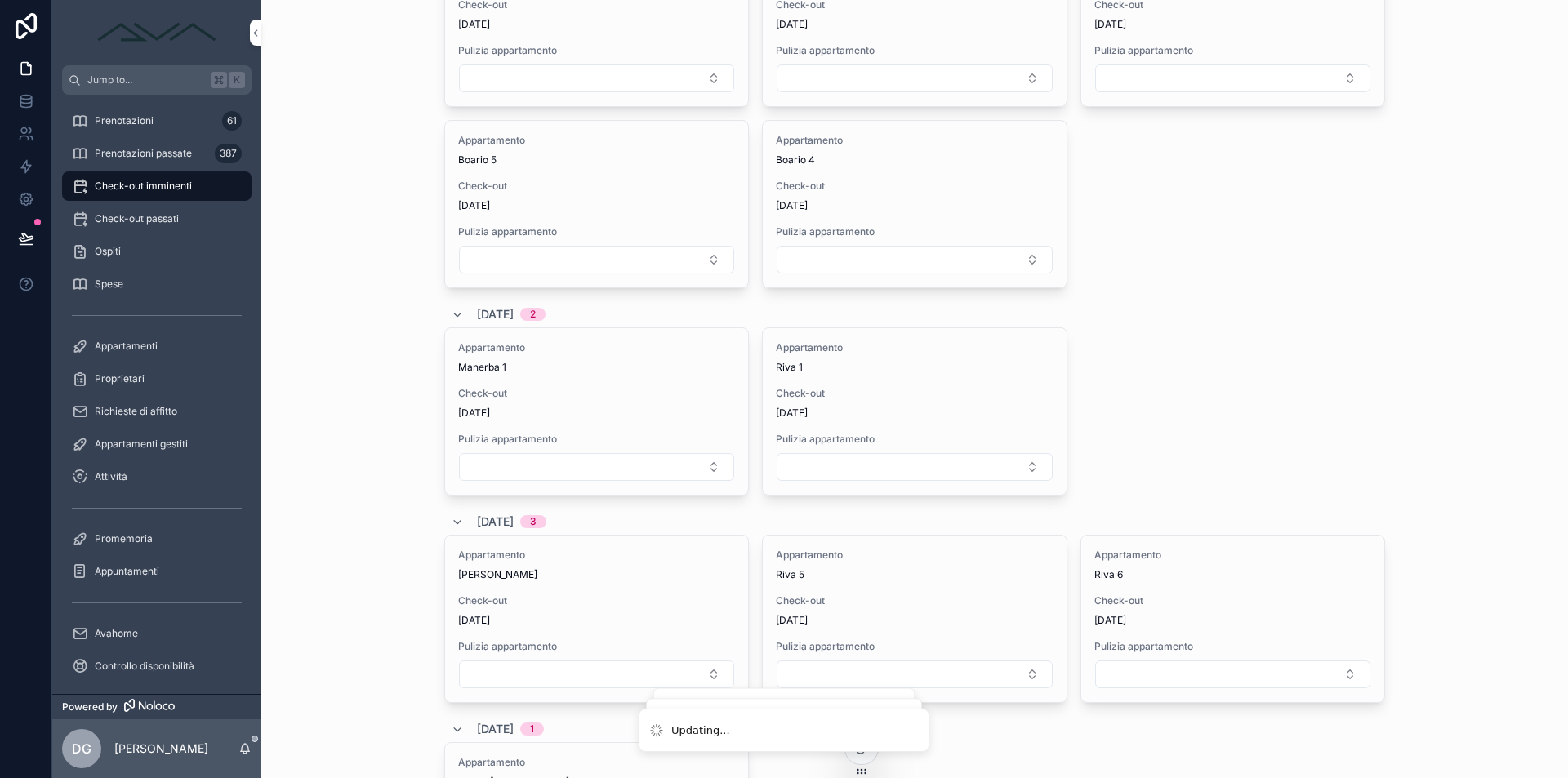
click at [571, 473] on button "Select Button" at bounding box center [596, 467] width 275 height 28
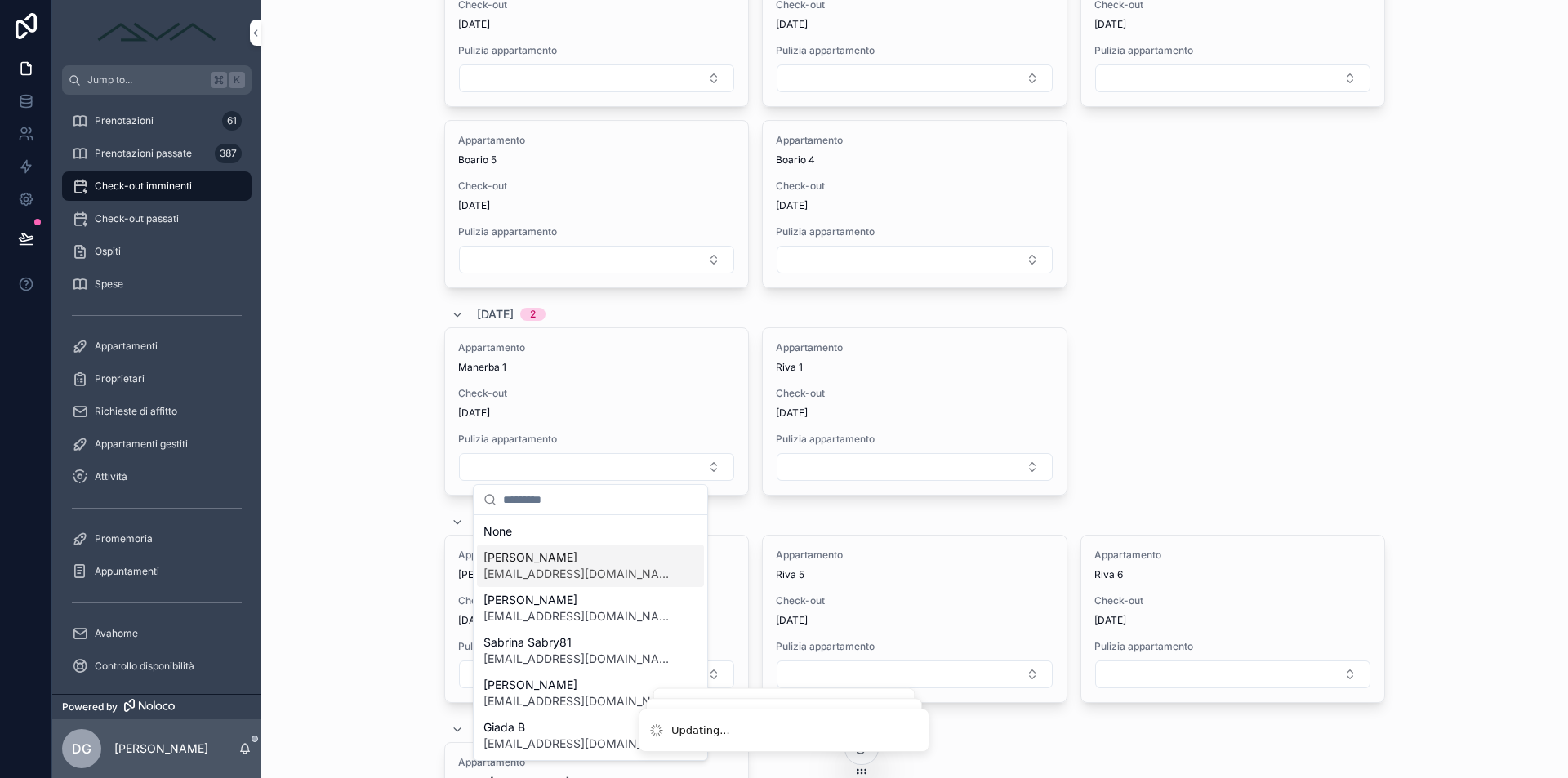
click at [557, 576] on span "[EMAIL_ADDRESS][DOMAIN_NAME]" at bounding box center [580, 574] width 195 height 16
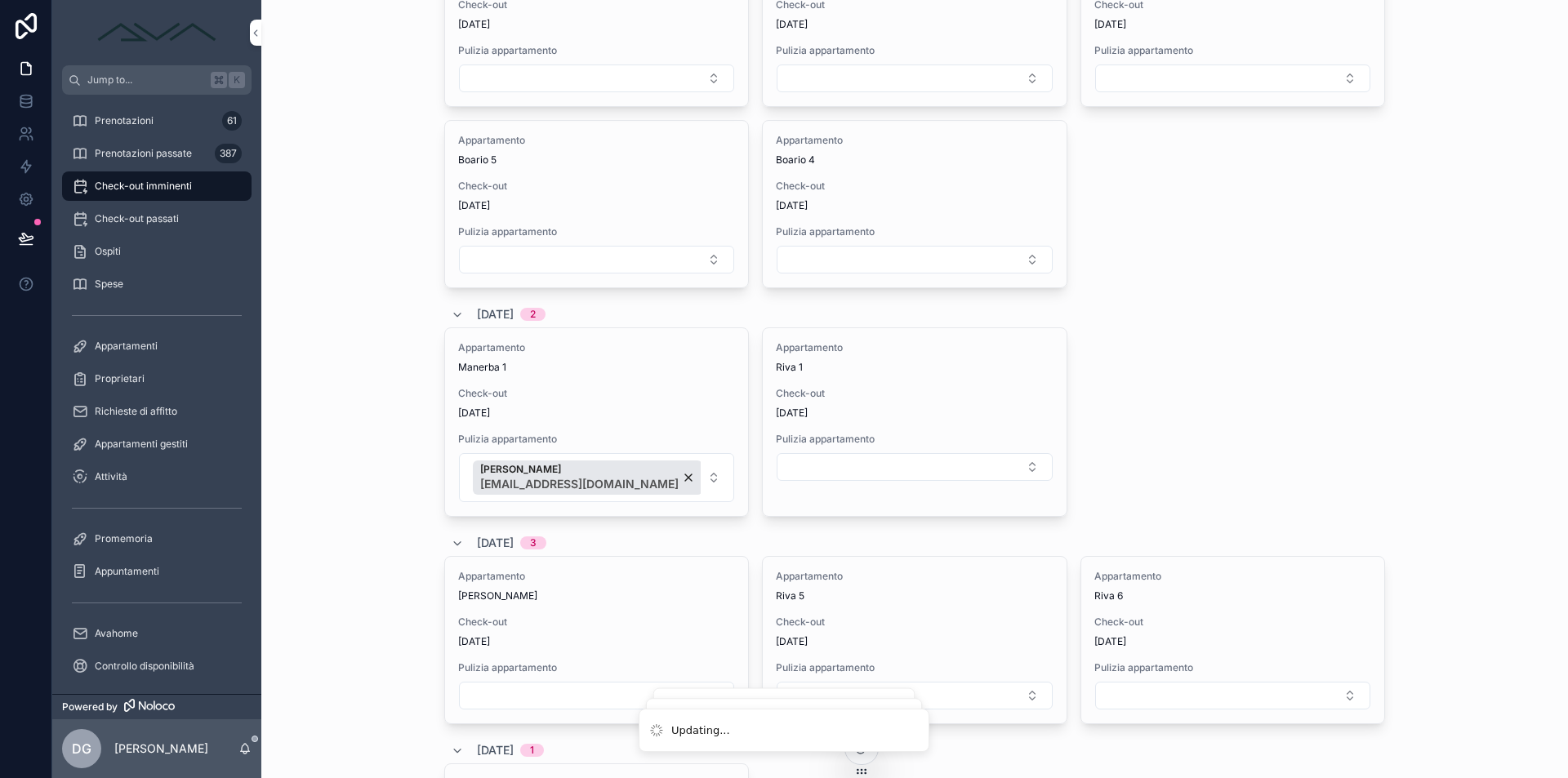
click at [692, 480] on button "[PERSON_NAME] [EMAIL_ADDRESS][DOMAIN_NAME]" at bounding box center [596, 478] width 275 height 49
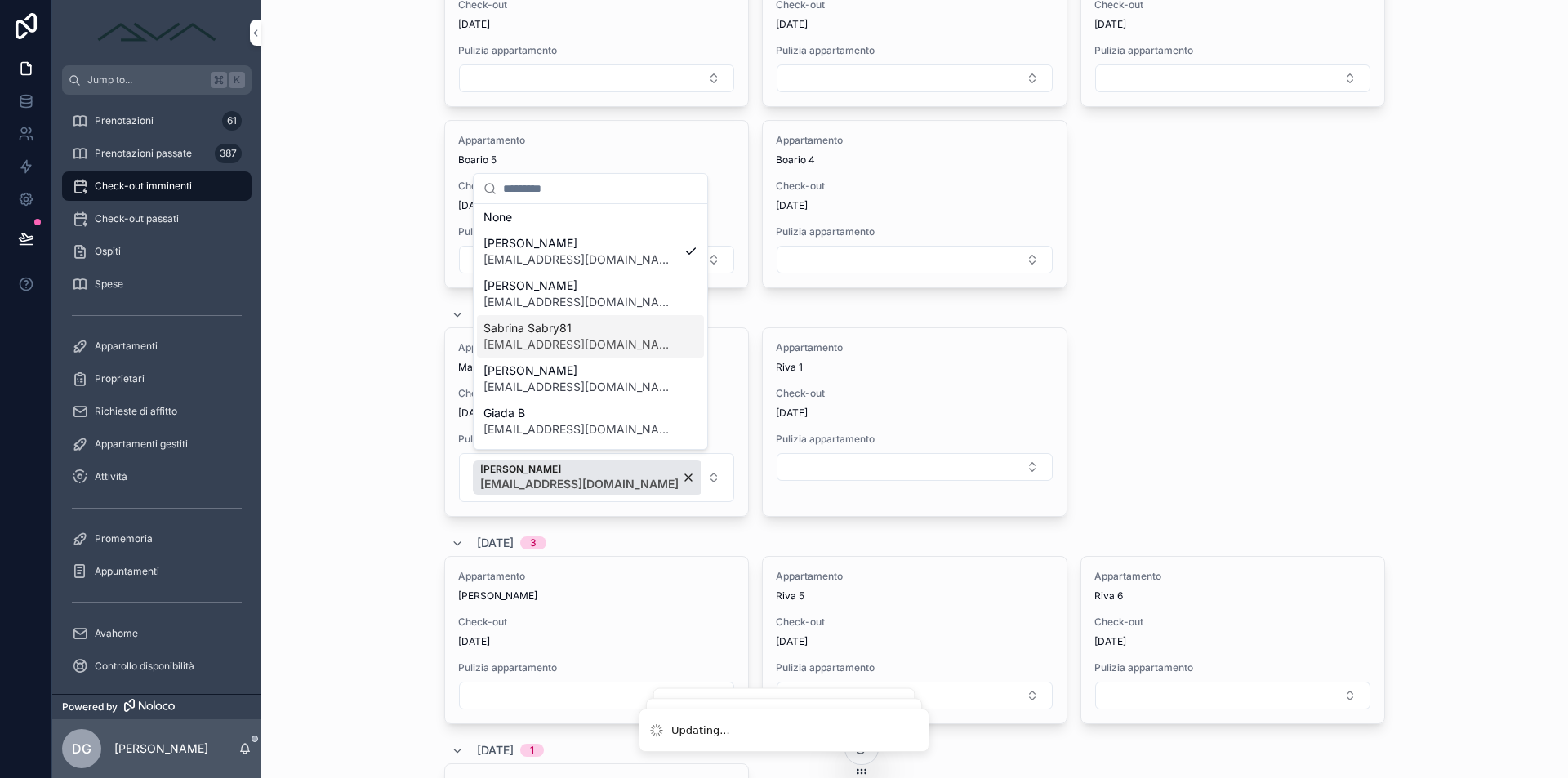
scroll to position [27, 0]
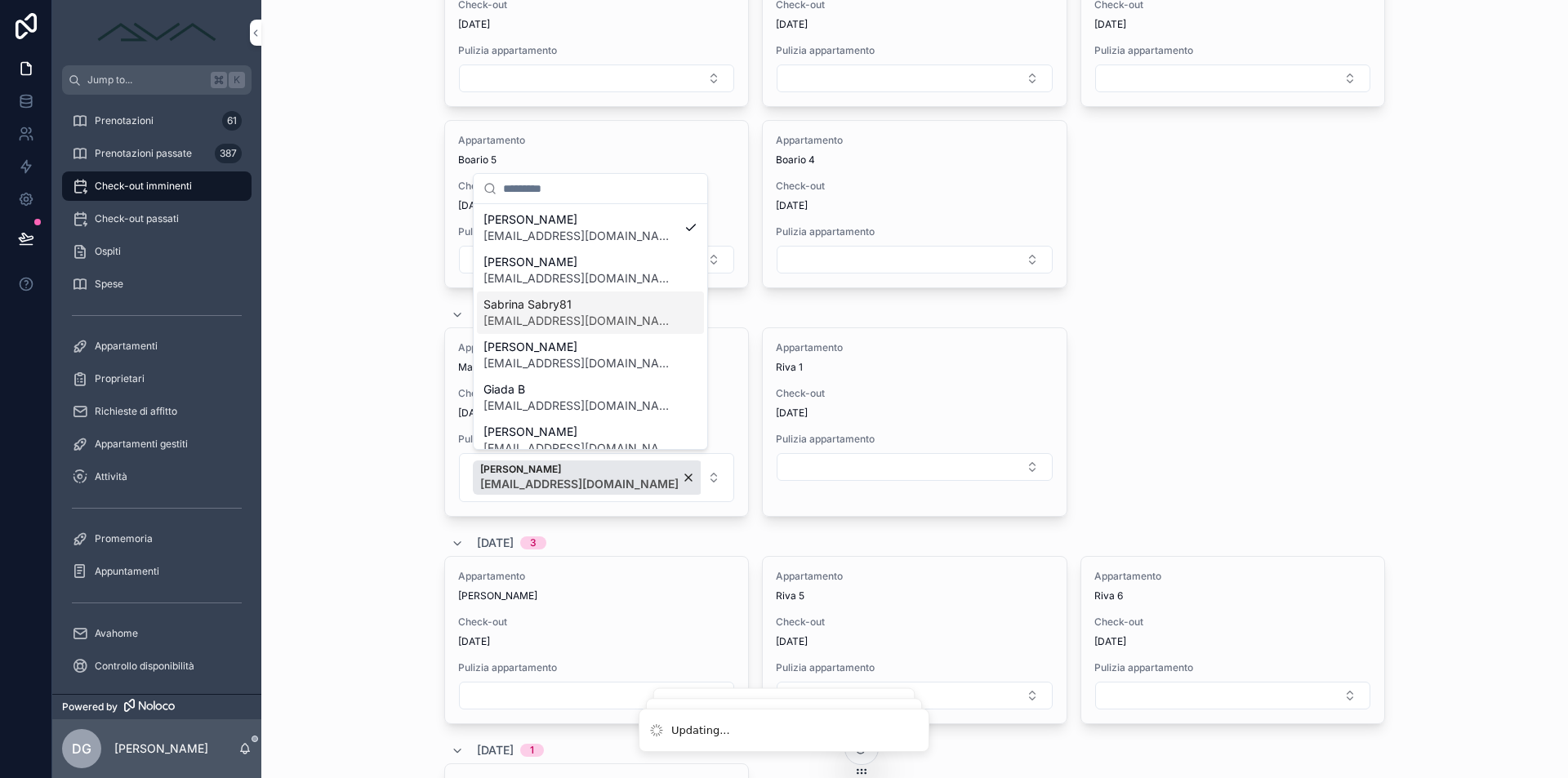
click at [620, 306] on span "Sabrina Sabry81" at bounding box center [580, 304] width 195 height 16
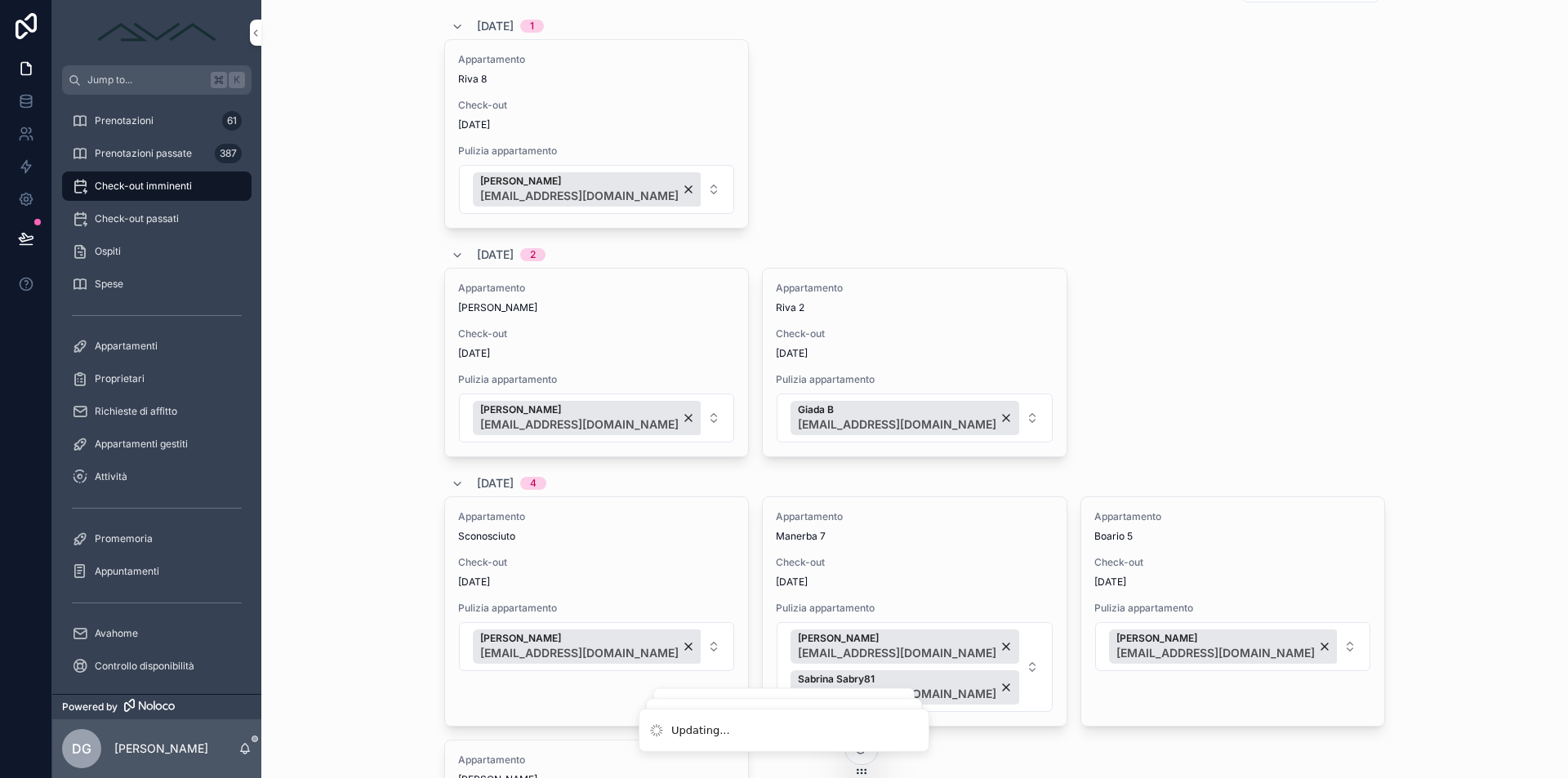
scroll to position [0, 0]
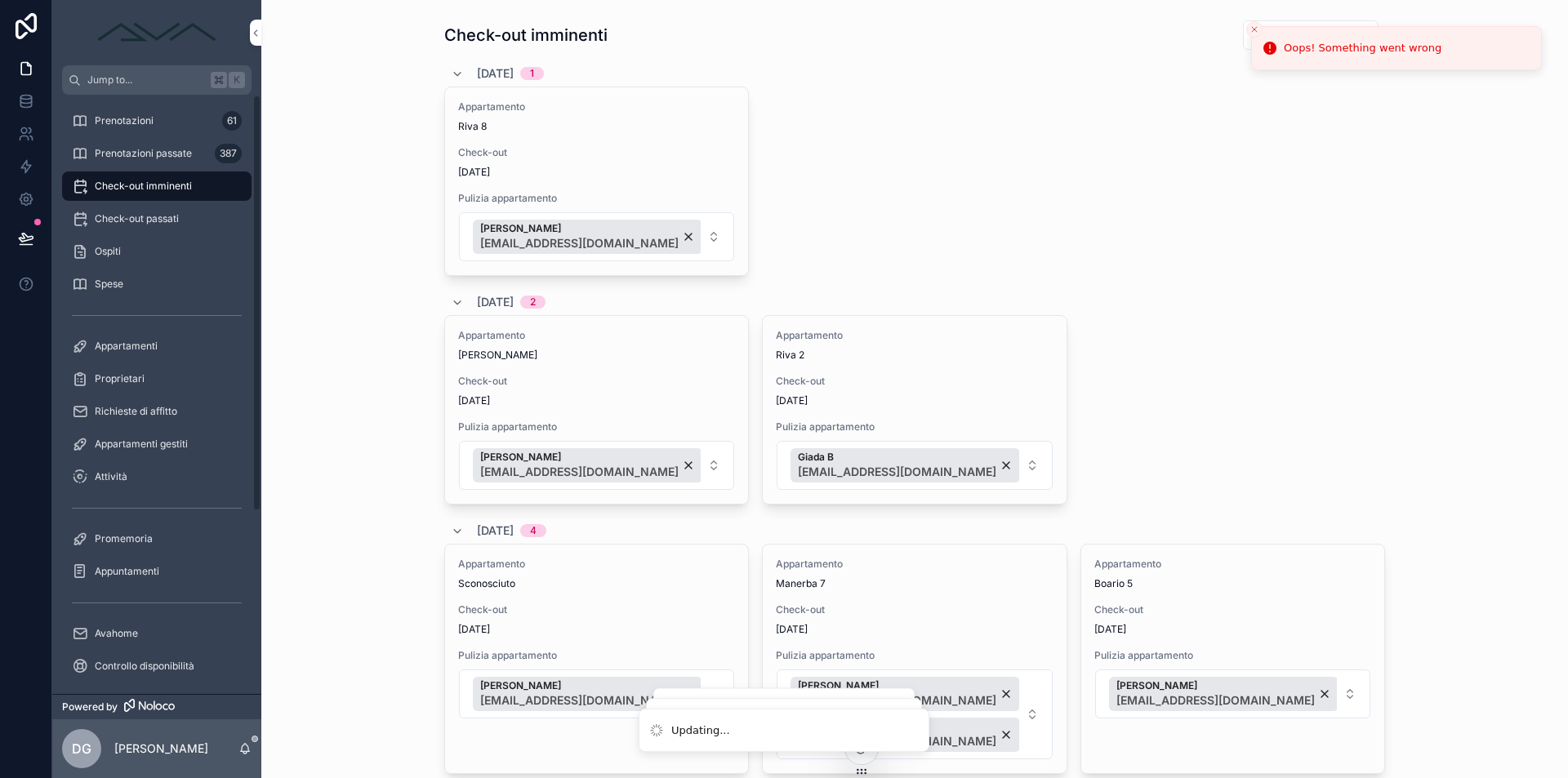
click at [112, 128] on div "Prenotazioni 61" at bounding box center [157, 121] width 170 height 26
